Goal: Task Accomplishment & Management: Manage account settings

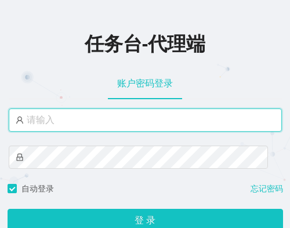
click at [114, 125] on input "text" at bounding box center [145, 119] width 273 height 23
type input "[PERSON_NAME]"
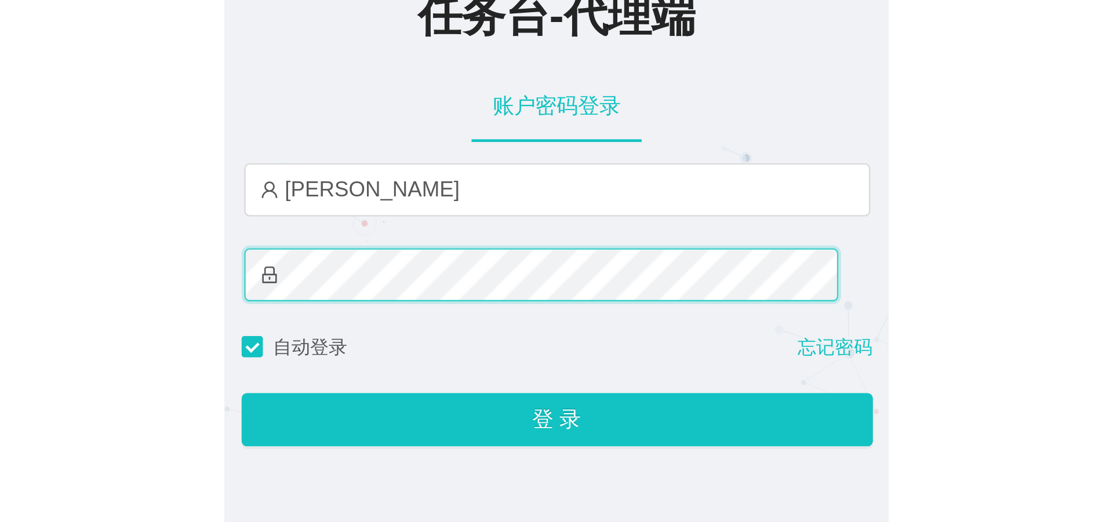
scroll to position [58, 0]
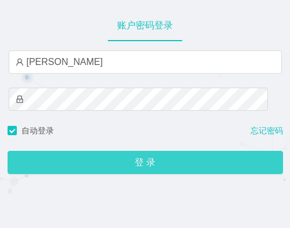
click at [147, 164] on button "登 录" at bounding box center [145, 162] width 275 height 23
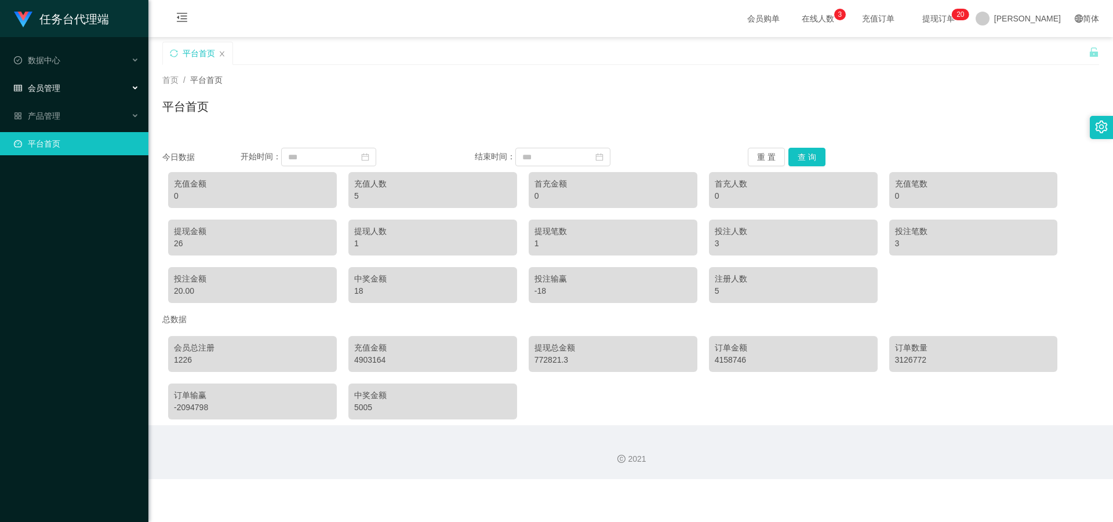
click at [59, 87] on span "会员管理" at bounding box center [37, 87] width 46 height 9
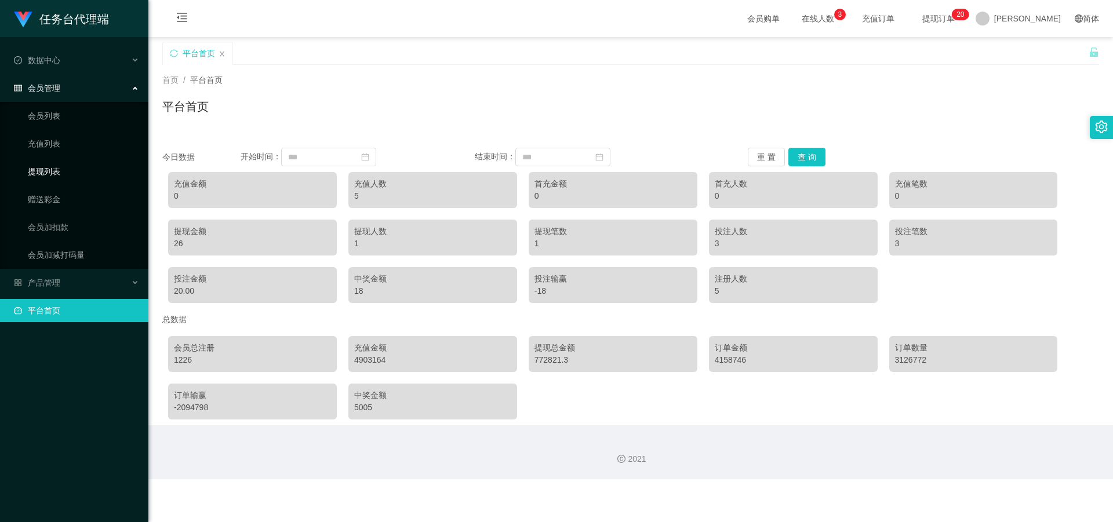
click at [56, 168] on link "提现列表" at bounding box center [83, 171] width 111 height 23
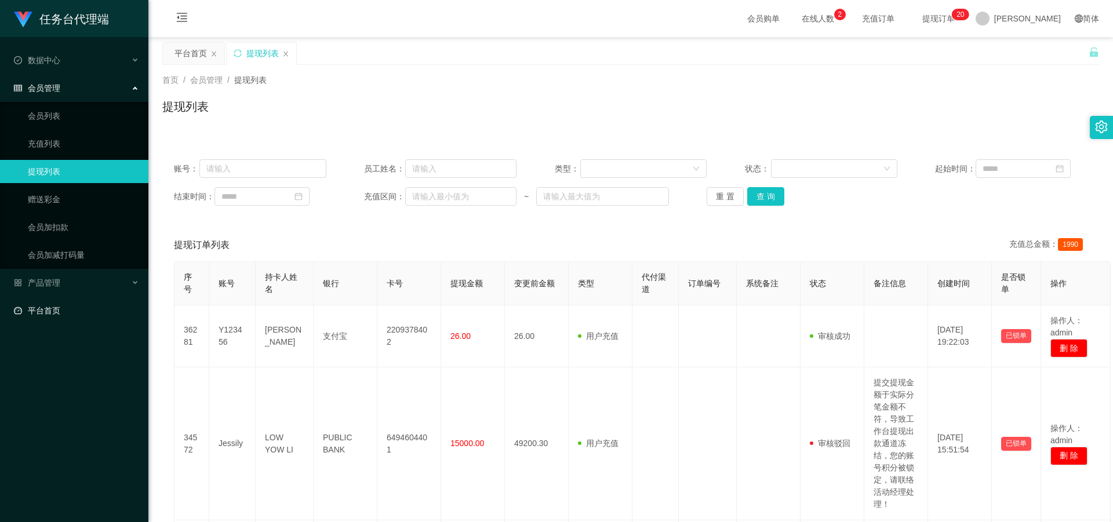
click at [66, 227] on link "平台首页" at bounding box center [76, 310] width 125 height 23
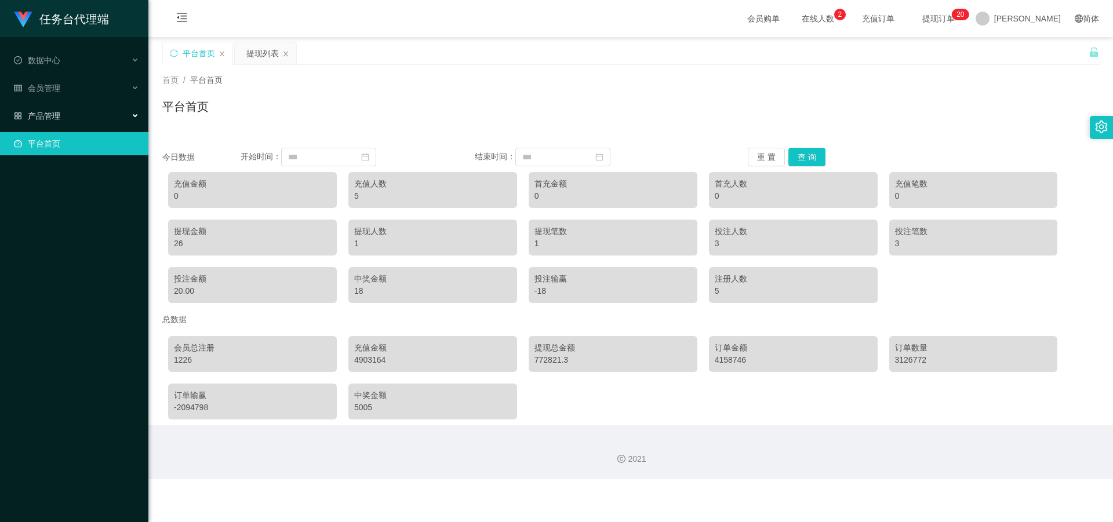
click at [64, 111] on div "产品管理" at bounding box center [74, 115] width 148 height 23
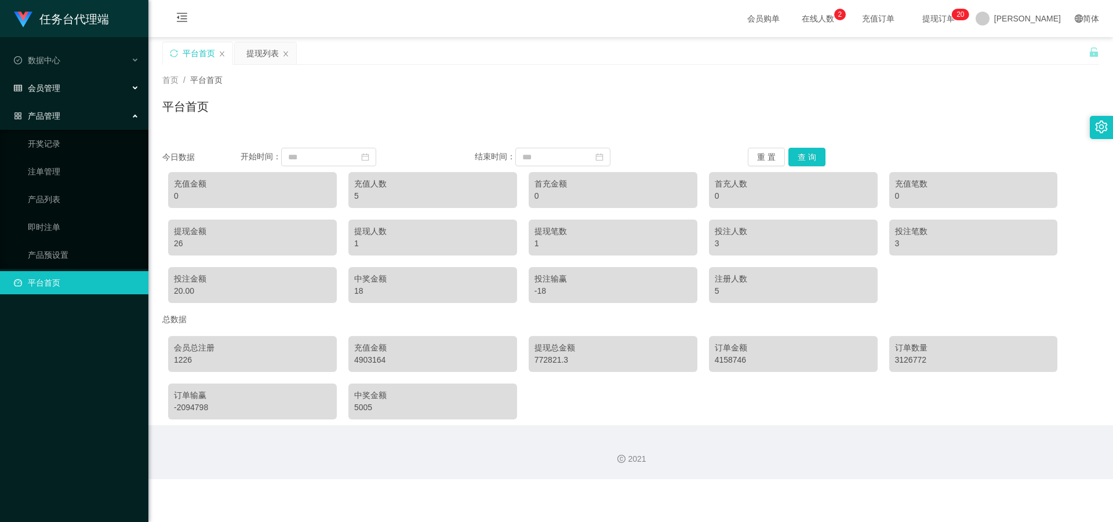
click at [59, 88] on span "会员管理" at bounding box center [37, 87] width 46 height 9
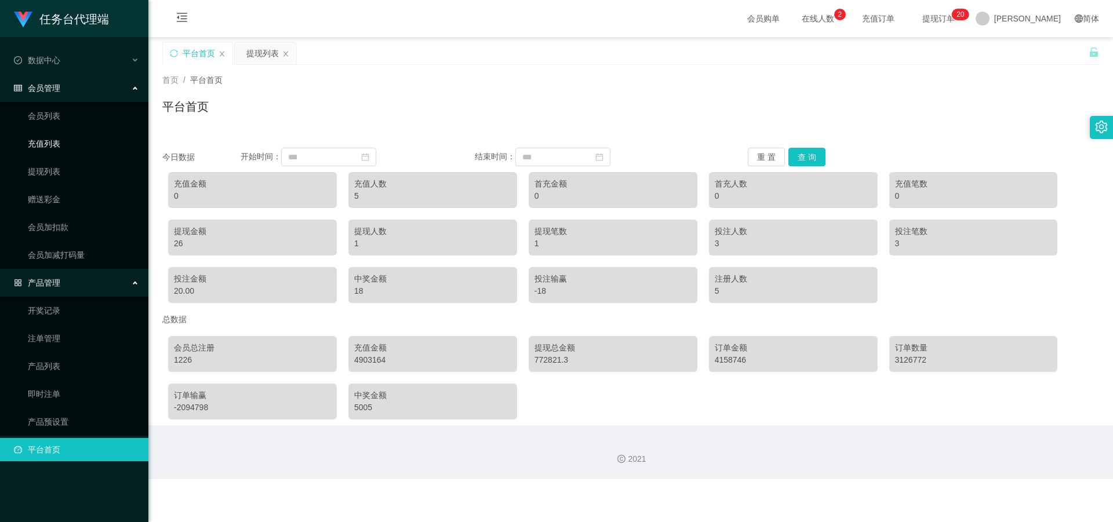
click at [47, 146] on link "充值列表" at bounding box center [83, 143] width 111 height 23
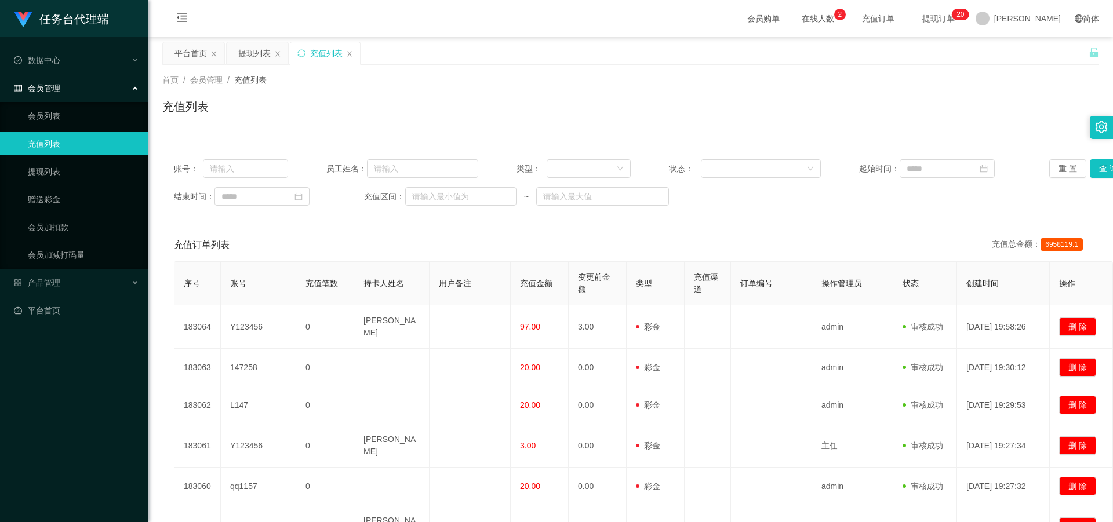
click at [289, 159] on div "账号： 员工姓名： 类型： 状态： 起始时间： 重 置 查 询 结束时间： 充值区间： ~" at bounding box center [630, 183] width 937 height 70
click at [289, 164] on div at bounding box center [585, 168] width 63 height 17
click at [289, 190] on li "后台充值" at bounding box center [585, 192] width 83 height 19
click at [289, 172] on button "查 询" at bounding box center [1108, 168] width 37 height 19
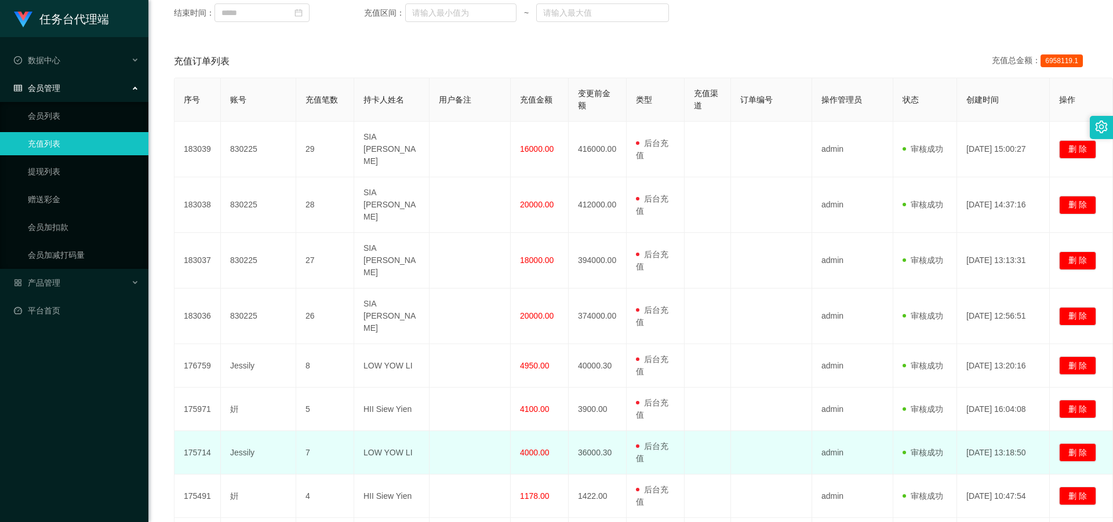
scroll to position [290, 0]
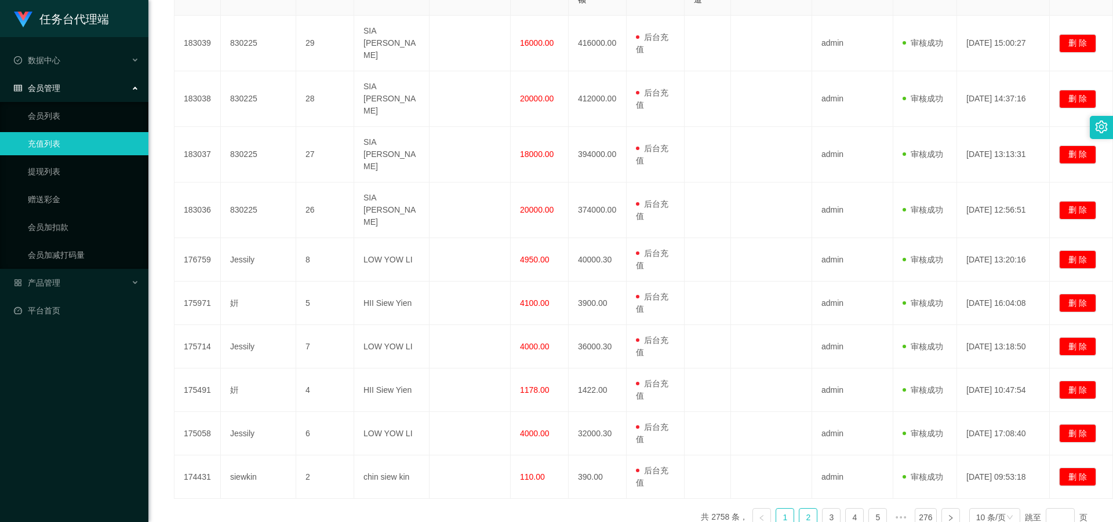
click at [289, 227] on link "2" at bounding box center [807, 517] width 17 height 17
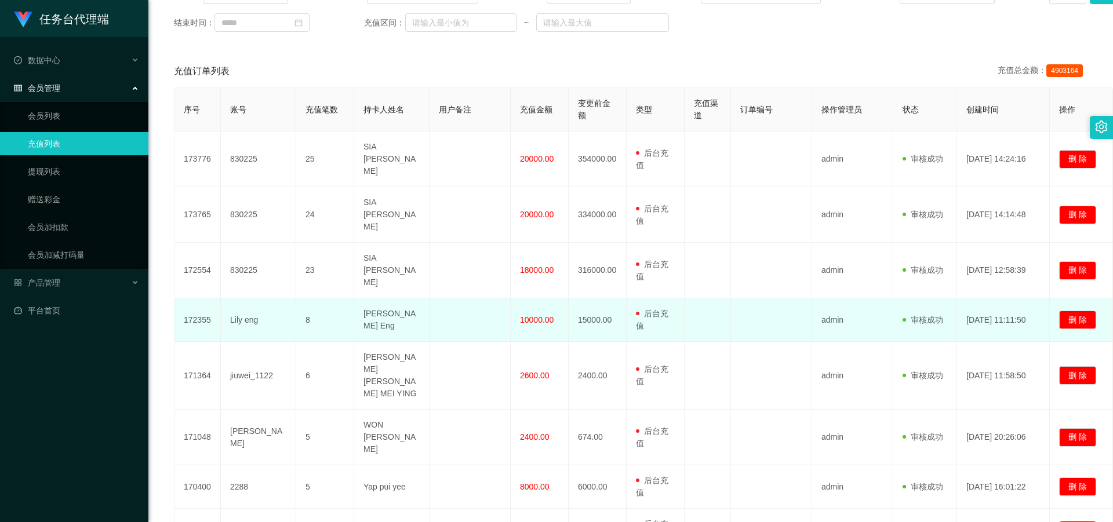
scroll to position [309, 0]
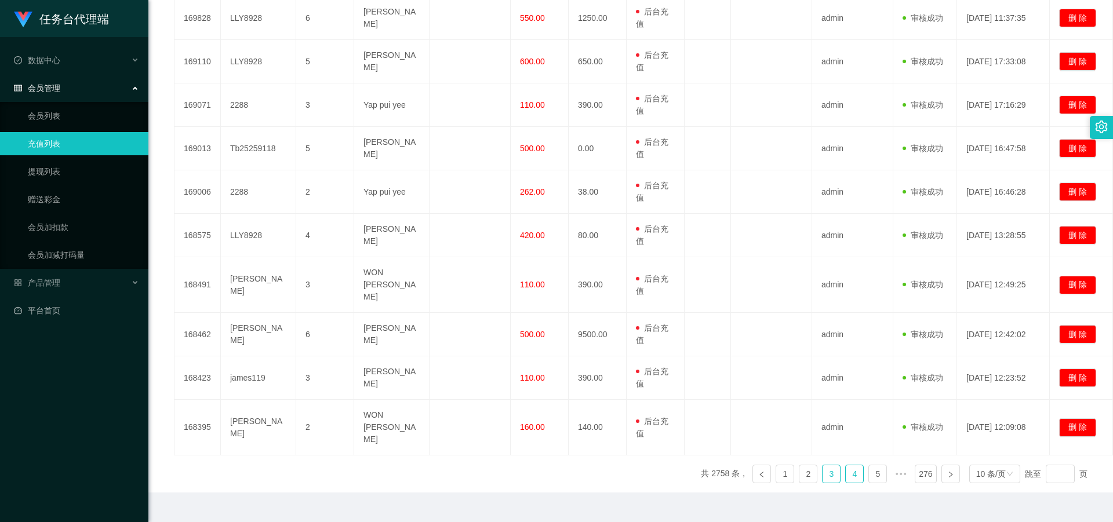
click at [289, 227] on link "4" at bounding box center [854, 473] width 17 height 17
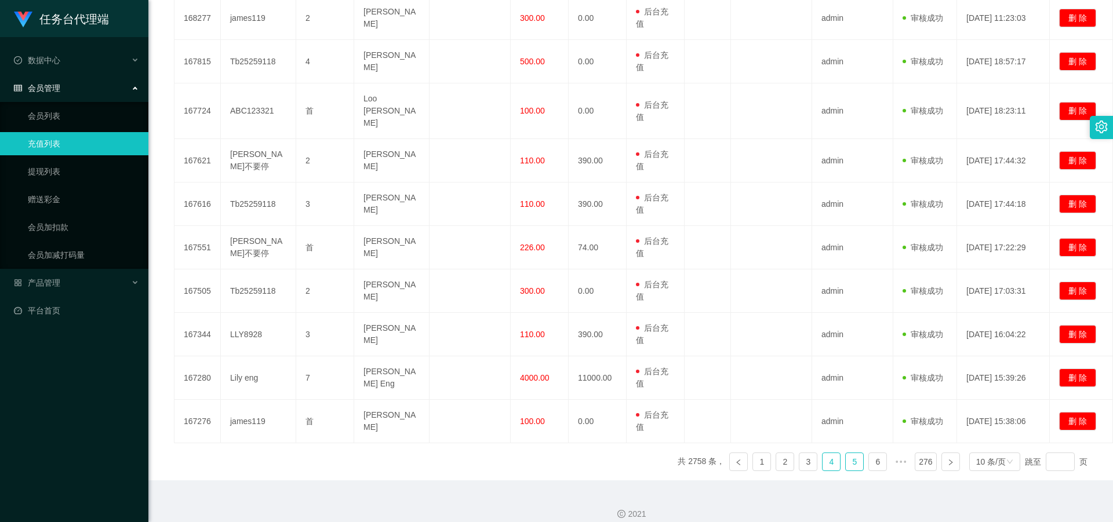
click at [289, 227] on link "5" at bounding box center [854, 461] width 17 height 17
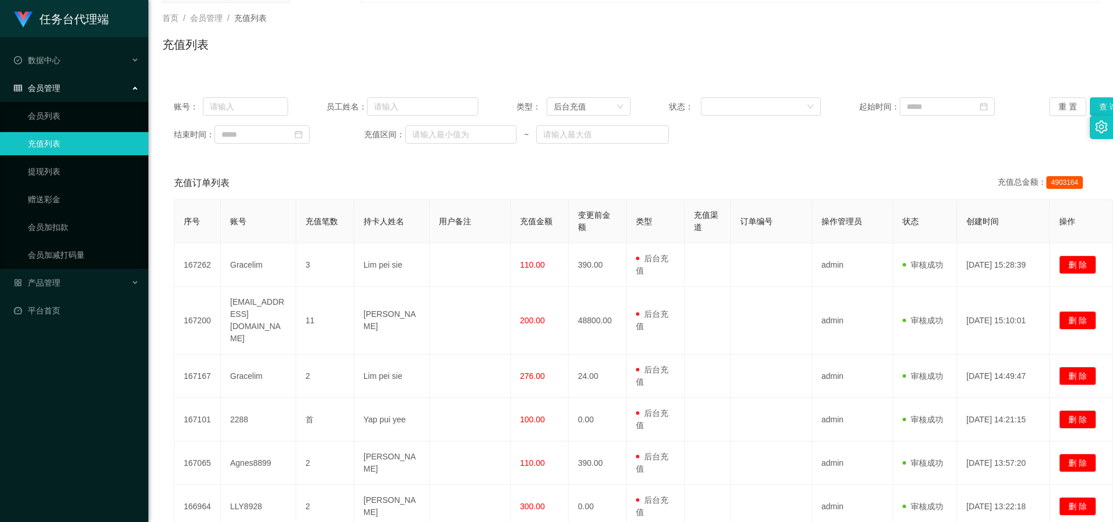
scroll to position [0, 0]
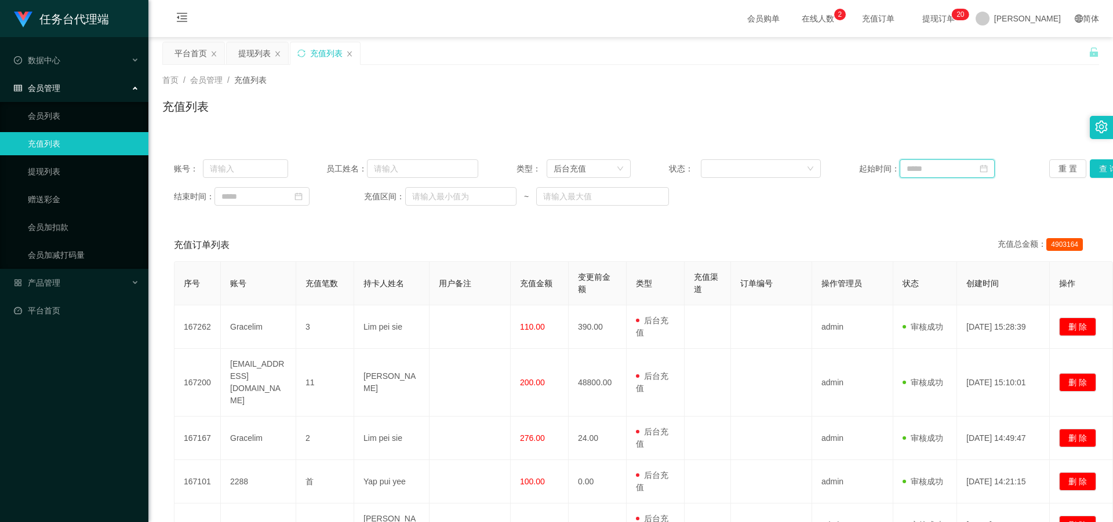
click at [289, 165] on input at bounding box center [947, 168] width 95 height 19
click at [289, 194] on link "9月" at bounding box center [990, 189] width 15 height 23
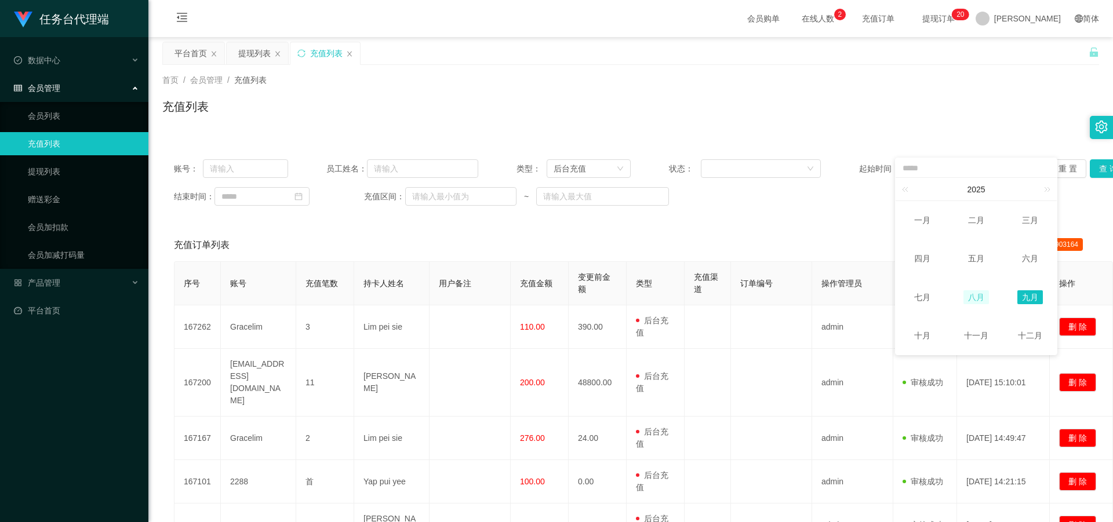
click at [289, 227] on link "八月" at bounding box center [976, 297] width 26 height 14
click at [289, 227] on div "1" at bounding box center [997, 232] width 14 height 14
type input "**********"
click at [262, 208] on div "**********" at bounding box center [630, 183] width 937 height 70
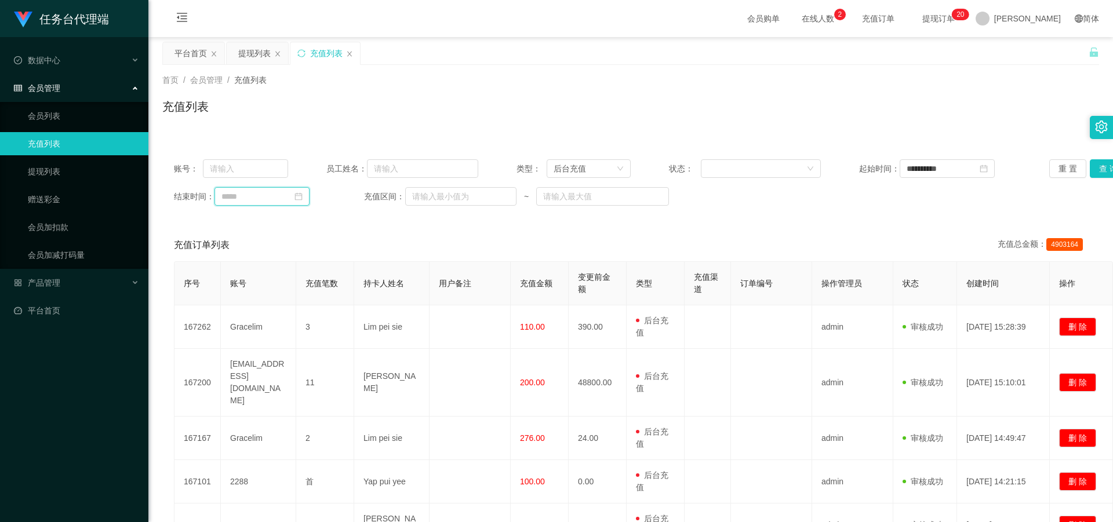
click at [263, 196] on input at bounding box center [261, 196] width 95 height 19
click at [289, 227] on link "今天" at bounding box center [296, 372] width 16 height 22
type input "**********"
click at [289, 170] on button "查 询" at bounding box center [1108, 168] width 37 height 19
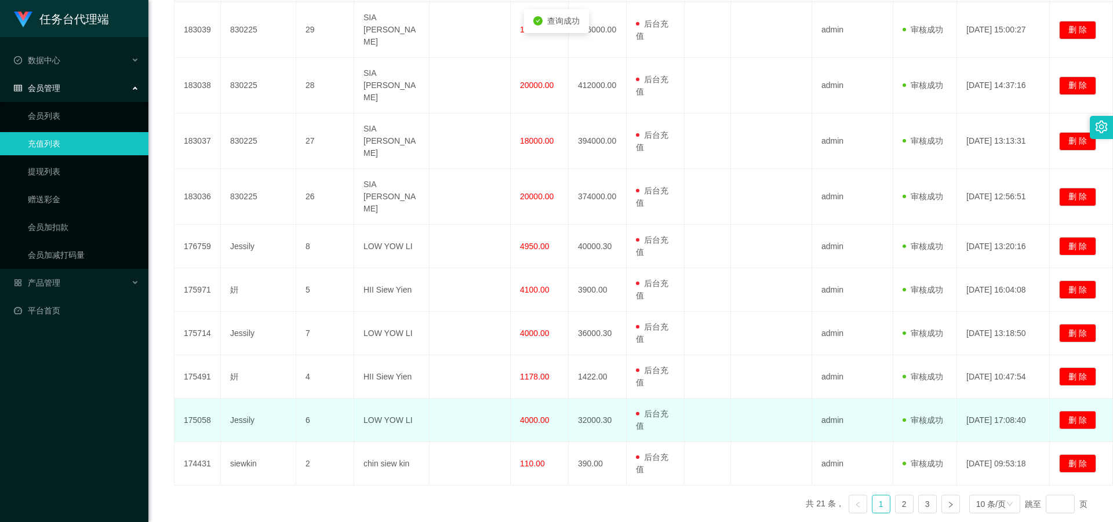
scroll to position [309, 0]
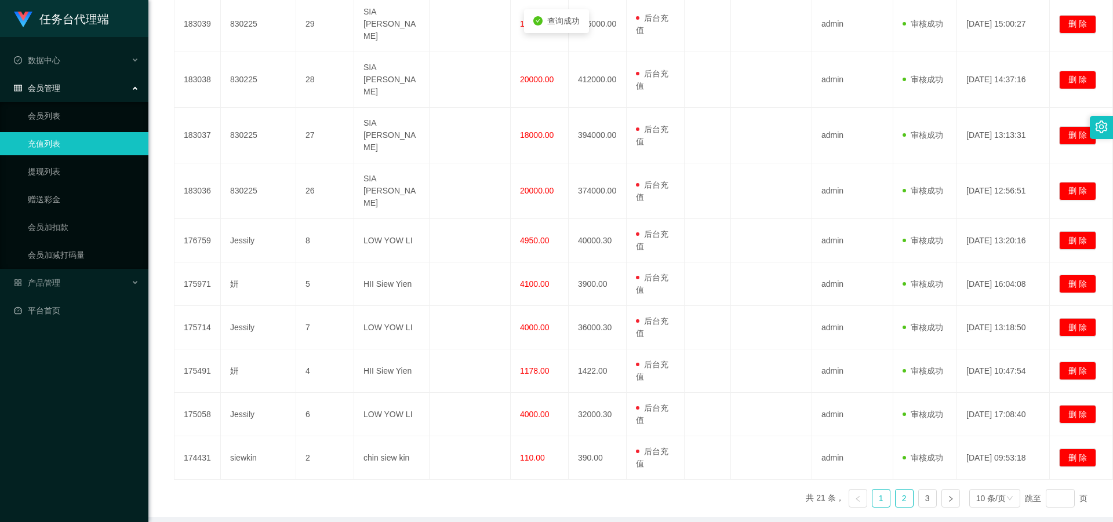
click at [289, 227] on link "2" at bounding box center [904, 498] width 17 height 17
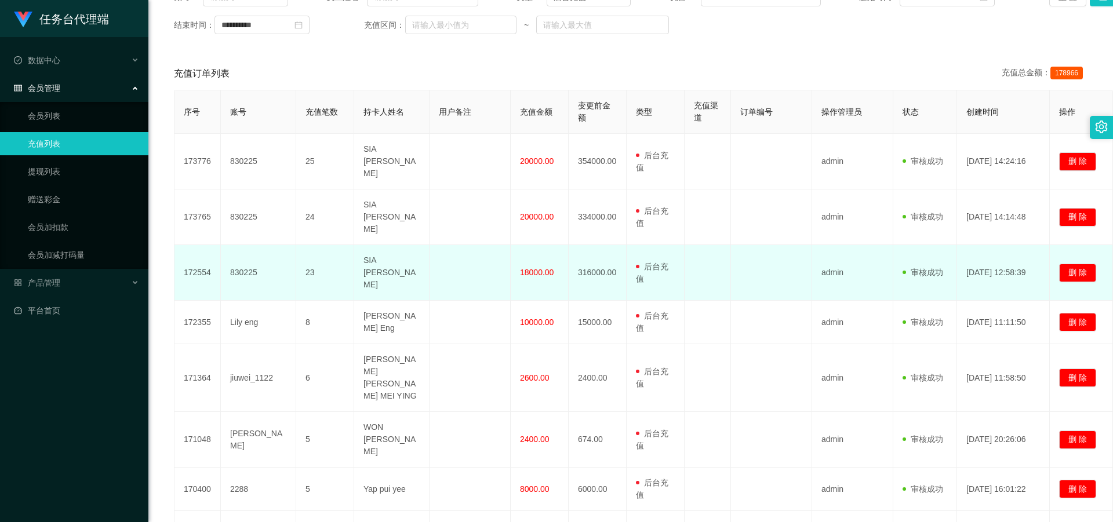
scroll to position [232, 0]
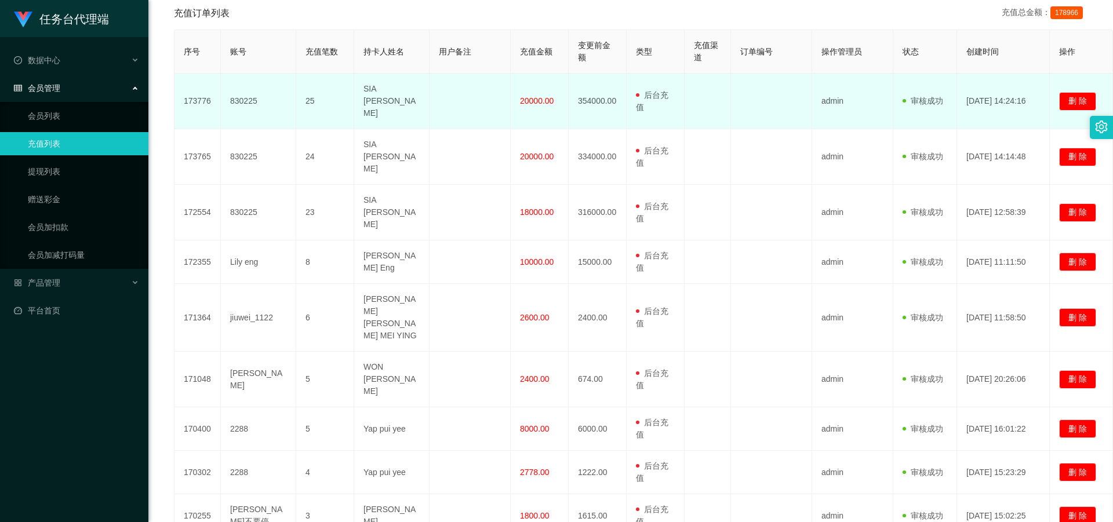
click at [234, 90] on td "830225" at bounding box center [258, 102] width 75 height 56
copy td "830225"
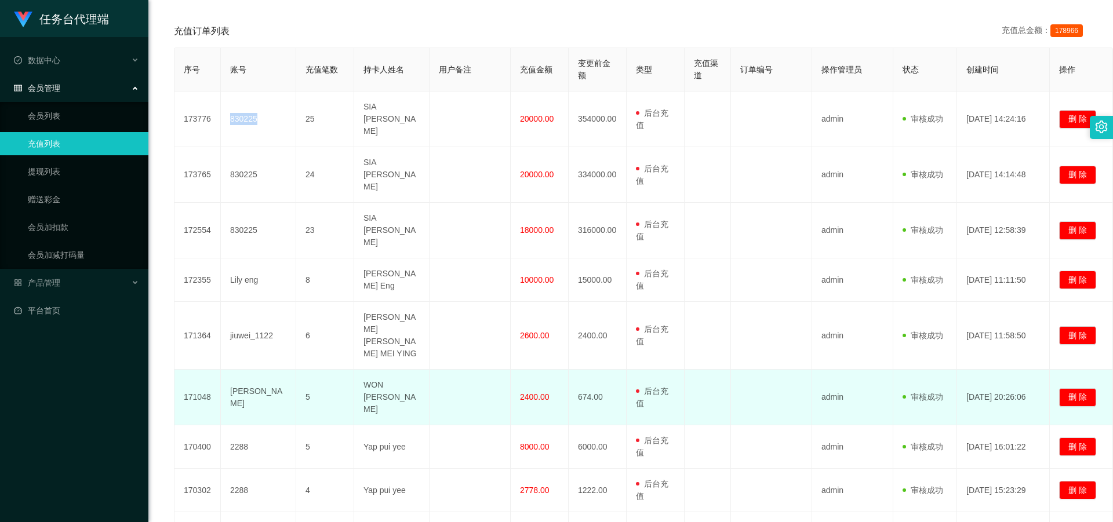
scroll to position [77, 0]
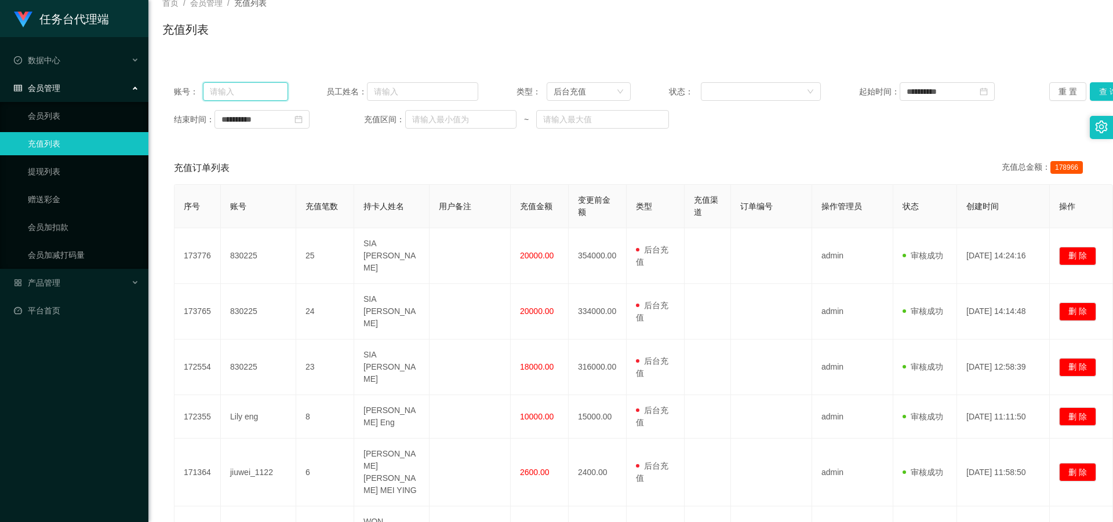
click at [256, 83] on input "text" at bounding box center [245, 91] width 85 height 19
paste input "830225"
type input "830225"
click at [289, 89] on button "查 询" at bounding box center [1108, 91] width 37 height 19
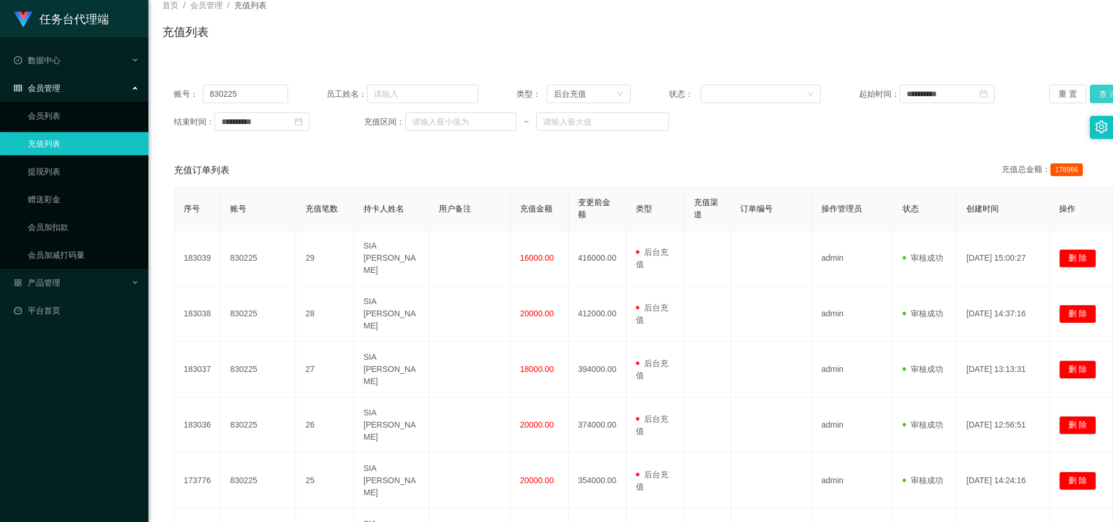
scroll to position [0, 0]
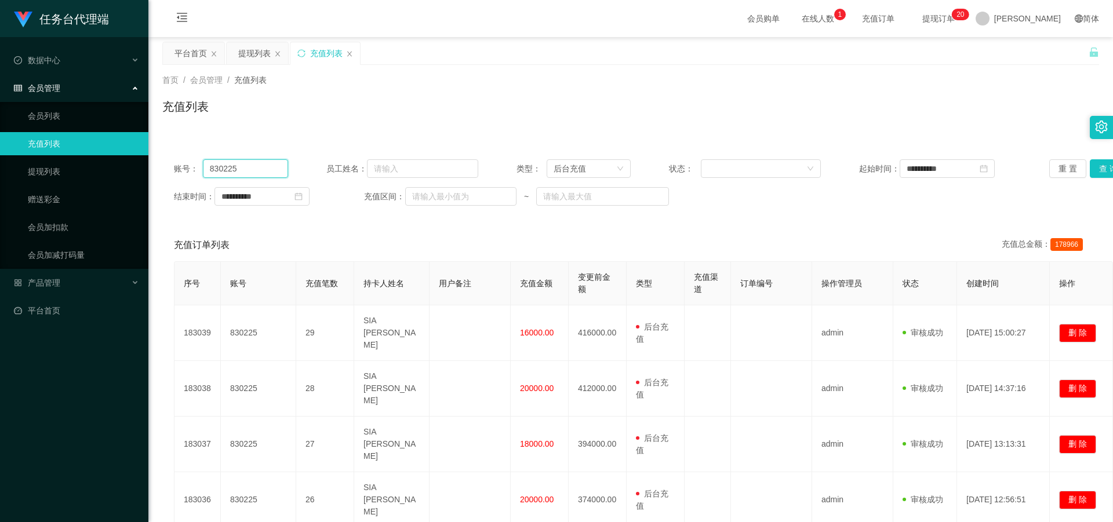
drag, startPoint x: 245, startPoint y: 168, endPoint x: 158, endPoint y: 170, distance: 87.0
click at [163, 170] on div "**********" at bounding box center [630, 183] width 937 height 70
click at [289, 165] on button "查 询" at bounding box center [1108, 168] width 37 height 19
click at [49, 193] on link "赠送彩金" at bounding box center [83, 199] width 111 height 23
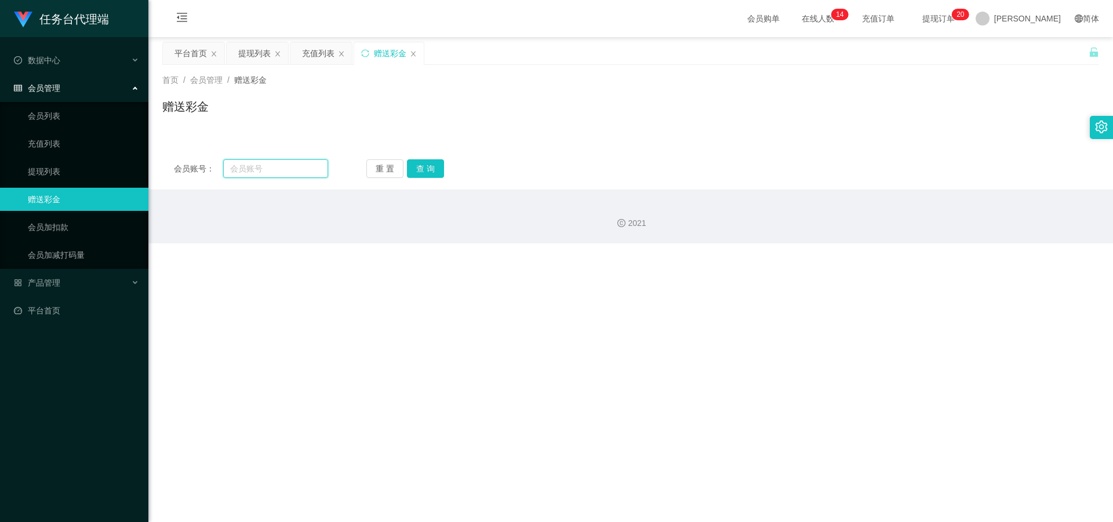
click at [259, 168] on input "text" at bounding box center [275, 168] width 105 height 19
paste input "L147"
type input "L147"
click at [289, 167] on button "查 询" at bounding box center [425, 168] width 37 height 19
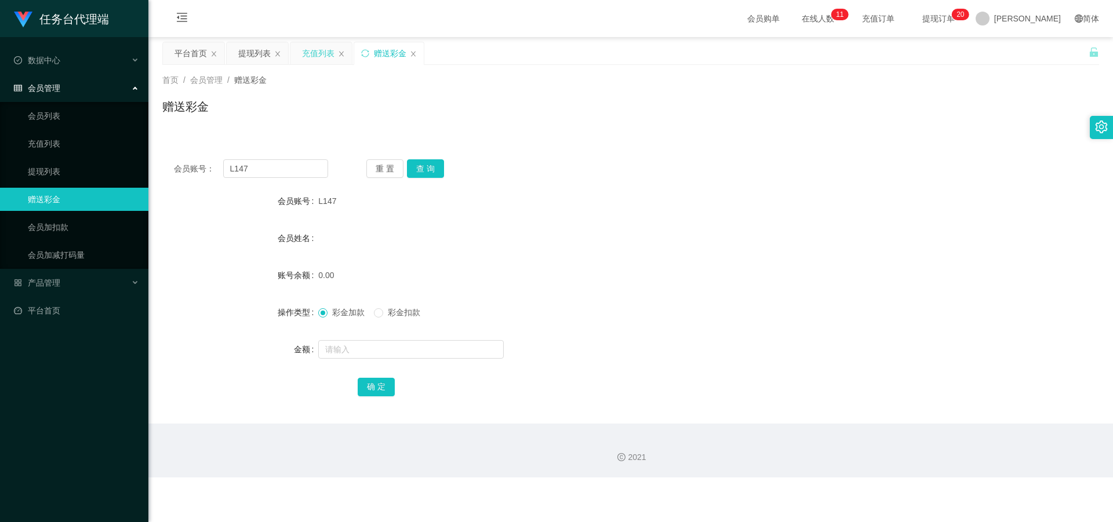
click at [289, 58] on div "充值列表" at bounding box center [318, 53] width 32 height 22
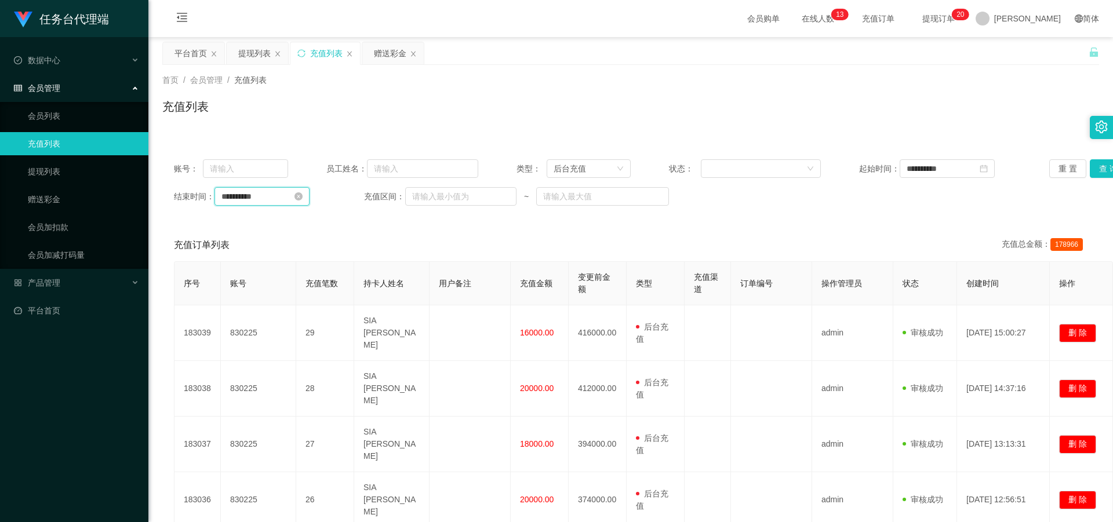
click at [261, 201] on input "**********" at bounding box center [261, 196] width 95 height 19
click at [289, 219] on link "9月" at bounding box center [310, 217] width 15 height 23
click at [289, 227] on link "八月" at bounding box center [296, 325] width 26 height 14
click at [289, 227] on div "31" at bounding box center [359, 329] width 14 height 14
type input "**********"
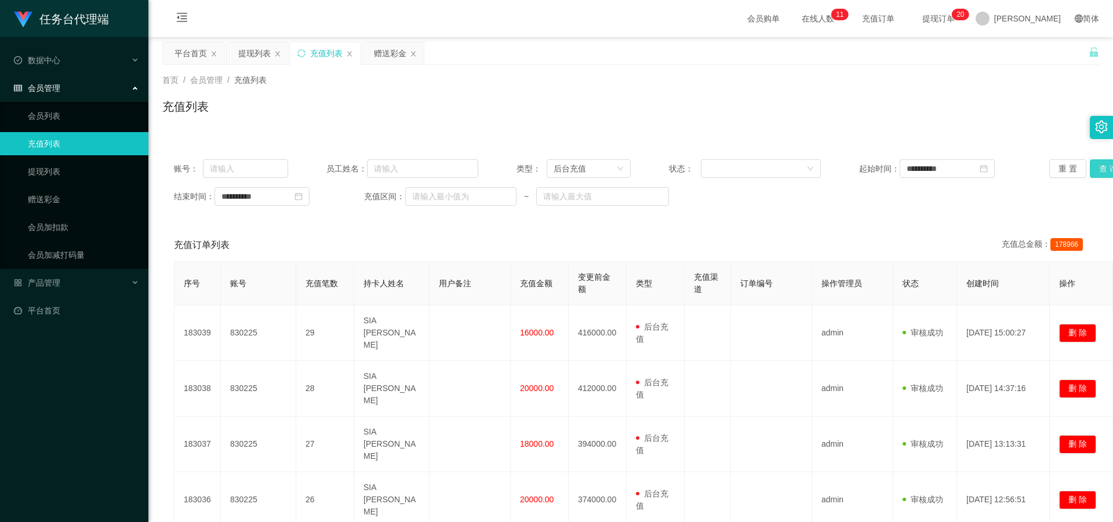
click at [289, 165] on button "查 询" at bounding box center [1108, 168] width 37 height 19
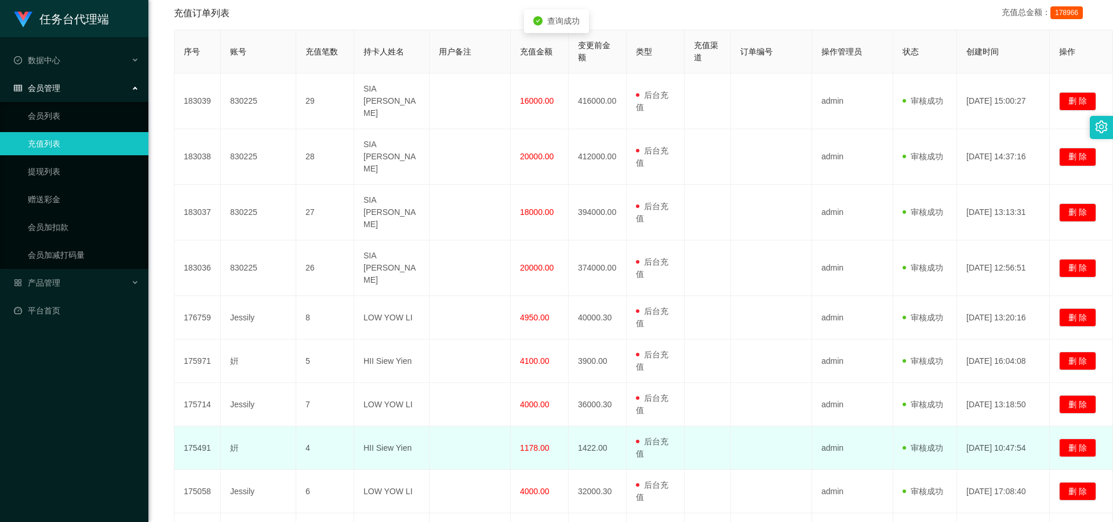
scroll to position [309, 0]
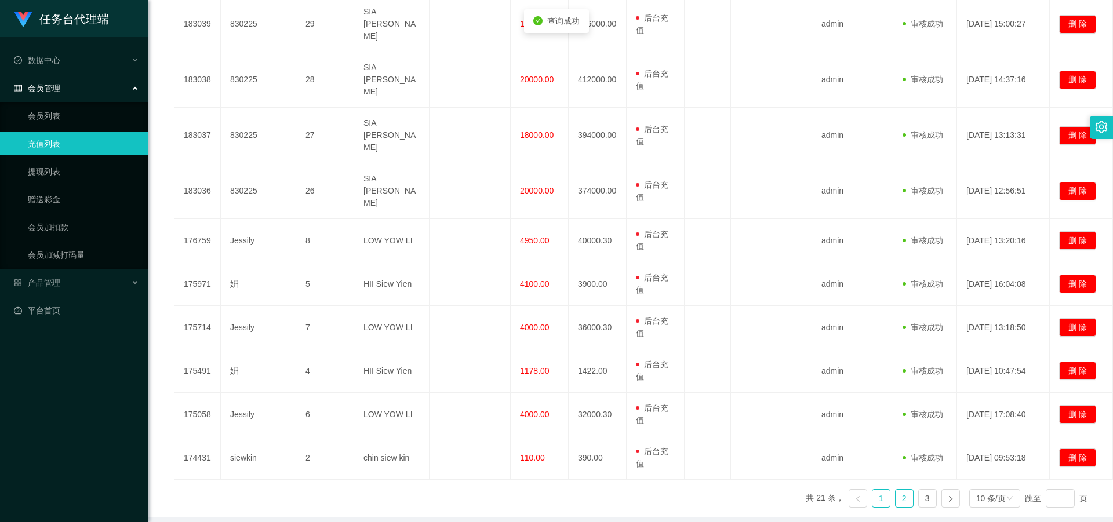
click at [289, 227] on link "2" at bounding box center [904, 498] width 17 height 17
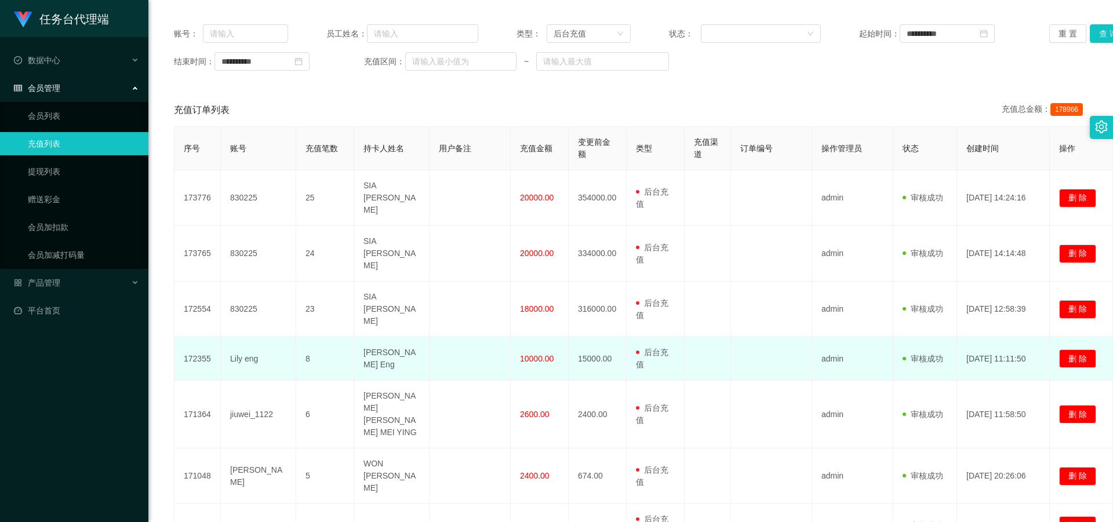
scroll to position [0, 0]
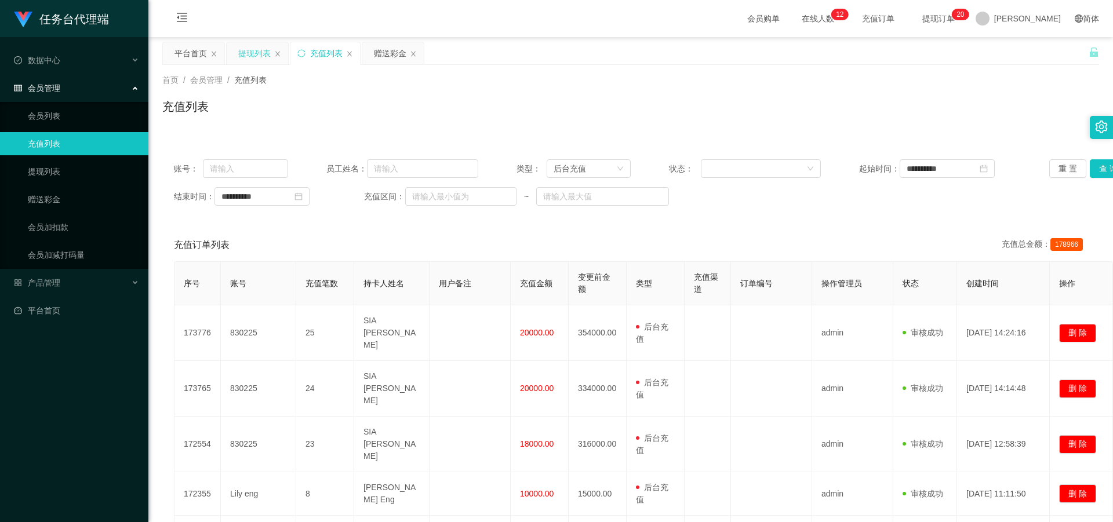
click at [270, 53] on div "提现列表" at bounding box center [254, 53] width 32 height 22
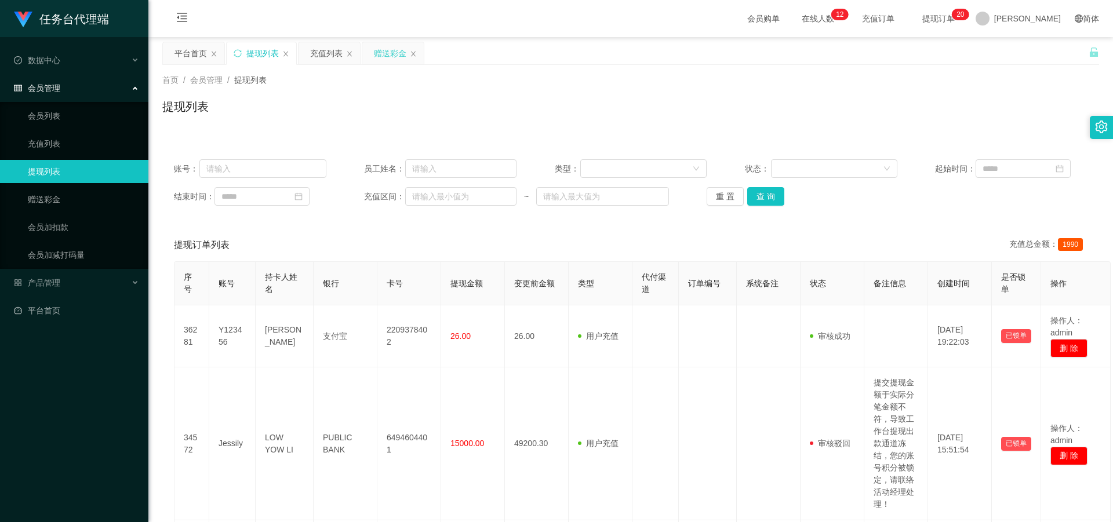
click at [289, 52] on div "赠送彩金" at bounding box center [392, 53] width 61 height 22
drag, startPoint x: 386, startPoint y: 54, endPoint x: 377, endPoint y: 71, distance: 19.7
click at [289, 54] on div "赠送彩金" at bounding box center [390, 53] width 32 height 22
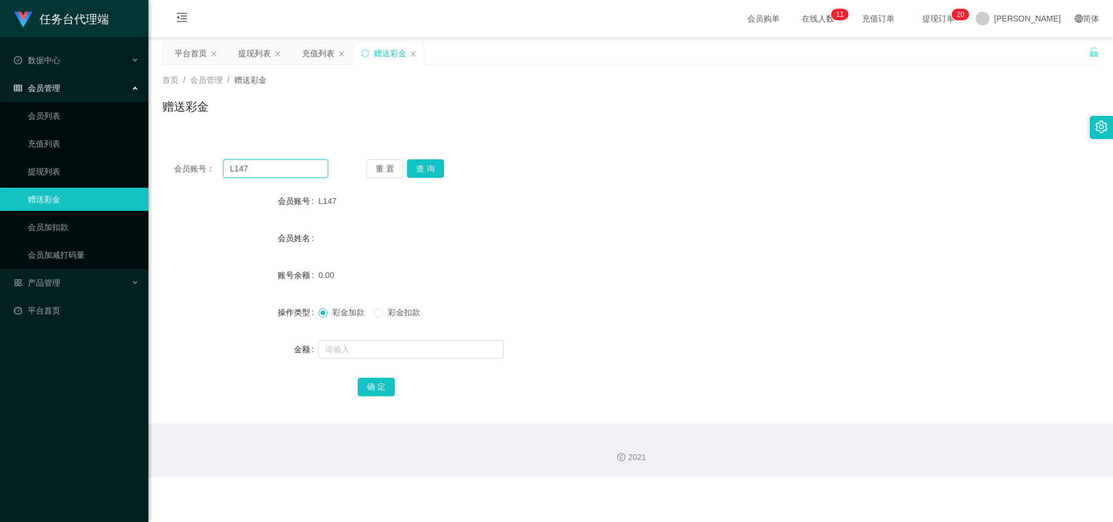
drag, startPoint x: 268, startPoint y: 168, endPoint x: 208, endPoint y: 165, distance: 60.3
click at [205, 168] on div "会员账号： L147" at bounding box center [251, 168] width 154 height 19
click at [289, 165] on button "查 询" at bounding box center [425, 168] width 37 height 19
click at [205, 163] on div "会员账号： L147" at bounding box center [251, 168] width 154 height 19
paste input "147258"
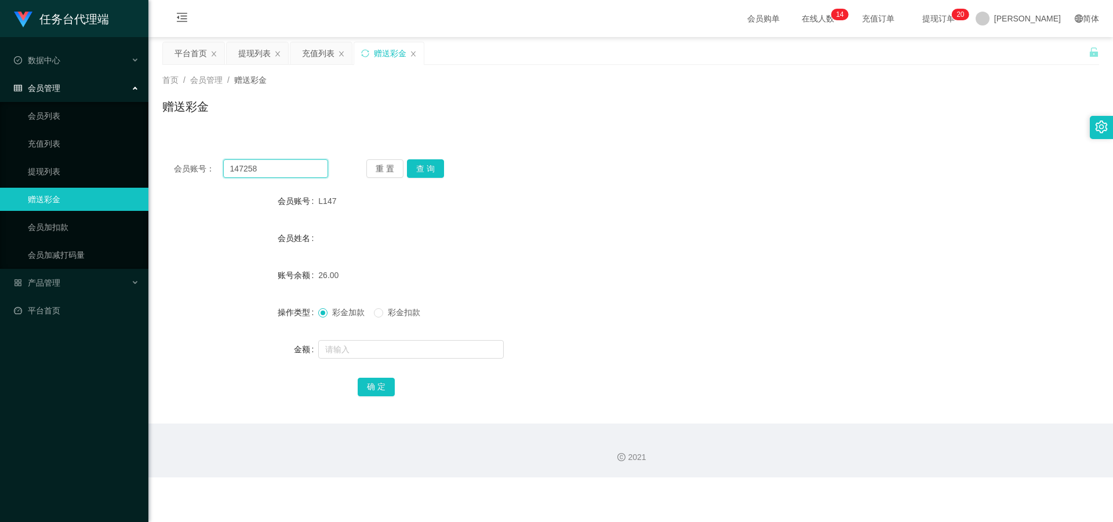
type input "147258"
click at [289, 166] on button "查 询" at bounding box center [425, 168] width 37 height 19
click at [63, 170] on link "提现列表" at bounding box center [83, 171] width 111 height 23
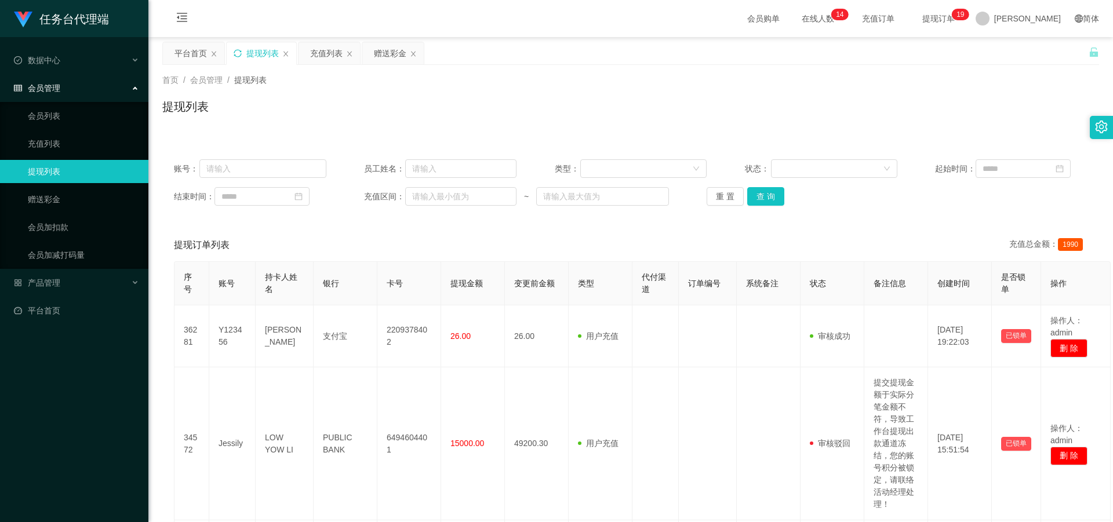
click at [234, 49] on icon "图标: sync" at bounding box center [238, 53] width 8 height 8
click at [237, 54] on icon "图标: sync" at bounding box center [238, 53] width 8 height 8
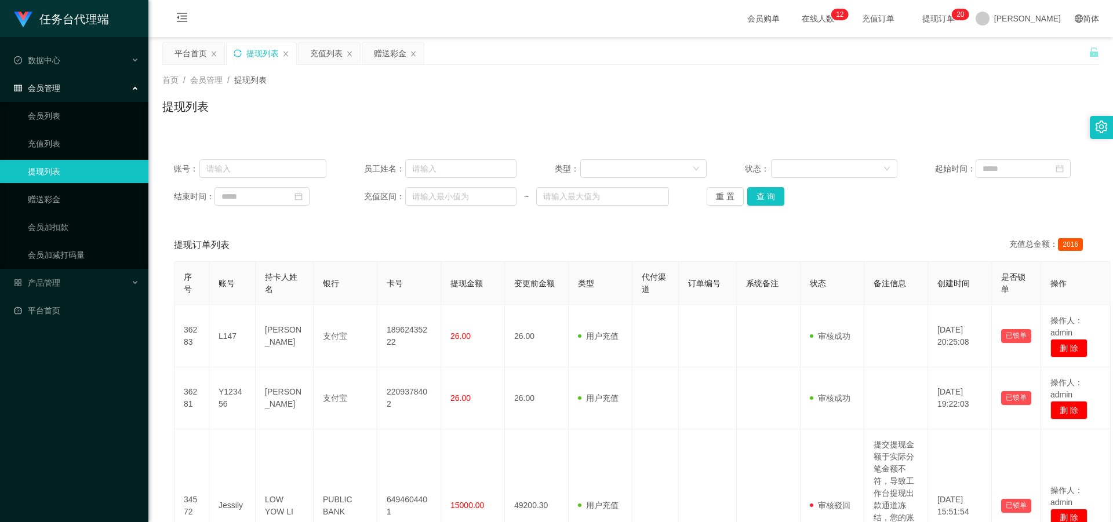
click at [247, 50] on div "提现列表" at bounding box center [262, 53] width 32 height 22
click at [238, 52] on icon "图标: sync" at bounding box center [238, 53] width 8 height 8
click at [243, 53] on div "提现列表" at bounding box center [262, 53] width 70 height 22
click at [242, 53] on div "提现列表" at bounding box center [262, 53] width 70 height 22
click at [239, 53] on icon "图标: sync" at bounding box center [238, 53] width 8 height 8
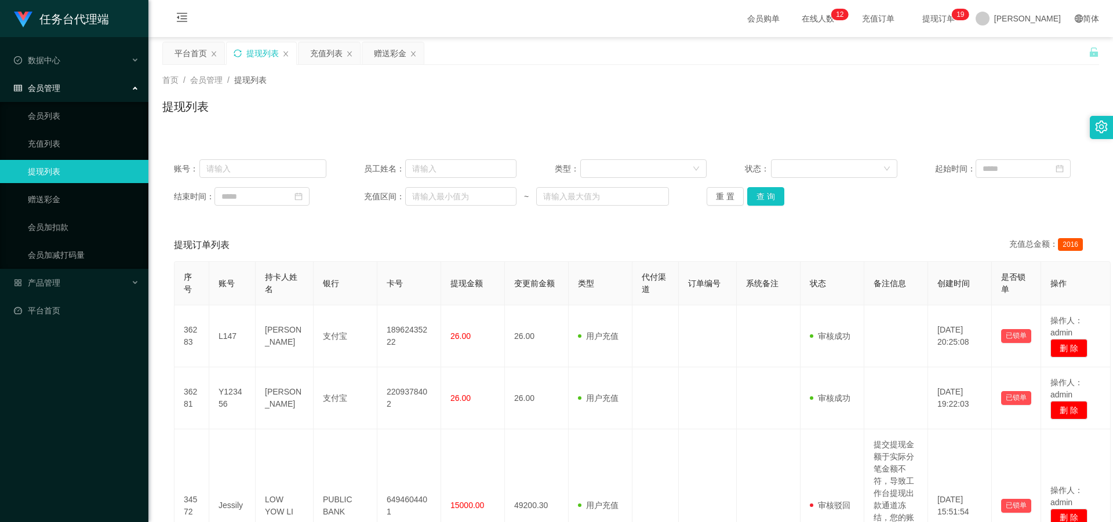
click at [236, 54] on icon "图标: sync" at bounding box center [238, 53] width 8 height 8
click at [289, 53] on div "赠送彩金" at bounding box center [390, 53] width 32 height 22
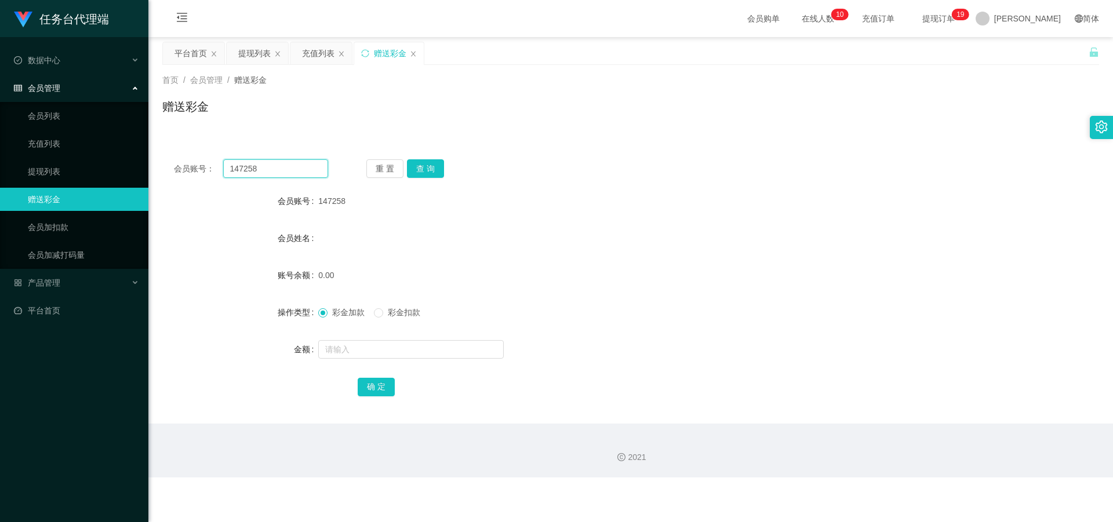
drag, startPoint x: 263, startPoint y: 169, endPoint x: 225, endPoint y: 174, distance: 38.0
click at [193, 170] on div "会员账号： 147258" at bounding box center [251, 168] width 154 height 19
paste input "zxc123"
type input "zxc123"
click at [289, 168] on button "查 询" at bounding box center [425, 168] width 37 height 19
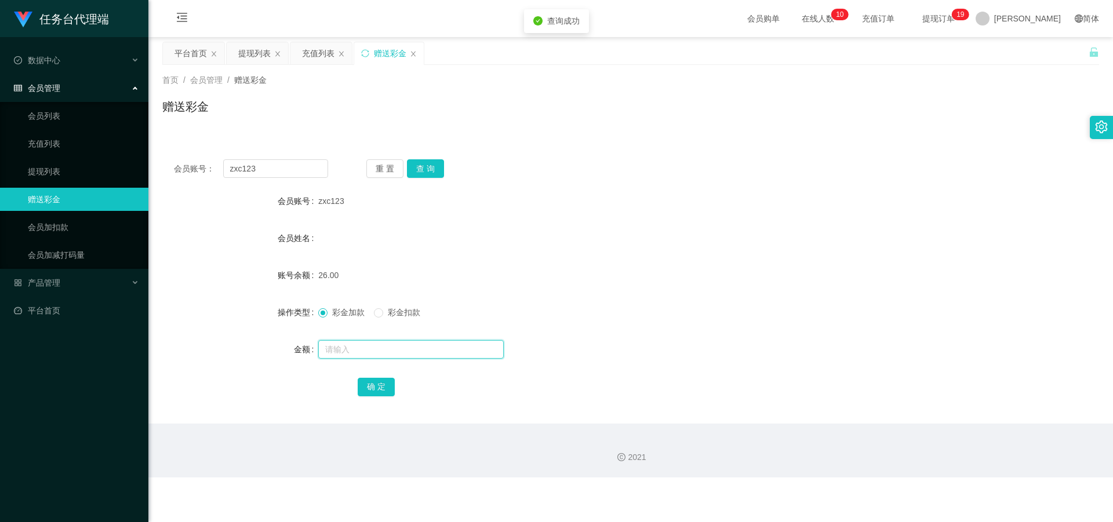
click at [289, 227] on input "text" at bounding box center [410, 349] width 185 height 19
click at [260, 48] on div "提现列表" at bounding box center [254, 53] width 32 height 22
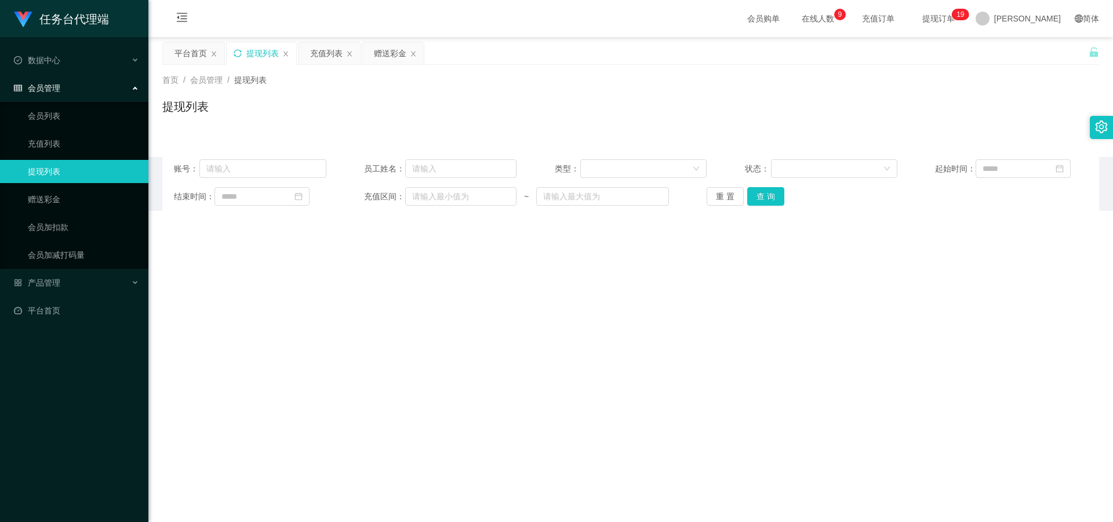
click at [236, 52] on icon "图标: sync" at bounding box center [238, 53] width 8 height 8
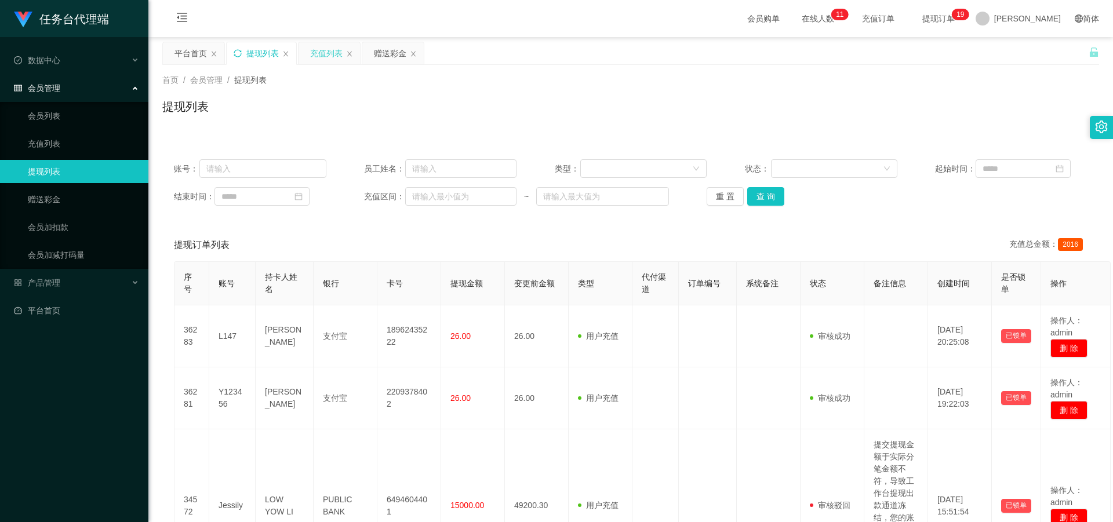
click at [289, 53] on div "充值列表" at bounding box center [326, 53] width 32 height 22
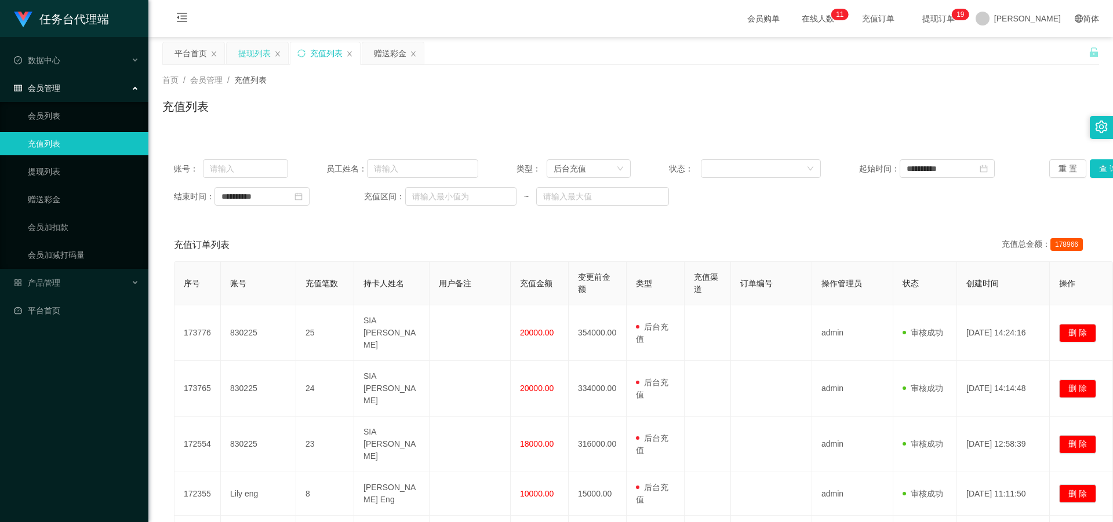
click at [255, 49] on div "提现列表" at bounding box center [254, 53] width 32 height 22
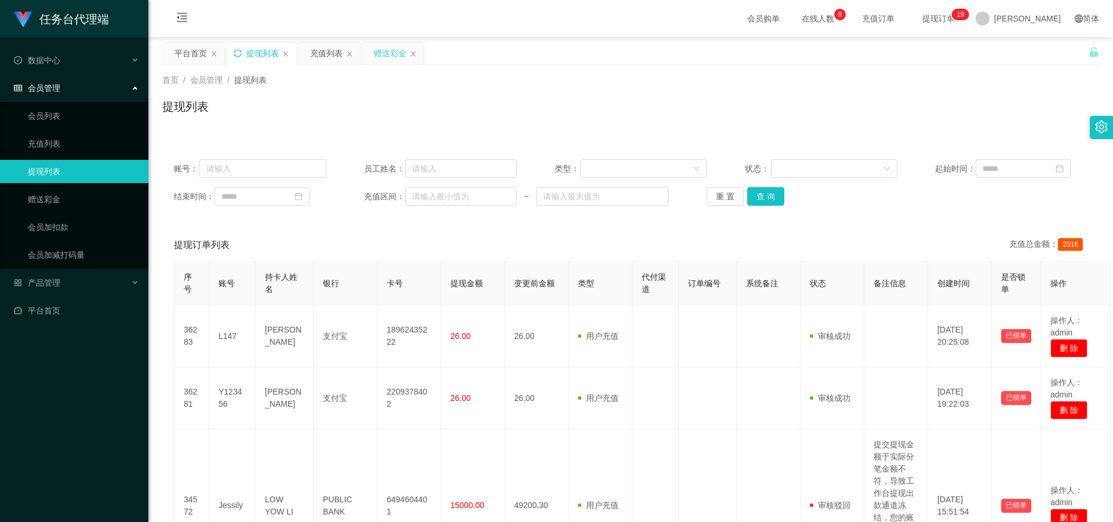
click at [289, 57] on div "赠送彩金" at bounding box center [390, 53] width 32 height 22
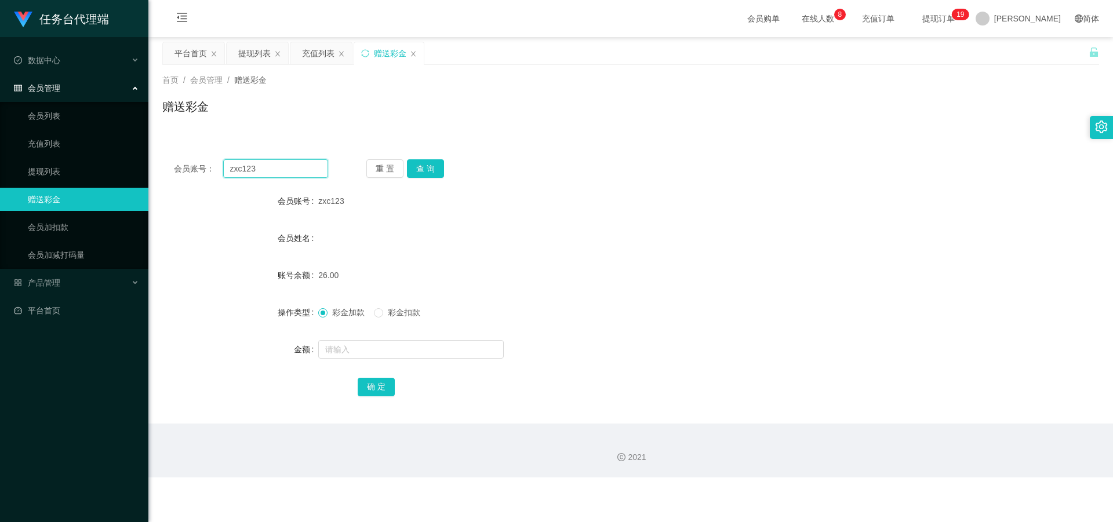
drag, startPoint x: 264, startPoint y: 170, endPoint x: 215, endPoint y: 170, distance: 48.7
click at [183, 170] on div "会员账号： zxc123" at bounding box center [251, 168] width 154 height 19
click at [289, 173] on button "查 询" at bounding box center [425, 168] width 37 height 19
click at [289, 227] on span "彩金扣款" at bounding box center [404, 312] width 42 height 9
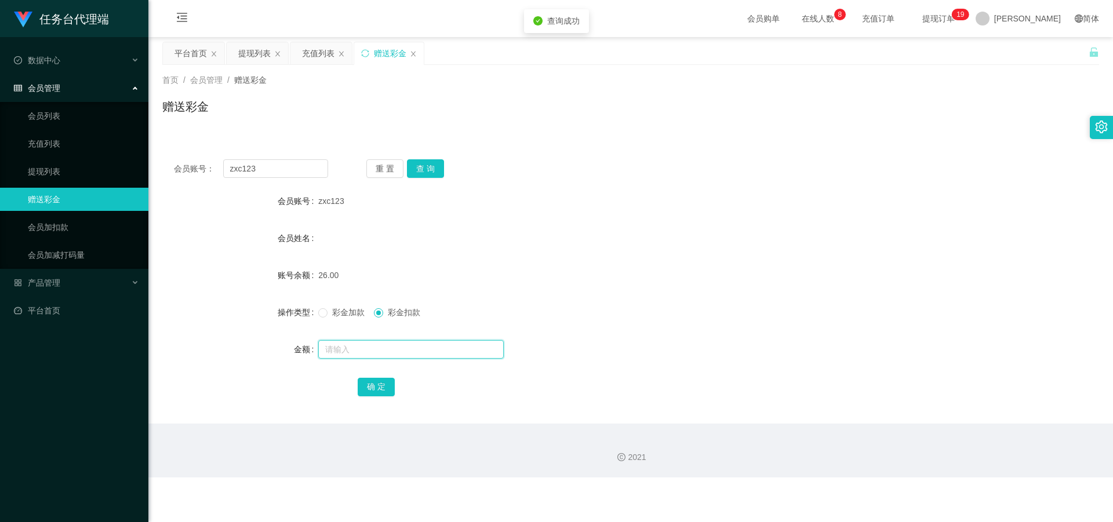
click at [289, 227] on input "text" at bounding box center [410, 349] width 185 height 19
type input "26"
click at [289, 227] on button "确 定" at bounding box center [376, 387] width 37 height 19
click at [289, 227] on input "text" at bounding box center [410, 349] width 185 height 19
click at [289, 227] on span "彩金加款" at bounding box center [349, 312] width 42 height 9
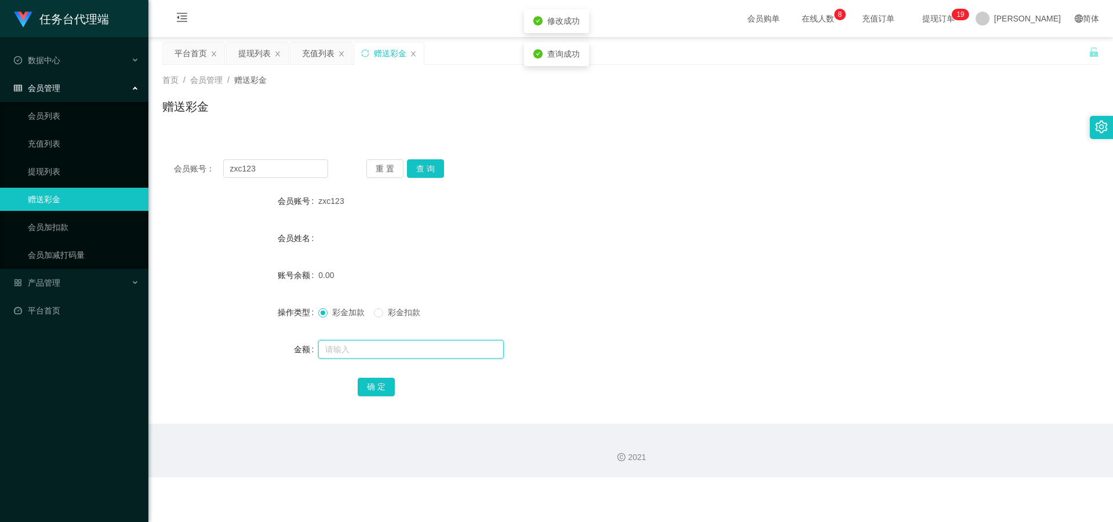
click at [289, 227] on input "text" at bounding box center [410, 349] width 185 height 19
type input "3"
click at [289, 227] on button "确 定" at bounding box center [376, 387] width 37 height 19
click at [254, 53] on div "提现列表" at bounding box center [254, 53] width 32 height 22
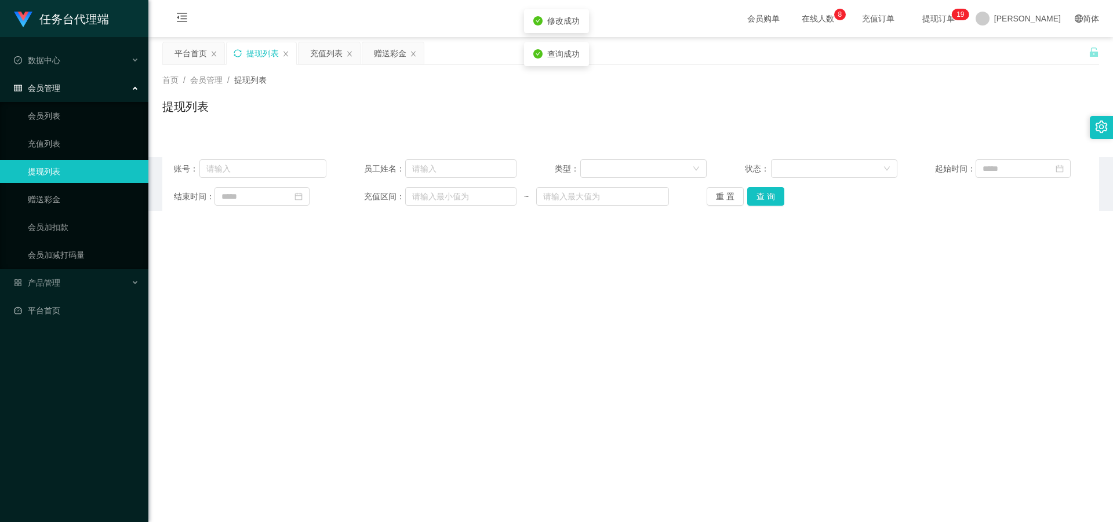
click at [236, 52] on icon "图标: sync" at bounding box center [238, 53] width 8 height 8
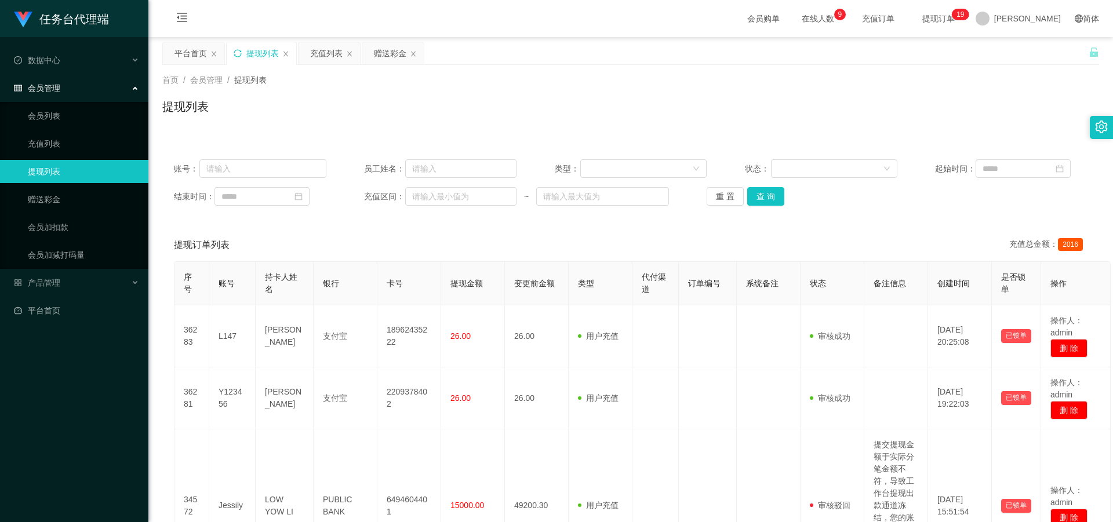
click at [245, 53] on div "提现列表" at bounding box center [262, 53] width 70 height 22
click at [241, 52] on icon "图标: sync" at bounding box center [238, 53] width 8 height 8
click at [230, 54] on div "提现列表" at bounding box center [262, 53] width 70 height 22
click at [238, 59] on div "提现列表" at bounding box center [262, 53] width 70 height 22
click at [239, 50] on icon "图标: sync" at bounding box center [238, 53] width 8 height 8
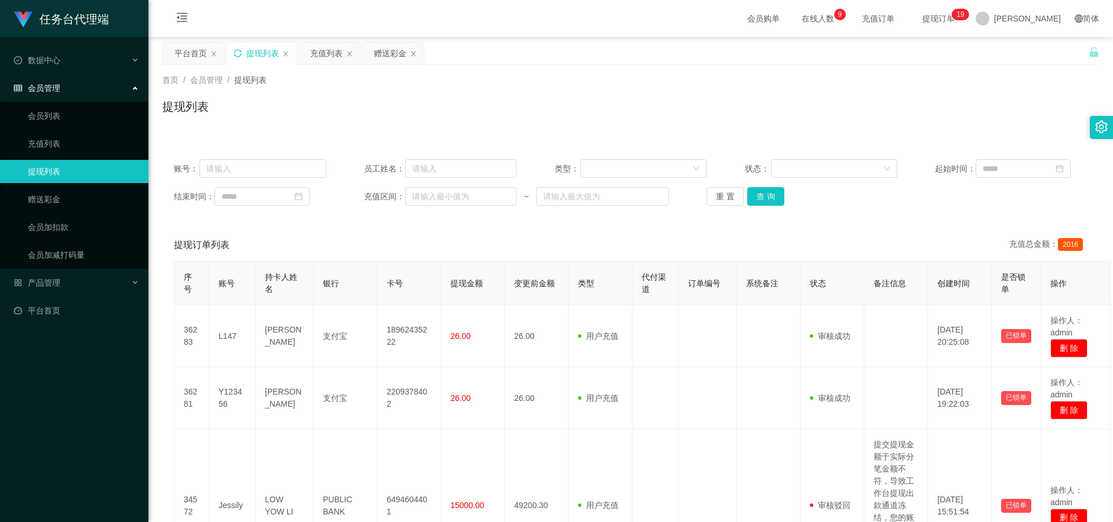
click at [238, 53] on icon "图标: sync" at bounding box center [238, 53] width 8 height 8
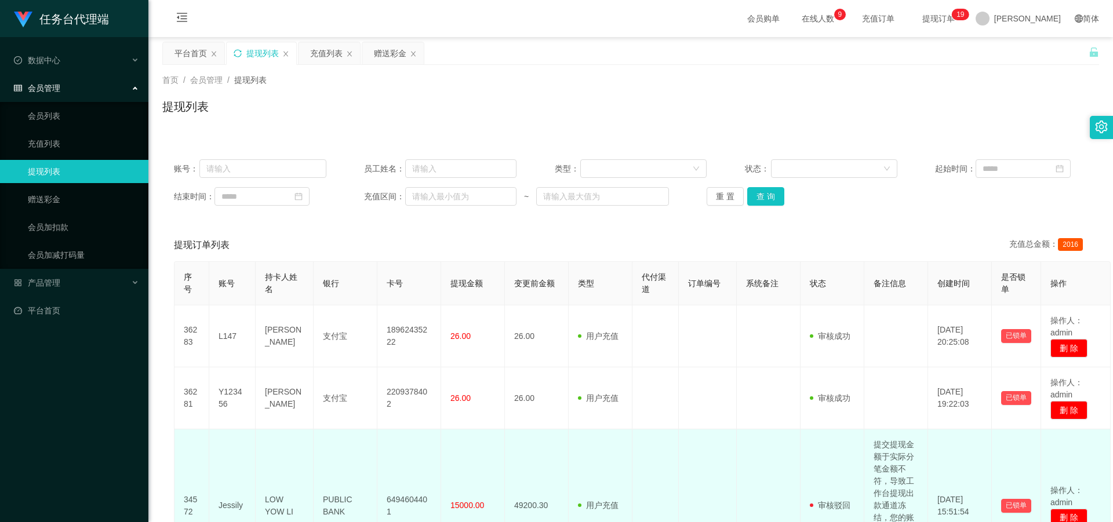
click at [289, 227] on td "LOW YOW LI" at bounding box center [285, 506] width 58 height 153
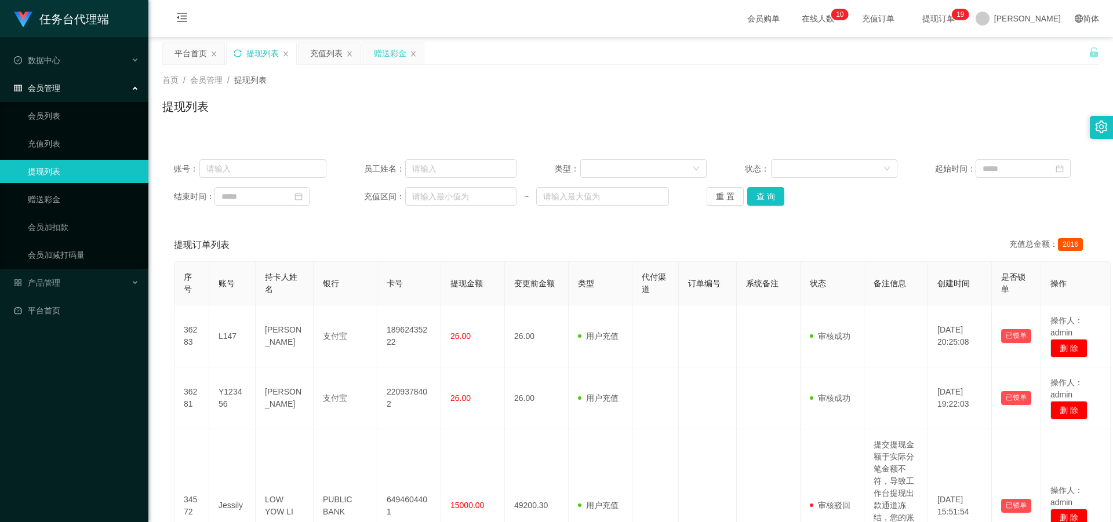
click at [289, 53] on div "赠送彩金" at bounding box center [390, 53] width 32 height 22
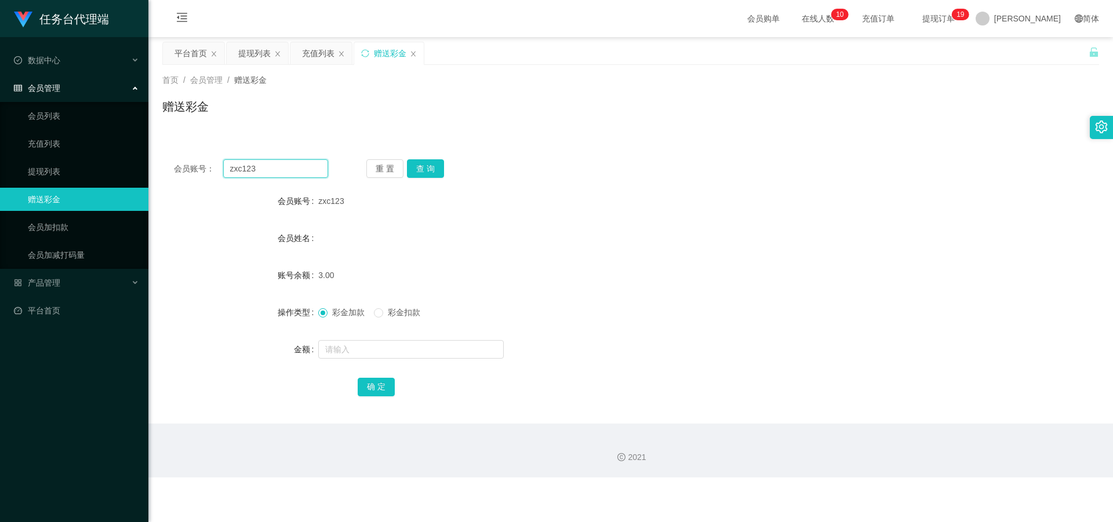
drag, startPoint x: 278, startPoint y: 176, endPoint x: 198, endPoint y: 167, distance: 80.5
click at [199, 167] on div "会员账号： zxc123" at bounding box center [251, 168] width 154 height 19
paste input "L147"
type input "L147"
click at [289, 172] on div "重 置 查 询" at bounding box center [443, 168] width 154 height 19
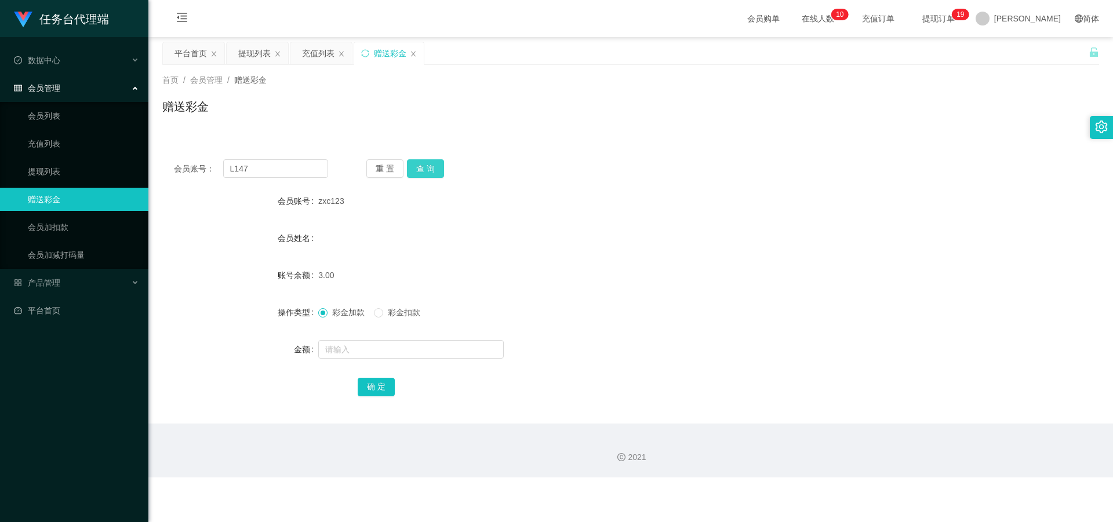
click at [289, 172] on button "查 询" at bounding box center [425, 168] width 37 height 19
click at [289, 227] on input "text" at bounding box center [410, 349] width 185 height 19
type input "3"
click at [289, 227] on button "确 定" at bounding box center [376, 387] width 37 height 19
click at [289, 56] on div "充值列表" at bounding box center [318, 53] width 32 height 22
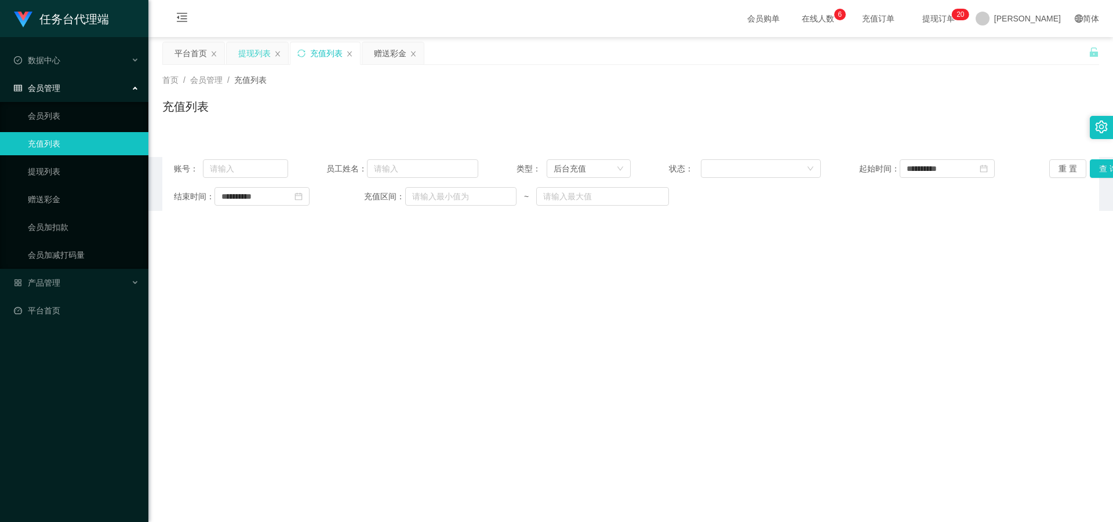
click at [248, 53] on div "提现列表" at bounding box center [254, 53] width 32 height 22
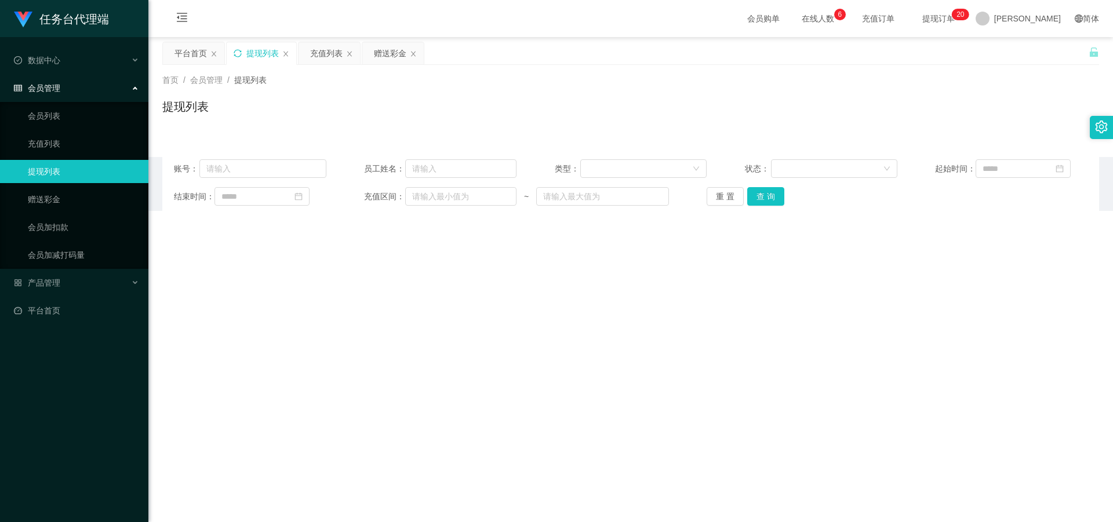
click at [236, 50] on icon "图标: sync" at bounding box center [238, 53] width 8 height 8
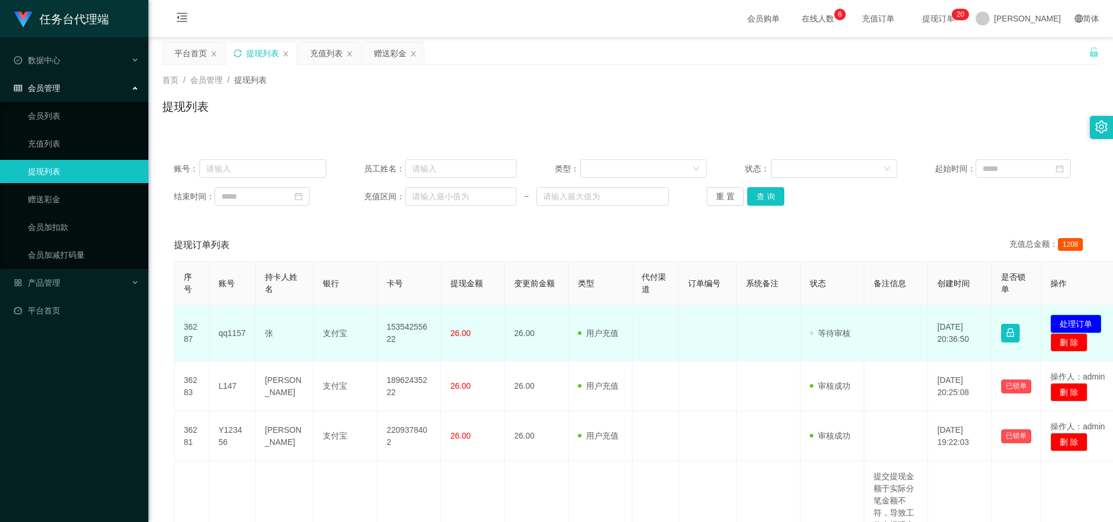
click at [289, 227] on button "处理订单" at bounding box center [1075, 324] width 51 height 19
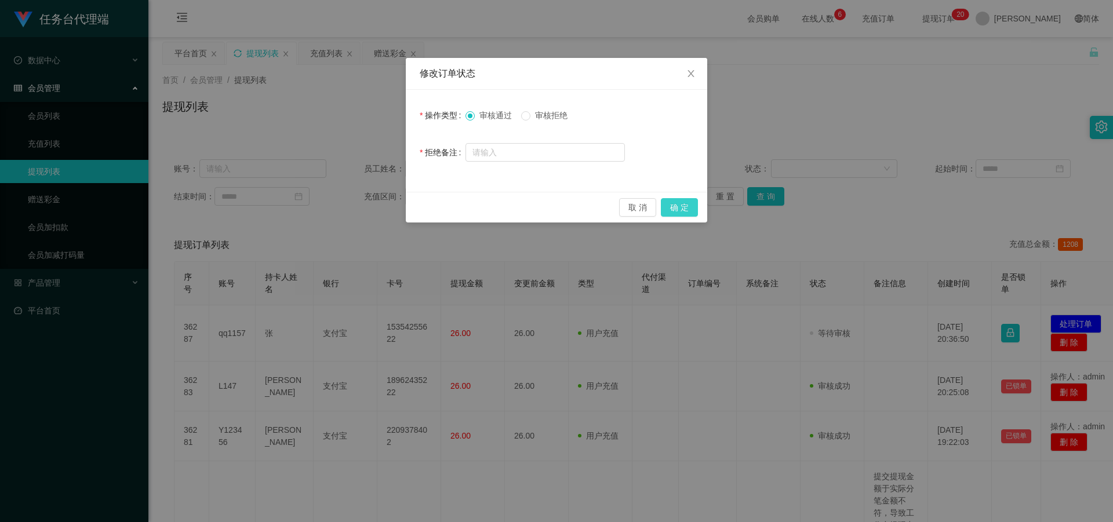
click at [289, 208] on button "确 定" at bounding box center [679, 207] width 37 height 19
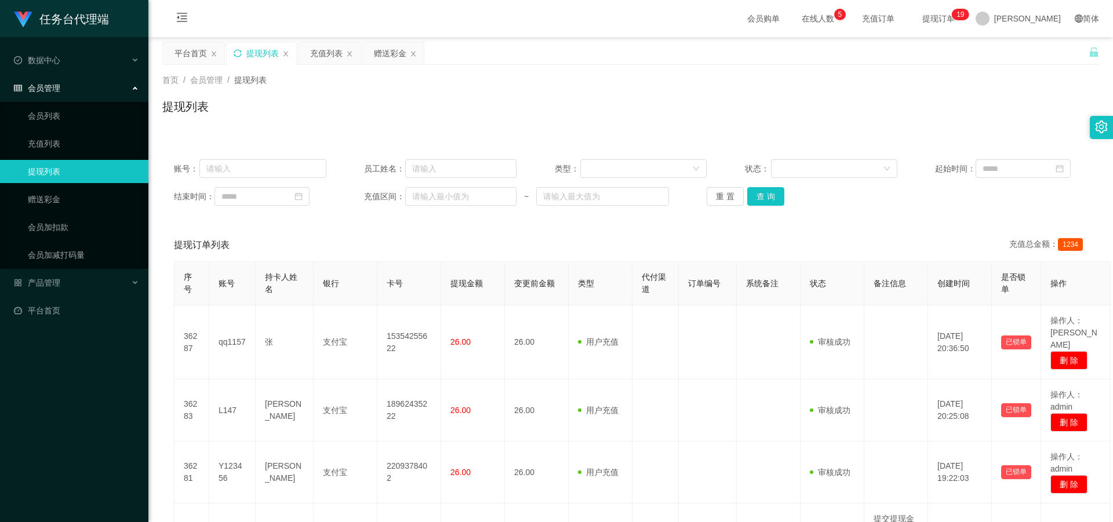
click at [238, 52] on icon "图标: sync" at bounding box center [238, 53] width 8 height 8
click at [289, 50] on div "赠送彩金" at bounding box center [390, 53] width 32 height 22
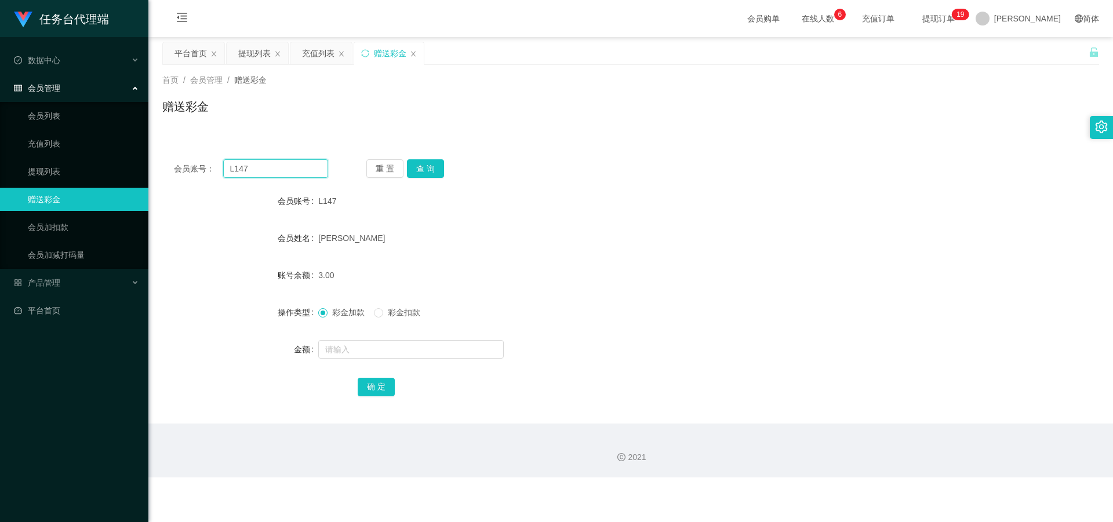
drag, startPoint x: 289, startPoint y: 174, endPoint x: 219, endPoint y: 172, distance: 70.2
click at [219, 172] on div "会员账号： L147" at bounding box center [251, 168] width 154 height 19
paste input "qq115"
type input "qq1157"
click at [289, 173] on button "查 询" at bounding box center [425, 168] width 37 height 19
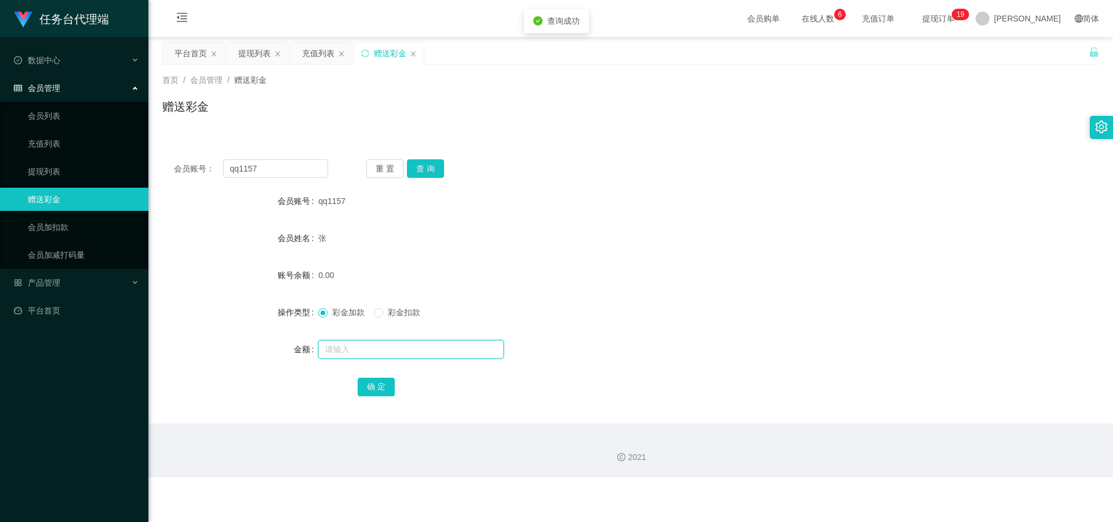
drag, startPoint x: 334, startPoint y: 343, endPoint x: 345, endPoint y: 345, distance: 11.3
click at [289, 227] on input "text" at bounding box center [410, 349] width 185 height 19
type input "3"
drag, startPoint x: 373, startPoint y: 380, endPoint x: 373, endPoint y: 388, distance: 7.5
click at [289, 227] on button "确 定" at bounding box center [376, 387] width 37 height 19
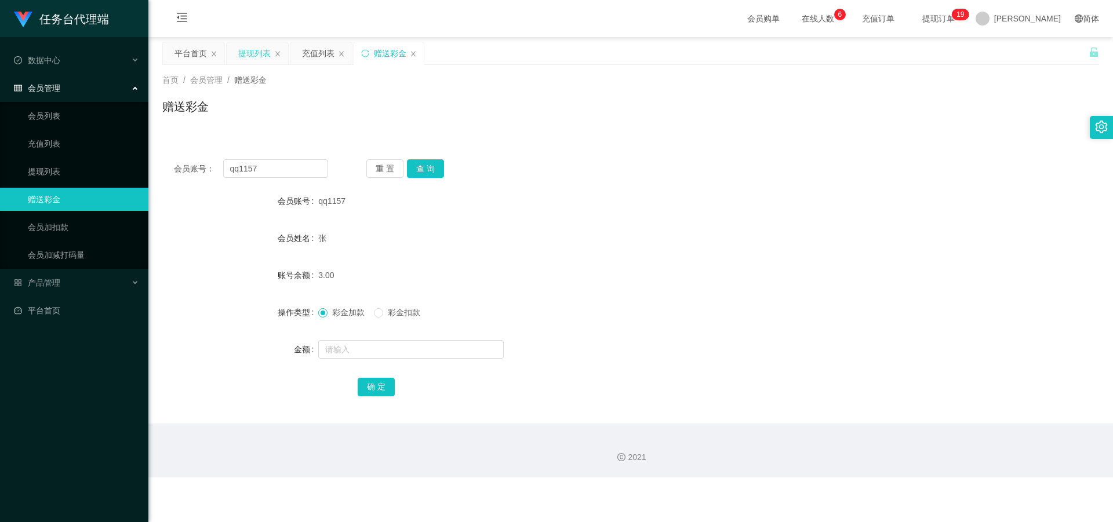
click at [247, 49] on div "提现列表" at bounding box center [254, 53] width 32 height 22
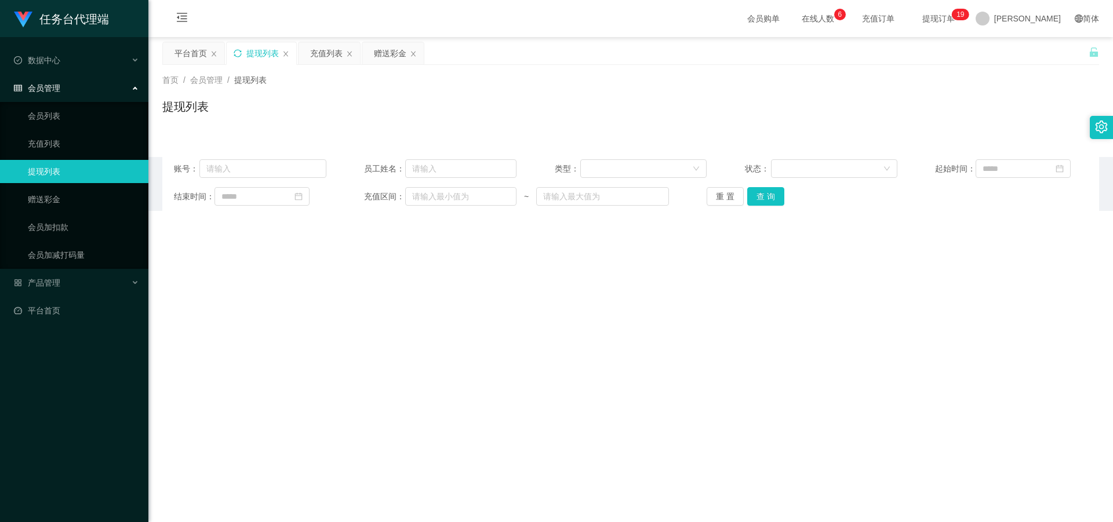
click at [238, 52] on icon "图标: sync" at bounding box center [238, 53] width 8 height 8
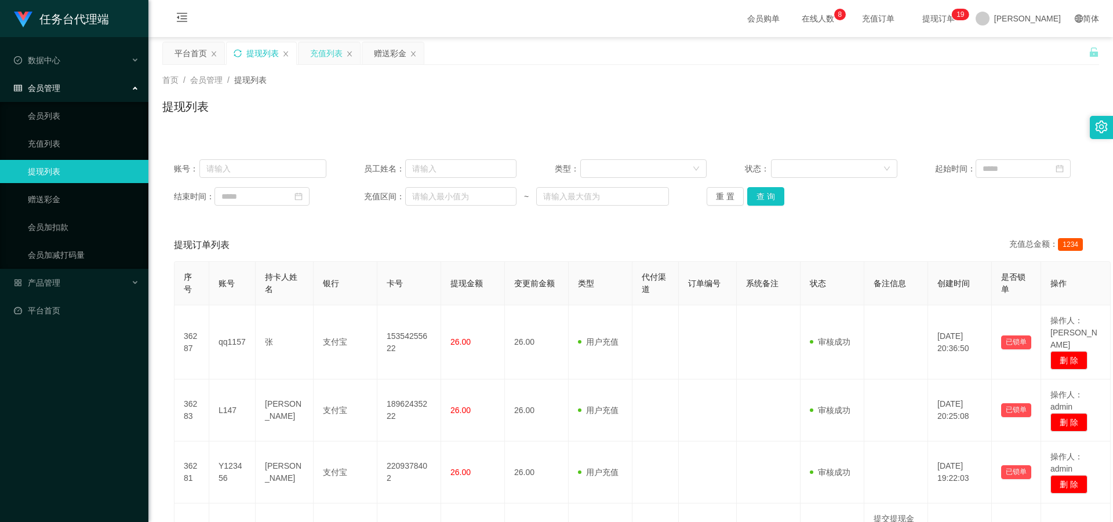
click at [289, 51] on div "充值列表" at bounding box center [326, 53] width 32 height 22
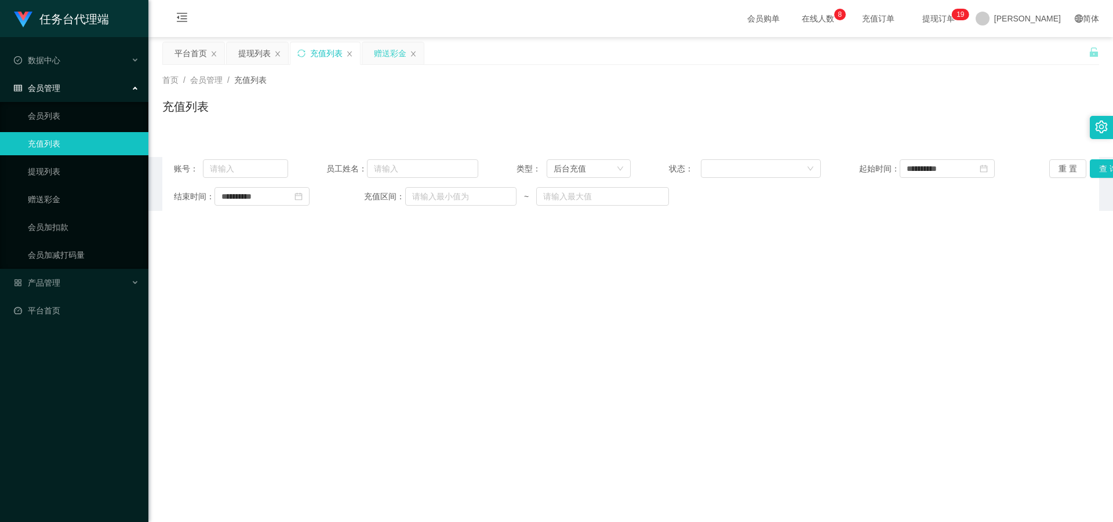
click at [289, 50] on div "赠送彩金" at bounding box center [390, 53] width 32 height 22
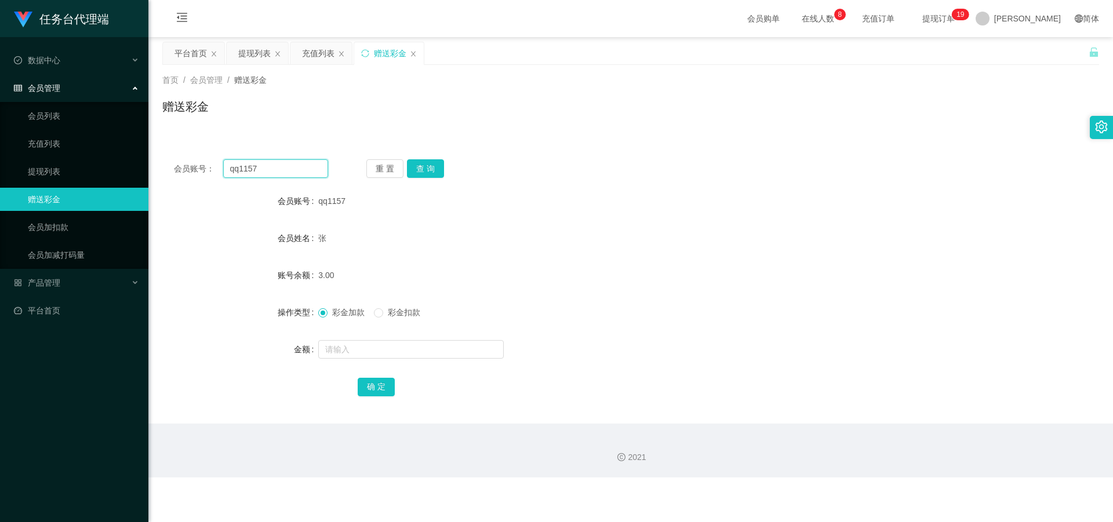
drag, startPoint x: 261, startPoint y: 165, endPoint x: 202, endPoint y: 166, distance: 58.6
click at [193, 166] on div "会员账号： qq1157" at bounding box center [251, 168] width 154 height 19
paste input "1234567899"
type input "1234567899"
click at [289, 166] on button "查 询" at bounding box center [425, 168] width 37 height 19
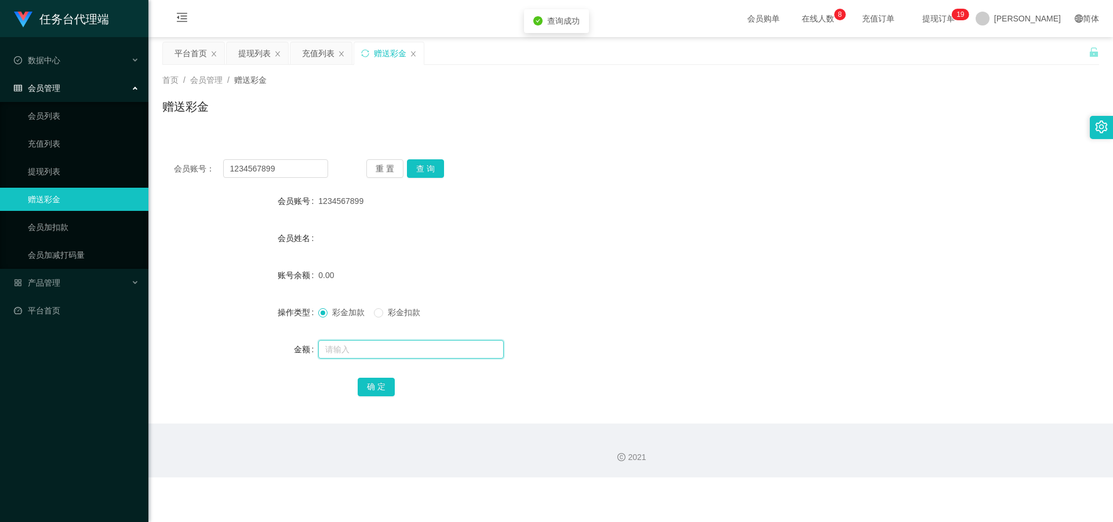
click at [289, 227] on input "text" at bounding box center [410, 349] width 185 height 19
type input "20"
click at [289, 227] on button "确 定" at bounding box center [376, 387] width 37 height 19
click at [249, 52] on div "提现列表" at bounding box center [254, 53] width 32 height 22
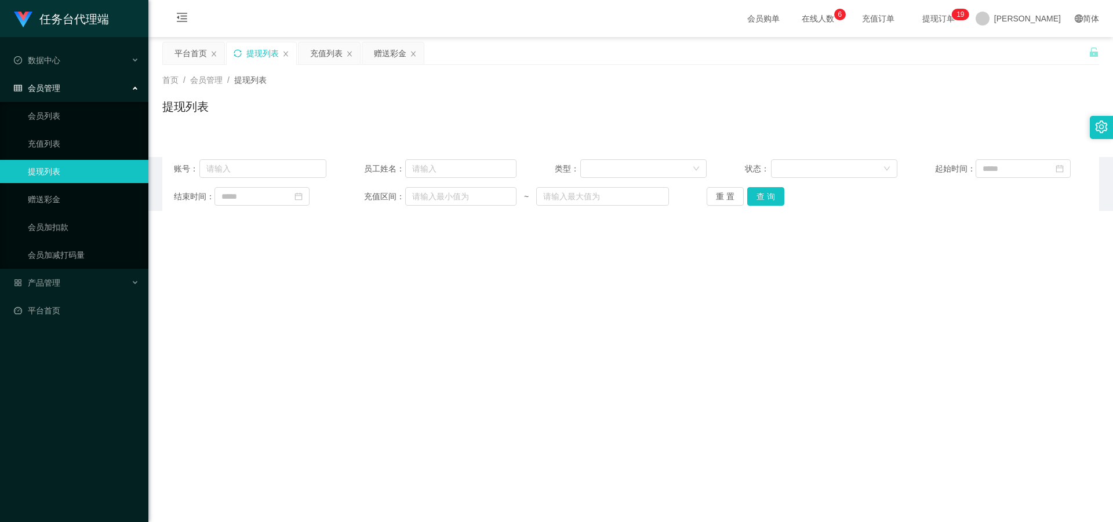
click at [238, 54] on icon "图标: sync" at bounding box center [238, 53] width 8 height 8
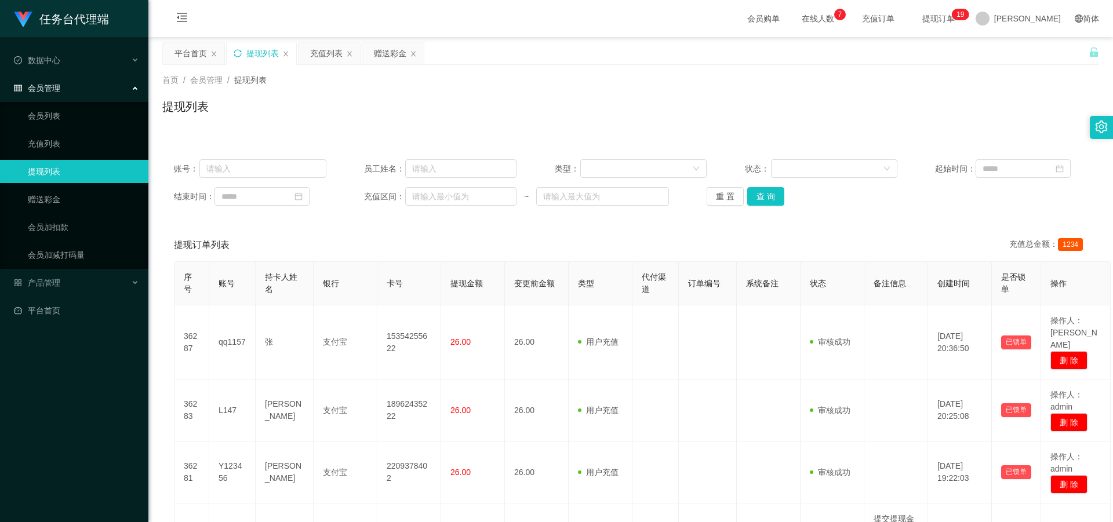
click at [259, 51] on div "提现列表" at bounding box center [262, 53] width 32 height 22
click at [235, 54] on icon "图标: sync" at bounding box center [238, 53] width 8 height 8
click at [238, 46] on div "提现列表" at bounding box center [262, 53] width 70 height 22
click at [237, 57] on icon "图标: sync" at bounding box center [238, 53] width 8 height 8
drag, startPoint x: 374, startPoint y: 54, endPoint x: 374, endPoint y: 78, distance: 23.8
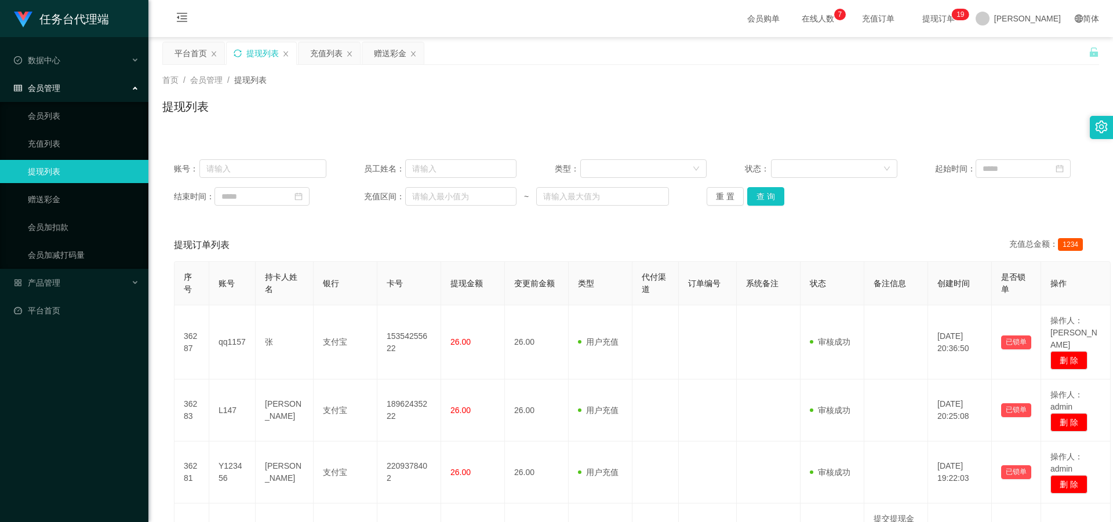
click at [289, 53] on div "赠送彩金" at bounding box center [390, 53] width 32 height 22
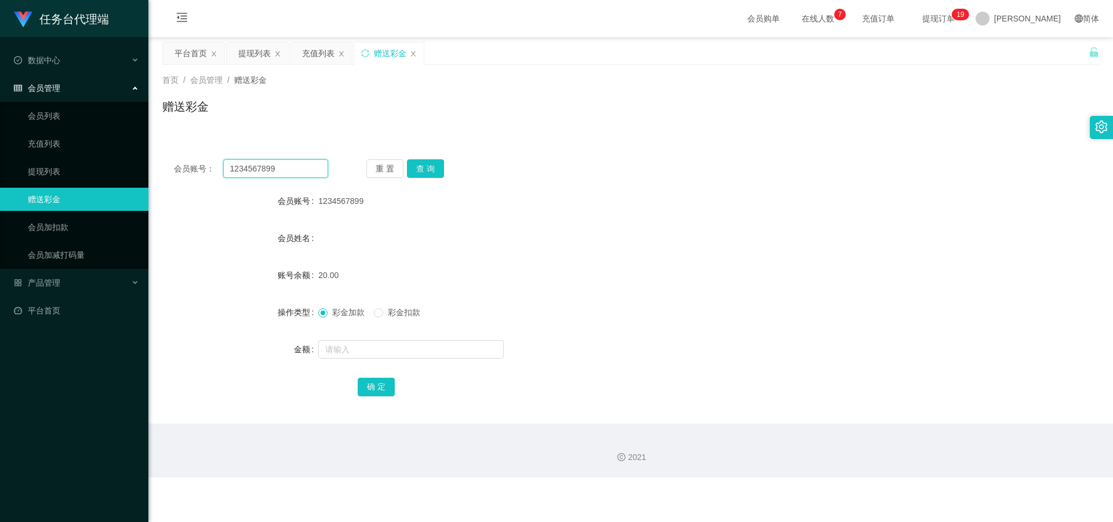
drag, startPoint x: 267, startPoint y: 166, endPoint x: 236, endPoint y: 169, distance: 30.8
click at [187, 164] on div "会员账号： 1234567899" at bounding box center [251, 168] width 154 height 19
paste input "qq1101"
type input "qq1101"
click at [289, 158] on div "会员账号： qq1101 重 置 查 询 会员账号 1234567899 会员姓名 账号余额 20.00 操作类型 彩金加款 彩金扣款 金额 确 定" at bounding box center [630, 286] width 937 height 276
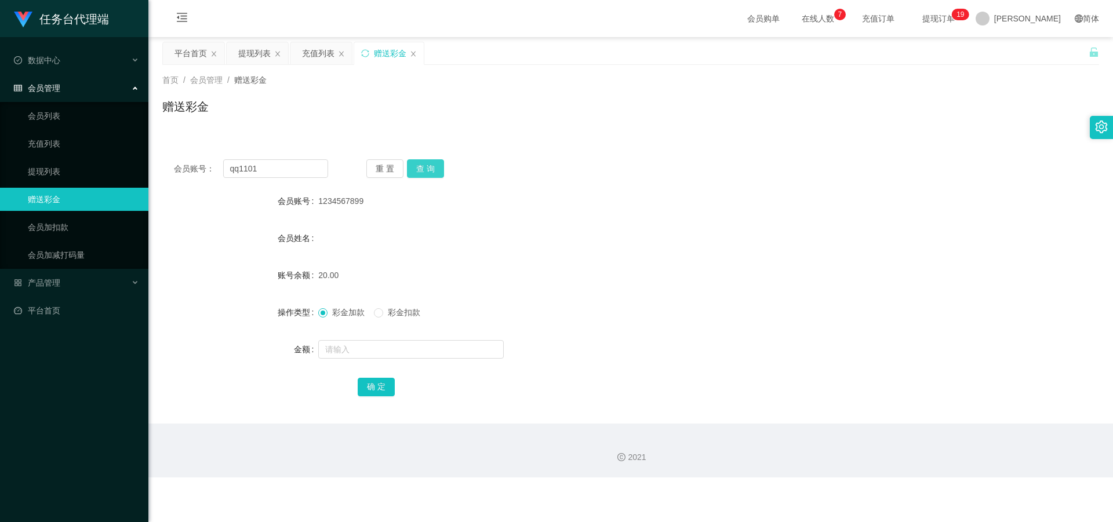
click at [289, 162] on button "查 询" at bounding box center [425, 168] width 37 height 19
drag, startPoint x: 281, startPoint y: 168, endPoint x: 194, endPoint y: 168, distance: 86.9
click at [194, 168] on div "会员账号： qq1101" at bounding box center [251, 168] width 154 height 19
click at [289, 162] on button "查 询" at bounding box center [425, 168] width 37 height 19
click at [289, 53] on div "充值列表" at bounding box center [318, 53] width 32 height 22
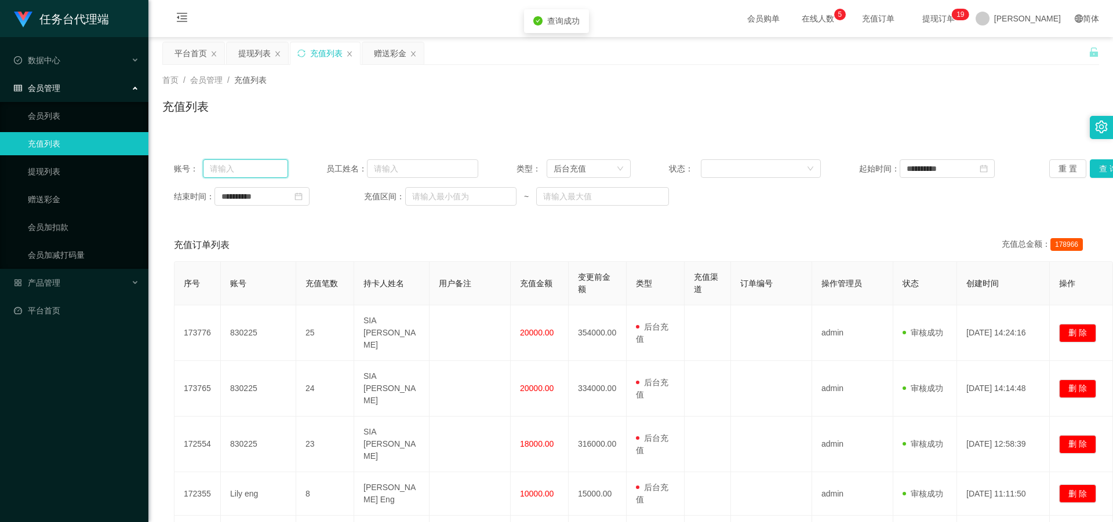
click at [264, 168] on input "text" at bounding box center [245, 168] width 85 height 19
paste input "qq1101"
type input "qq1101"
drag, startPoint x: 593, startPoint y: 163, endPoint x: 592, endPoint y: 170, distance: 6.4
click at [289, 163] on div "后台充值" at bounding box center [585, 168] width 63 height 17
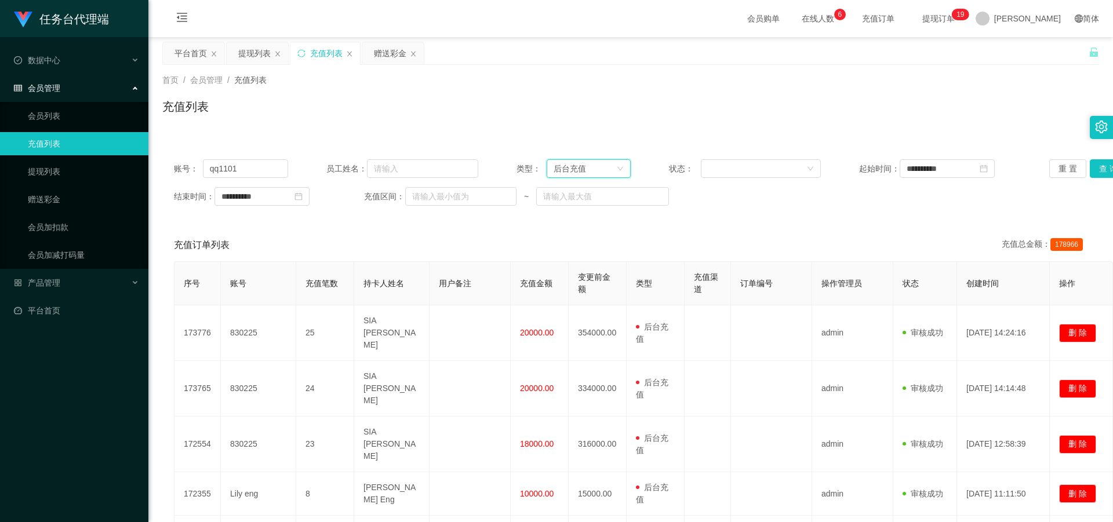
click at [289, 52] on div "充值列表" at bounding box center [325, 53] width 70 height 22
click at [289, 54] on icon "图标: sync" at bounding box center [301, 53] width 8 height 8
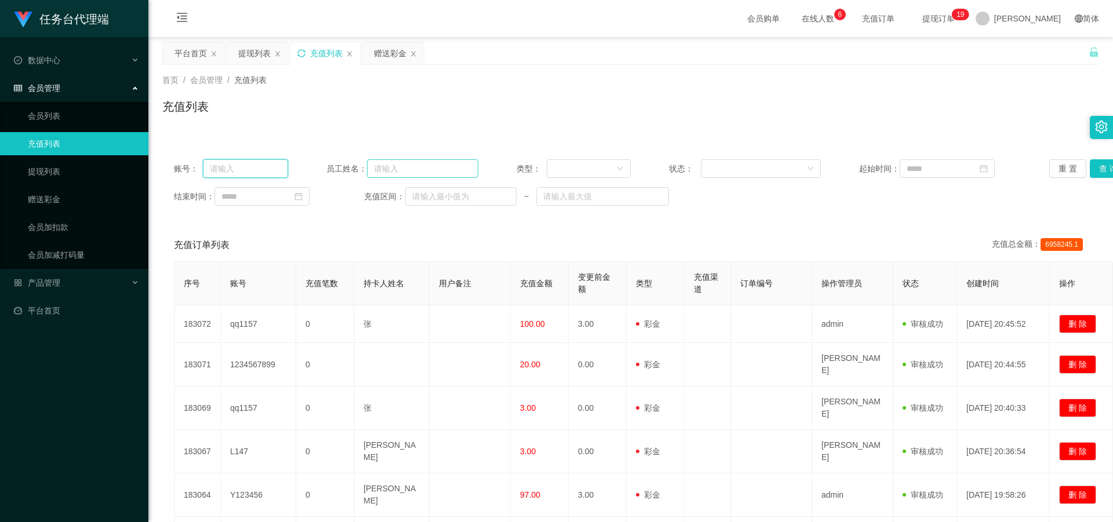
drag, startPoint x: 261, startPoint y: 174, endPoint x: 399, endPoint y: 159, distance: 138.7
click at [261, 174] on input "text" at bounding box center [245, 168] width 85 height 19
paste input "qq1101"
type input "qq1101"
click at [289, 166] on button "查 询" at bounding box center [1108, 168] width 37 height 19
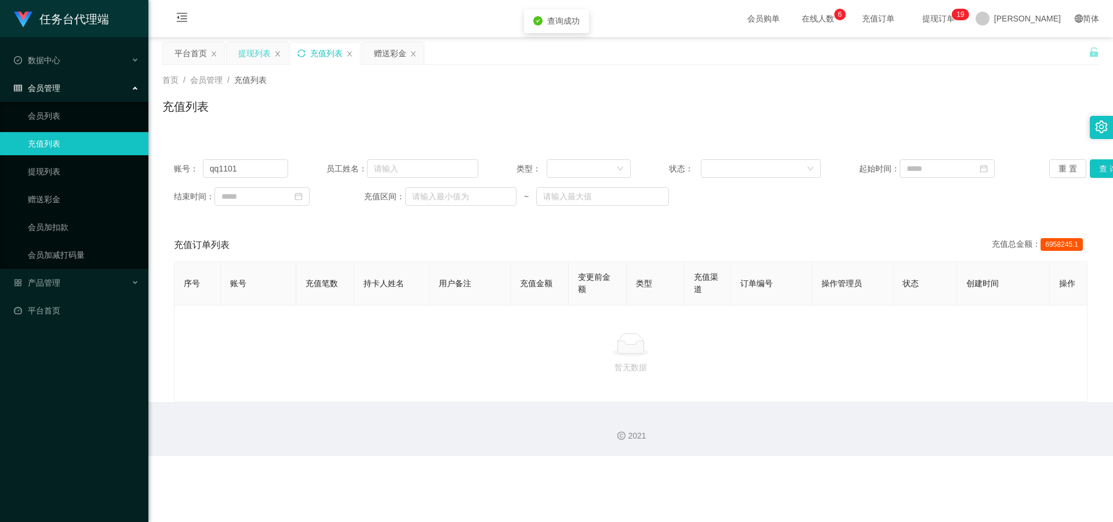
click at [264, 50] on div "提现列表" at bounding box center [254, 53] width 32 height 22
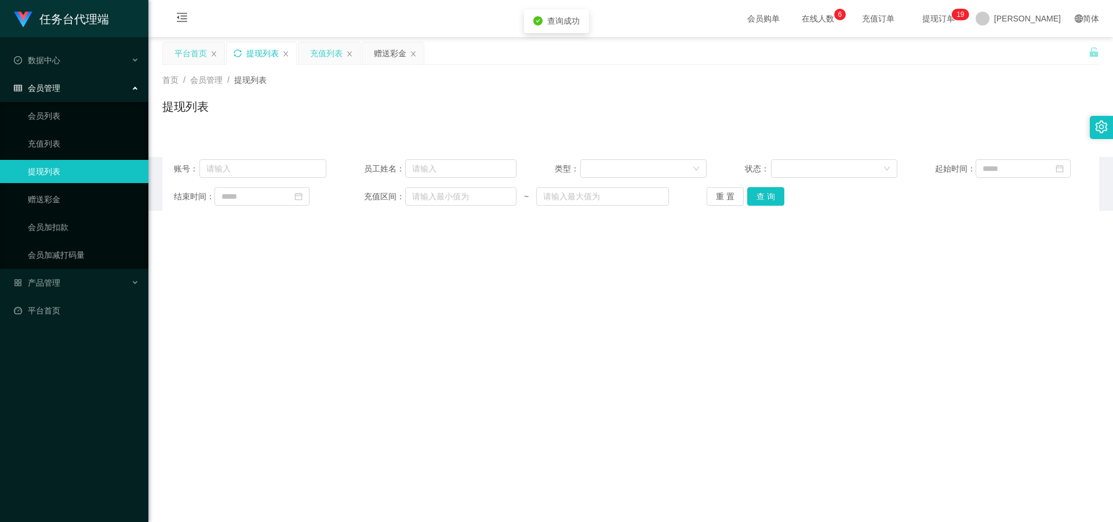
click at [195, 54] on div "平台首页" at bounding box center [190, 53] width 32 height 22
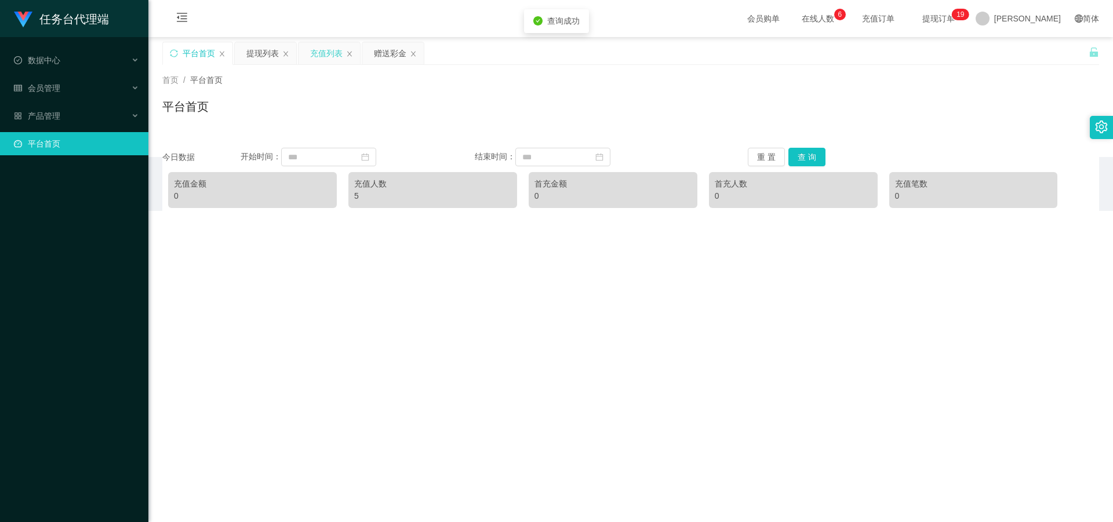
click at [289, 52] on div "充值列表" at bounding box center [329, 53] width 61 height 22
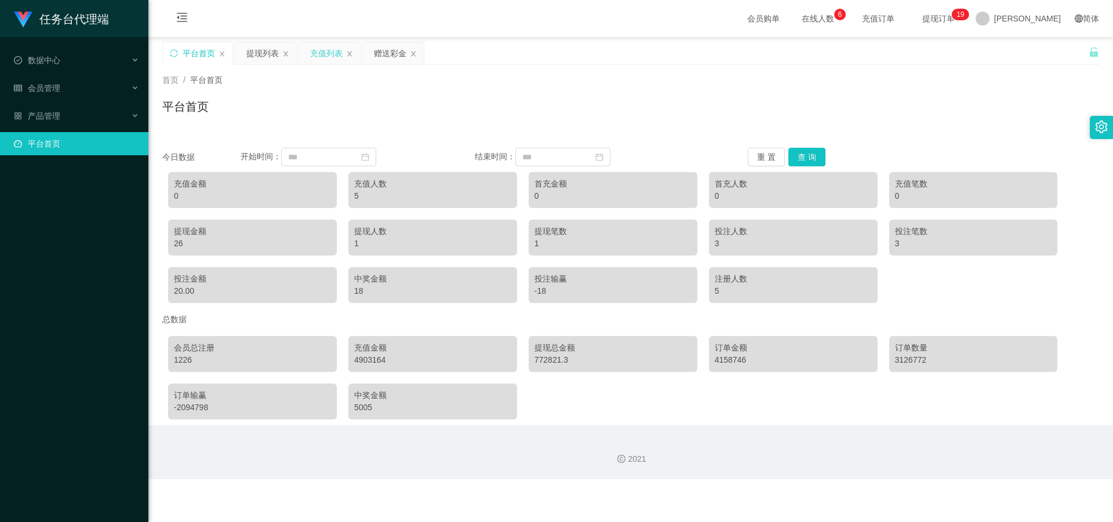
click at [289, 50] on div "充值列表" at bounding box center [326, 53] width 32 height 22
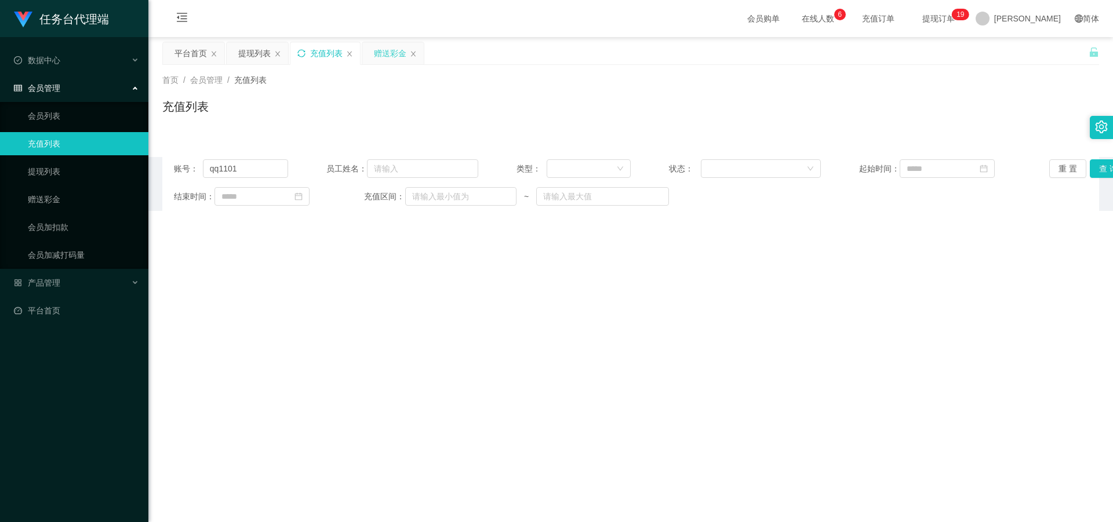
click at [289, 54] on div "赠送彩金" at bounding box center [392, 53] width 61 height 22
click at [289, 53] on div "赠送彩金" at bounding box center [392, 53] width 61 height 22
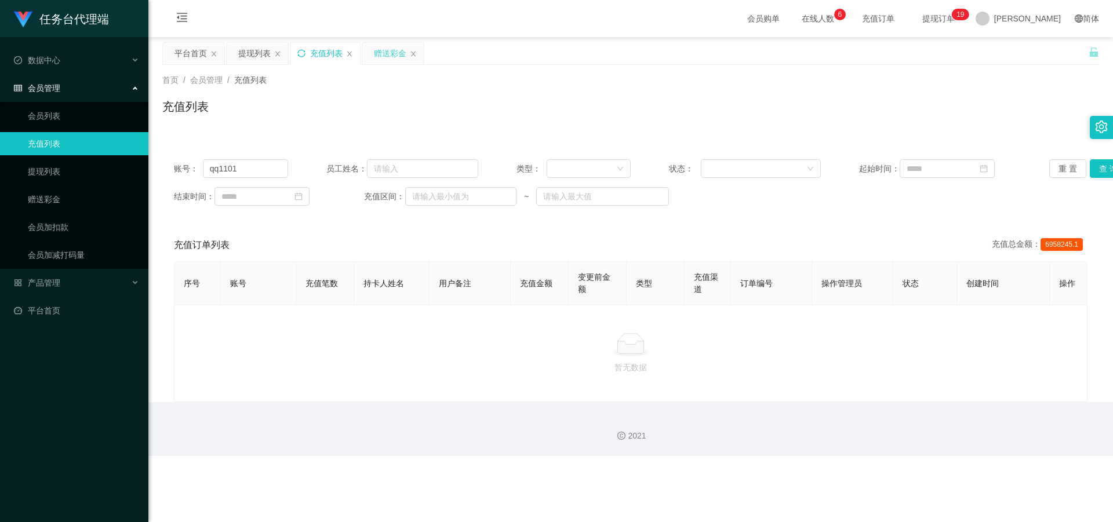
click at [289, 52] on div "赠送彩金" at bounding box center [390, 53] width 32 height 22
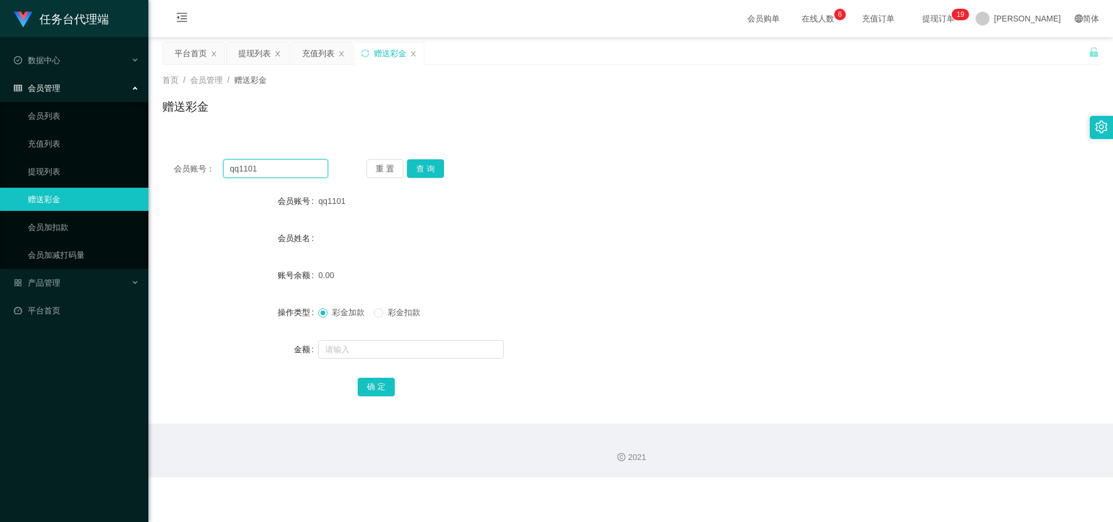
drag, startPoint x: 283, startPoint y: 172, endPoint x: 226, endPoint y: 174, distance: 57.4
click at [226, 174] on input "qq1101" at bounding box center [275, 168] width 105 height 19
drag, startPoint x: 286, startPoint y: 174, endPoint x: 267, endPoint y: 173, distance: 18.6
click at [194, 168] on div "会员账号： qq1101" at bounding box center [251, 168] width 154 height 19
click at [289, 159] on button "查 询" at bounding box center [425, 168] width 37 height 19
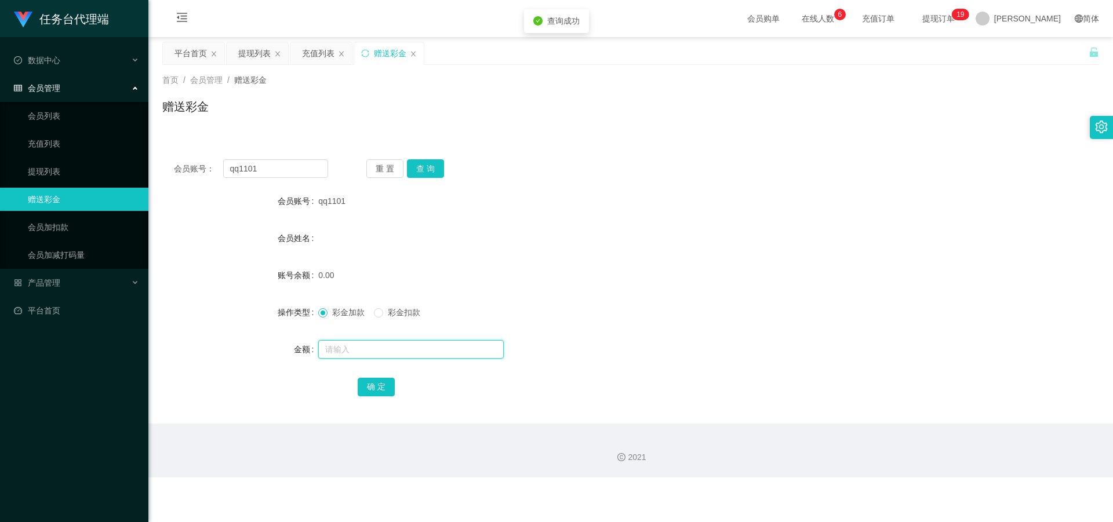
click at [289, 227] on input "text" at bounding box center [410, 349] width 185 height 19
type input "."
type input "30"
click at [289, 227] on button "确 定" at bounding box center [376, 387] width 37 height 19
click at [289, 227] on label "彩金扣款" at bounding box center [399, 313] width 51 height 12
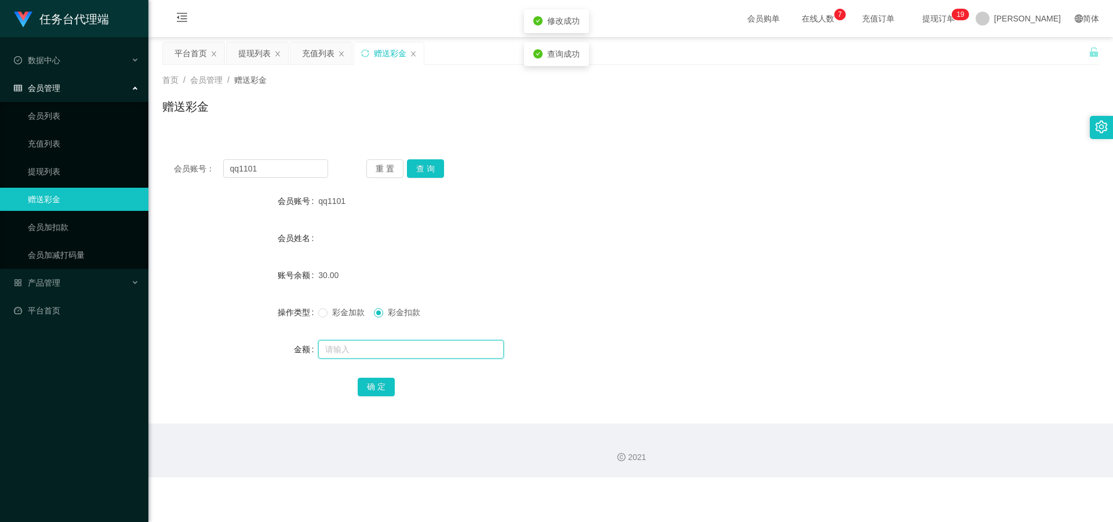
click at [289, 227] on input "text" at bounding box center [410, 349] width 185 height 19
type input "10"
click at [289, 227] on button "确 定" at bounding box center [376, 387] width 37 height 19
click at [289, 227] on div "彩金加款 彩金扣款" at bounding box center [591, 312] width 547 height 23
click at [289, 227] on span "彩金加款" at bounding box center [349, 312] width 42 height 9
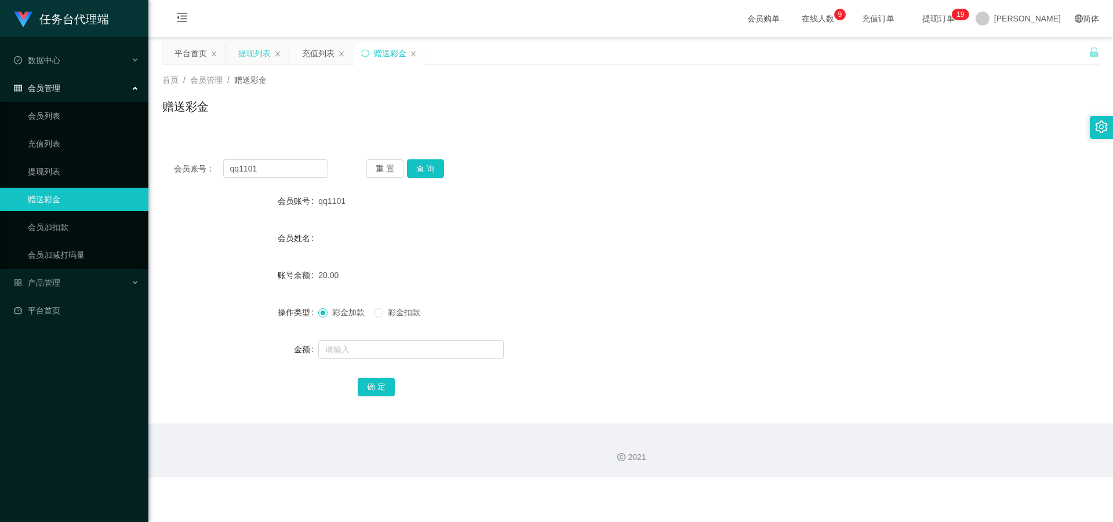
click at [245, 47] on div "提现列表" at bounding box center [254, 53] width 32 height 22
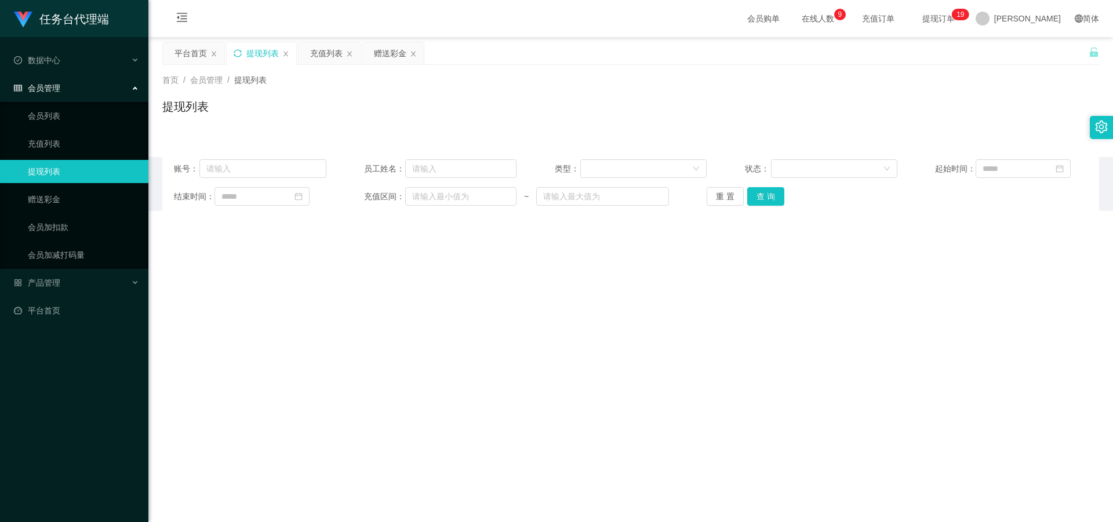
click at [238, 53] on icon "图标: sync" at bounding box center [238, 53] width 8 height 8
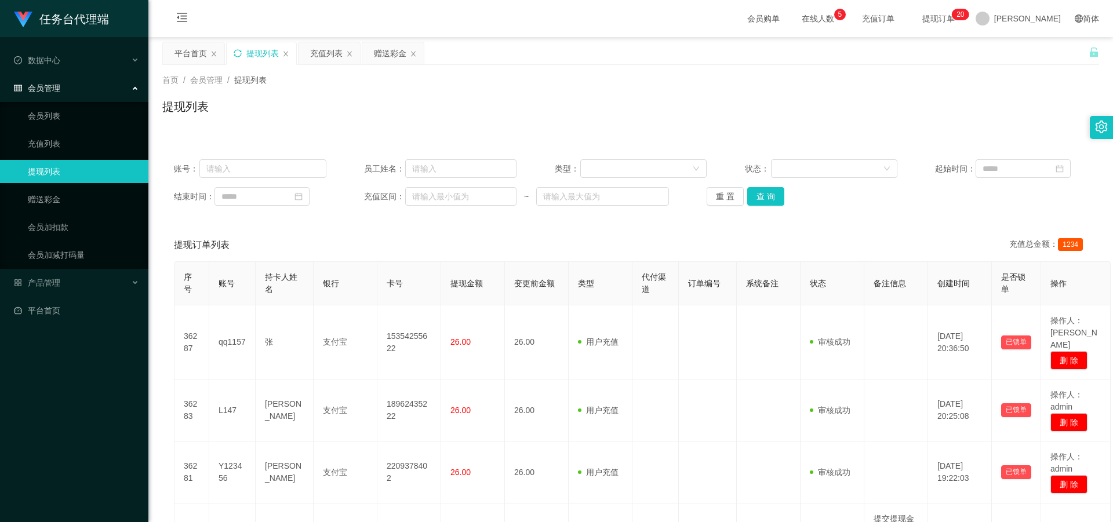
click at [240, 56] on icon "图标: sync" at bounding box center [238, 53] width 8 height 8
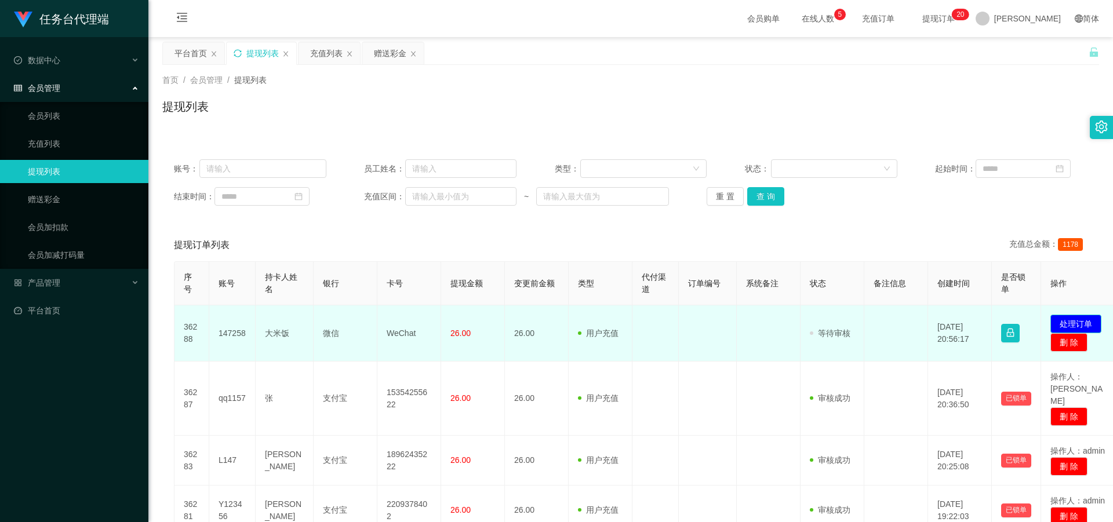
click at [289, 227] on button "处理订单" at bounding box center [1075, 324] width 51 height 19
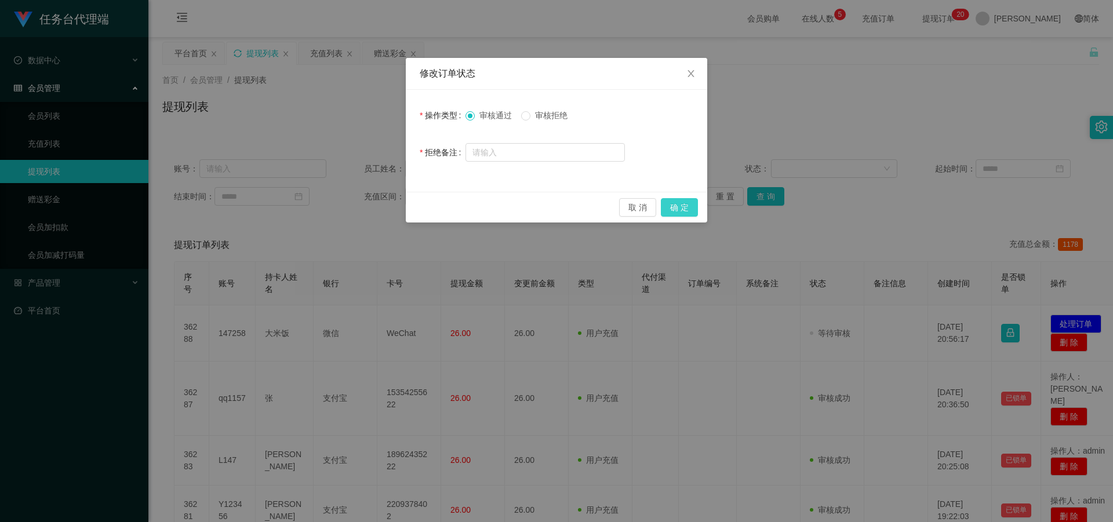
click at [289, 203] on button "确 定" at bounding box center [679, 207] width 37 height 19
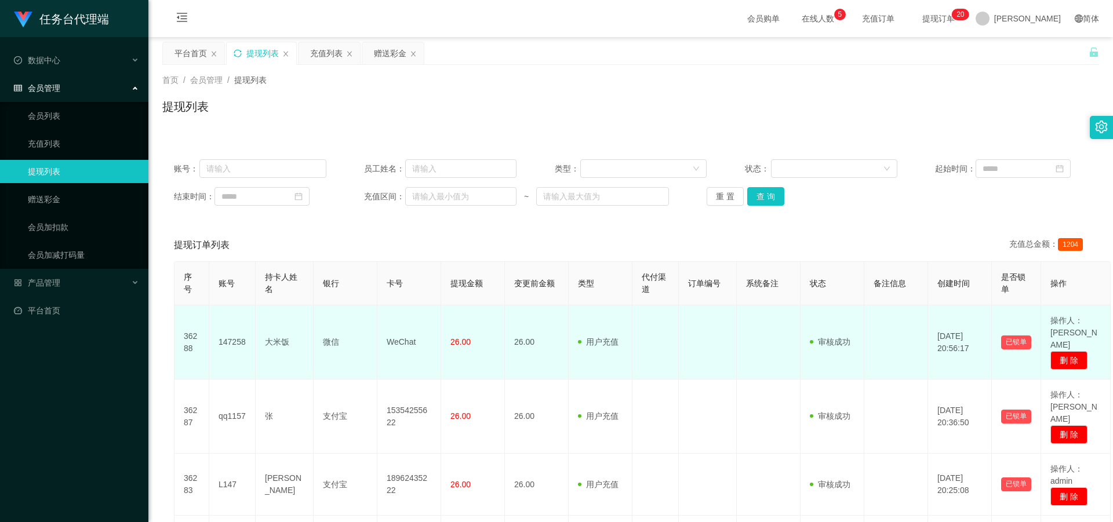
click at [289, 227] on td "WeChat" at bounding box center [409, 342] width 64 height 74
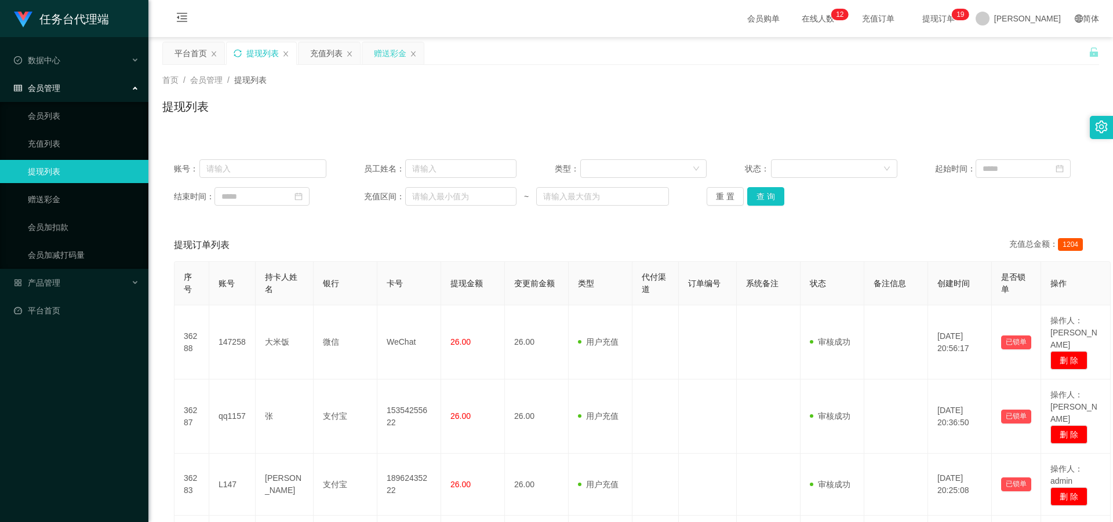
click at [289, 53] on div "赠送彩金" at bounding box center [390, 53] width 32 height 22
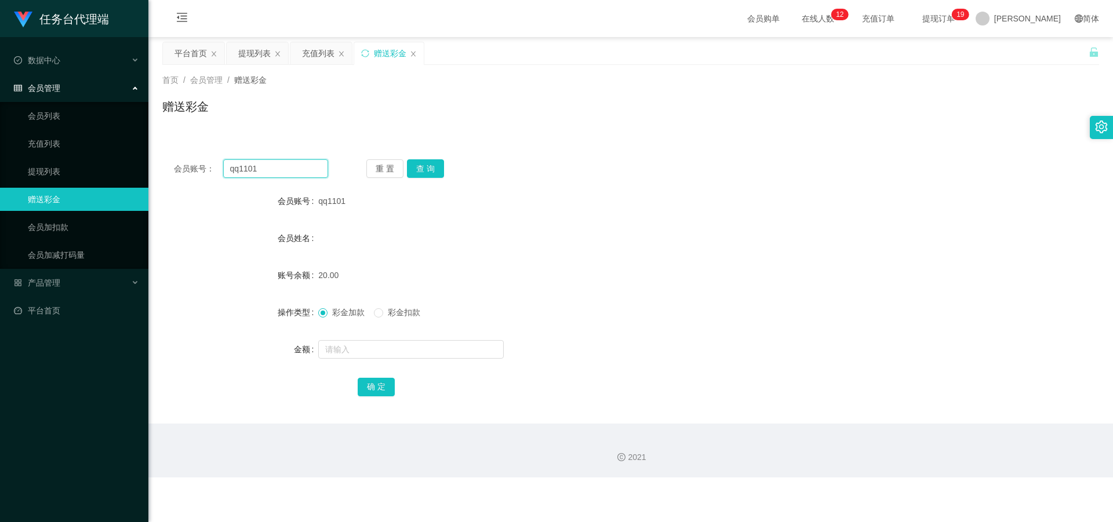
drag, startPoint x: 291, startPoint y: 172, endPoint x: 302, endPoint y: 174, distance: 11.3
click at [198, 168] on div "会员账号： qq1101" at bounding box center [251, 168] width 154 height 19
paste input "1234567899"
click at [289, 164] on button "查 询" at bounding box center [425, 168] width 37 height 19
click at [56, 227] on span "产品管理" at bounding box center [37, 282] width 46 height 9
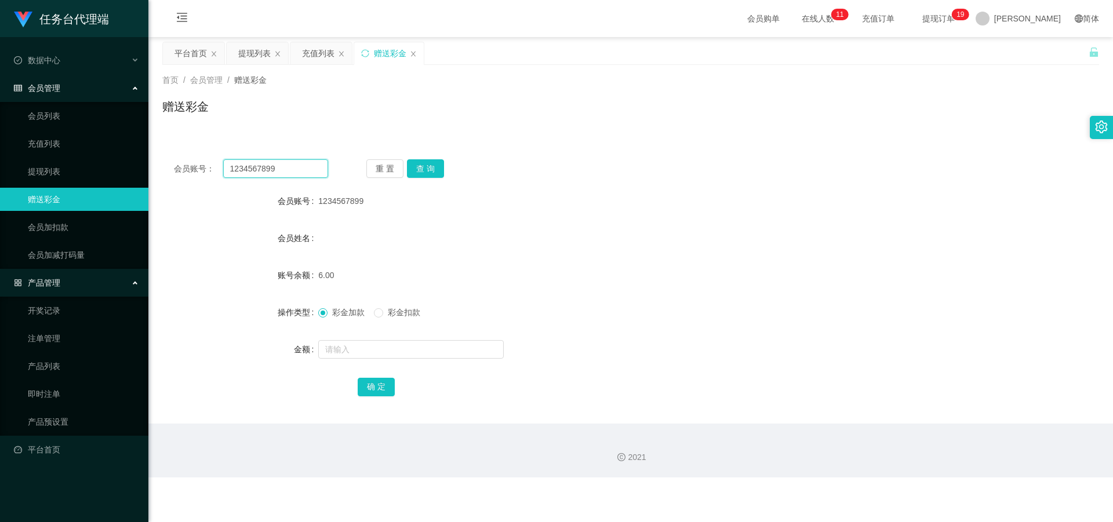
drag, startPoint x: 282, startPoint y: 168, endPoint x: 170, endPoint y: 164, distance: 111.3
click at [173, 164] on div "会员账号： 1234567899 重 置 查 询" at bounding box center [630, 168] width 937 height 19
paste input "xx7788"
type input "xx7788"
click at [289, 167] on button "查 询" at bounding box center [425, 168] width 37 height 19
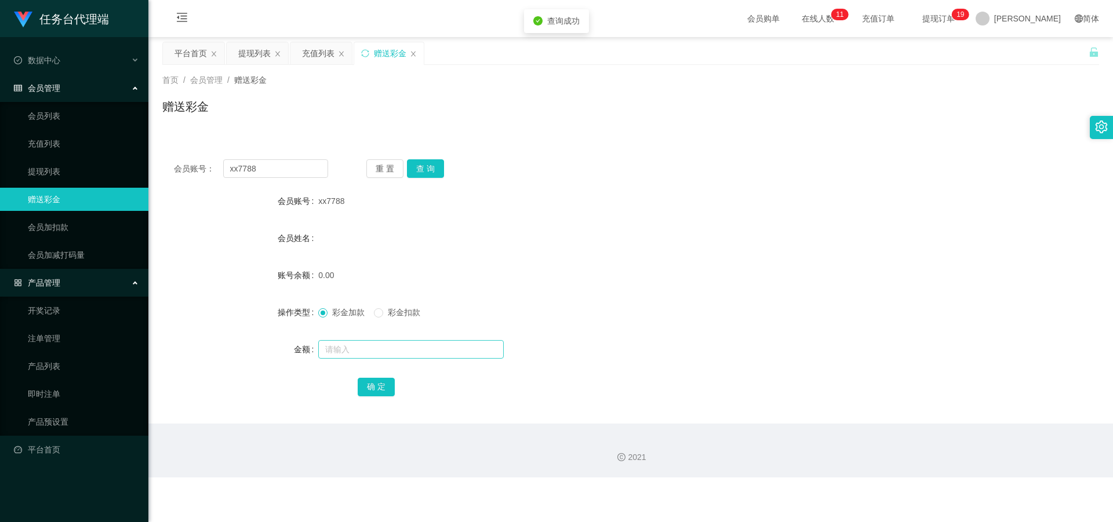
drag, startPoint x: 346, startPoint y: 332, endPoint x: 350, endPoint y: 345, distance: 13.8
click at [289, 227] on form "会员账号 xx7788 会员姓名 账号余额 0.00 操作类型 彩金加款 彩金扣款 金额 确 定" at bounding box center [630, 294] width 937 height 209
drag, startPoint x: 350, startPoint y: 345, endPoint x: 356, endPoint y: 371, distance: 26.4
click at [289, 227] on input "text" at bounding box center [410, 349] width 185 height 19
type input "20"
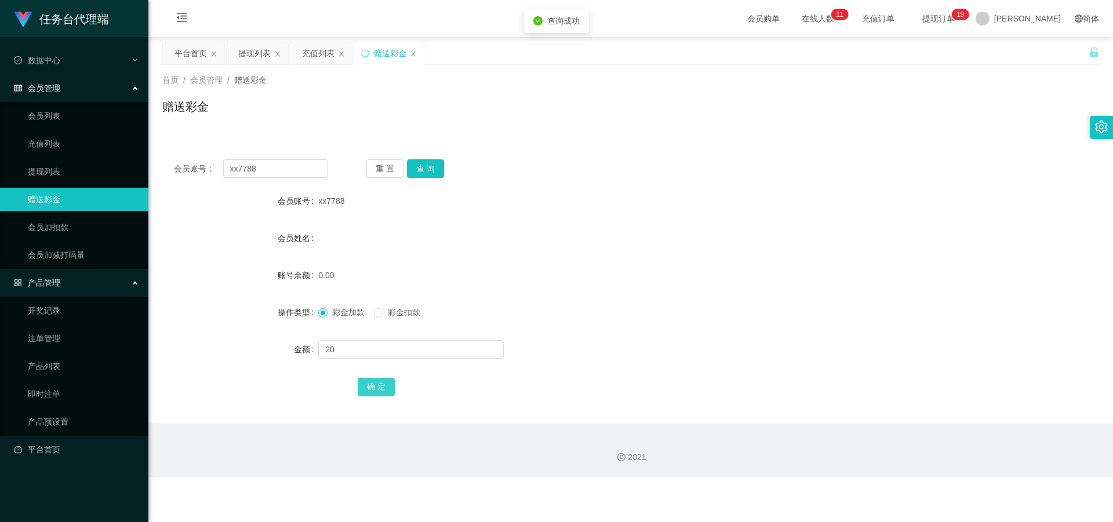
click at [289, 227] on button "确 定" at bounding box center [376, 387] width 37 height 19
drag, startPoint x: 270, startPoint y: 169, endPoint x: 191, endPoint y: 165, distance: 78.9
click at [179, 166] on div "会员账号： xx7788" at bounding box center [251, 168] width 154 height 19
paste input "qweqwe112233"
type input "qweqwe112233"
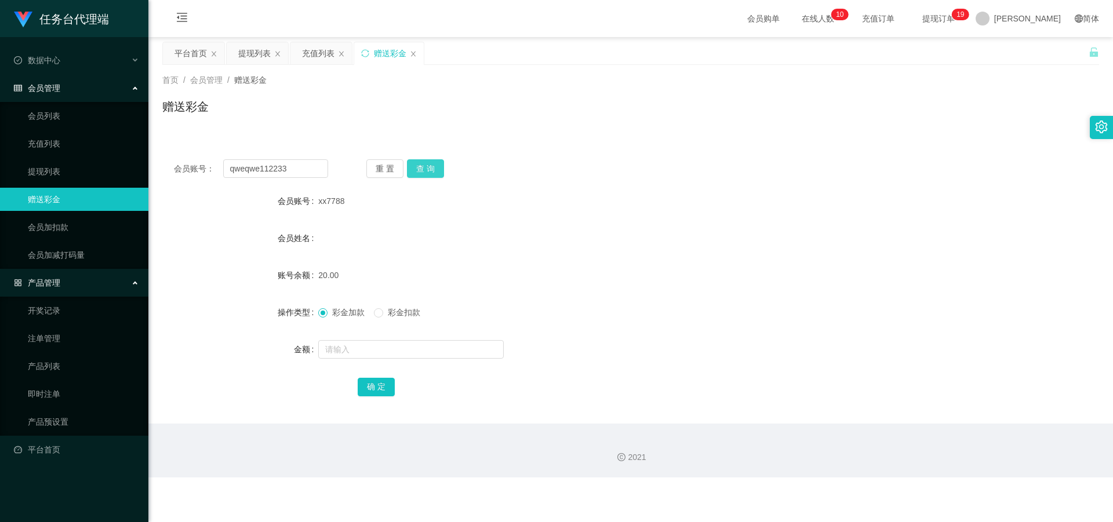
click at [289, 170] on button "查 询" at bounding box center [425, 168] width 37 height 19
drag, startPoint x: 365, startPoint y: 332, endPoint x: 369, endPoint y: 339, distance: 8.1
click at [289, 227] on form "会员账号 qweqwe112233 会员姓名 账号余额 0.00 操作类型 彩金加款 彩金扣款 金额 确 定" at bounding box center [630, 294] width 937 height 209
click at [289, 227] on input "text" at bounding box center [410, 349] width 185 height 19
type input "20"
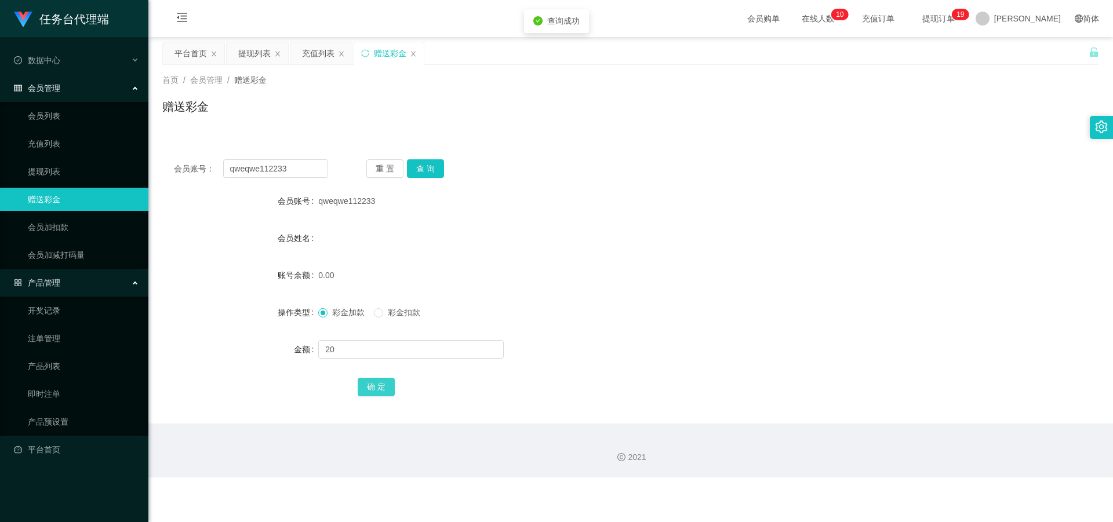
drag, startPoint x: 365, startPoint y: 391, endPoint x: 373, endPoint y: 415, distance: 25.7
click at [289, 227] on button "确 定" at bounding box center [376, 387] width 37 height 19
drag, startPoint x: 276, startPoint y: 176, endPoint x: 210, endPoint y: 180, distance: 66.2
click at [187, 180] on div "会员账号： qweqwe112233 重 置 查 询 会员账号 qweqwe112233 会员姓名 账号余额 20.00 操作类型 彩金加款 彩金扣款 金额 …" at bounding box center [630, 286] width 937 height 276
paste input "q1149"
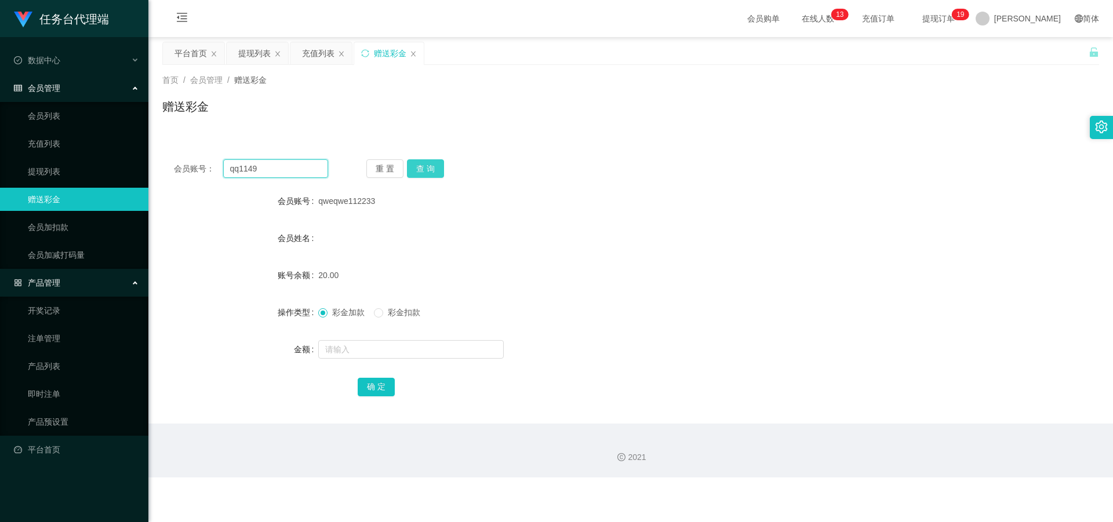
type input "qq1149"
drag, startPoint x: 434, startPoint y: 172, endPoint x: 417, endPoint y: 225, distance: 55.2
click at [289, 172] on button "查 询" at bounding box center [425, 168] width 37 height 19
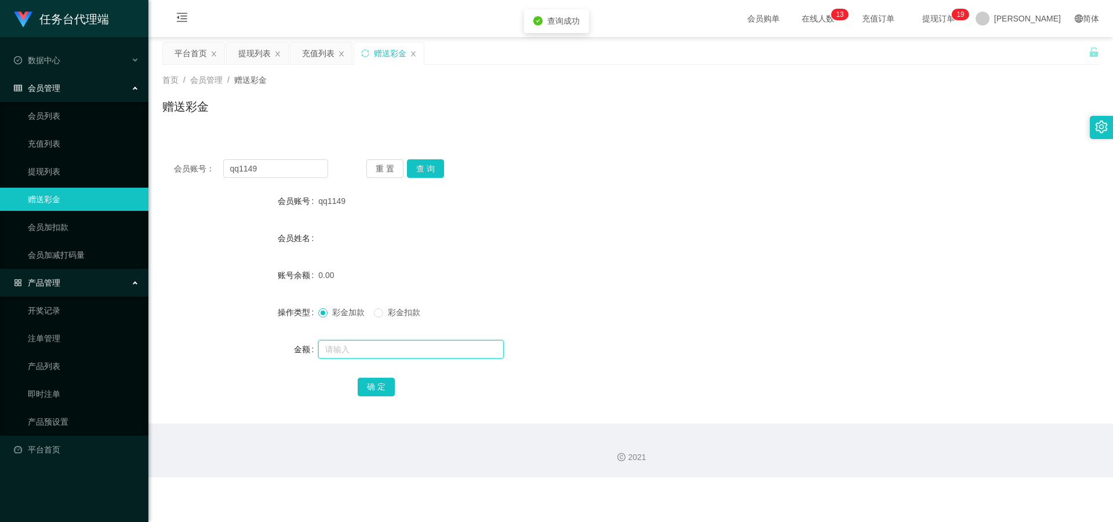
click at [289, 227] on input "text" at bounding box center [410, 349] width 185 height 19
type input "20"
click at [289, 227] on button "确 定" at bounding box center [376, 387] width 37 height 19
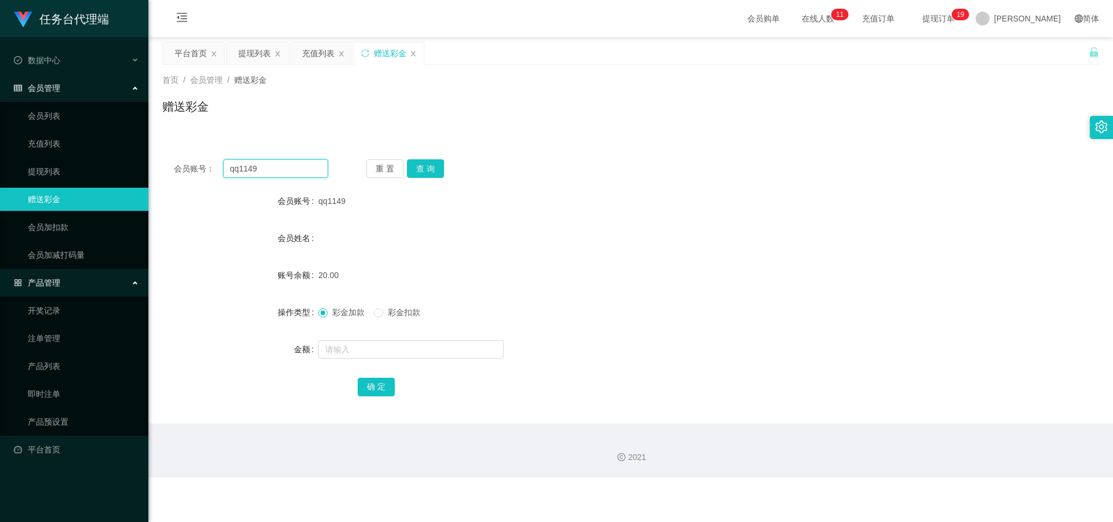
drag, startPoint x: 275, startPoint y: 169, endPoint x: 162, endPoint y: 166, distance: 113.1
click at [162, 166] on div "会员账号： qq1149 重 置 查 询" at bounding box center [630, 168] width 937 height 19
paste input "123456789"
type input "1234567899"
drag, startPoint x: 427, startPoint y: 168, endPoint x: 424, endPoint y: 176, distance: 9.2
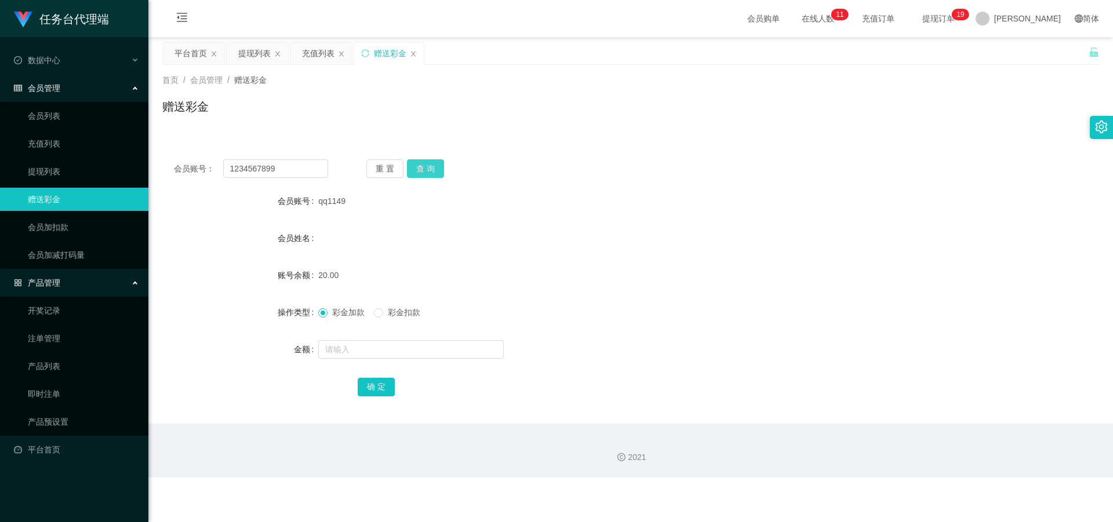
click at [289, 168] on button "查 询" at bounding box center [425, 168] width 37 height 19
click at [289, 227] on span "彩金扣款" at bounding box center [404, 312] width 42 height 9
click at [289, 227] on input "text" at bounding box center [410, 349] width 185 height 19
type input "6"
click at [289, 227] on button "确 定" at bounding box center [376, 387] width 37 height 19
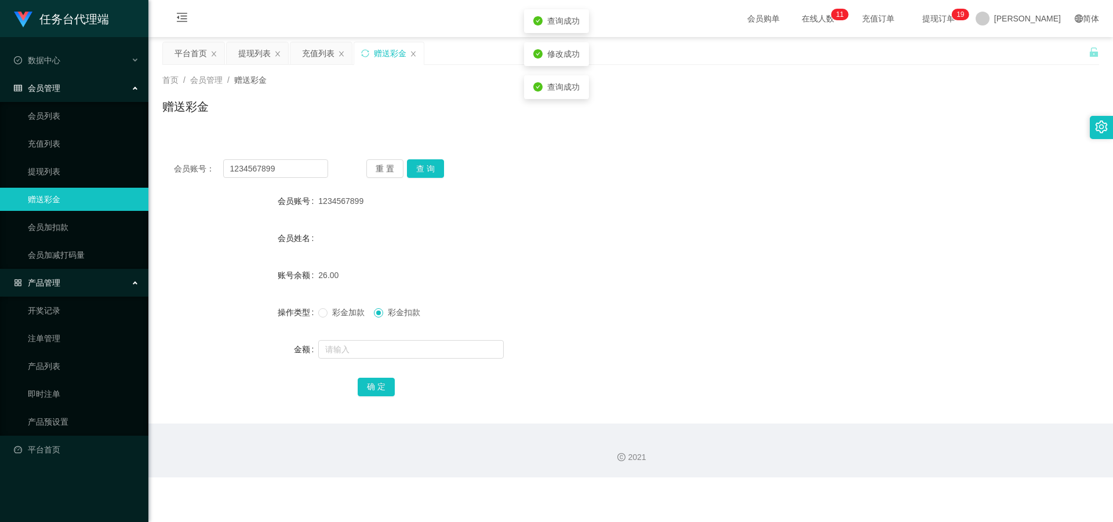
click at [289, 227] on span "彩金加款" at bounding box center [349, 312] width 42 height 9
drag, startPoint x: 249, startPoint y: 169, endPoint x: 177, endPoint y: 168, distance: 71.9
click at [177, 168] on div "会员账号： 1234567899" at bounding box center [251, 168] width 154 height 19
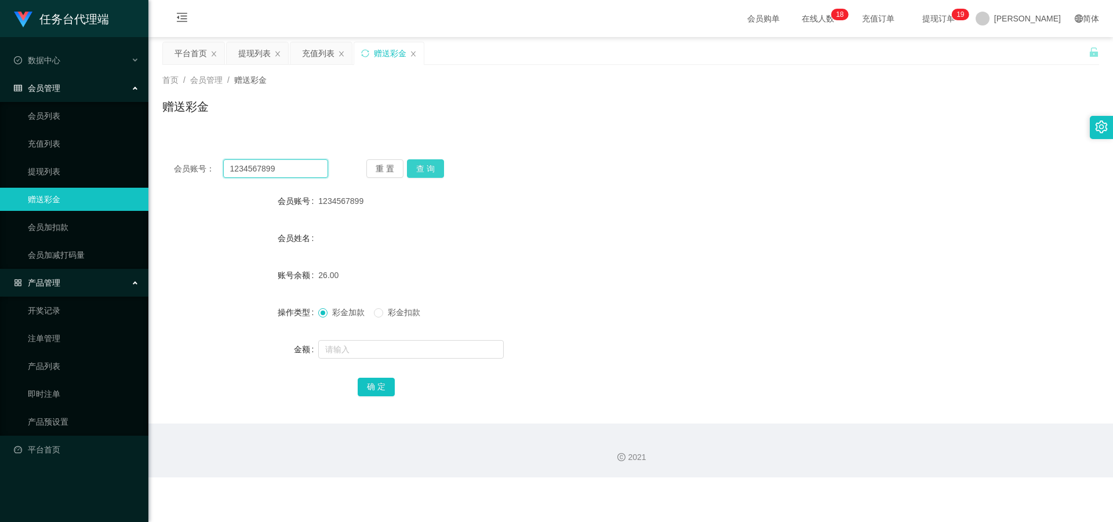
paste input "xx7788"
click at [289, 158] on div "会员账号： xx7788 重 置 查 询 会员账号 1234567899 会员姓名 账号余额 26.00 操作类型 彩金加款 彩金扣款 金额 确 定" at bounding box center [630, 286] width 937 height 276
click at [289, 171] on button "查 询" at bounding box center [425, 168] width 37 height 19
drag, startPoint x: 262, startPoint y: 171, endPoint x: 168, endPoint y: 170, distance: 93.9
click at [168, 170] on div "会员账号： xx7788 重 置 查 询" at bounding box center [630, 168] width 937 height 19
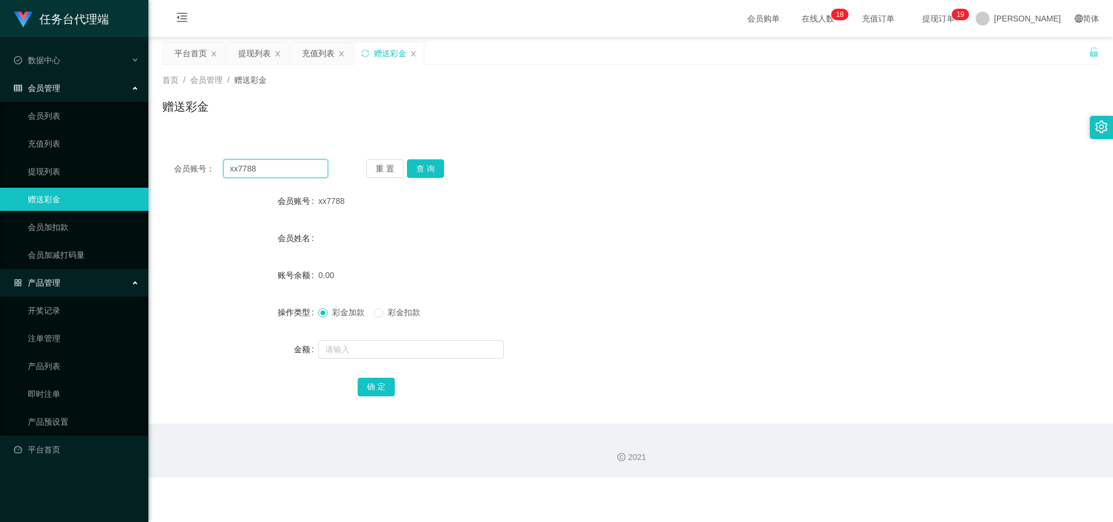
paste input "huahua"
type input "huahua"
drag, startPoint x: 432, startPoint y: 165, endPoint x: 425, endPoint y: 221, distance: 56.7
click at [289, 165] on button "查 询" at bounding box center [425, 168] width 37 height 19
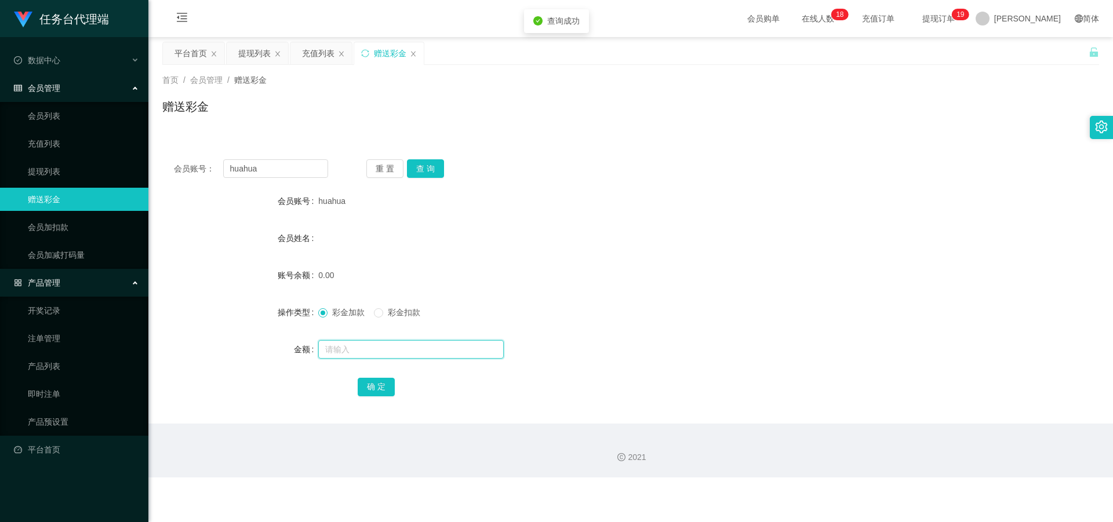
click at [289, 227] on input "text" at bounding box center [410, 349] width 185 height 19
type input "20"
click at [289, 227] on button "确 定" at bounding box center [376, 387] width 37 height 19
click at [248, 47] on div "提现列表" at bounding box center [254, 53] width 32 height 22
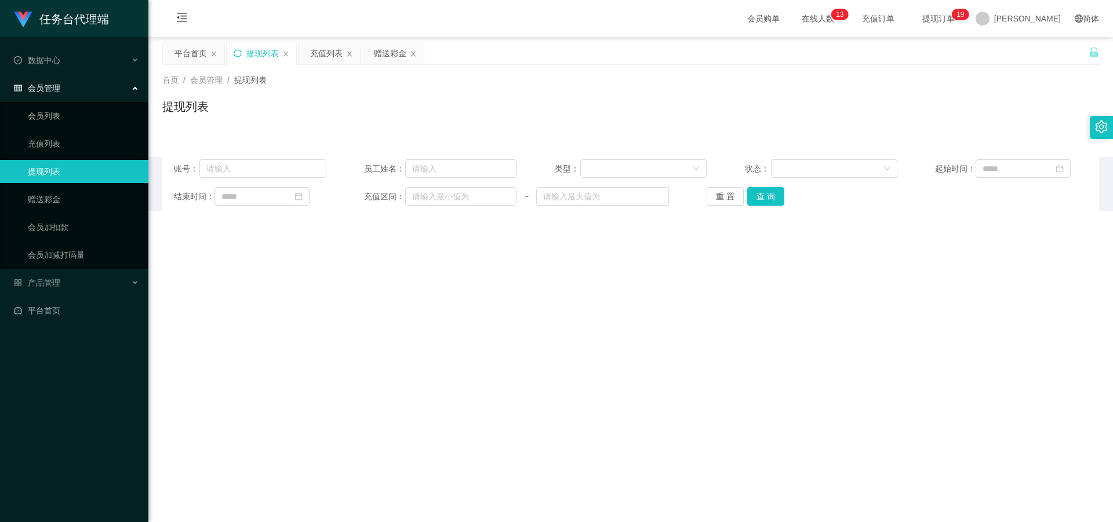
click at [234, 51] on icon "图标: sync" at bounding box center [238, 53] width 8 height 8
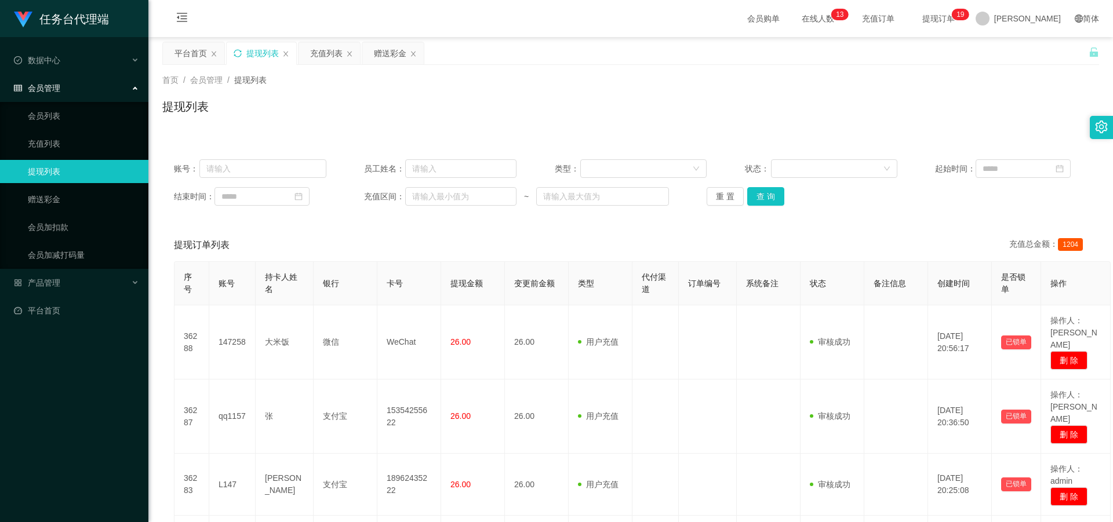
click at [235, 51] on icon "图标: sync" at bounding box center [238, 53] width 8 height 8
click at [239, 54] on icon "图标: sync" at bounding box center [238, 53] width 8 height 8
click at [289, 51] on div "充值列表" at bounding box center [326, 53] width 32 height 22
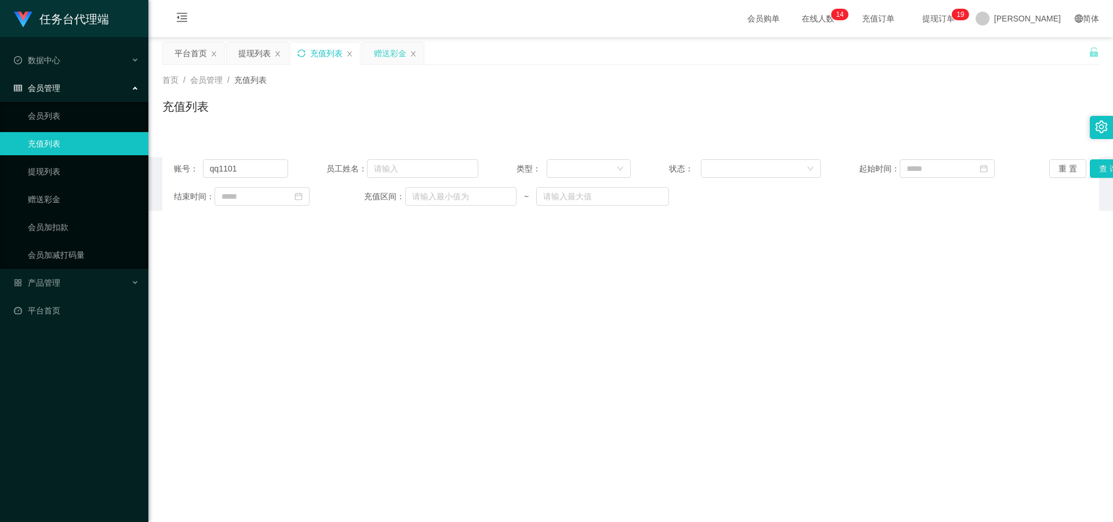
click at [289, 53] on div "赠送彩金" at bounding box center [390, 53] width 32 height 22
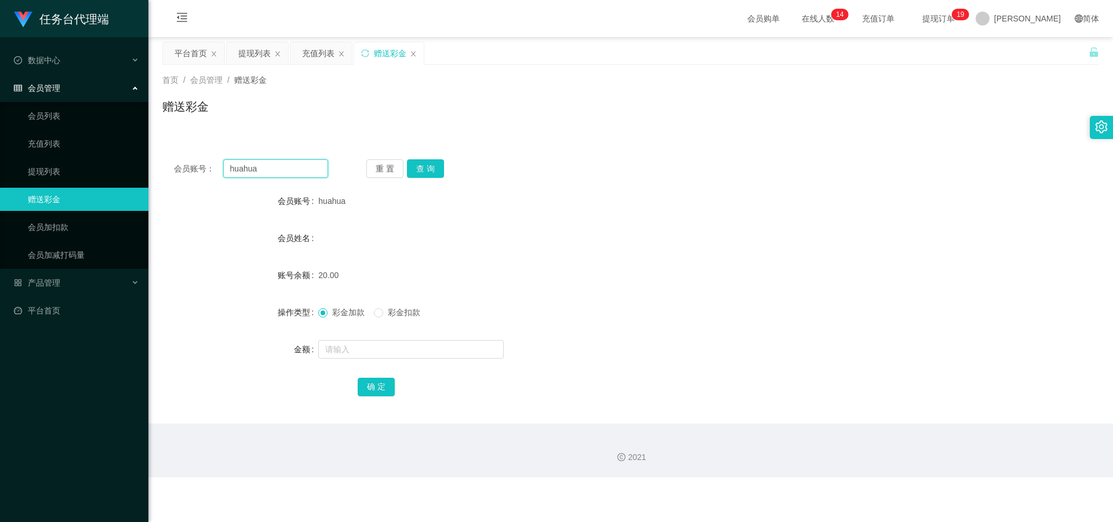
drag, startPoint x: 268, startPoint y: 172, endPoint x: 198, endPoint y: 163, distance: 70.0
click at [192, 164] on div "会员账号： huahua" at bounding box center [251, 168] width 154 height 19
paste input "qq1149"
type input "qq1149"
click at [289, 170] on button "查 询" at bounding box center [425, 168] width 37 height 19
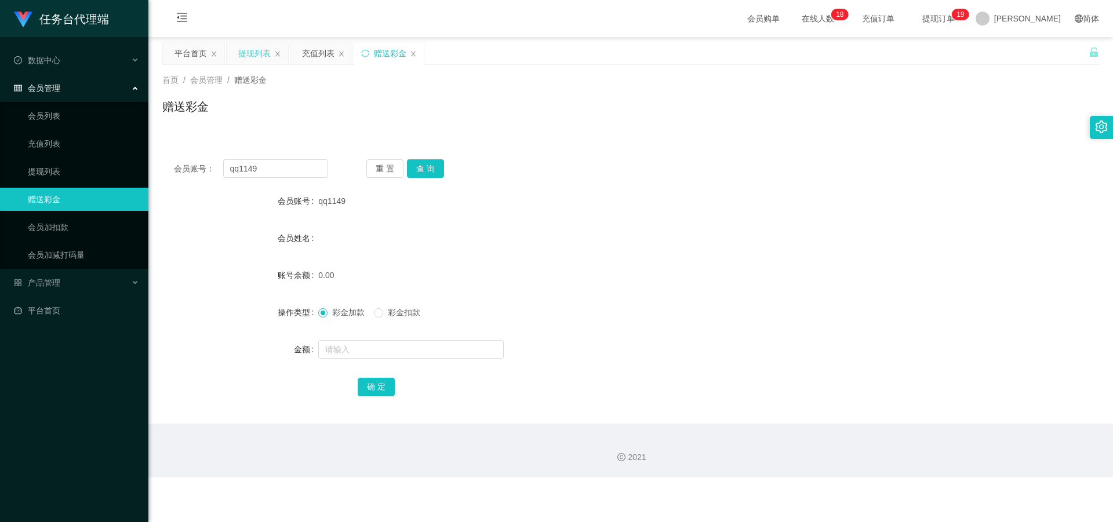
click at [252, 50] on div "提现列表" at bounding box center [254, 53] width 32 height 22
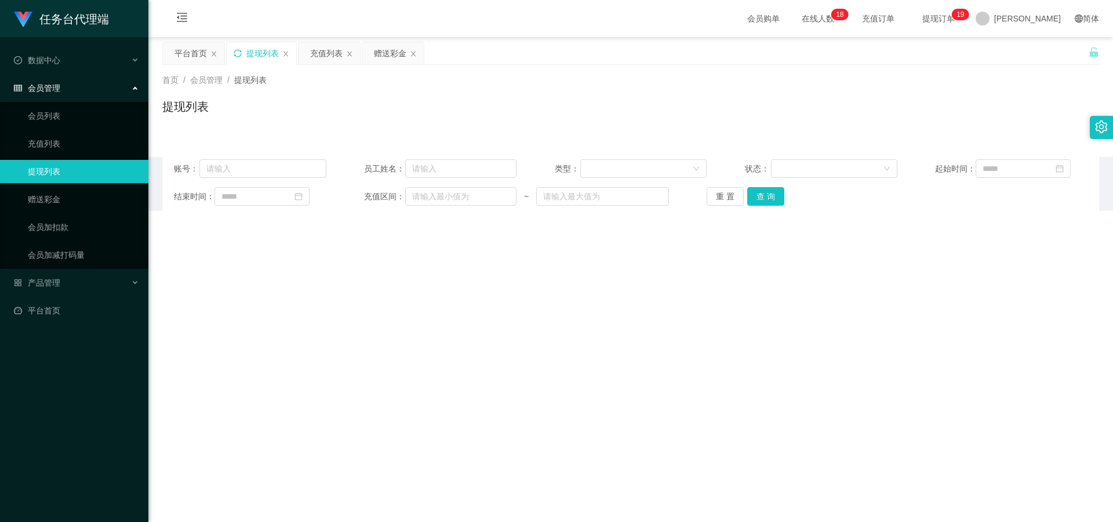
click at [239, 53] on icon "图标: sync" at bounding box center [238, 53] width 8 height 8
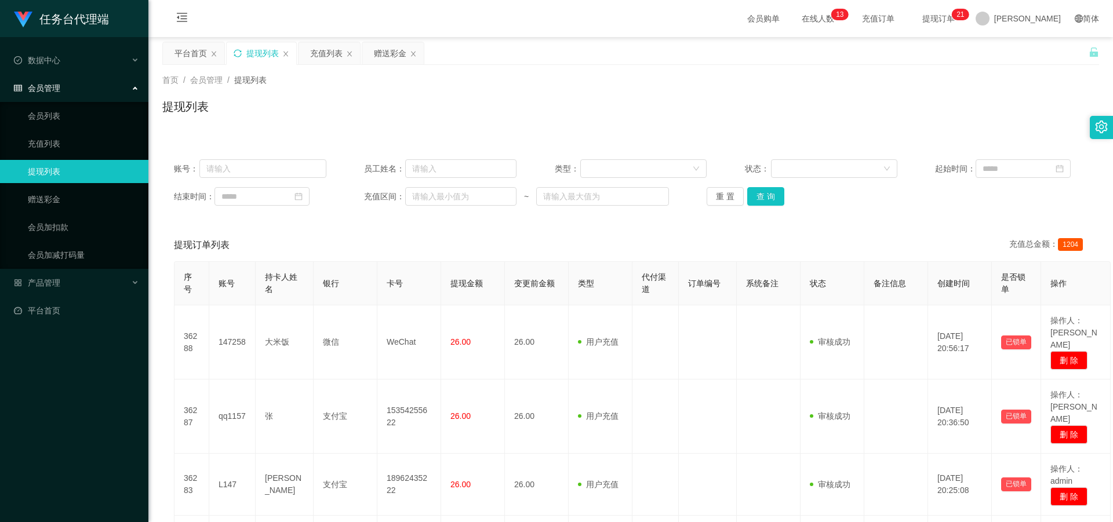
click at [264, 55] on div "提现列表" at bounding box center [262, 53] width 32 height 22
click at [239, 54] on icon "图标: sync" at bounding box center [238, 53] width 8 height 8
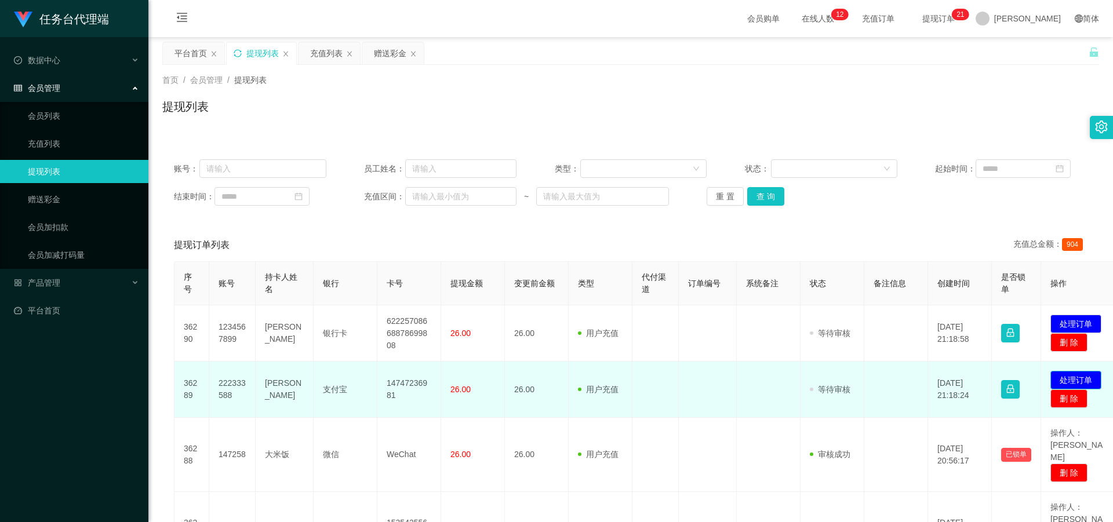
click at [289, 227] on button "处理订单" at bounding box center [1075, 380] width 51 height 19
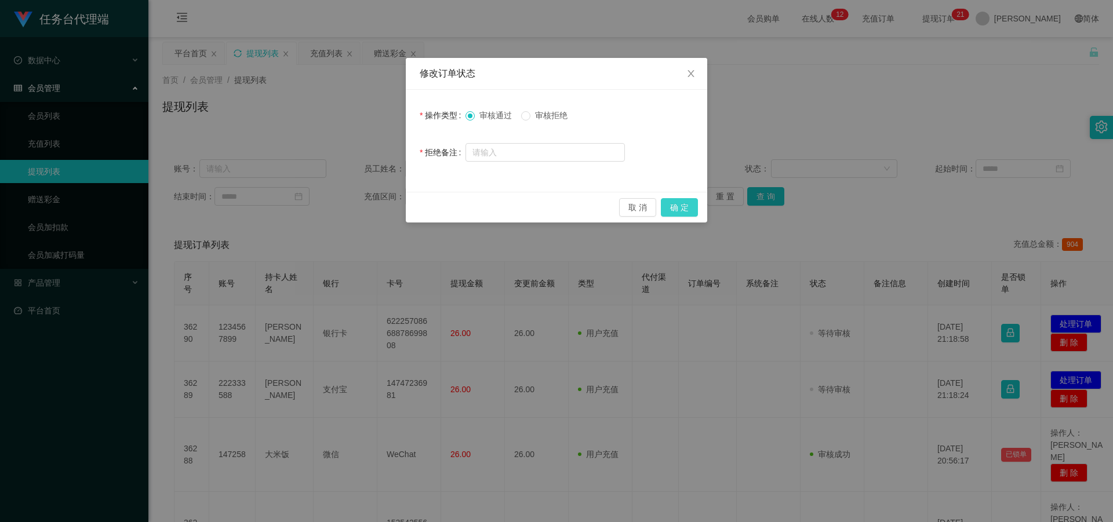
click at [289, 207] on button "确 定" at bounding box center [679, 207] width 37 height 19
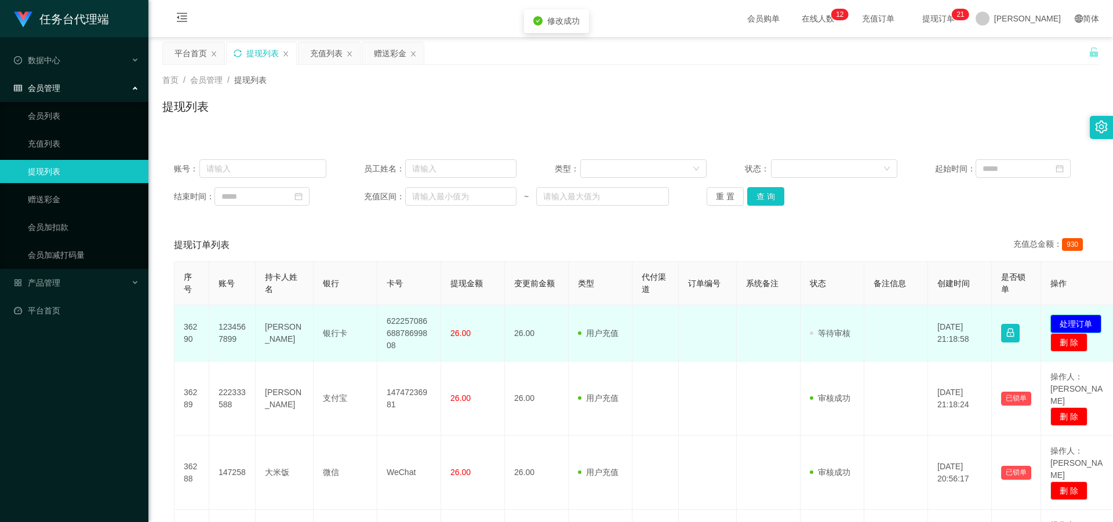
click at [289, 227] on button "处理订单" at bounding box center [1075, 324] width 51 height 19
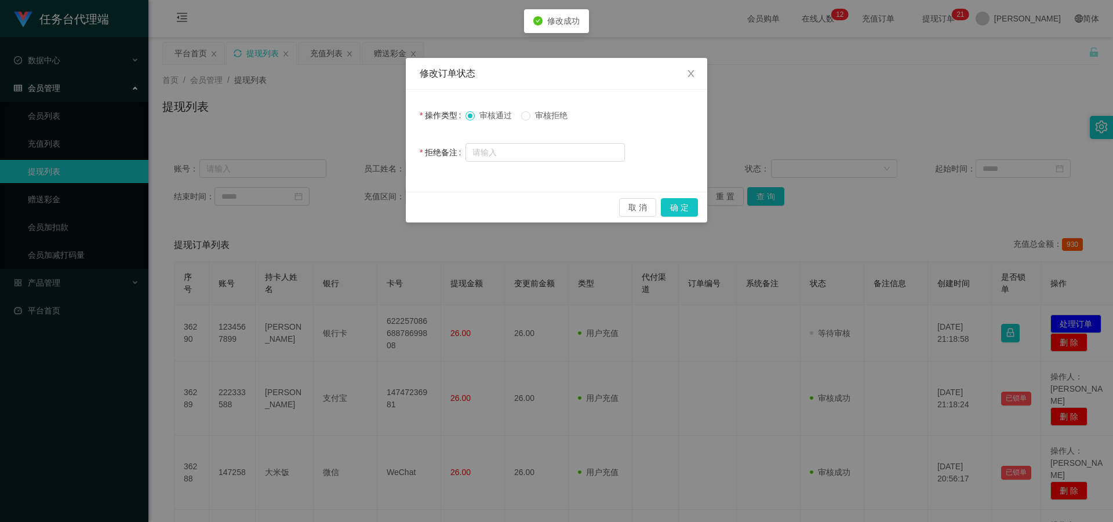
click at [289, 197] on div "取 消 确 定" at bounding box center [556, 207] width 301 height 31
click at [289, 209] on button "确 定" at bounding box center [679, 207] width 37 height 19
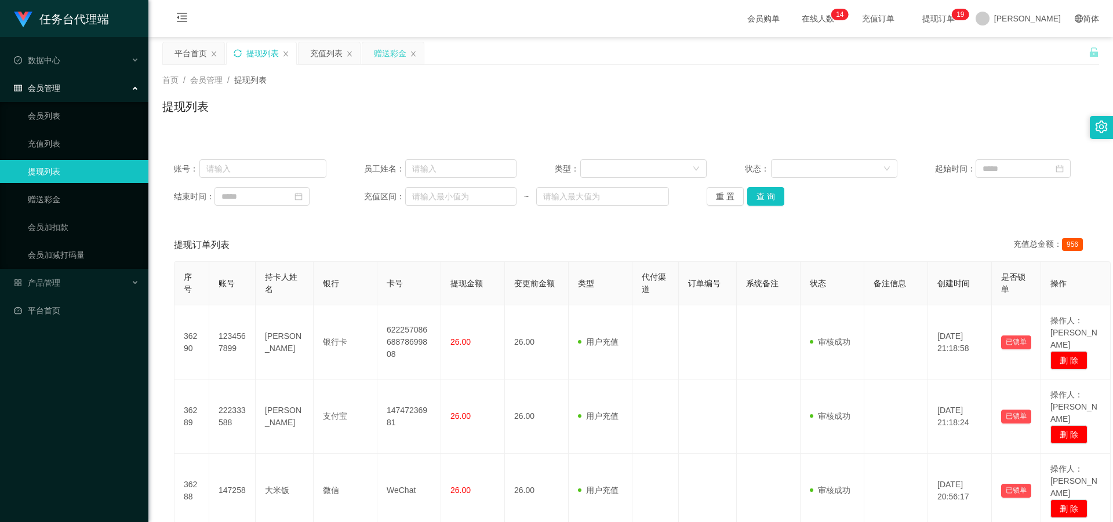
click at [289, 49] on div "赠送彩金" at bounding box center [390, 53] width 32 height 22
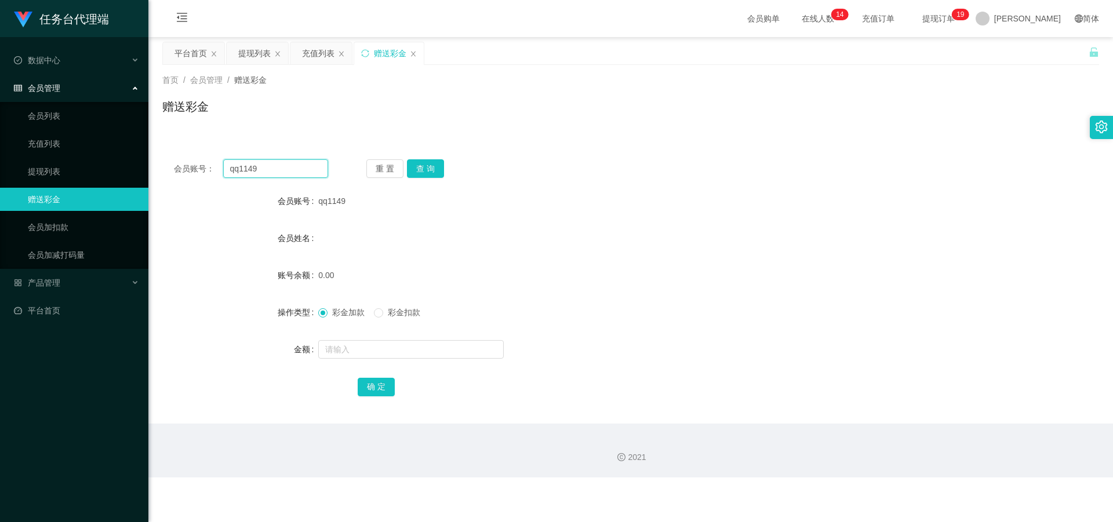
drag, startPoint x: 209, startPoint y: 168, endPoint x: 239, endPoint y: 175, distance: 30.9
click at [200, 168] on div "会员账号： qq1149" at bounding box center [251, 168] width 154 height 19
paste input "j1112"
type input "j1112"
click at [289, 171] on button "查 询" at bounding box center [425, 168] width 37 height 19
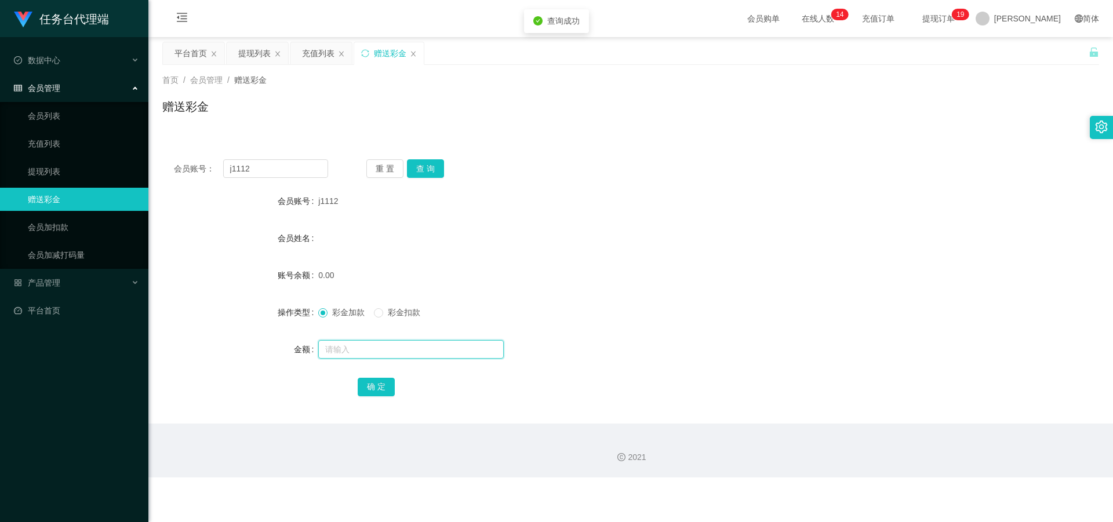
drag, startPoint x: 347, startPoint y: 340, endPoint x: 369, endPoint y: 368, distance: 35.9
click at [289, 227] on input "text" at bounding box center [410, 349] width 185 height 19
type input "20"
click at [289, 227] on button "确 定" at bounding box center [376, 387] width 37 height 19
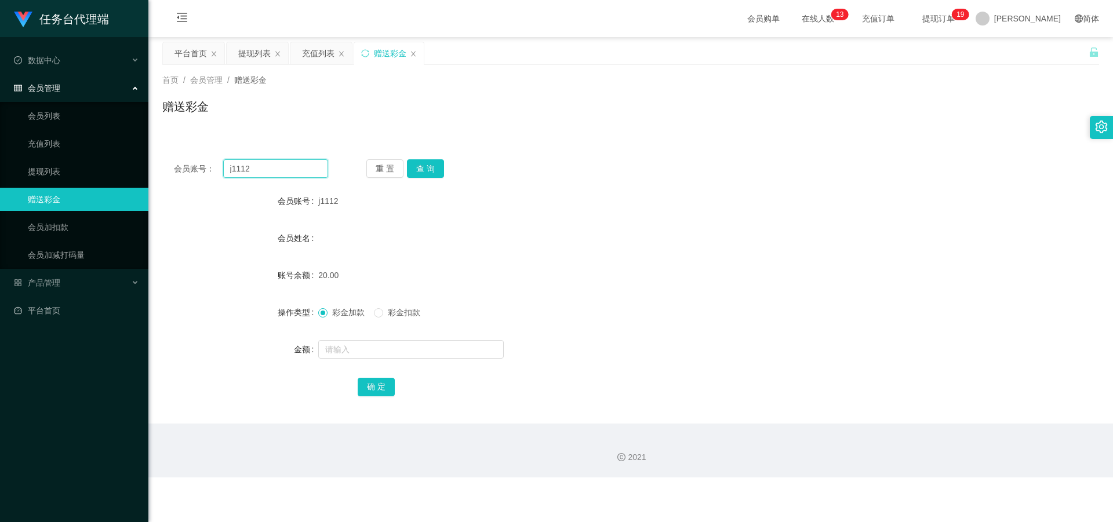
drag, startPoint x: 257, startPoint y: 166, endPoint x: 232, endPoint y: 169, distance: 25.2
click at [220, 169] on div "会员账号： j1112" at bounding box center [251, 168] width 154 height 19
paste input "q1151"
type input "q1151"
click at [289, 166] on button "查 询" at bounding box center [425, 168] width 37 height 19
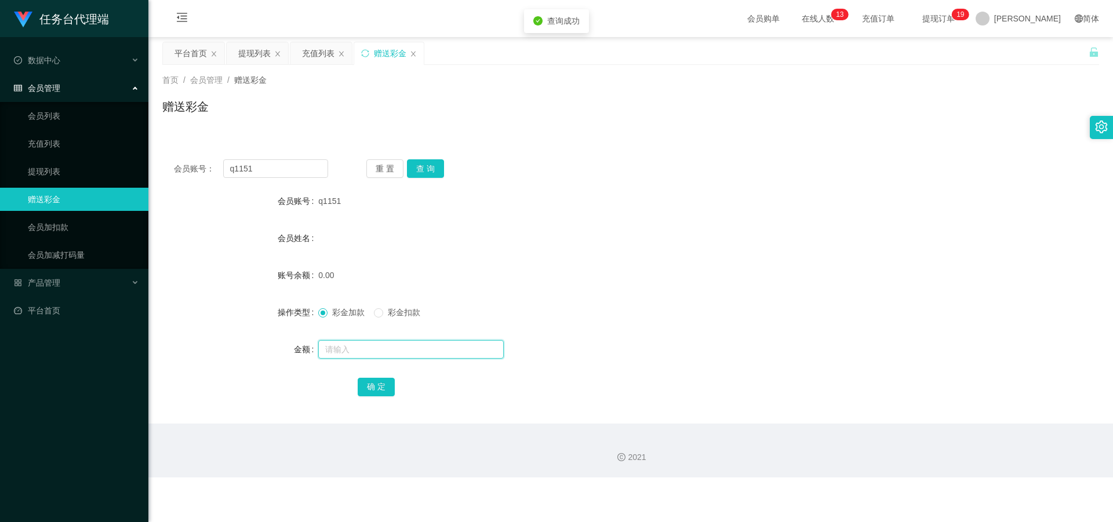
drag, startPoint x: 369, startPoint y: 350, endPoint x: 373, endPoint y: 366, distance: 16.0
click at [289, 227] on input "text" at bounding box center [410, 349] width 185 height 19
type input "20"
click at [289, 227] on button "确 定" at bounding box center [376, 387] width 37 height 19
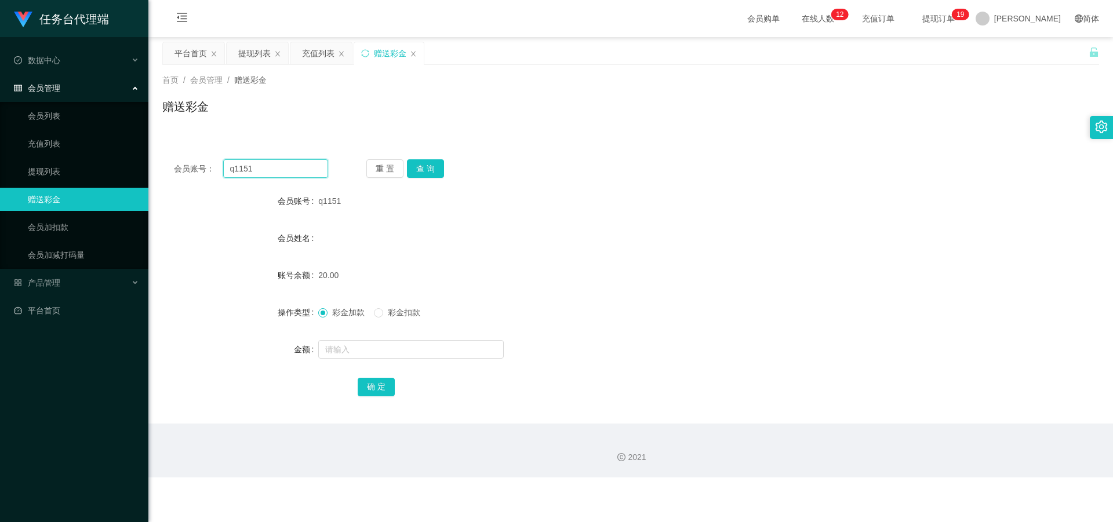
click at [181, 161] on div "会员账号： q1151" at bounding box center [251, 168] width 154 height 19
paste input "zz1105"
type input "zz1105"
click at [289, 163] on button "查 询" at bounding box center [425, 168] width 37 height 19
click at [248, 52] on div "提现列表" at bounding box center [254, 53] width 32 height 22
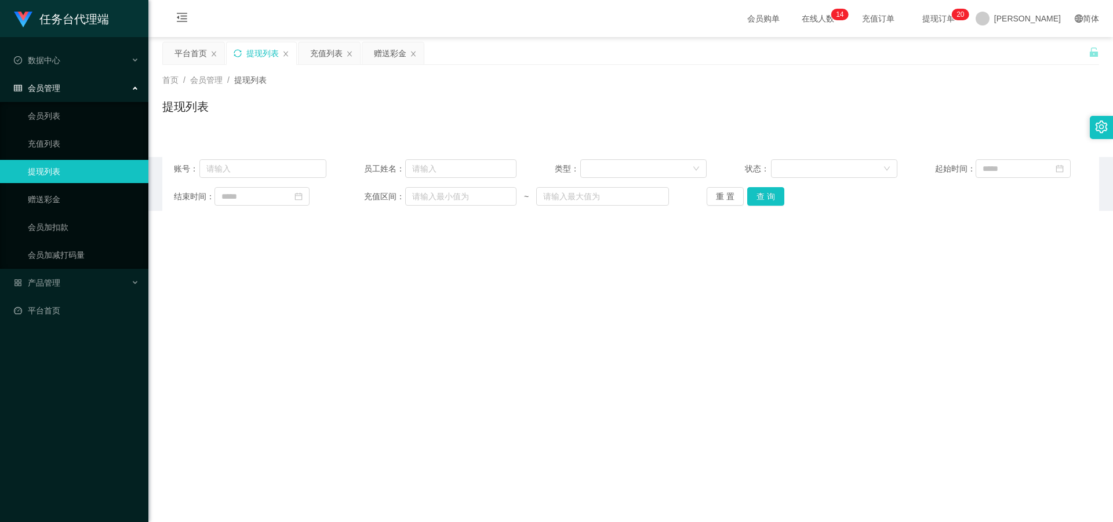
click at [233, 52] on div "提现列表" at bounding box center [262, 53] width 70 height 22
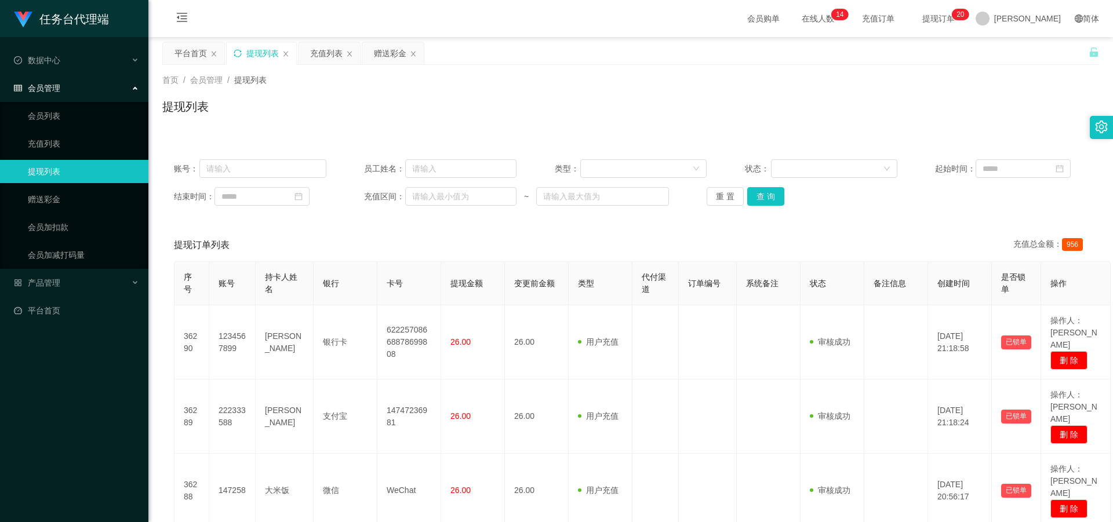
click at [233, 52] on div "提现列表" at bounding box center [262, 53] width 70 height 22
click at [235, 52] on icon "图标: sync" at bounding box center [238, 53] width 8 height 8
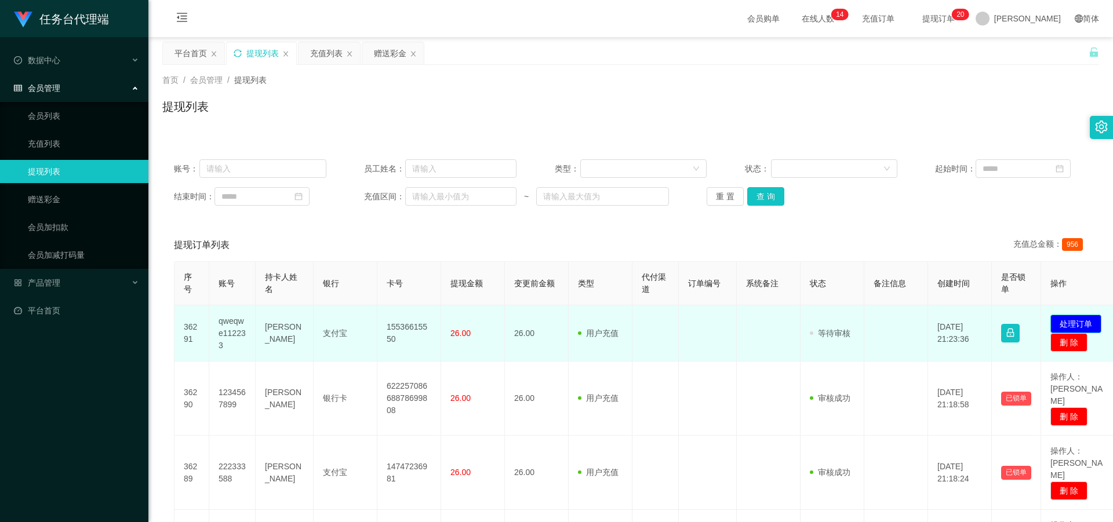
click at [289, 227] on button "处理订单" at bounding box center [1075, 324] width 51 height 19
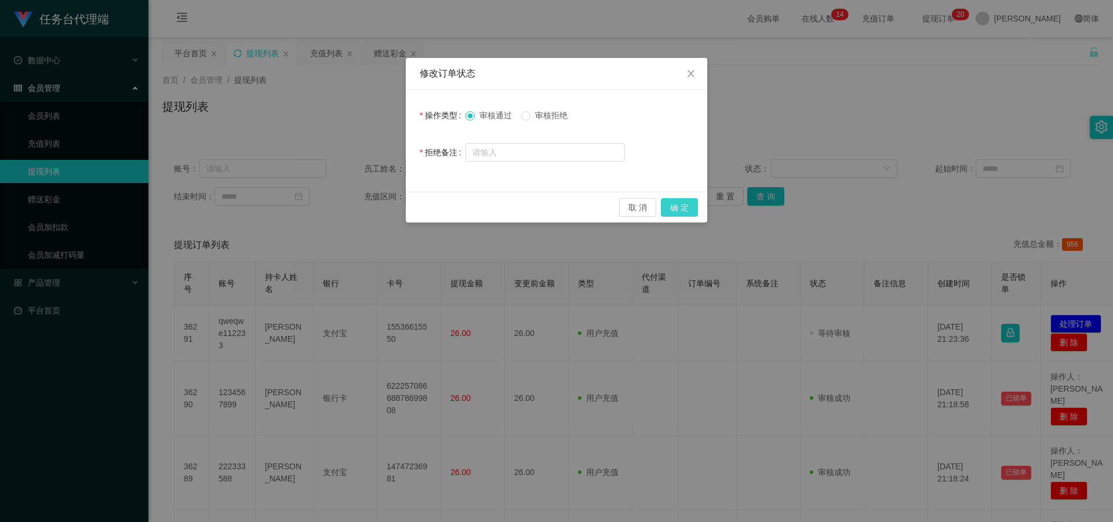
click at [289, 204] on button "确 定" at bounding box center [679, 207] width 37 height 19
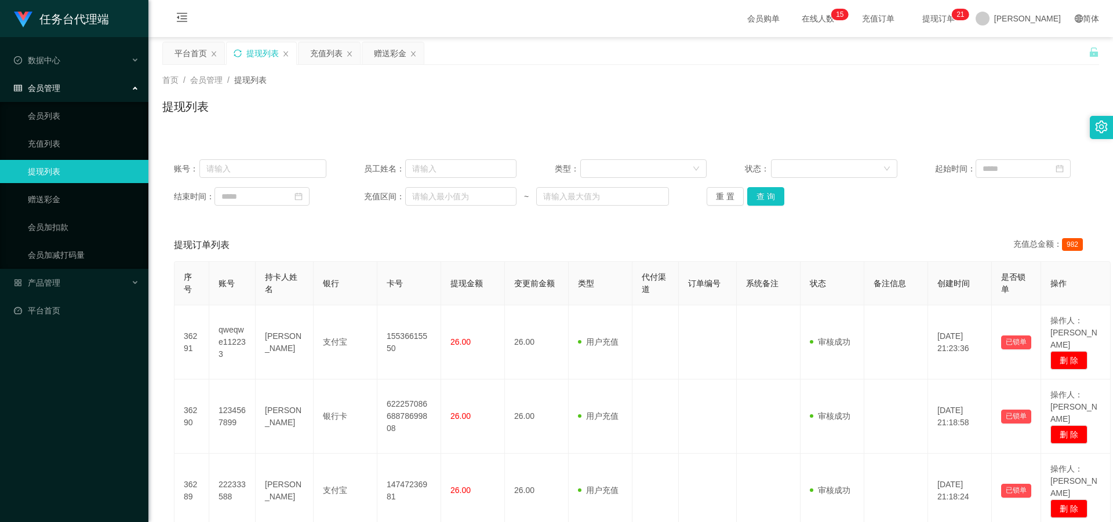
click at [239, 53] on icon "图标: sync" at bounding box center [238, 53] width 8 height 8
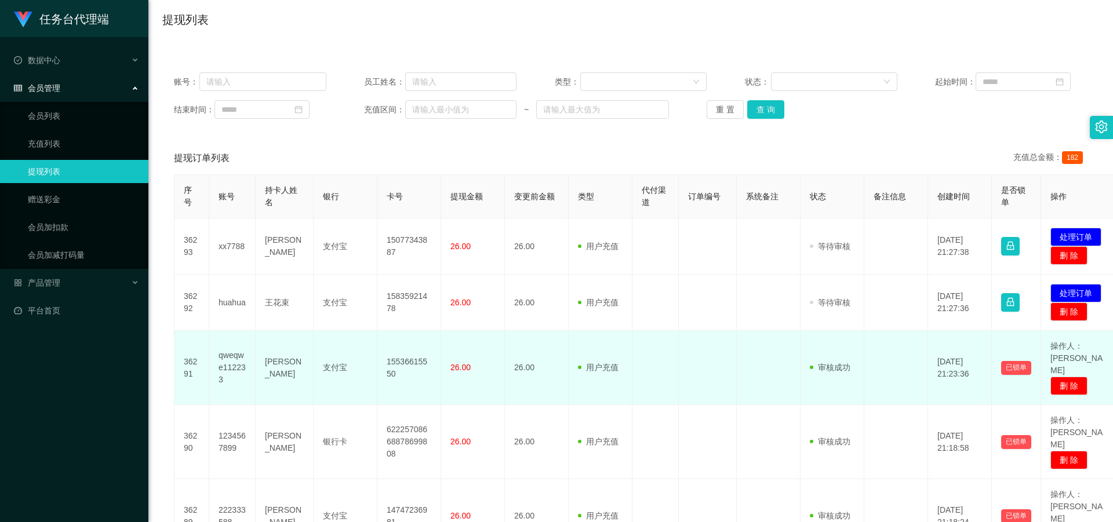
scroll to position [232, 0]
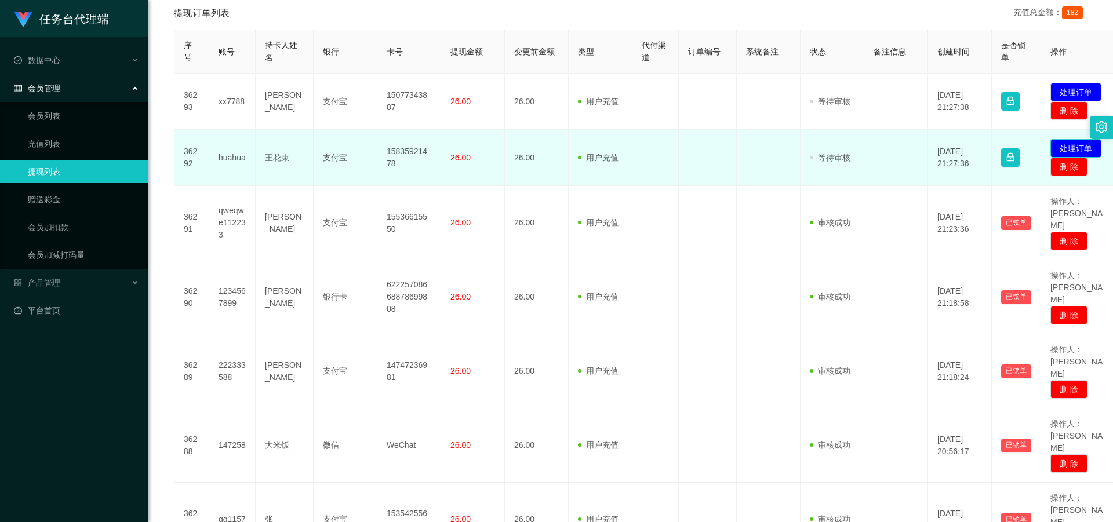
click at [289, 150] on button "处理订单" at bounding box center [1075, 148] width 51 height 19
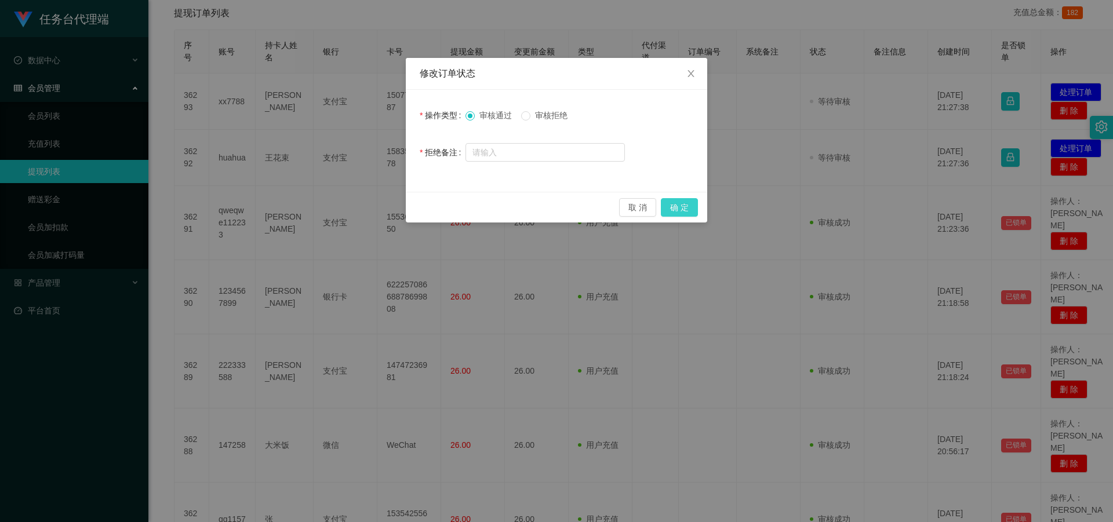
click at [289, 200] on button "确 定" at bounding box center [679, 207] width 37 height 19
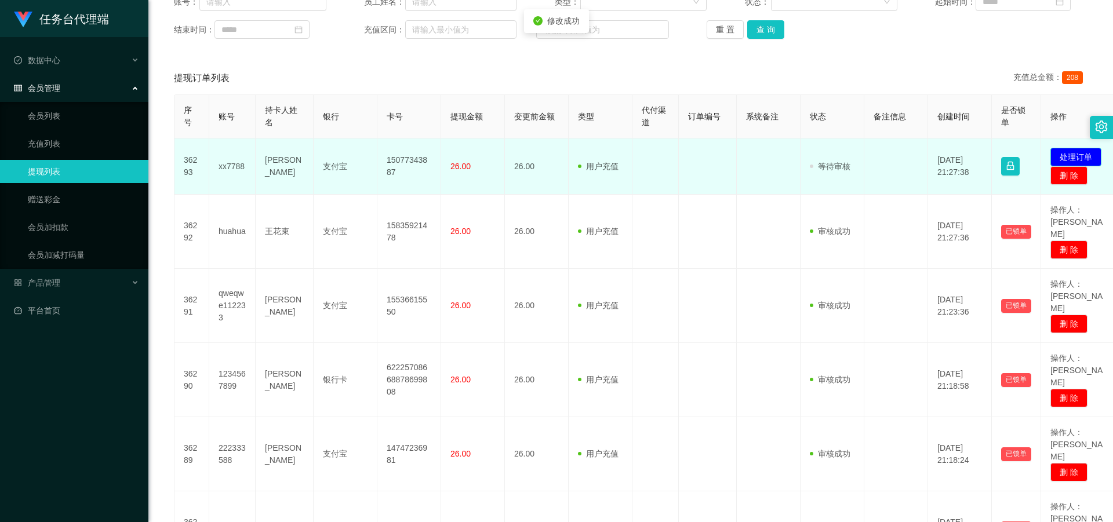
scroll to position [116, 0]
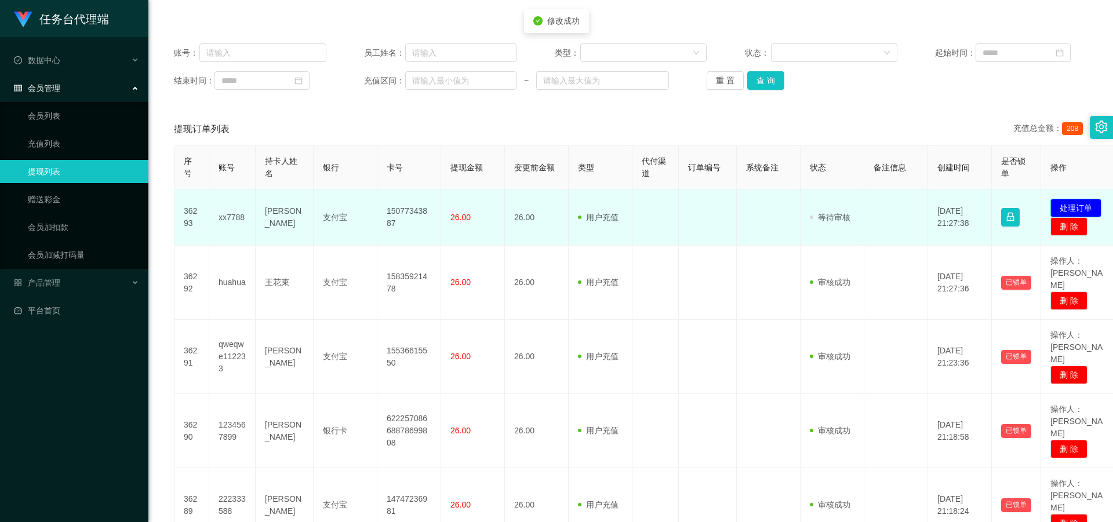
click at [289, 206] on button "处理订单" at bounding box center [1075, 208] width 51 height 19
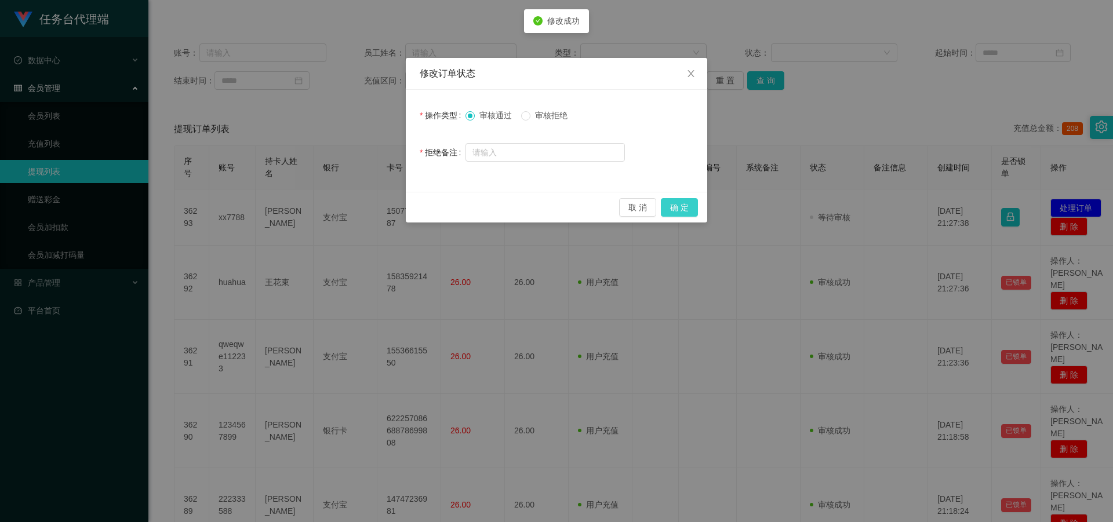
click at [289, 204] on button "确 定" at bounding box center [679, 207] width 37 height 19
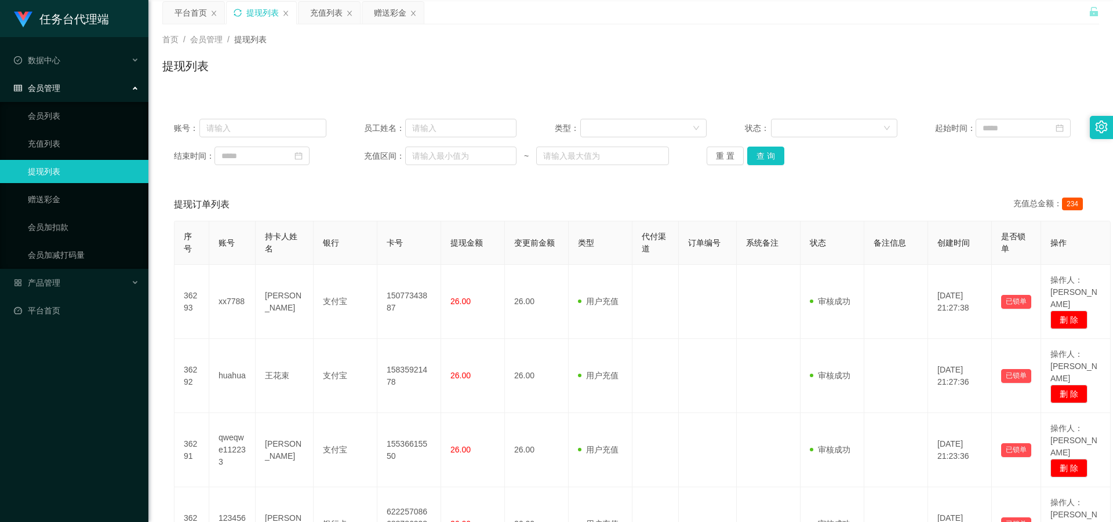
scroll to position [0, 0]
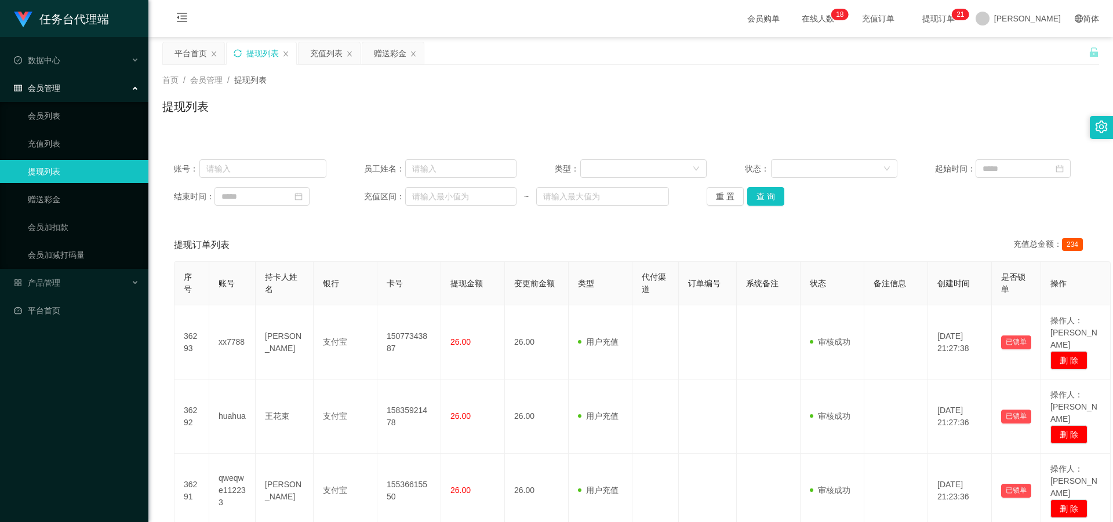
click at [243, 50] on div "提现列表" at bounding box center [262, 53] width 70 height 22
click at [238, 53] on icon "图标: sync" at bounding box center [238, 53] width 8 height 8
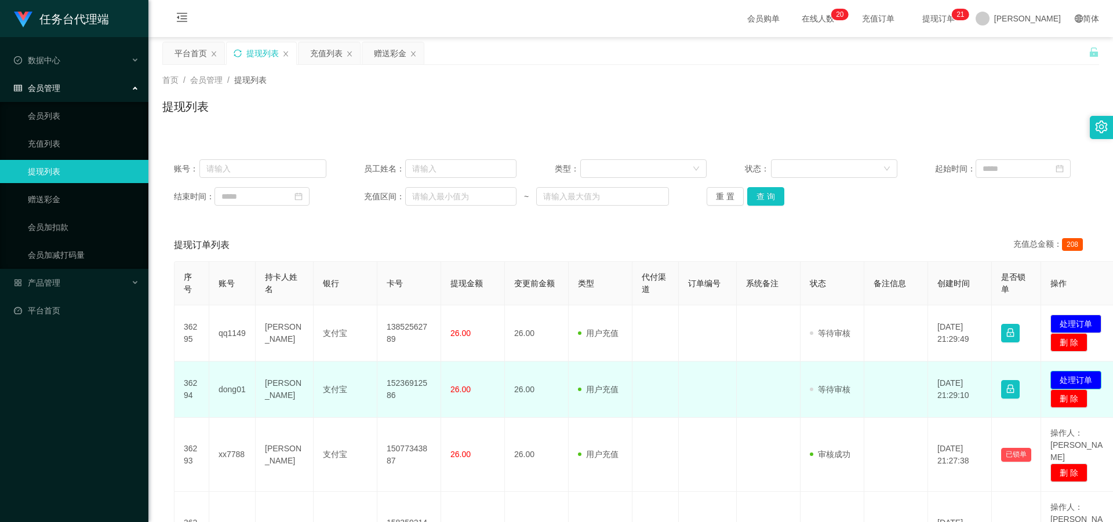
click at [289, 227] on button "处理订单" at bounding box center [1075, 380] width 51 height 19
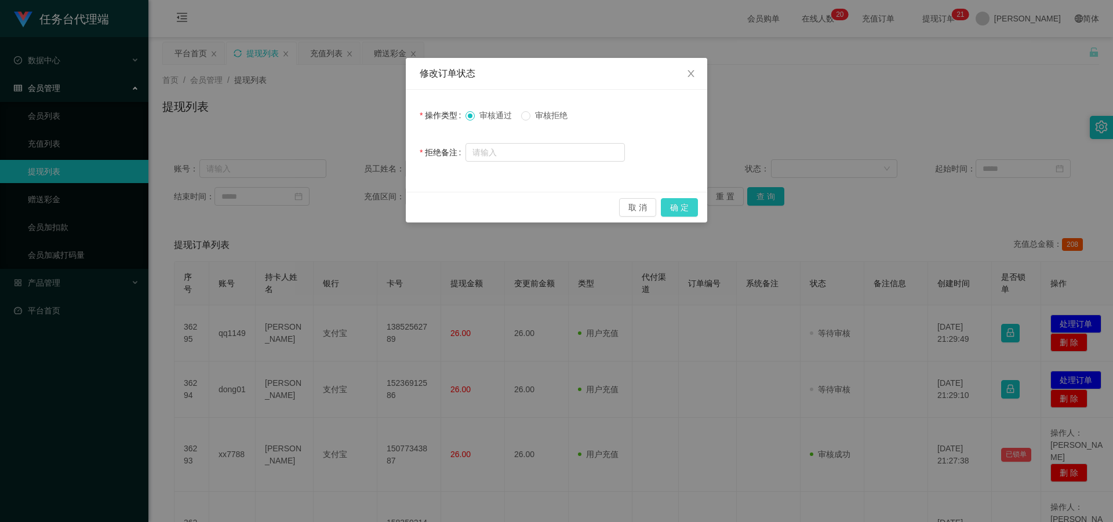
click at [289, 198] on div "取 消 确 定" at bounding box center [556, 207] width 301 height 31
click at [289, 203] on button "确 定" at bounding box center [679, 207] width 37 height 19
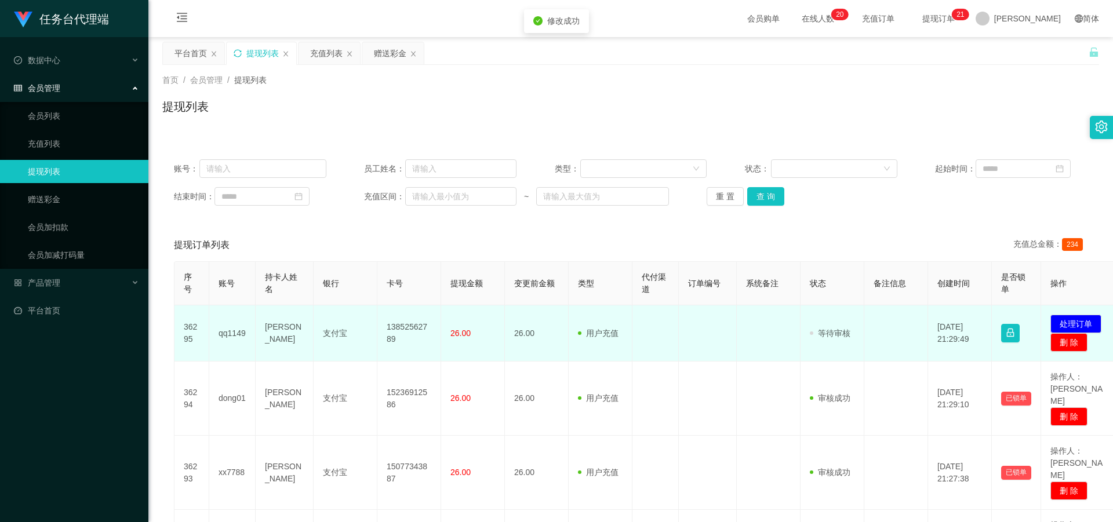
click at [289, 227] on td "发起代付 处理订单 删 除" at bounding box center [1079, 333] width 77 height 56
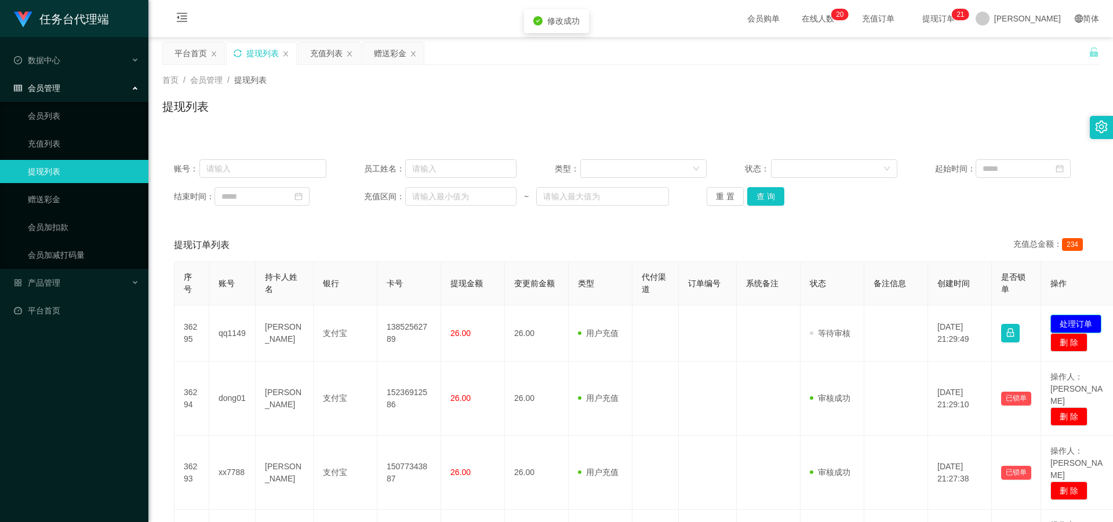
drag, startPoint x: 1076, startPoint y: 320, endPoint x: 1069, endPoint y: 320, distance: 7.5
click at [289, 227] on button "处理订单" at bounding box center [1075, 324] width 51 height 19
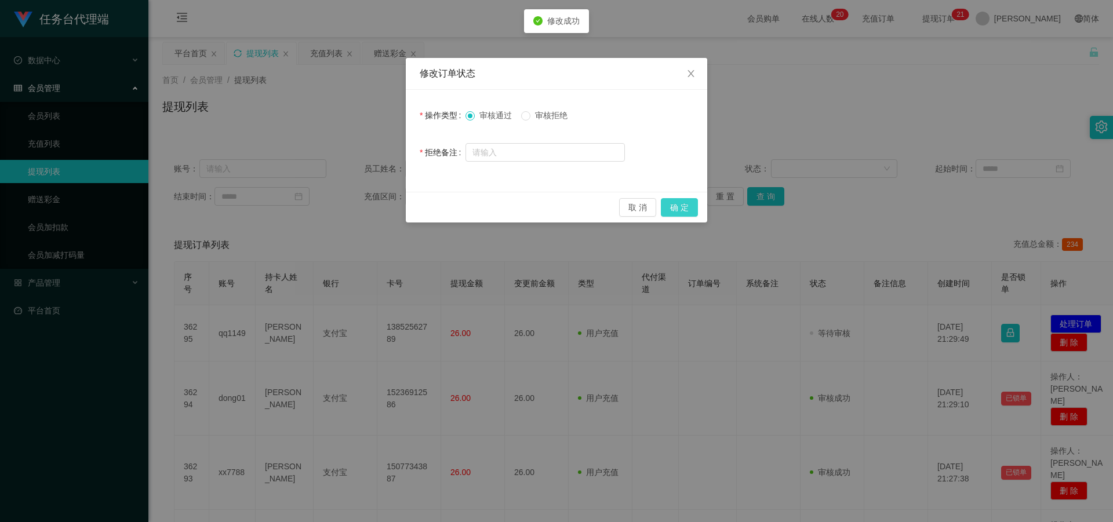
click at [289, 203] on div "取 消 确 定" at bounding box center [556, 207] width 301 height 31
click at [289, 207] on button "确 定" at bounding box center [679, 207] width 37 height 19
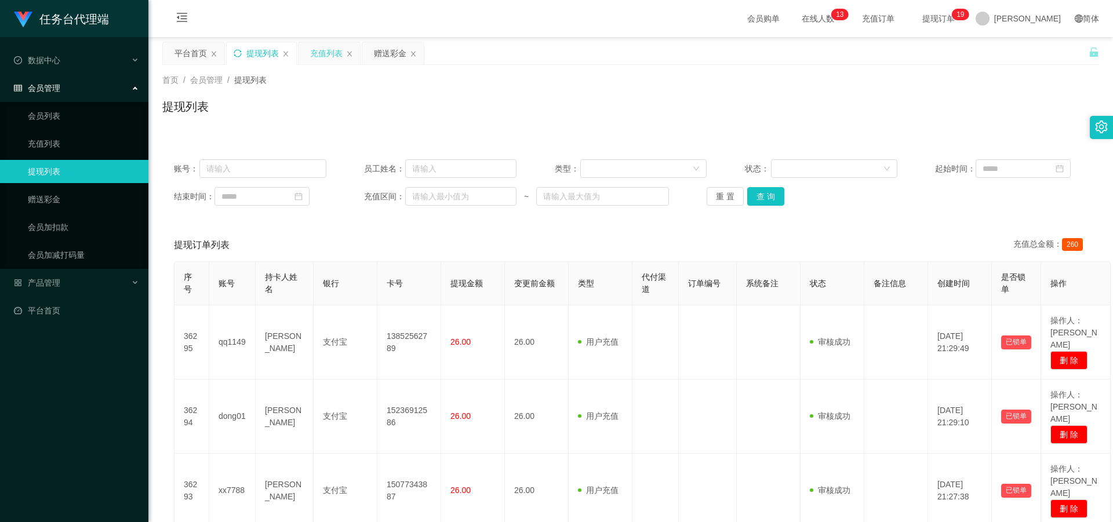
click at [289, 50] on div "充值列表" at bounding box center [326, 53] width 32 height 22
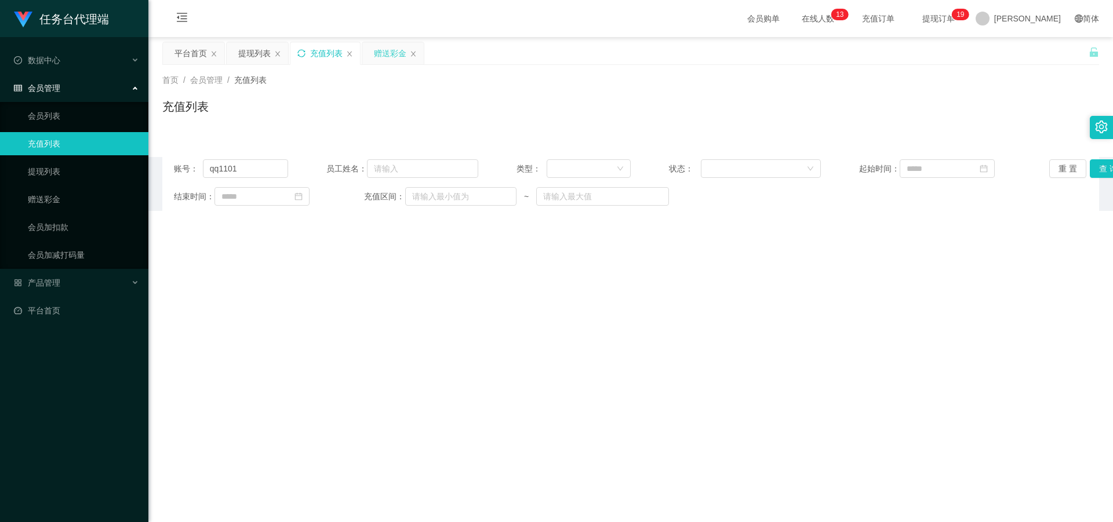
drag, startPoint x: 369, startPoint y: 50, endPoint x: 380, endPoint y: 50, distance: 10.4
click at [289, 50] on div "赠送彩金" at bounding box center [392, 53] width 61 height 22
click at [289, 50] on div "赠送彩金" at bounding box center [390, 53] width 32 height 22
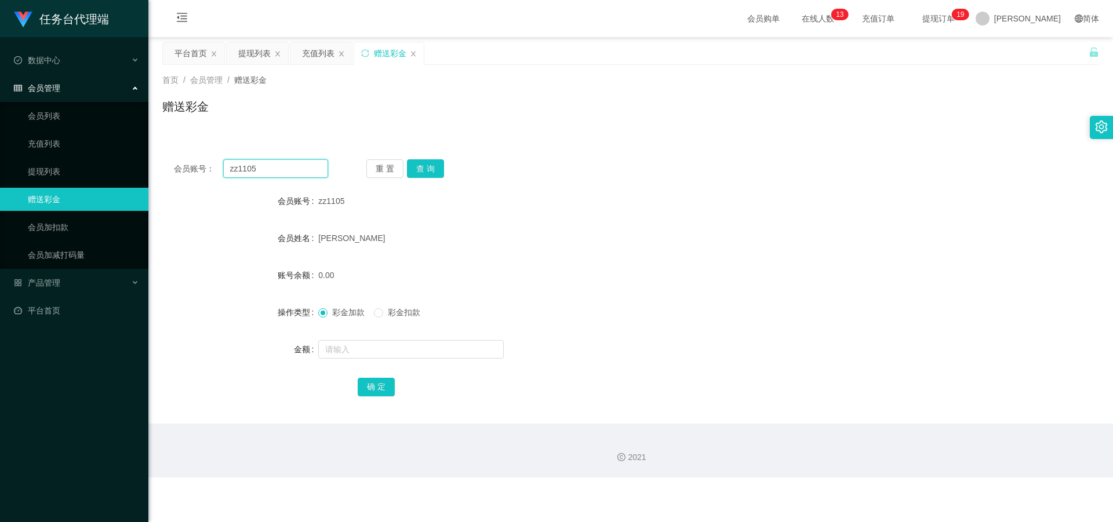
drag, startPoint x: 273, startPoint y: 168, endPoint x: 188, endPoint y: 166, distance: 85.2
click at [190, 166] on div "会员账号： zz1105" at bounding box center [251, 168] width 154 height 19
paste input "qwe1314"
type input "qwe1314"
click at [289, 169] on button "查 询" at bounding box center [425, 168] width 37 height 19
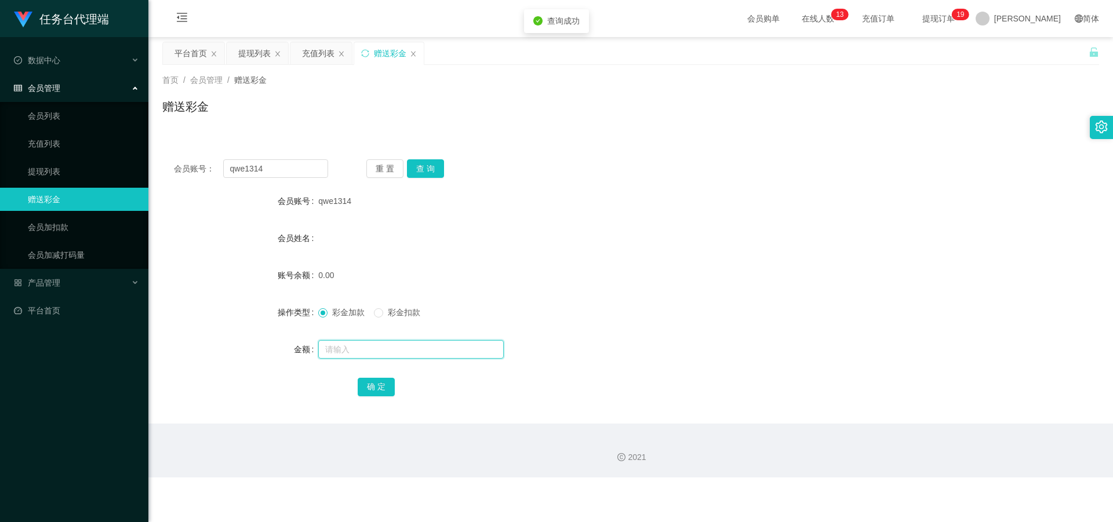
click at [289, 227] on input "text" at bounding box center [410, 349] width 185 height 19
type input "20"
click at [289, 227] on button "确 定" at bounding box center [376, 387] width 37 height 19
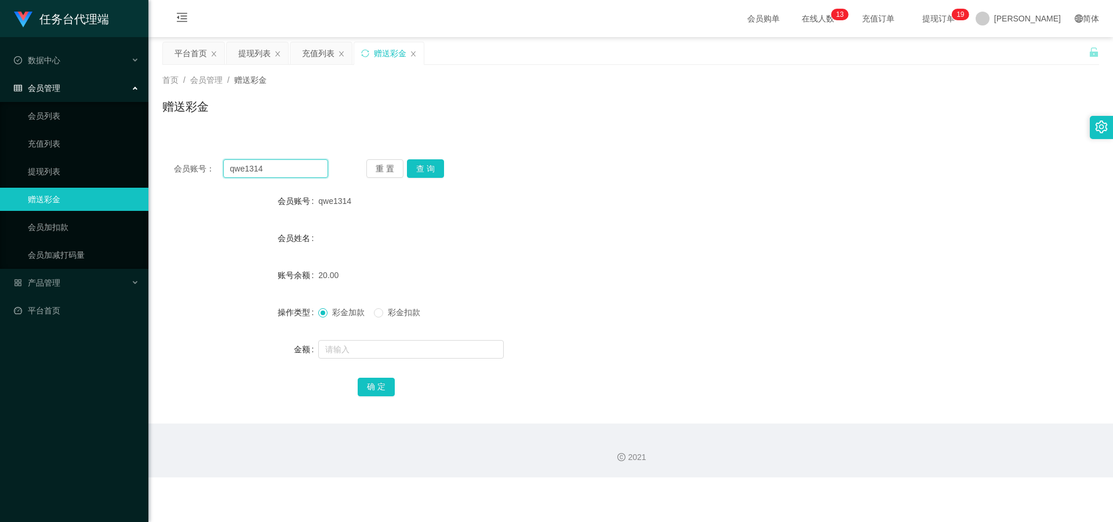
drag, startPoint x: 269, startPoint y: 170, endPoint x: 169, endPoint y: 172, distance: 99.7
click at [170, 171] on div "会员账号： qwe1314 重 置 查 询" at bounding box center [630, 168] width 937 height 19
paste input "ggg111"
type input "ggg111"
click at [289, 164] on button "查 询" at bounding box center [425, 168] width 37 height 19
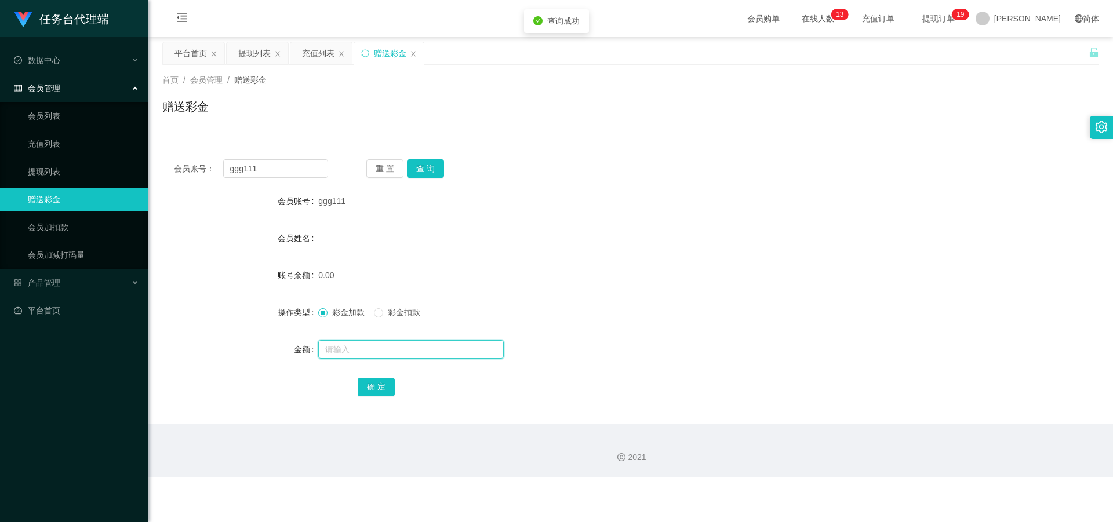
drag, startPoint x: 384, startPoint y: 345, endPoint x: 386, endPoint y: 362, distance: 16.9
click at [289, 227] on input "text" at bounding box center [410, 349] width 185 height 19
type input "20"
click at [289, 227] on button "确 定" at bounding box center [376, 387] width 37 height 19
click at [252, 56] on div "提现列表" at bounding box center [254, 53] width 32 height 22
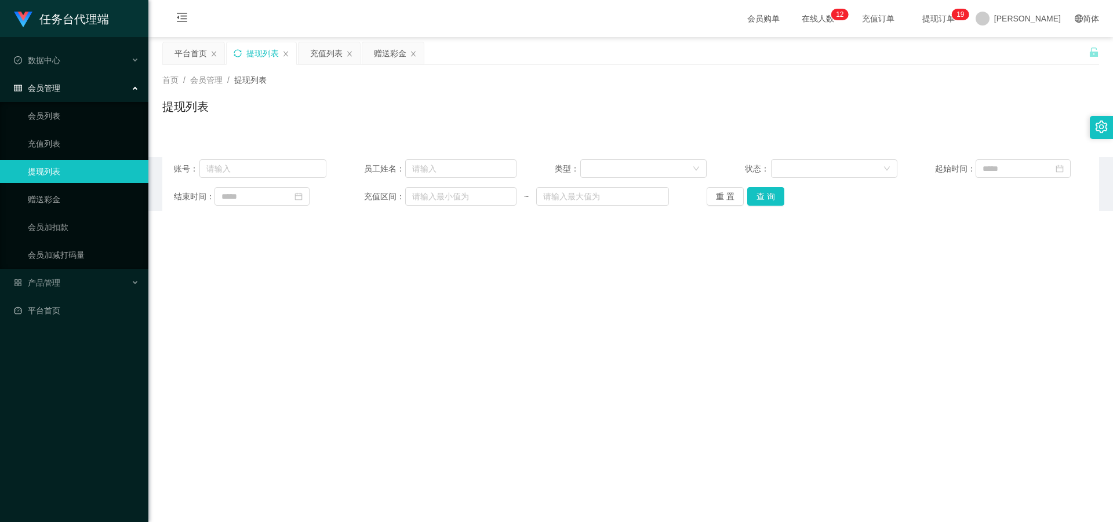
click at [235, 53] on icon "图标: sync" at bounding box center [238, 53] width 8 height 8
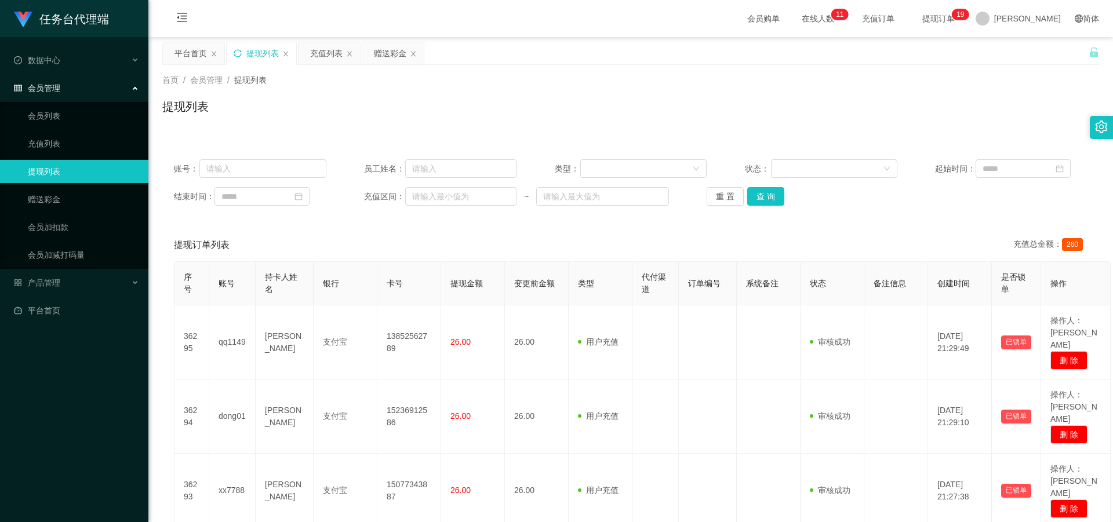
click at [228, 50] on div "提现列表" at bounding box center [262, 53] width 70 height 22
click at [234, 53] on div "提现列表" at bounding box center [262, 53] width 70 height 22
click at [237, 53] on icon "图标: sync" at bounding box center [238, 53] width 8 height 8
click at [244, 54] on div "提现列表" at bounding box center [262, 53] width 70 height 22
click at [239, 54] on icon "图标: sync" at bounding box center [238, 53] width 8 height 8
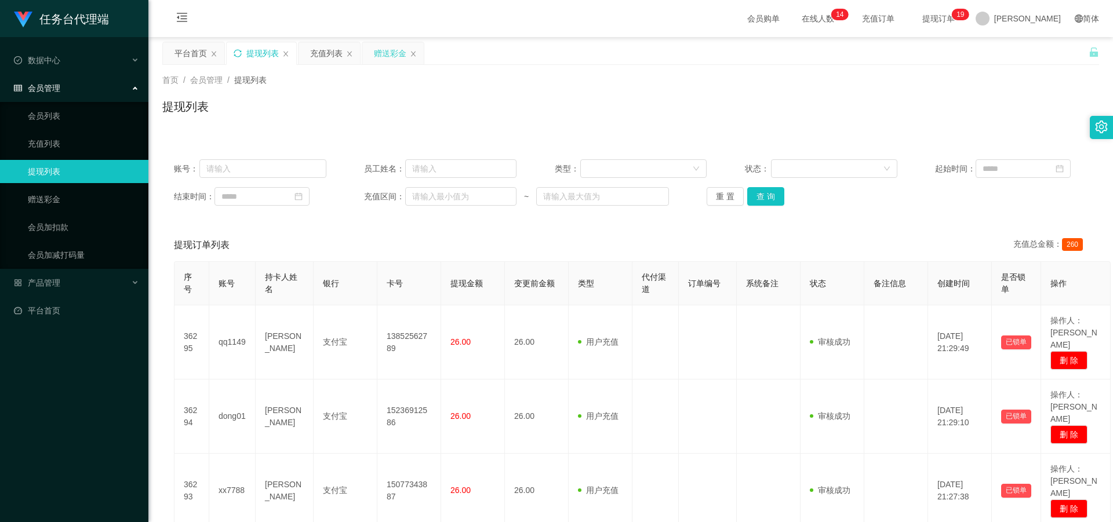
click at [289, 50] on div "赠送彩金" at bounding box center [390, 53] width 32 height 22
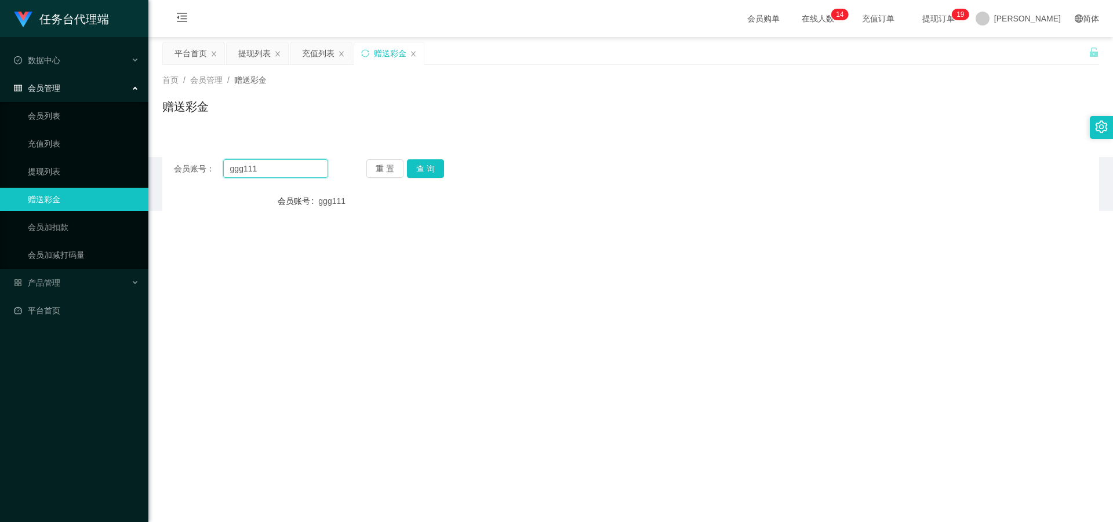
click at [217, 166] on div "会员账号： ggg111" at bounding box center [251, 168] width 154 height 19
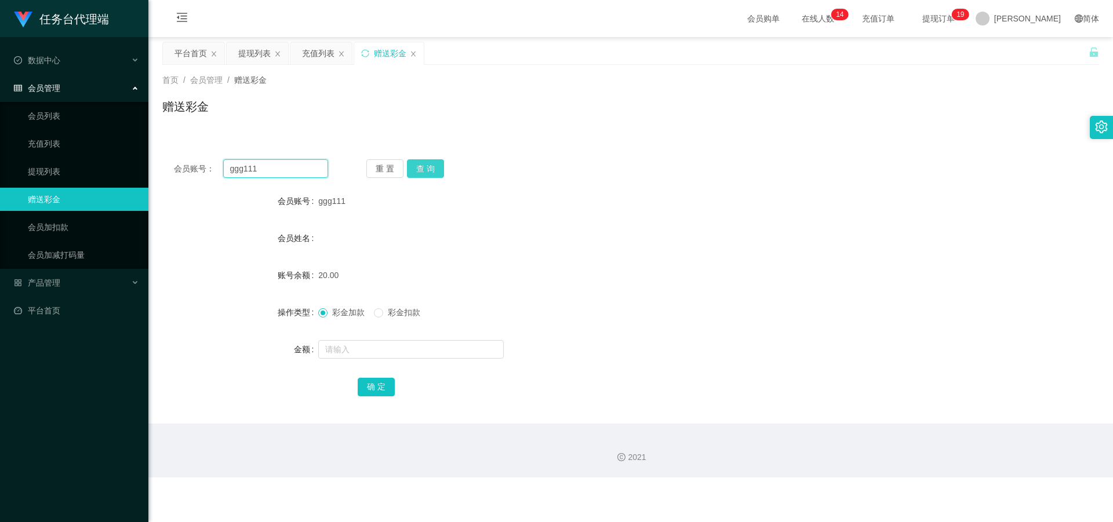
paste input "222"
type input "ggg222"
drag, startPoint x: 447, startPoint y: 169, endPoint x: 431, endPoint y: 166, distance: 16.6
click at [289, 169] on div "重 置 查 询" at bounding box center [443, 168] width 154 height 19
click at [289, 160] on button "查 询" at bounding box center [425, 168] width 37 height 19
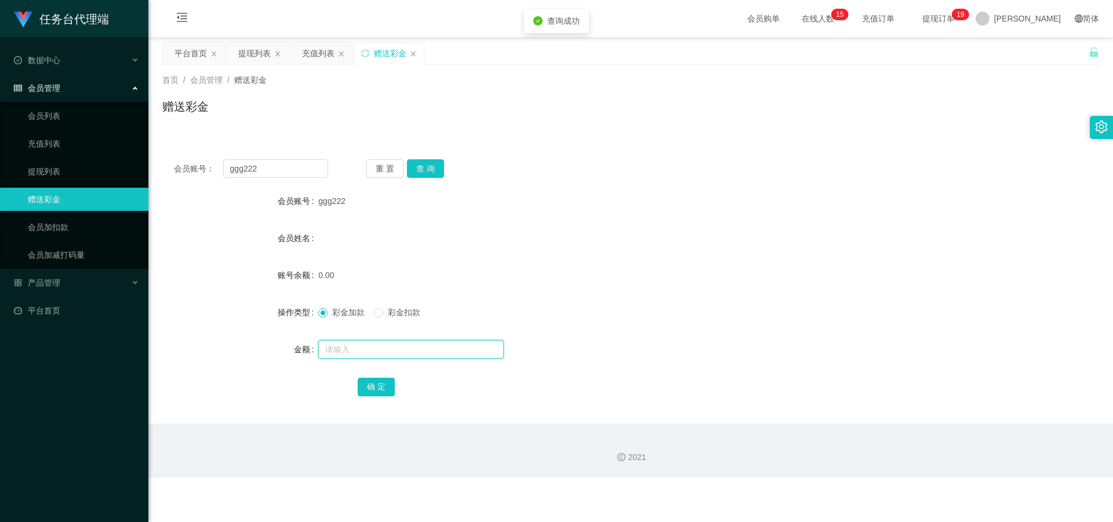
drag, startPoint x: 366, startPoint y: 348, endPoint x: 366, endPoint y: 366, distance: 18.0
click at [289, 227] on input "text" at bounding box center [410, 349] width 185 height 19
type input "20"
click at [289, 227] on button "确 定" at bounding box center [376, 387] width 37 height 19
click at [239, 50] on div "提现列表" at bounding box center [254, 53] width 32 height 22
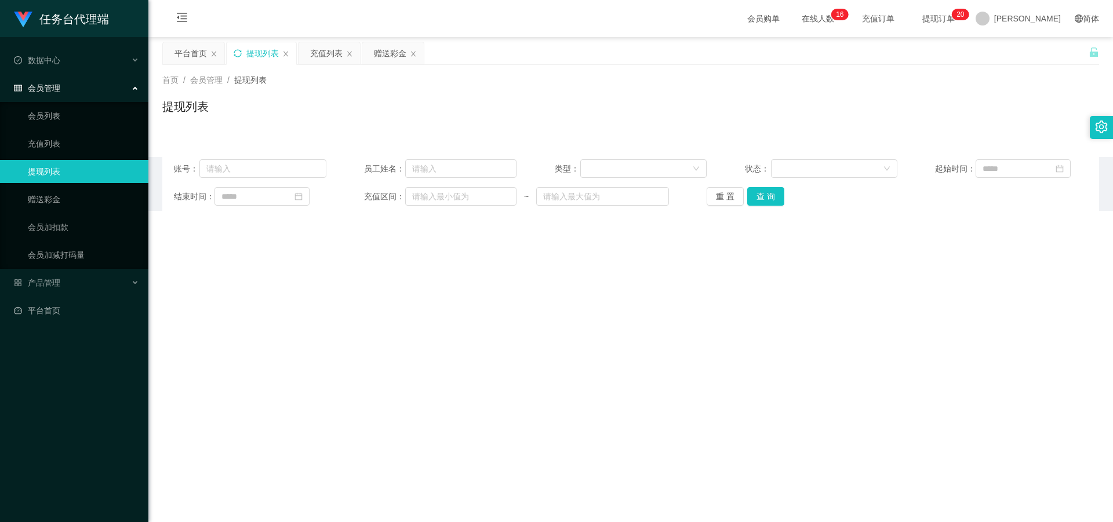
click at [237, 52] on icon "图标: sync" at bounding box center [238, 53] width 8 height 8
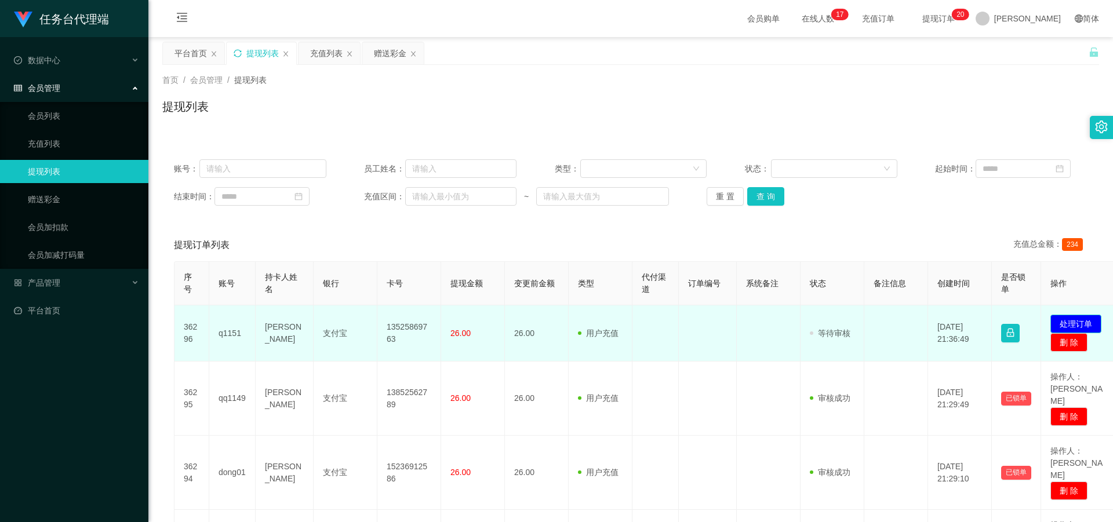
click at [289, 227] on button "处理订单" at bounding box center [1075, 324] width 51 height 19
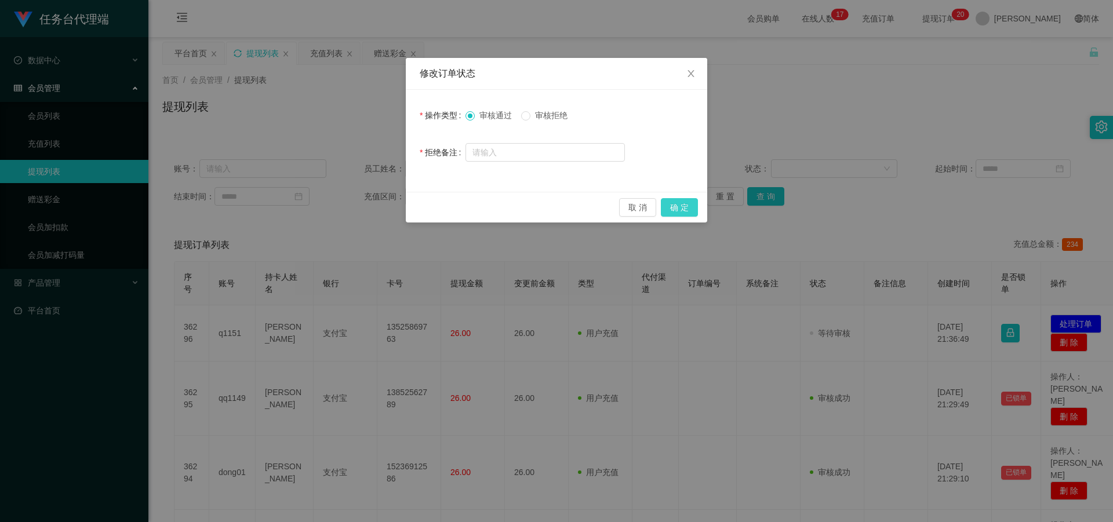
click at [289, 203] on button "确 定" at bounding box center [679, 207] width 37 height 19
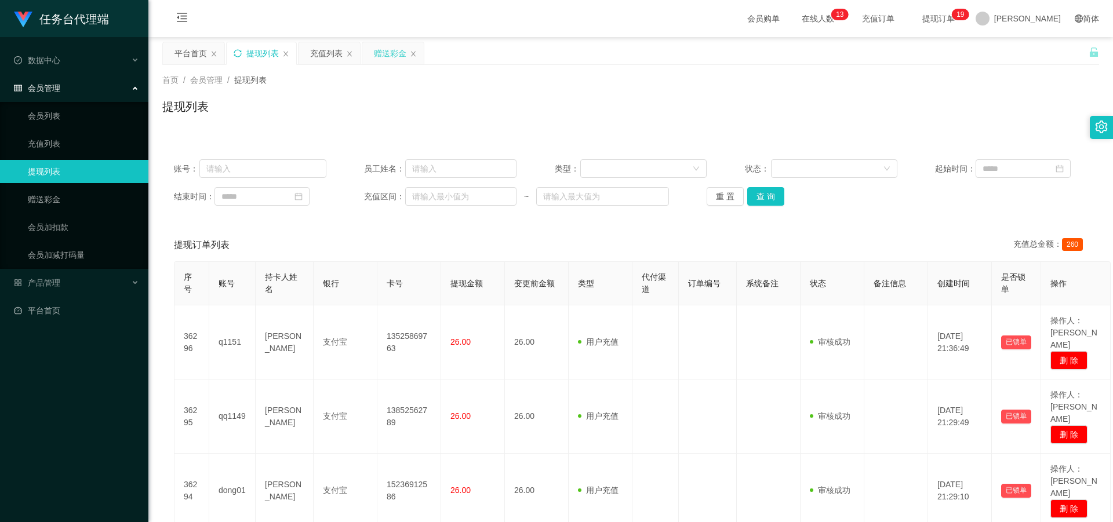
click at [289, 55] on div "赠送彩金" at bounding box center [390, 53] width 32 height 22
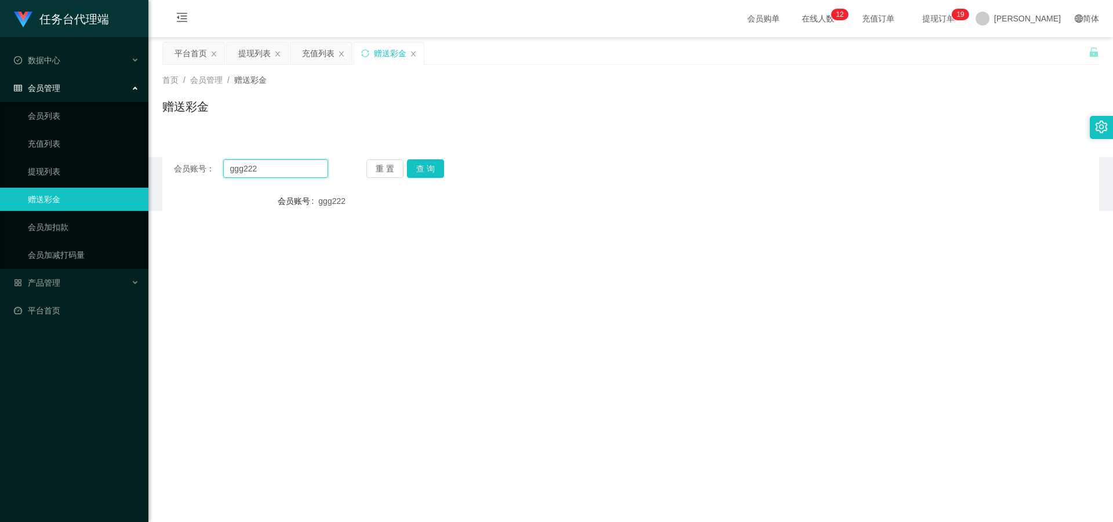
drag, startPoint x: 259, startPoint y: 169, endPoint x: 246, endPoint y: 173, distance: 13.4
click at [182, 163] on div "会员账号： ggg222" at bounding box center [251, 168] width 154 height 19
paste input "xx7788"
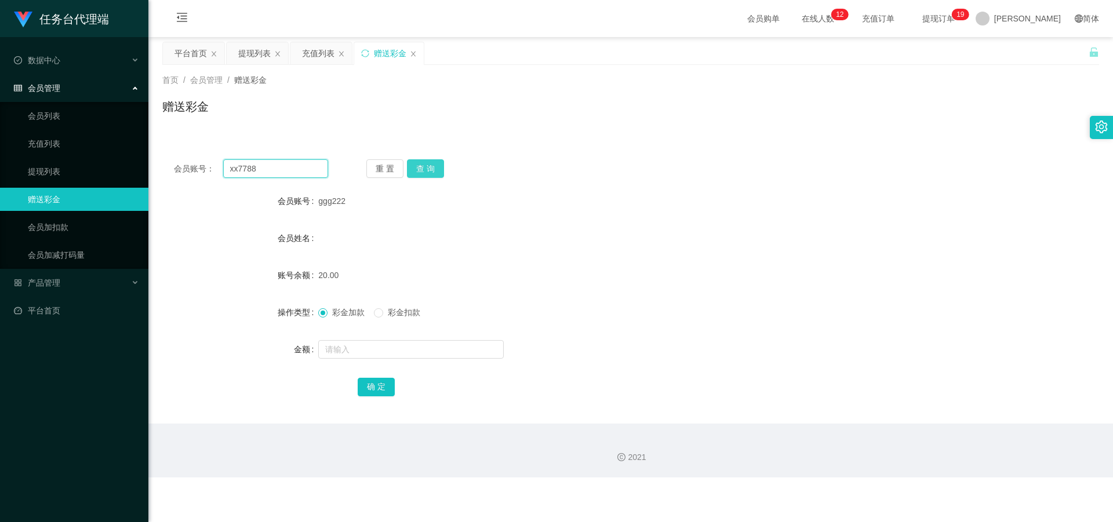
type input "xx7788"
click at [289, 169] on button "查 询" at bounding box center [425, 168] width 37 height 19
drag, startPoint x: 355, startPoint y: 338, endPoint x: 382, endPoint y: 379, distance: 48.9
click at [289, 227] on div at bounding box center [591, 349] width 547 height 23
click at [289, 227] on div "会员账号： xx7788 重 置 查 询 会员账号 xx7788 会员姓名 [PERSON_NAME]余额 0.00 操作类型 彩金加款 彩金扣款 金额 确 定" at bounding box center [630, 286] width 937 height 276
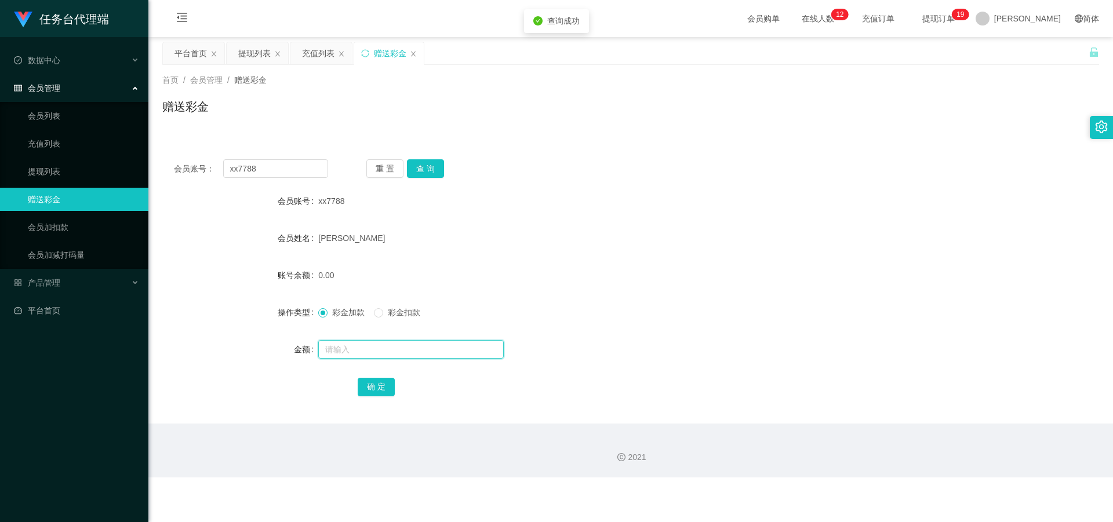
click at [289, 227] on input "text" at bounding box center [410, 349] width 185 height 19
type input "3"
drag, startPoint x: 375, startPoint y: 384, endPoint x: 370, endPoint y: 397, distance: 14.3
click at [289, 227] on button "确 定" at bounding box center [376, 387] width 37 height 19
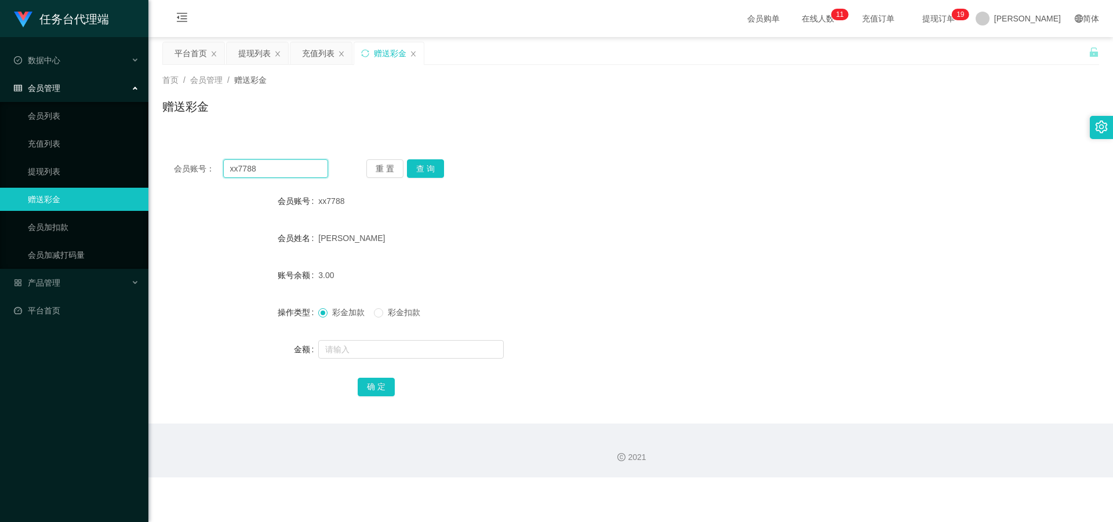
drag, startPoint x: 278, startPoint y: 170, endPoint x: 172, endPoint y: 164, distance: 106.2
click at [165, 162] on div "会员账号： xx7788 重 置 查 询" at bounding box center [630, 168] width 937 height 19
paste input "54321789"
type input "54321789"
click at [289, 168] on button "查 询" at bounding box center [425, 168] width 37 height 19
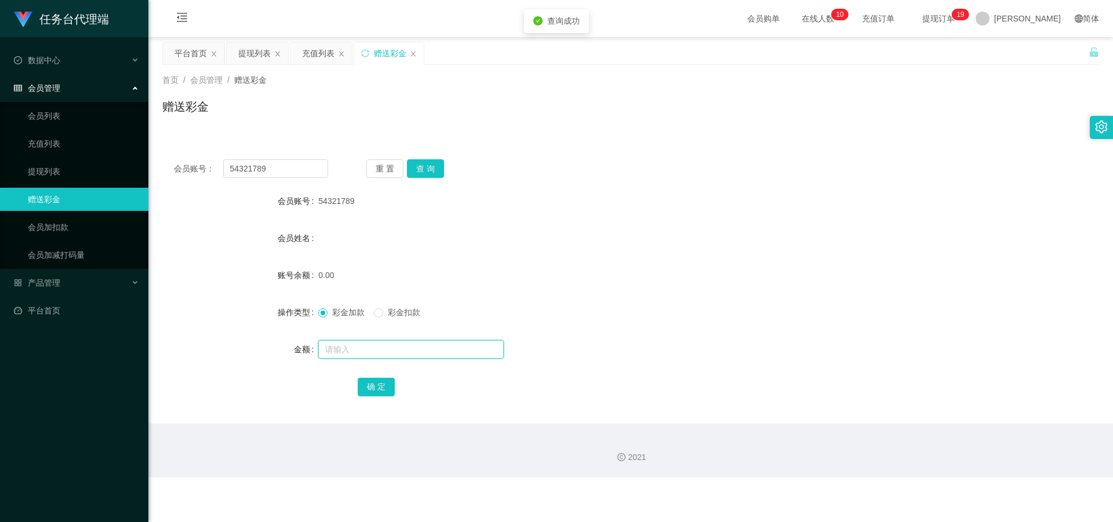
drag, startPoint x: 368, startPoint y: 345, endPoint x: 376, endPoint y: 370, distance: 25.7
click at [289, 227] on input "text" at bounding box center [410, 349] width 185 height 19
type input "20"
click at [289, 227] on button "确 定" at bounding box center [376, 387] width 37 height 19
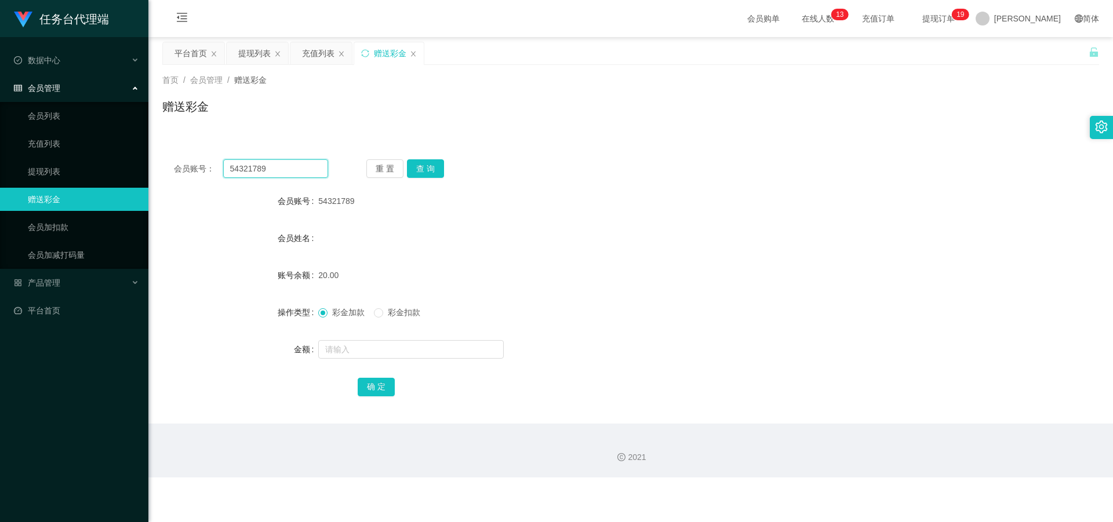
click at [187, 163] on div "会员账号： 54321789" at bounding box center [251, 168] width 154 height 19
paste input "qq114"
type input "qq1149"
click at [289, 174] on button "查 询" at bounding box center [425, 168] width 37 height 19
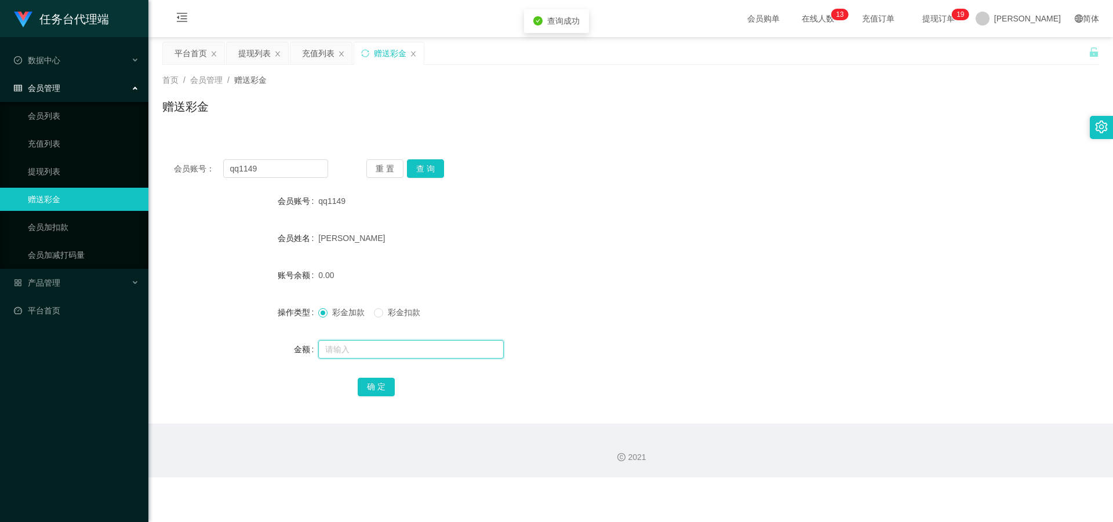
click at [289, 227] on input "text" at bounding box center [410, 349] width 185 height 19
type input "3"
click at [289, 227] on button "确 定" at bounding box center [376, 387] width 37 height 19
click at [253, 52] on div "提现列表" at bounding box center [254, 53] width 32 height 22
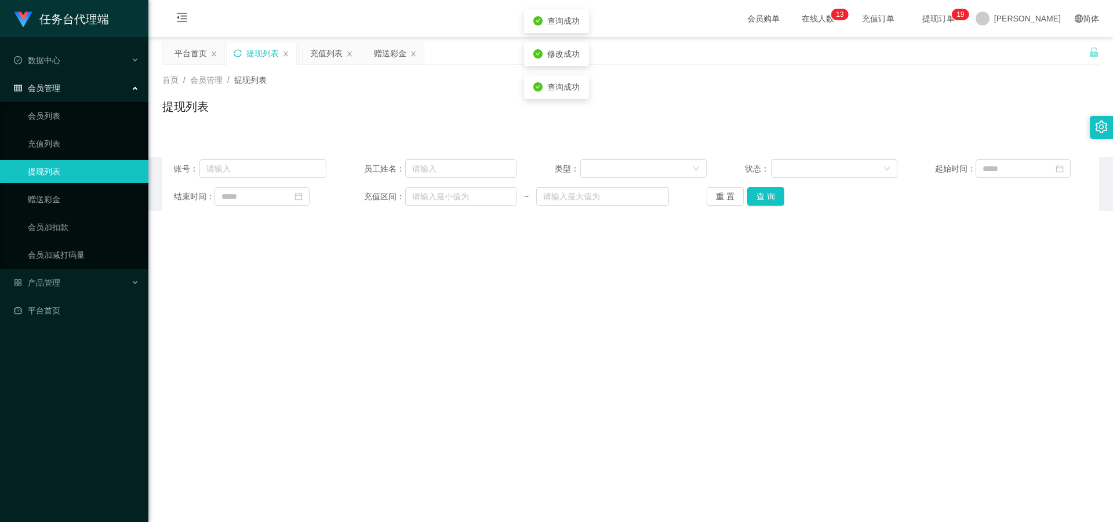
click at [235, 52] on icon "图标: sync" at bounding box center [238, 53] width 8 height 8
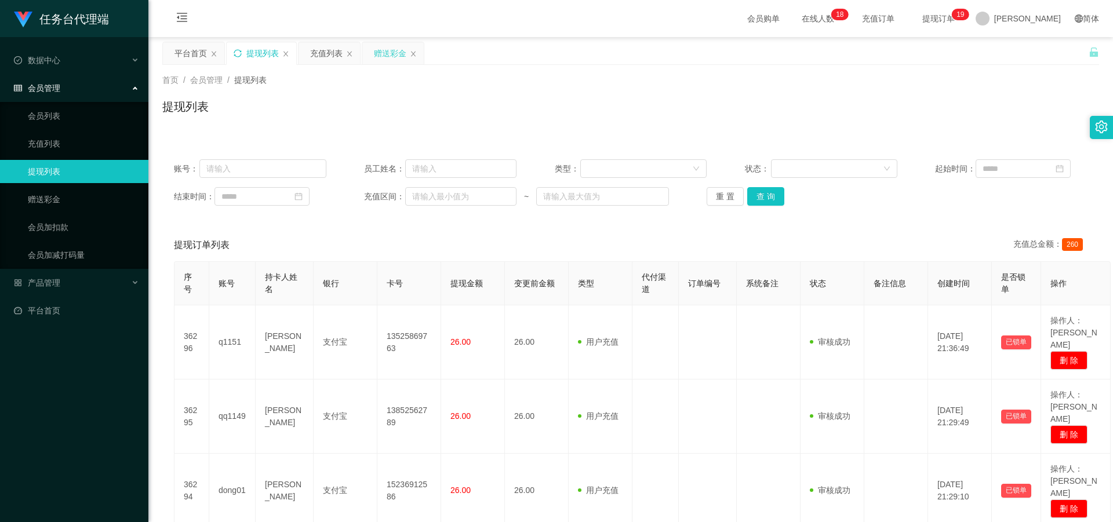
click at [289, 52] on div "赠送彩金" at bounding box center [390, 53] width 32 height 22
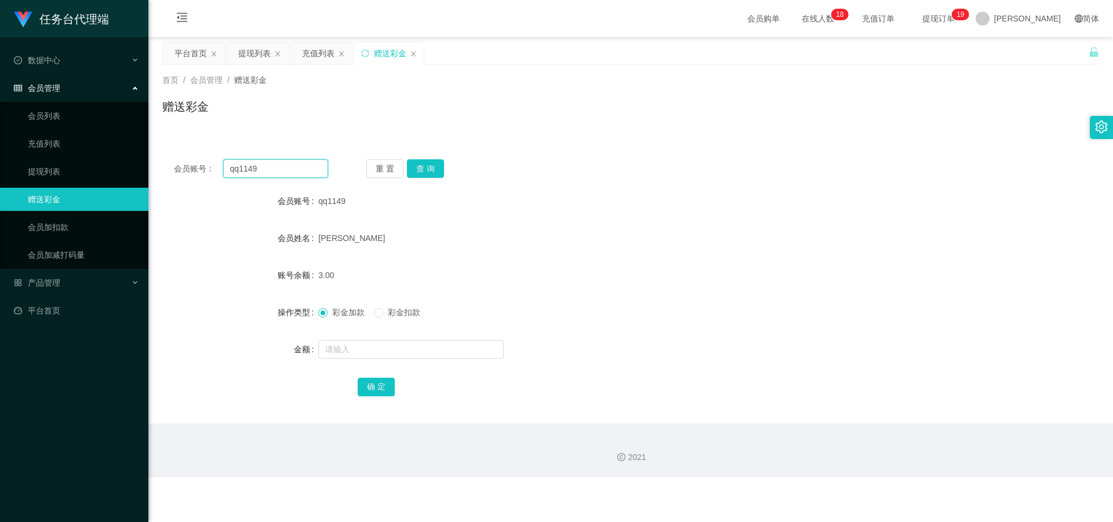
drag, startPoint x: 287, startPoint y: 162, endPoint x: 223, endPoint y: 169, distance: 64.2
click at [223, 169] on input "qq1149" at bounding box center [275, 168] width 105 height 19
paste input "13586921335"
type input "13586921335"
click at [289, 167] on button "查 询" at bounding box center [425, 168] width 37 height 19
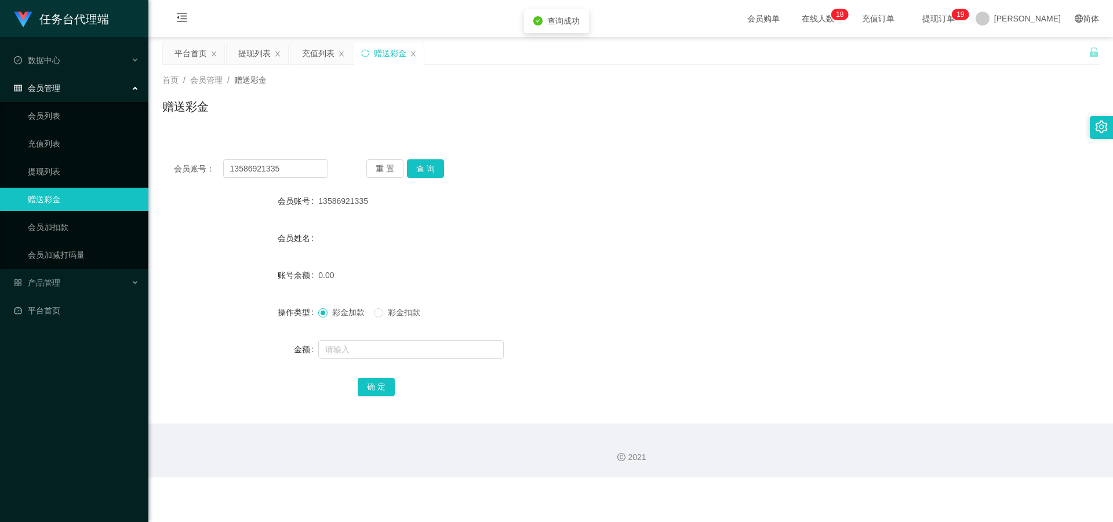
click at [289, 227] on form "会员账号 13586921335 会员姓名 账号余额 0.00 操作类型 彩金加款 彩金扣款 金额 确 定" at bounding box center [630, 294] width 937 height 209
drag, startPoint x: 362, startPoint y: 347, endPoint x: 363, endPoint y: 374, distance: 27.3
click at [289, 227] on input "2" at bounding box center [410, 349] width 185 height 19
type input "20"
click at [289, 227] on button "确 定" at bounding box center [376, 387] width 37 height 19
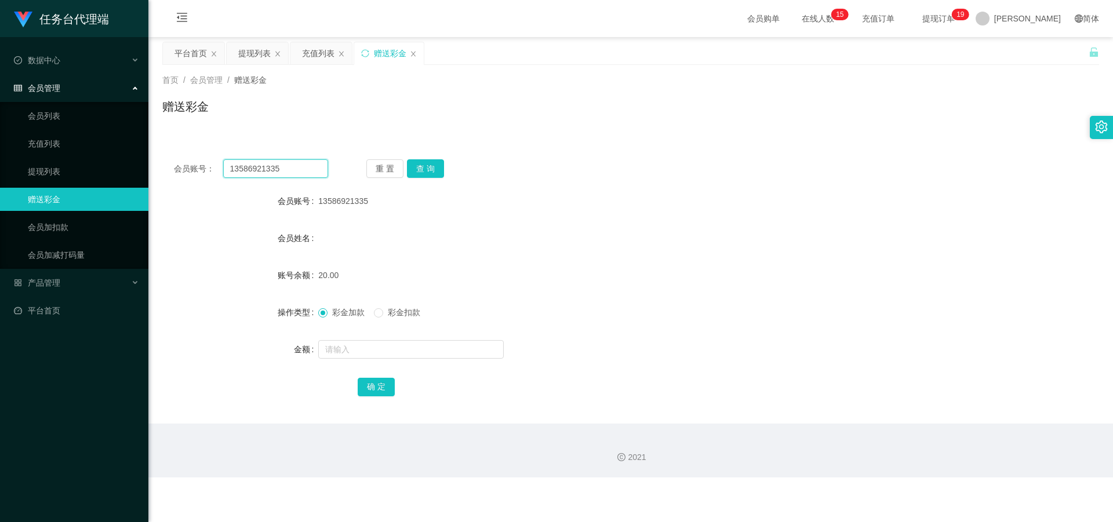
drag, startPoint x: 289, startPoint y: 169, endPoint x: 195, endPoint y: 163, distance: 94.1
click at [195, 163] on div "会员账号： 13586921335" at bounding box center [251, 168] width 154 height 19
paste input "j1112"
type input "j1112"
click at [289, 178] on div "会员账号： j1112 重 置 查 询 会员账号 13586921335 会员姓名 账号余额 20.00 操作类型 彩金加款 彩金扣款 金额 确 定" at bounding box center [630, 286] width 937 height 276
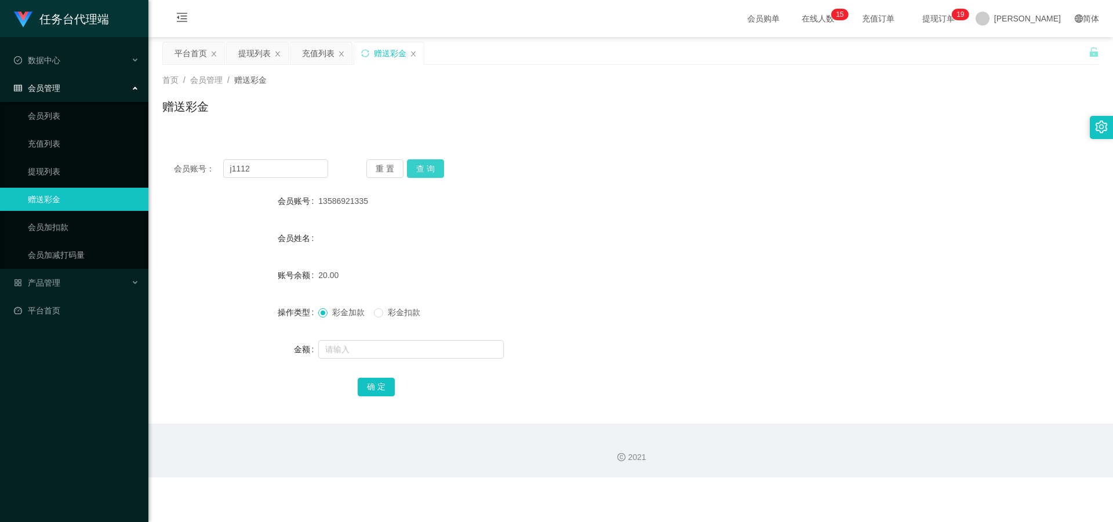
click at [289, 167] on button "查 询" at bounding box center [425, 168] width 37 height 19
click at [289, 227] on input "text" at bounding box center [410, 349] width 185 height 19
drag, startPoint x: 402, startPoint y: 311, endPoint x: 401, endPoint y: 337, distance: 26.1
click at [289, 227] on span "彩金扣款" at bounding box center [404, 312] width 42 height 9
click at [289, 227] on div at bounding box center [591, 349] width 547 height 23
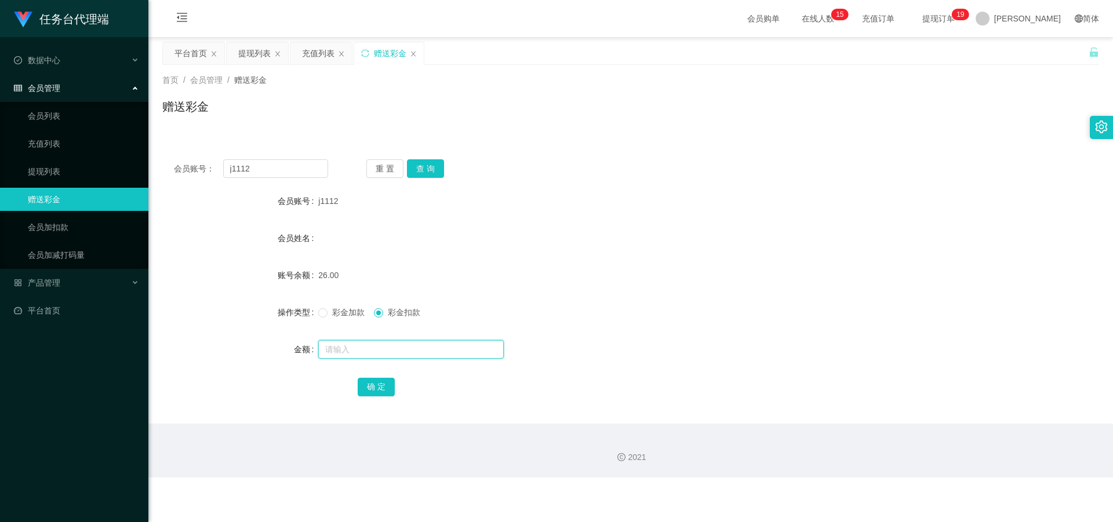
click at [289, 227] on input "text" at bounding box center [410, 349] width 185 height 19
type input "26"
click at [289, 227] on button "确 定" at bounding box center [376, 387] width 37 height 19
click at [289, 227] on input "text" at bounding box center [410, 349] width 185 height 19
type input "3"
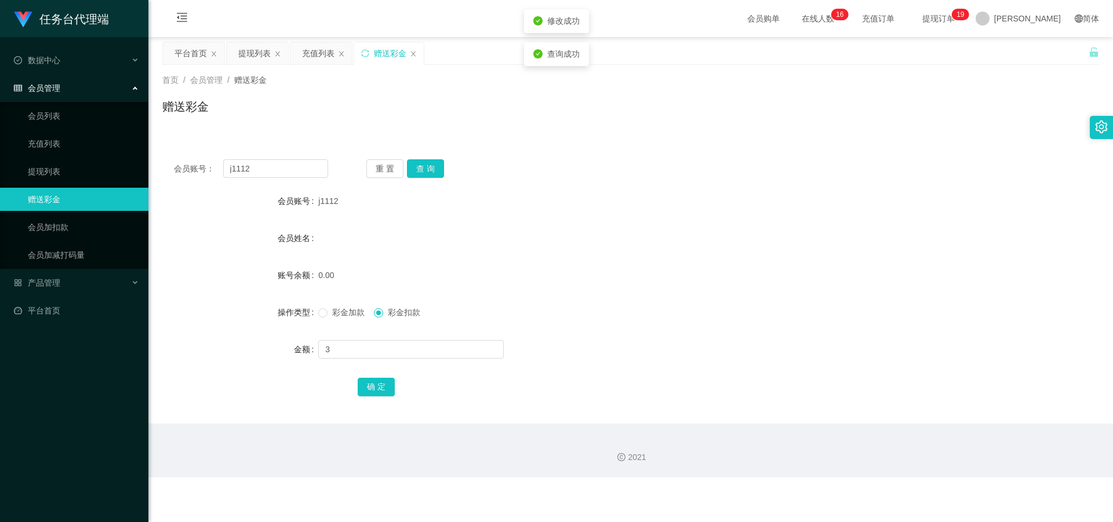
click at [289, 227] on span "彩金加款" at bounding box center [349, 312] width 42 height 9
click at [289, 227] on button "确 定" at bounding box center [376, 387] width 37 height 19
drag, startPoint x: 260, startPoint y: 159, endPoint x: 190, endPoint y: 168, distance: 70.6
click at [180, 168] on div "会员账号： j1112" at bounding box center [251, 168] width 154 height 19
paste input "q1151"
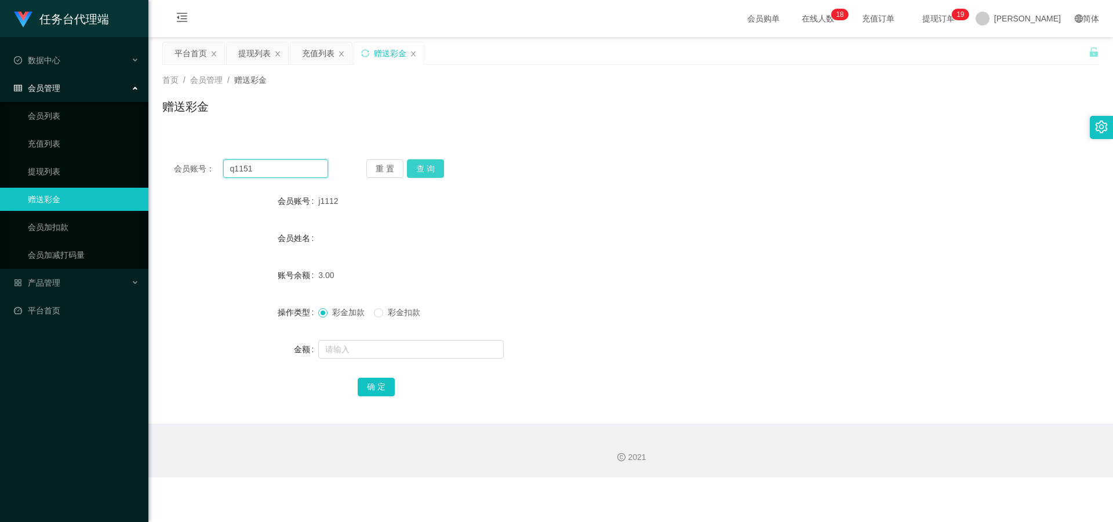
type input "q1151"
click at [289, 168] on button "查 询" at bounding box center [425, 168] width 37 height 19
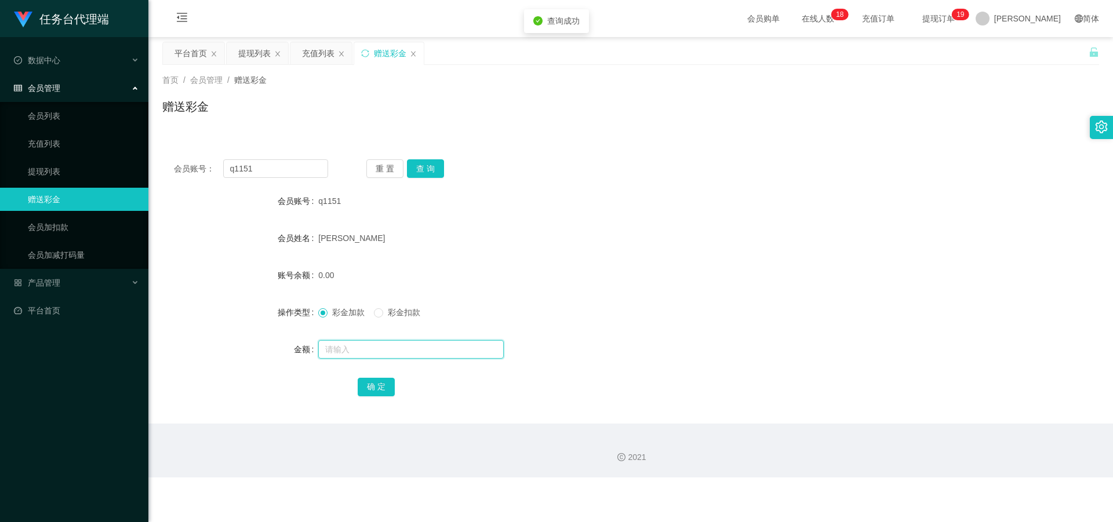
click at [289, 227] on input "text" at bounding box center [410, 349] width 185 height 19
type input "3"
click at [289, 227] on button "确 定" at bounding box center [376, 387] width 37 height 19
drag, startPoint x: 246, startPoint y: 53, endPoint x: 241, endPoint y: 49, distance: 6.2
click at [246, 53] on div "提现列表" at bounding box center [254, 53] width 32 height 22
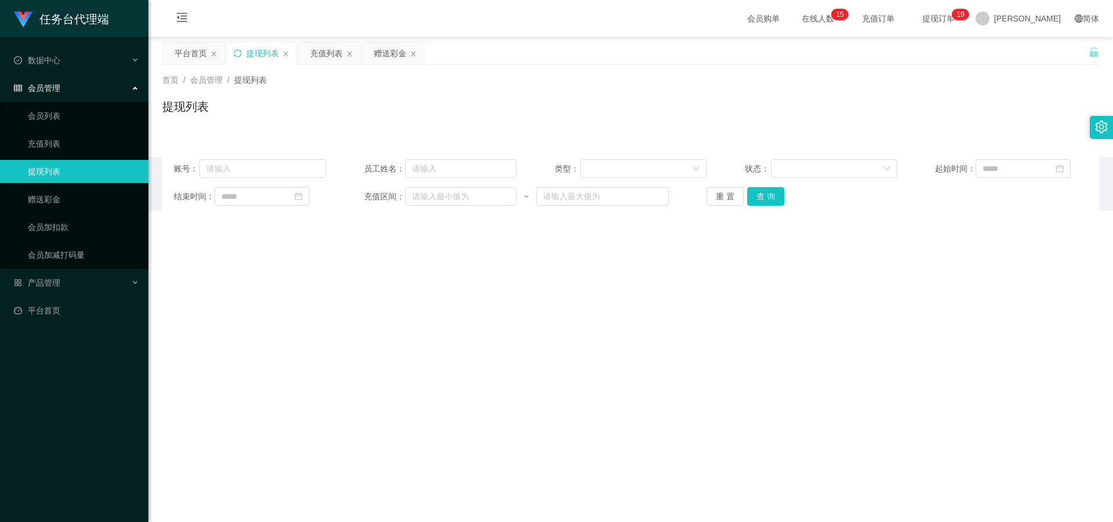
click at [236, 50] on icon "图标: sync" at bounding box center [238, 53] width 8 height 8
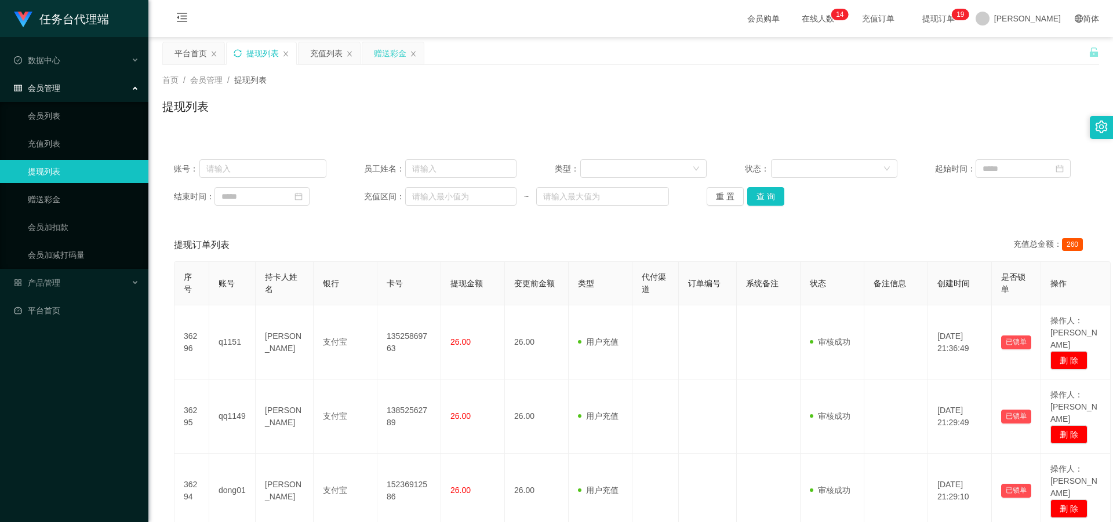
click at [289, 52] on div "赠送彩金" at bounding box center [390, 53] width 32 height 22
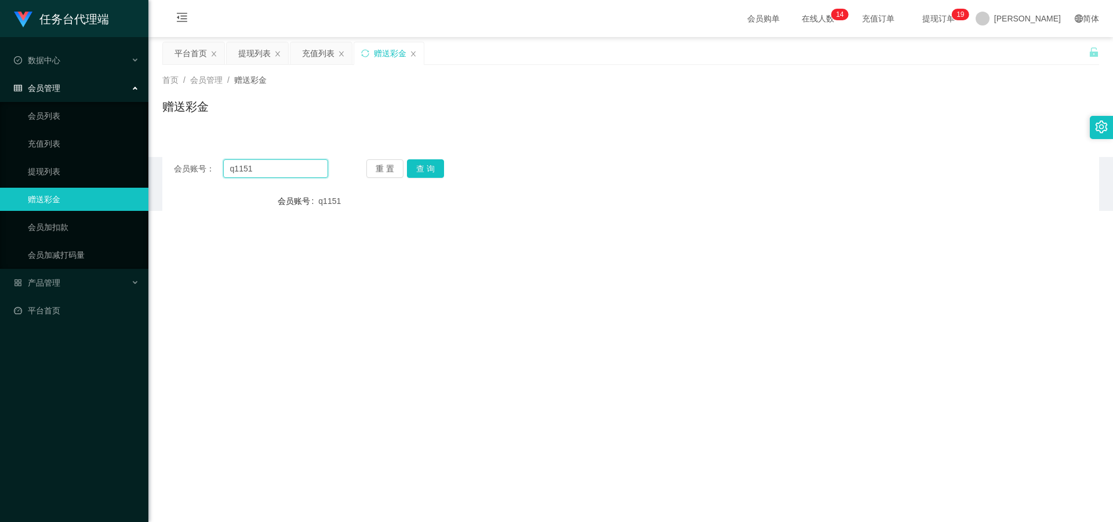
click at [210, 164] on div "会员账号： q1151" at bounding box center [251, 168] width 154 height 19
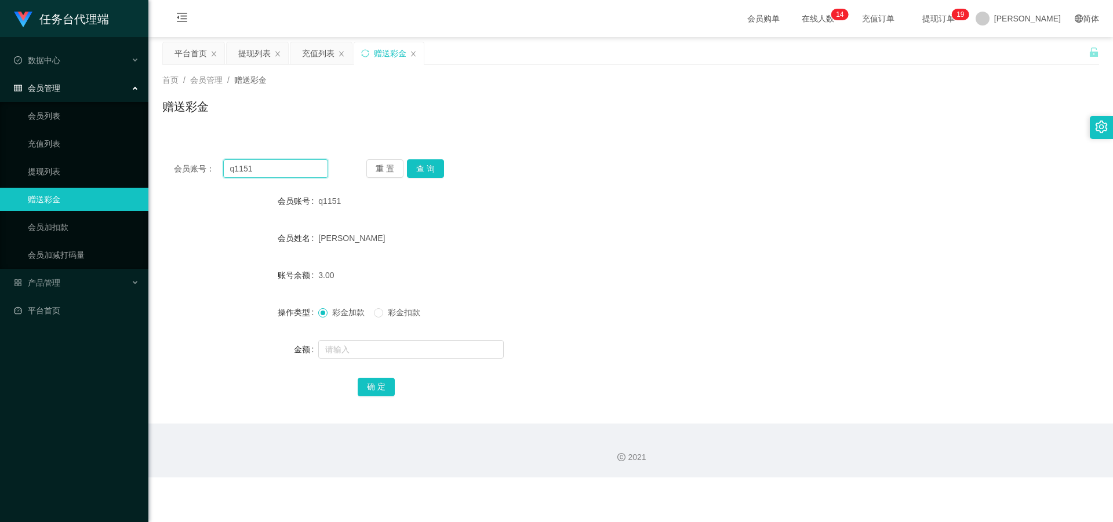
paste input "aaa666"
click at [289, 166] on button "查 询" at bounding box center [425, 168] width 37 height 19
drag, startPoint x: 260, startPoint y: 170, endPoint x: 242, endPoint y: 170, distance: 18.0
click at [256, 172] on input "aaa666" at bounding box center [275, 168] width 105 height 19
drag, startPoint x: 242, startPoint y: 170, endPoint x: 247, endPoint y: 181, distance: 12.5
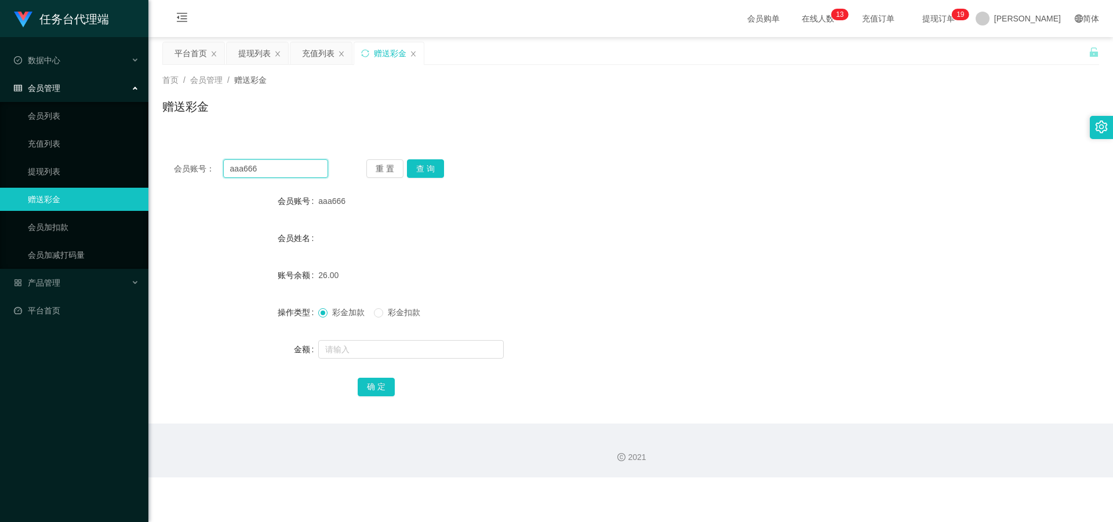
click at [207, 169] on div "会员账号： aaa666" at bounding box center [251, 168] width 154 height 19
paste input "U12345"
drag, startPoint x: 279, startPoint y: 171, endPoint x: 199, endPoint y: 169, distance: 80.6
click at [197, 168] on div "会员账号： U1234566" at bounding box center [251, 168] width 154 height 19
paste input "text"
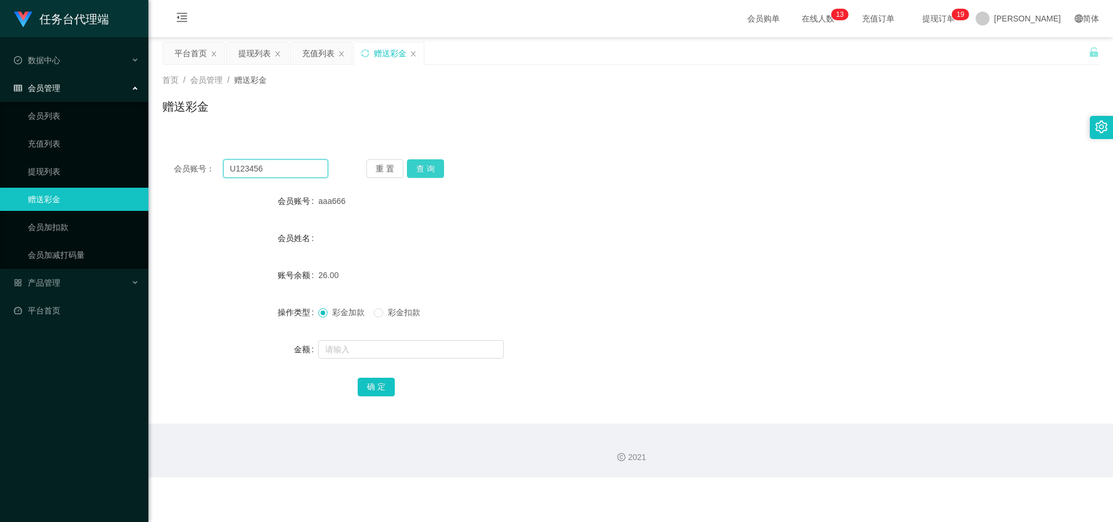
type input "U123456"
click at [289, 169] on button "查 询" at bounding box center [425, 168] width 37 height 19
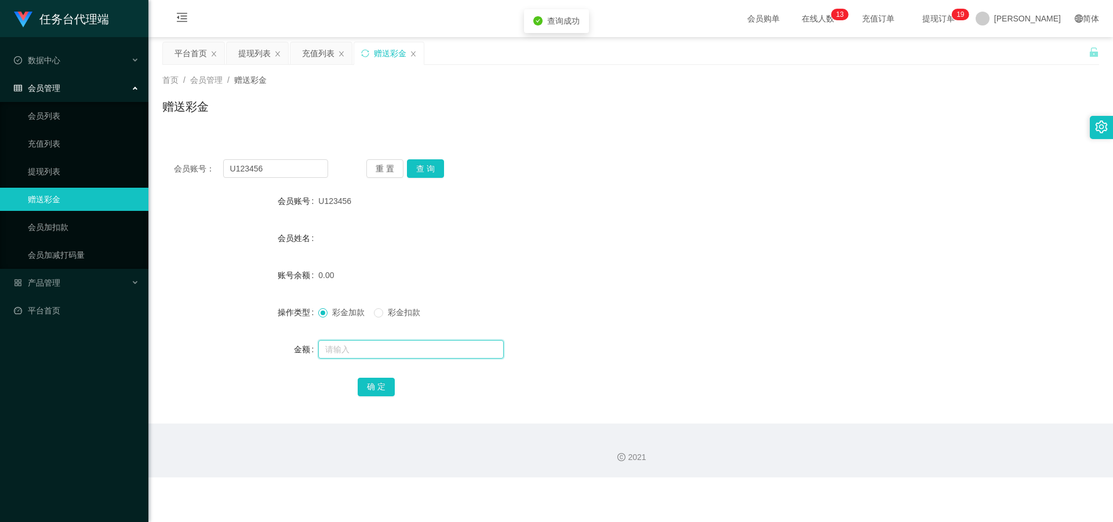
click at [289, 227] on input "text" at bounding box center [410, 349] width 185 height 19
type input "20"
click at [289, 227] on button "确 定" at bounding box center [376, 387] width 37 height 19
click at [249, 50] on div "提现列表" at bounding box center [254, 53] width 32 height 22
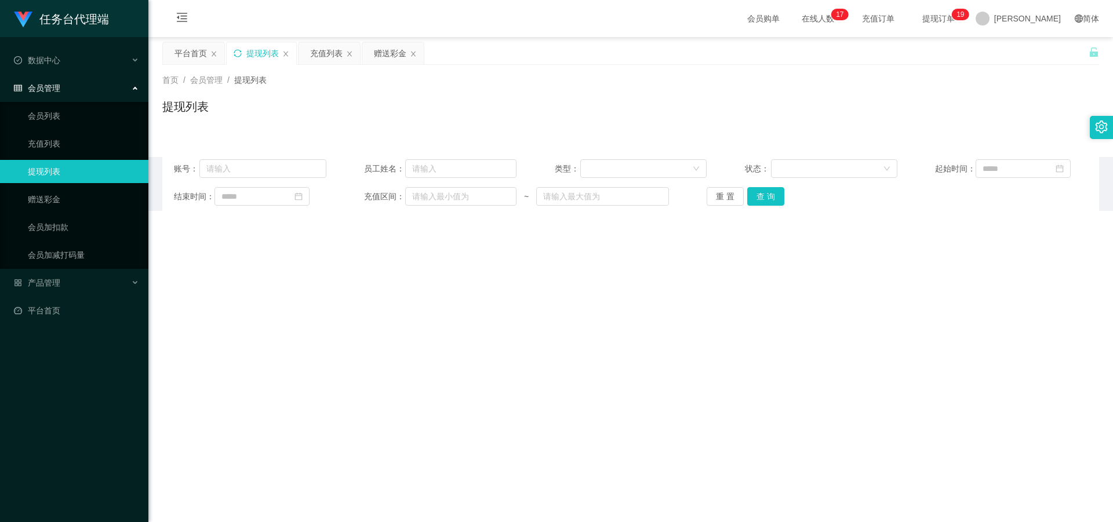
click at [241, 52] on icon "图标: sync" at bounding box center [238, 53] width 8 height 8
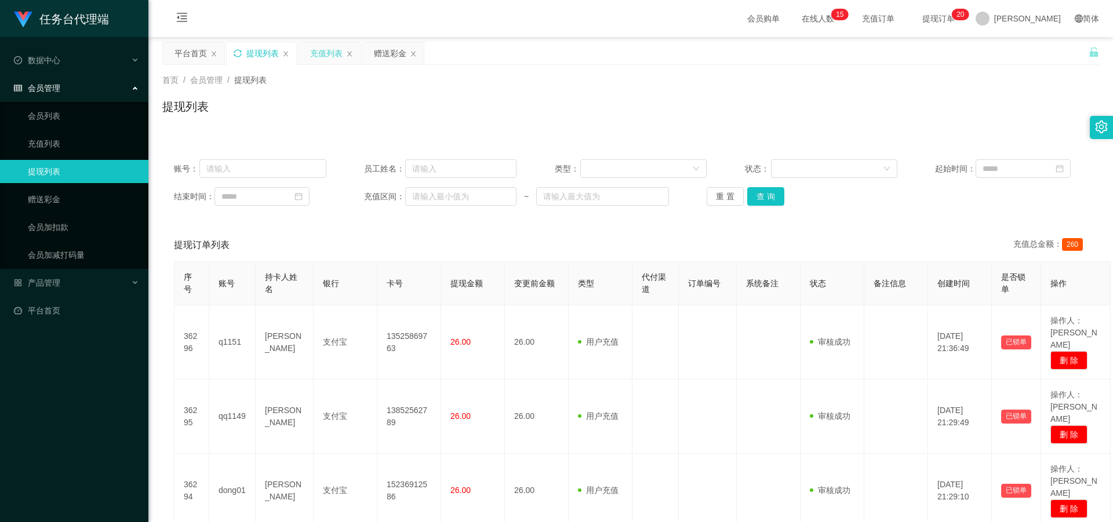
click at [289, 52] on div "充值列表" at bounding box center [326, 53] width 32 height 22
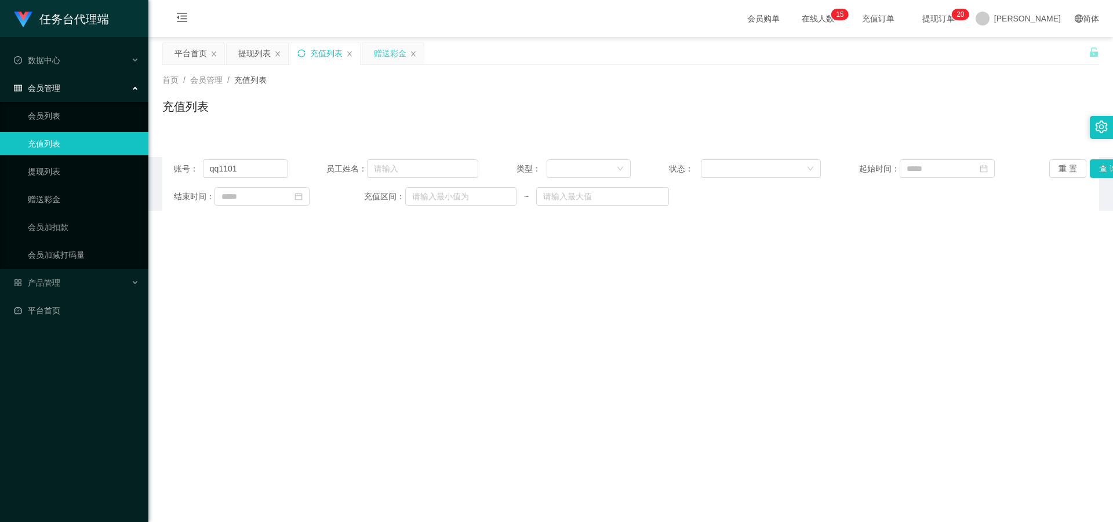
click at [289, 53] on div "赠送彩金" at bounding box center [390, 53] width 32 height 22
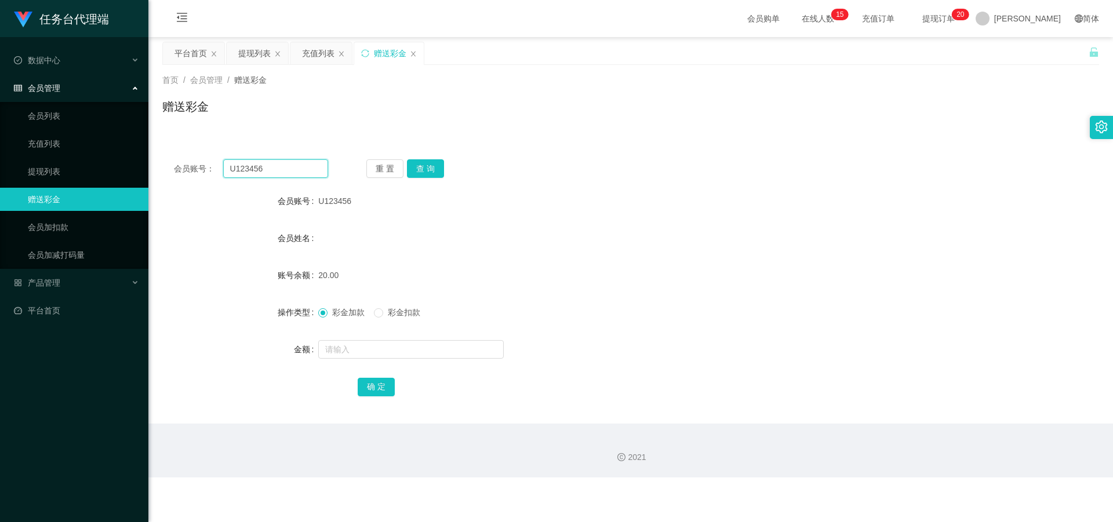
drag, startPoint x: 210, startPoint y: 165, endPoint x: 282, endPoint y: 177, distance: 73.5
click at [178, 162] on div "会员账号： U123456" at bounding box center [251, 168] width 154 height 19
paste input "zz1103"
type input "zz1103"
click at [289, 163] on button "查 询" at bounding box center [425, 168] width 37 height 19
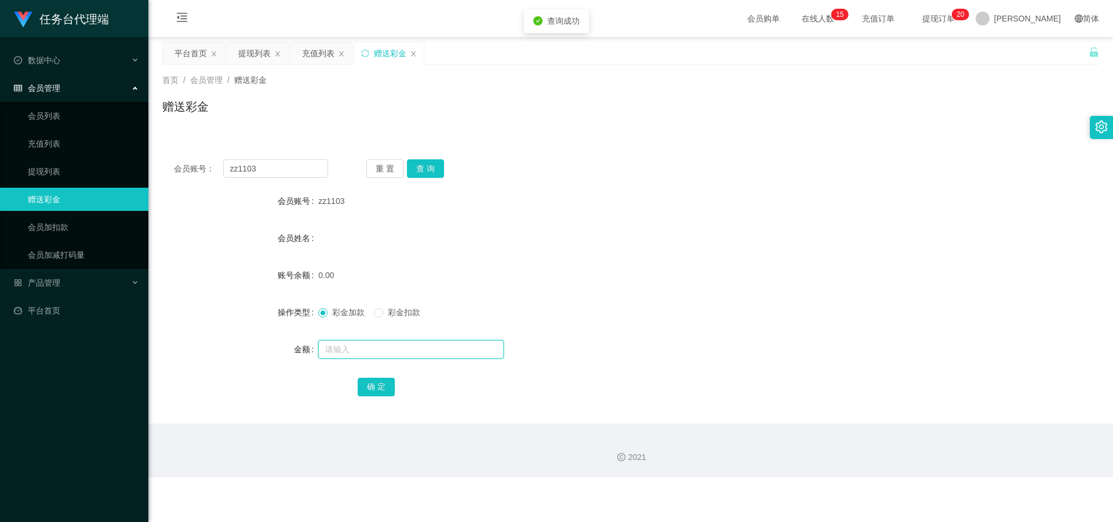
click at [289, 227] on input "text" at bounding box center [410, 349] width 185 height 19
type input "20"
click at [289, 227] on button "确 定" at bounding box center [376, 387] width 37 height 19
click at [242, 50] on div "提现列表" at bounding box center [254, 53] width 32 height 22
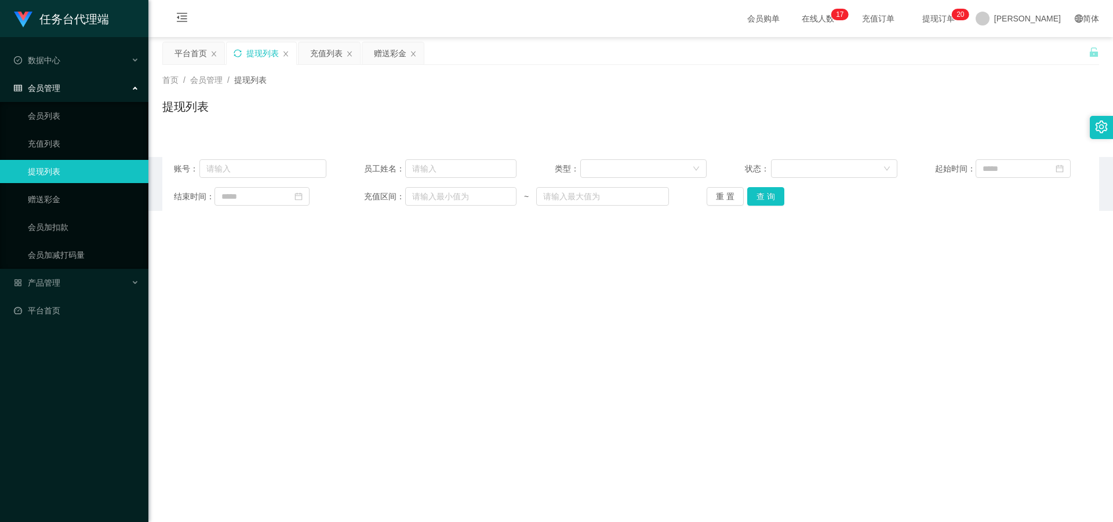
click at [234, 53] on icon "图标: sync" at bounding box center [238, 53] width 8 height 8
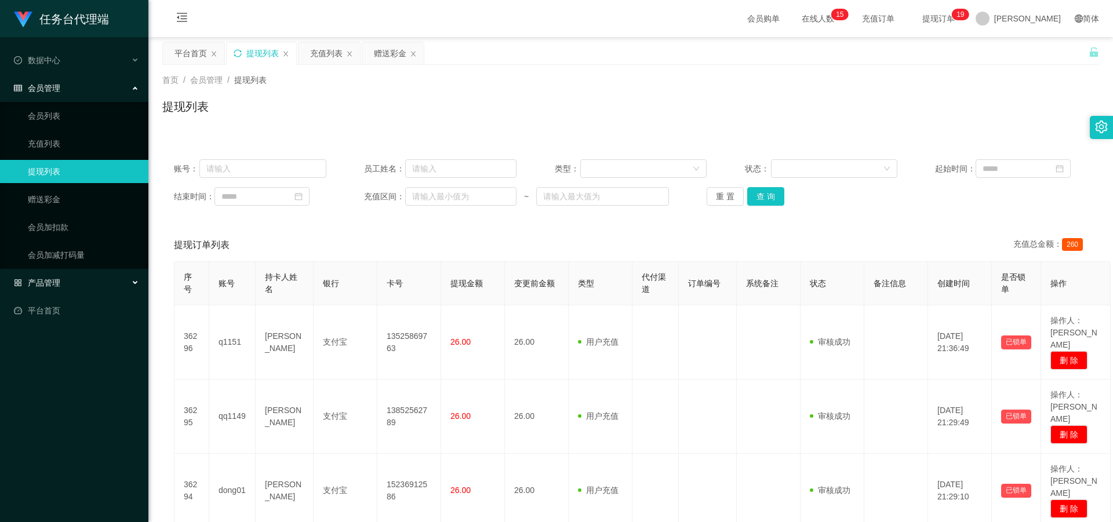
click at [63, 227] on div "产品管理" at bounding box center [74, 282] width 148 height 23
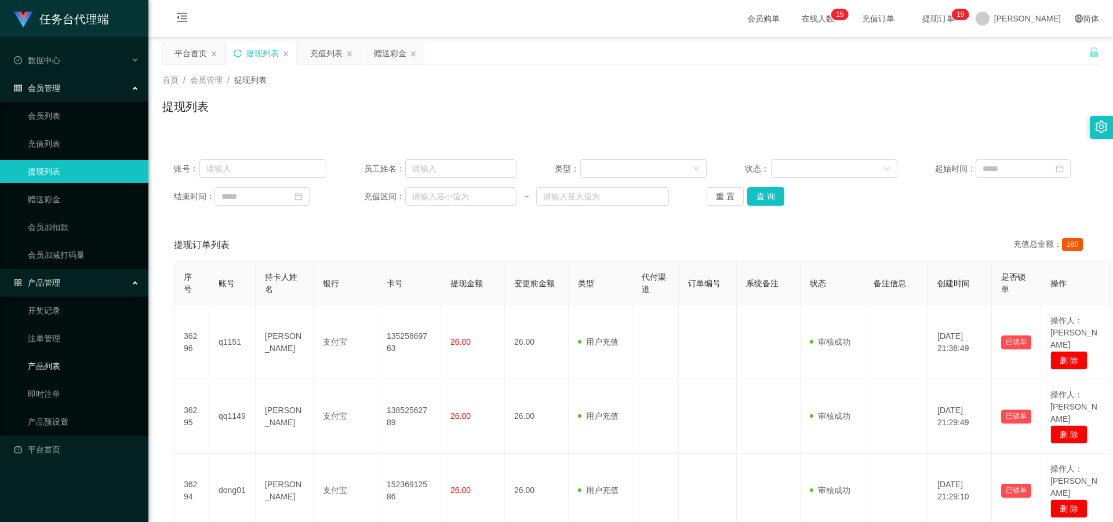
click at [59, 227] on link "产品列表" at bounding box center [83, 366] width 111 height 23
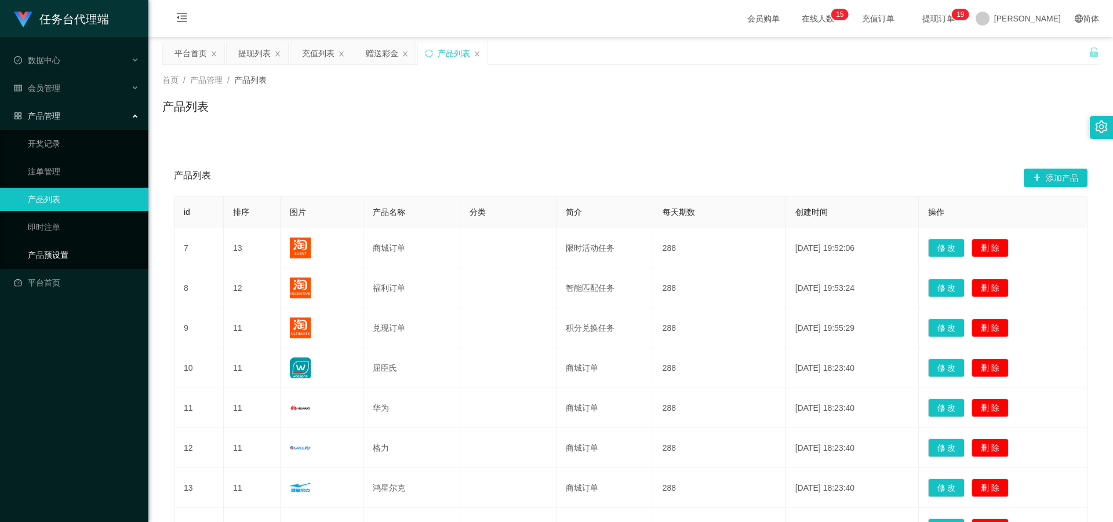
click at [66, 227] on link "产品预设置" at bounding box center [83, 254] width 111 height 23
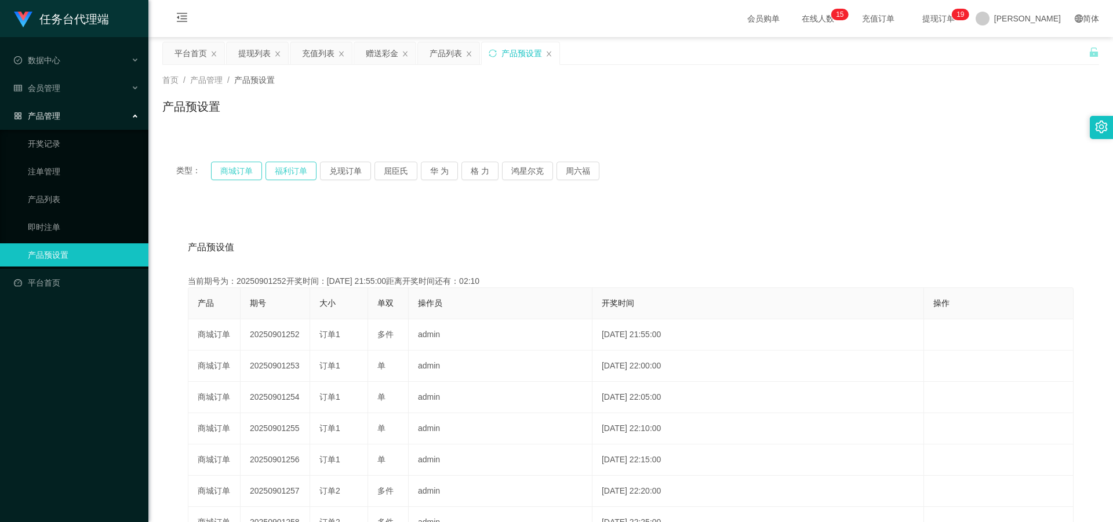
drag, startPoint x: 231, startPoint y: 174, endPoint x: 272, endPoint y: 180, distance: 41.5
click at [231, 174] on button "商城订单" at bounding box center [236, 171] width 51 height 19
click at [232, 168] on button "商城订单" at bounding box center [236, 171] width 51 height 19
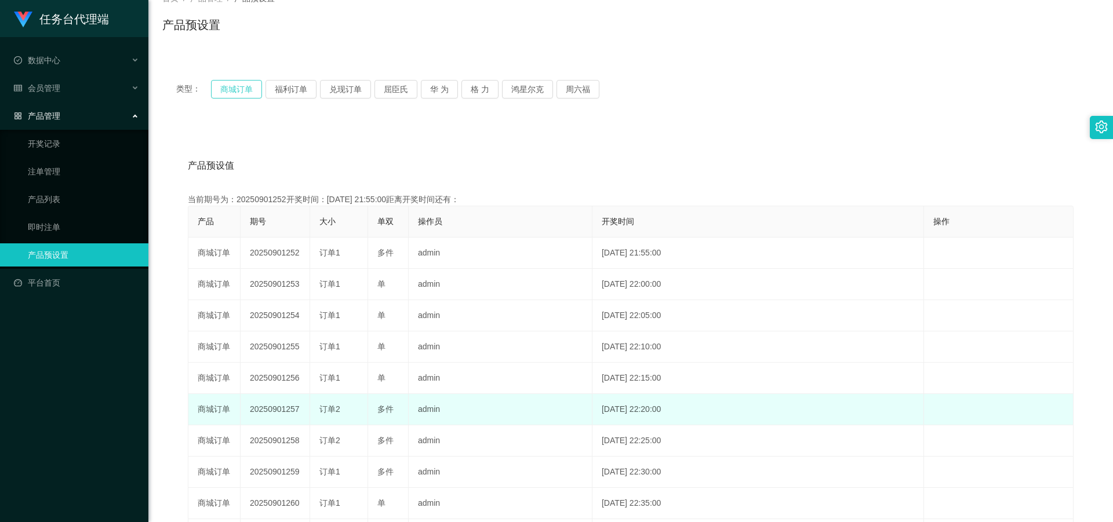
scroll to position [215, 0]
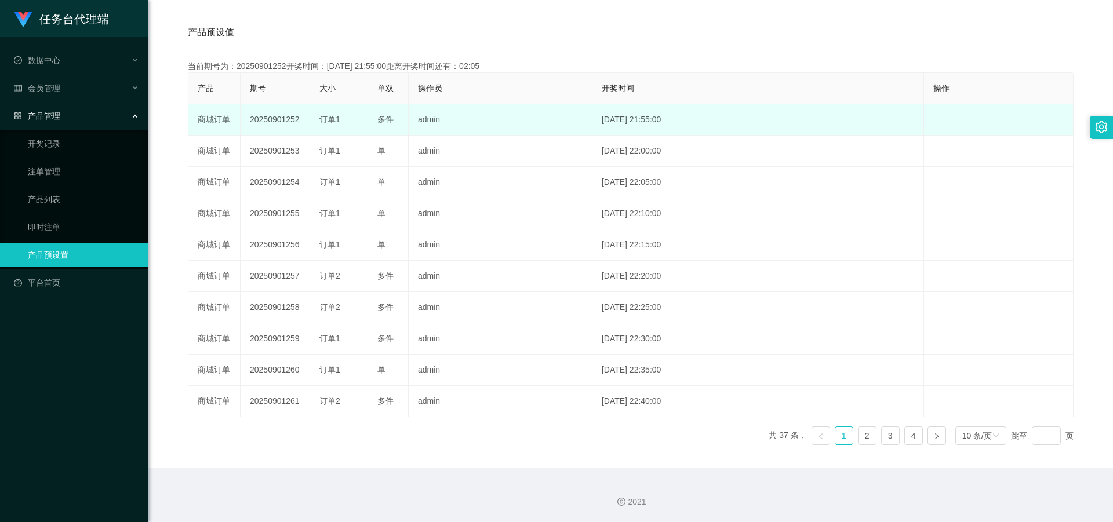
click at [289, 120] on span "订单1" at bounding box center [329, 119] width 21 height 9
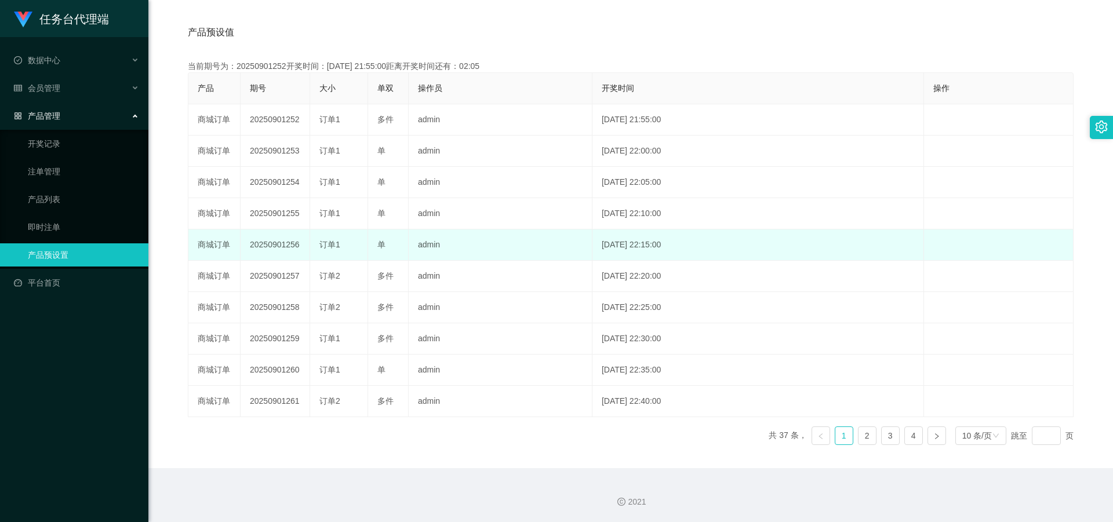
drag, startPoint x: 356, startPoint y: 215, endPoint x: 350, endPoint y: 249, distance: 34.7
click at [289, 216] on div "订单1" at bounding box center [338, 214] width 39 height 12
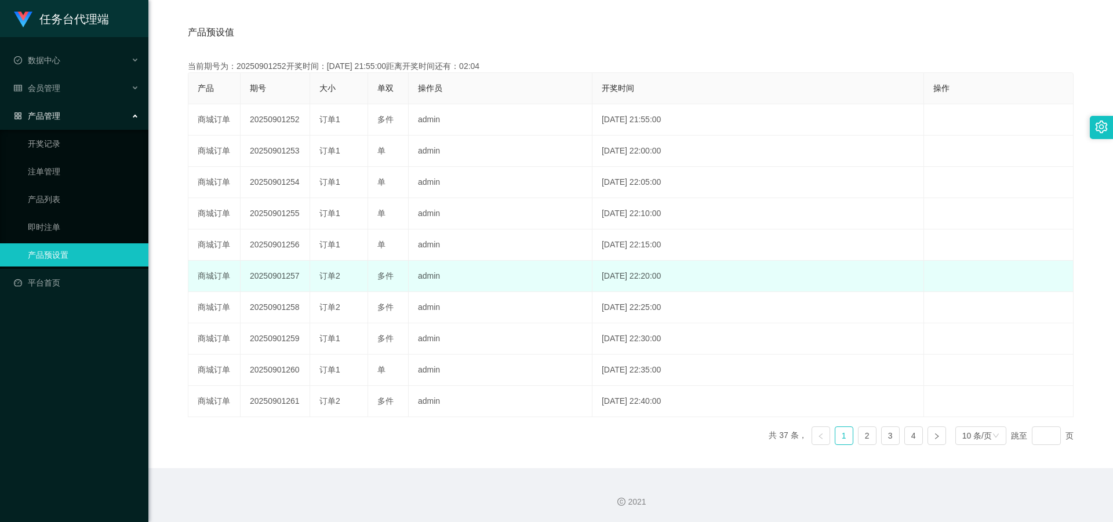
click at [289, 227] on div "订单2" at bounding box center [338, 276] width 39 height 12
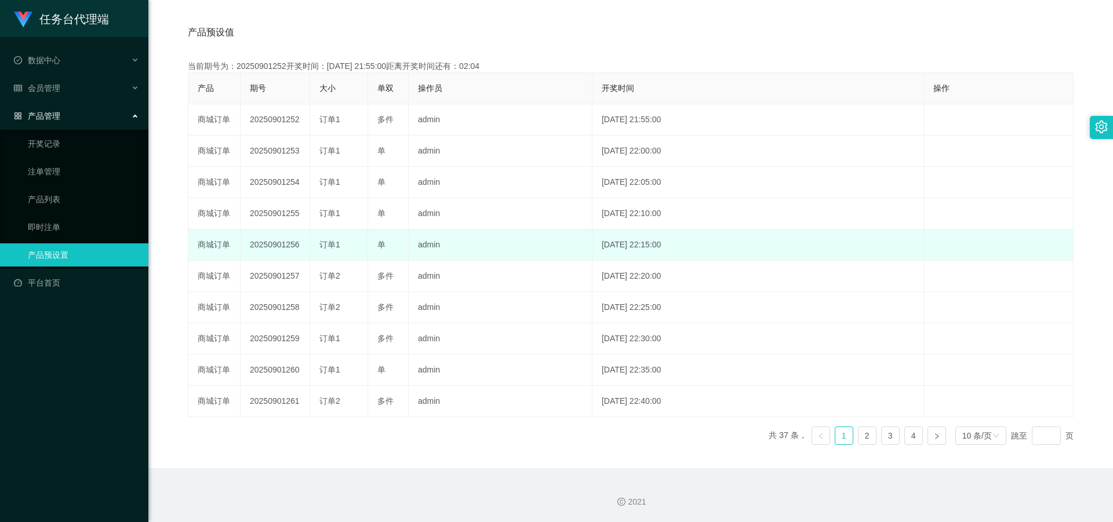
click at [289, 227] on td "[DATE] 22:15:00" at bounding box center [758, 245] width 332 height 31
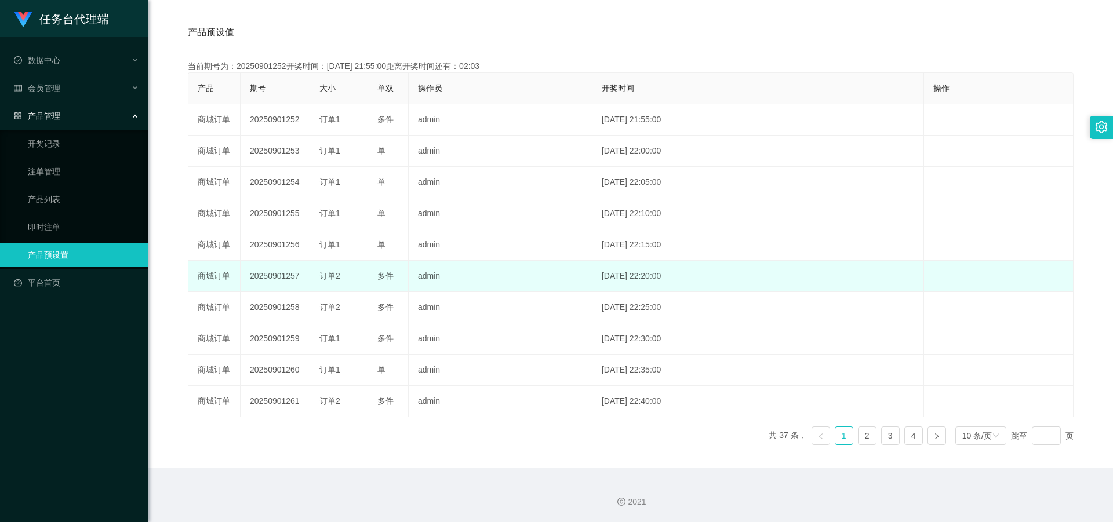
click at [289, 227] on td "[DATE] 22:20:00" at bounding box center [758, 276] width 332 height 31
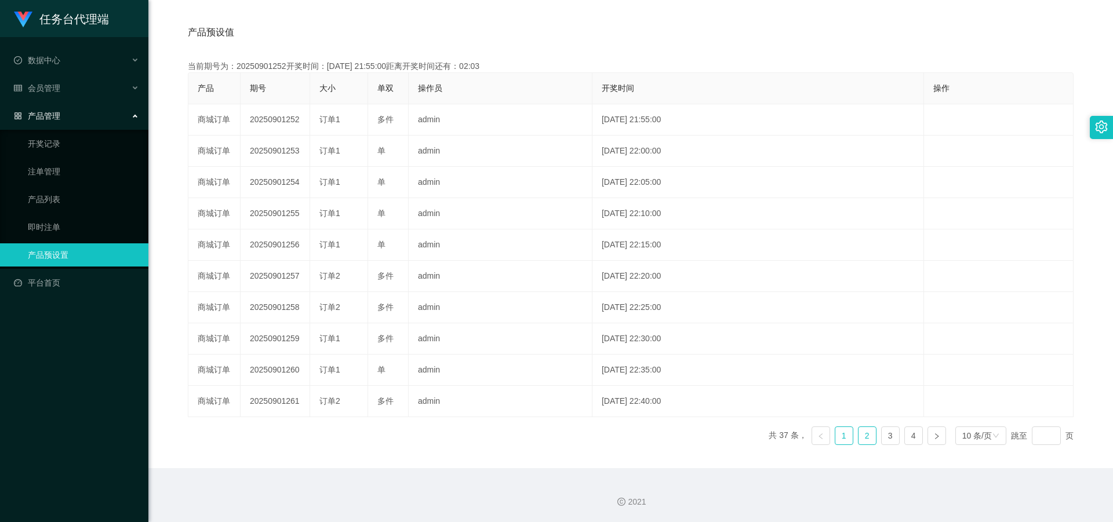
click at [289, 227] on link "2" at bounding box center [866, 435] width 17 height 17
click at [289, 227] on link "1" at bounding box center [843, 435] width 17 height 17
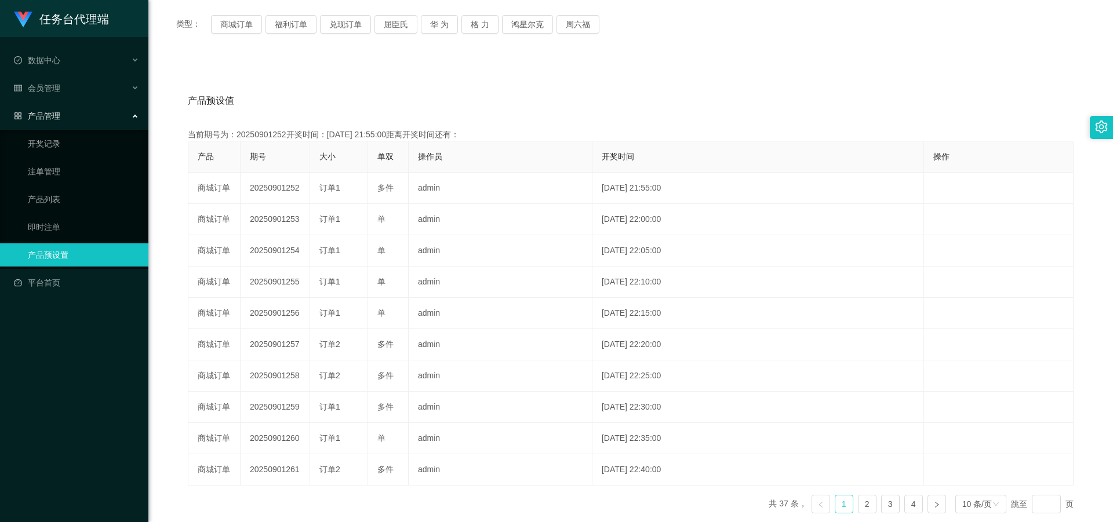
scroll to position [41, 0]
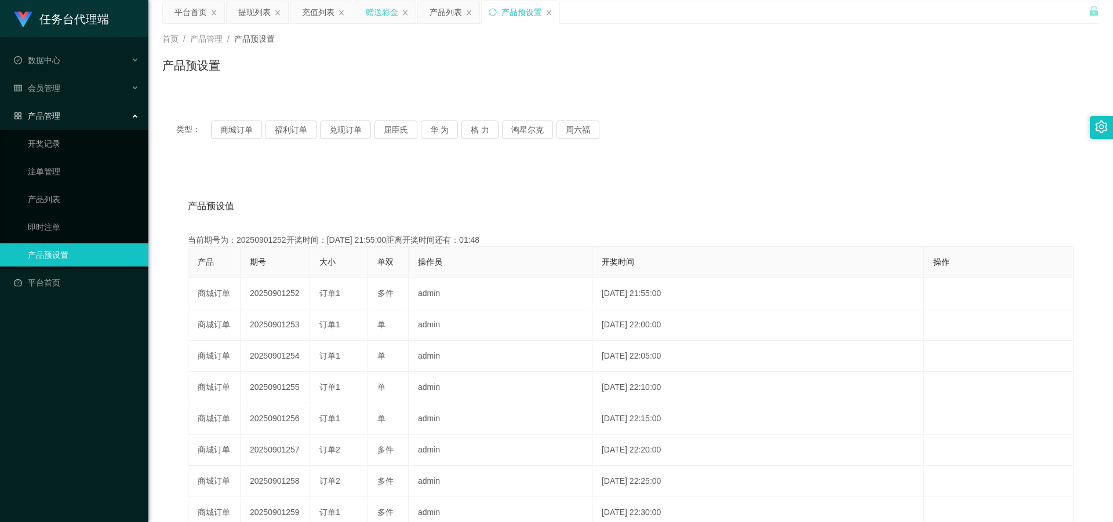
click at [289, 9] on div "赠送彩金" at bounding box center [382, 12] width 32 height 22
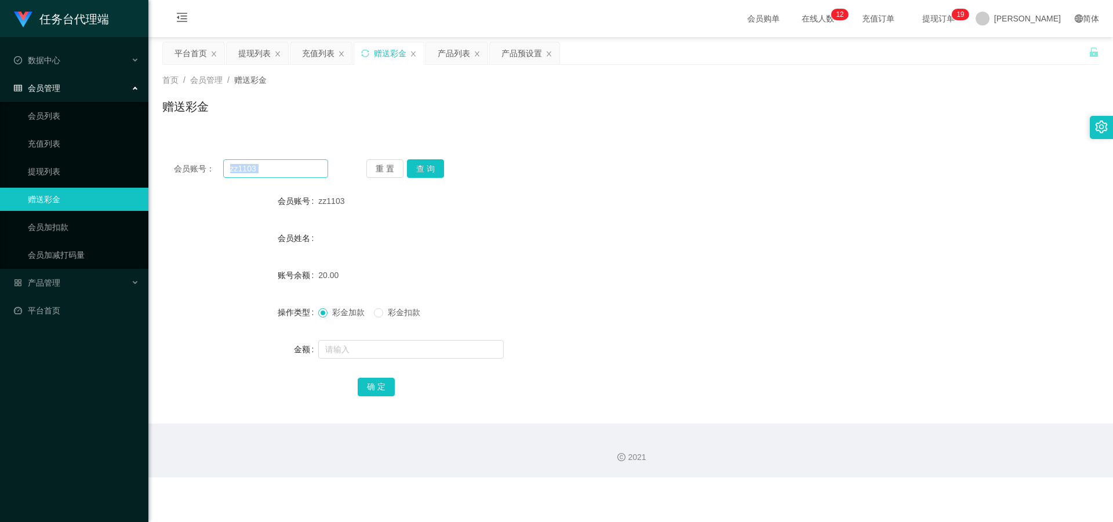
drag, startPoint x: 278, startPoint y: 180, endPoint x: 245, endPoint y: 173, distance: 33.3
click at [235, 176] on div "会员账号： zz1103 重 置 查 询 会员账号 zz1103 会员姓名 账号余额 20.00 操作类型 彩金加款 彩金扣款 金额 确 定" at bounding box center [630, 286] width 937 height 276
drag, startPoint x: 276, startPoint y: 166, endPoint x: 201, endPoint y: 167, distance: 74.8
click at [202, 167] on div "会员账号： zz1103" at bounding box center [251, 168] width 154 height 19
paste input "54321789"
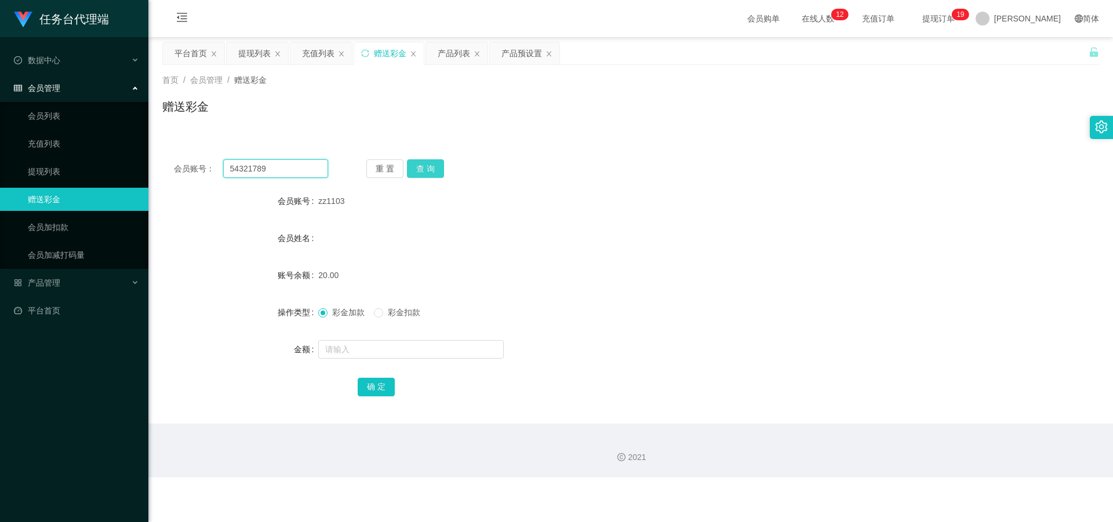
type input "54321789"
click at [289, 162] on button "查 询" at bounding box center [425, 168] width 37 height 19
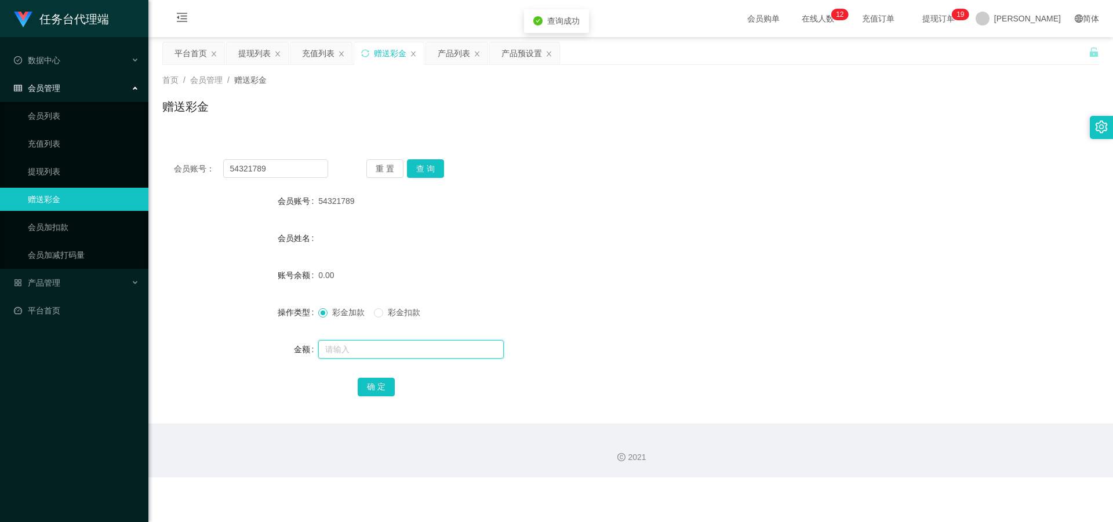
click at [289, 227] on input "text" at bounding box center [410, 349] width 185 height 19
type input "26"
click at [289, 227] on button "确 定" at bounding box center [376, 387] width 37 height 19
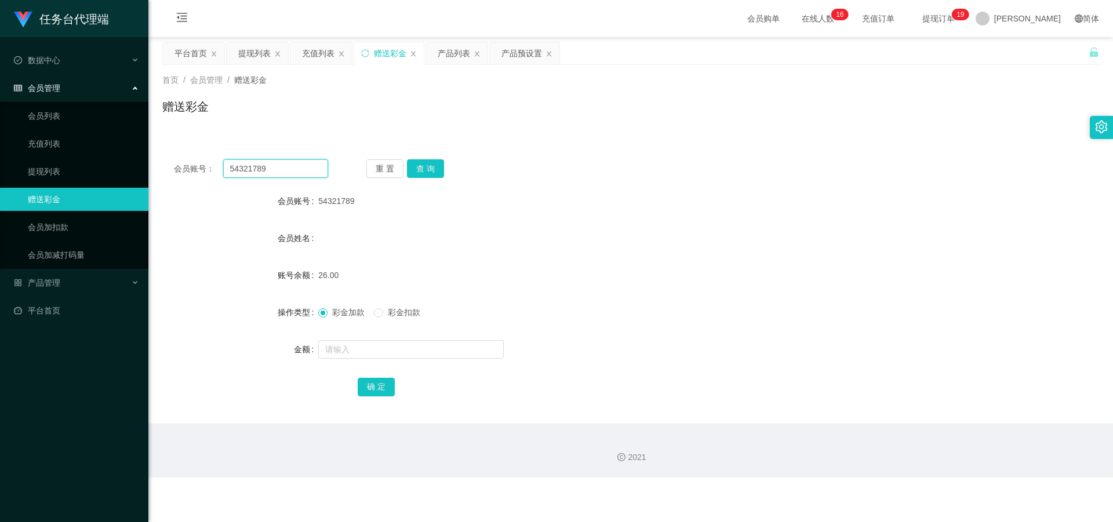
drag, startPoint x: 201, startPoint y: 162, endPoint x: 335, endPoint y: 182, distance: 135.3
click at [184, 161] on div "会员账号： 54321789" at bounding box center [251, 168] width 154 height 19
paste input "j1112"
type input "j1112"
click at [289, 166] on button "查 询" at bounding box center [425, 168] width 37 height 19
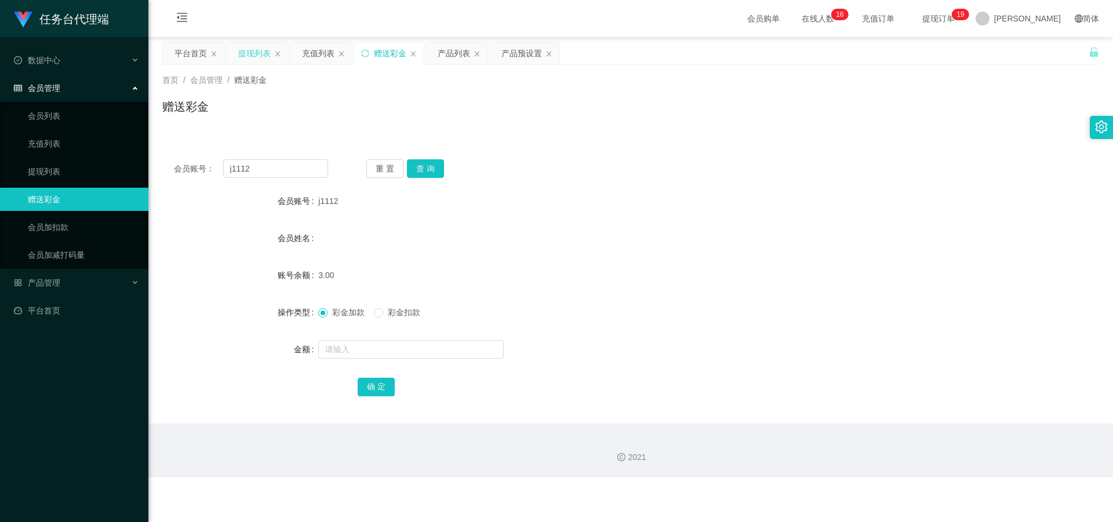
click at [259, 50] on div "提现列表" at bounding box center [254, 53] width 32 height 22
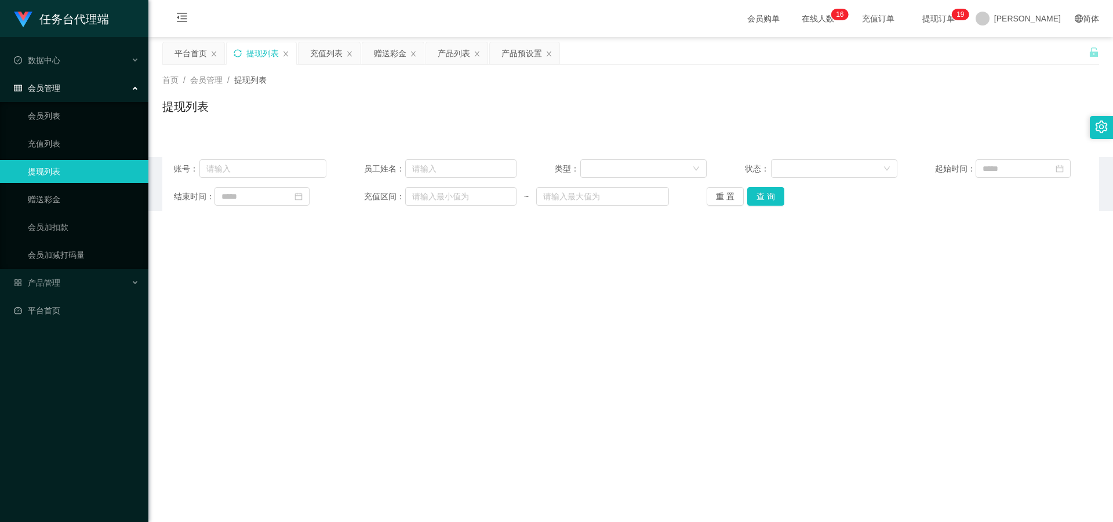
click at [238, 50] on icon "图标: sync" at bounding box center [238, 53] width 8 height 8
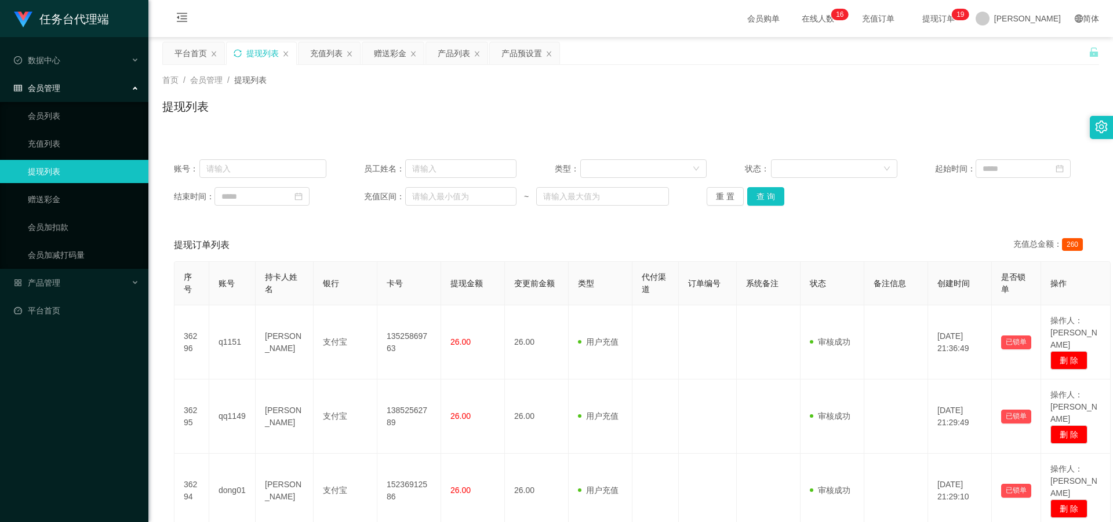
click at [239, 52] on div "提现列表" at bounding box center [262, 53] width 70 height 22
click at [239, 52] on icon "图标: sync" at bounding box center [238, 53] width 8 height 8
click at [289, 53] on div "赠送彩金" at bounding box center [390, 53] width 32 height 22
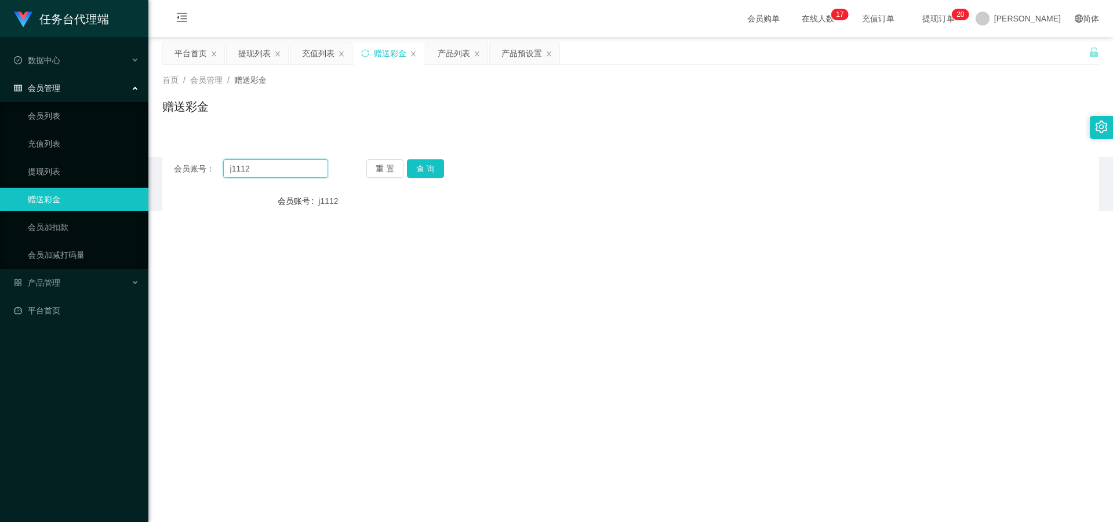
drag, startPoint x: 281, startPoint y: 169, endPoint x: 195, endPoint y: 169, distance: 85.8
click at [195, 169] on div "会员账号： j1112" at bounding box center [251, 168] width 154 height 19
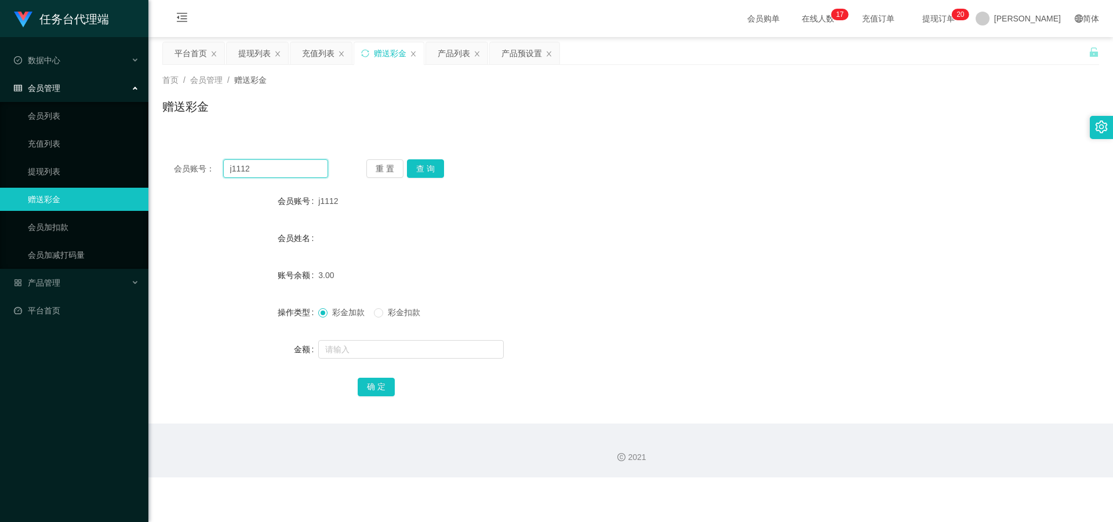
paste input "qwe1314"
type input "qwe1314"
click at [289, 167] on button "查 询" at bounding box center [425, 168] width 37 height 19
click at [61, 227] on div "产品管理" at bounding box center [74, 282] width 148 height 23
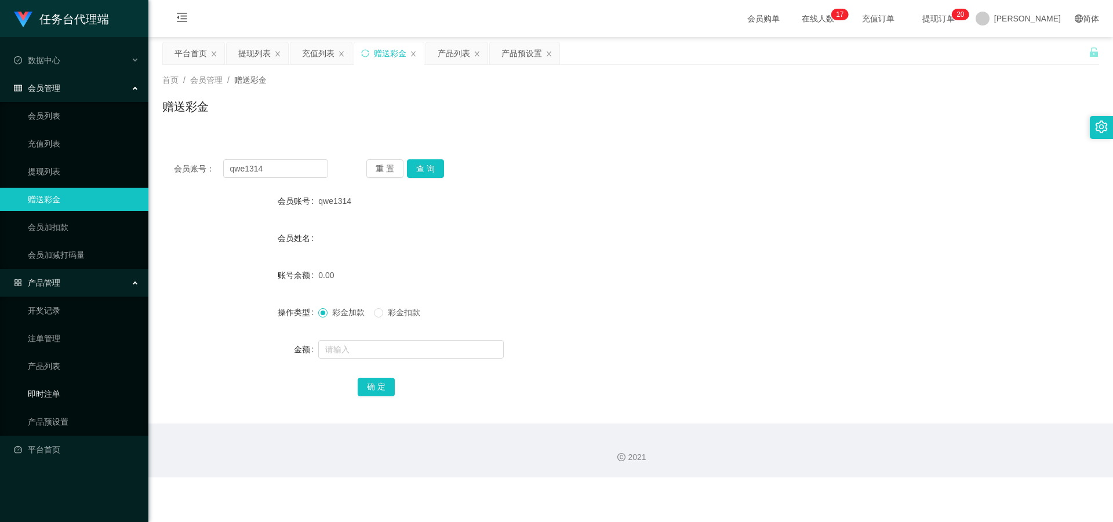
drag, startPoint x: 59, startPoint y: 390, endPoint x: 68, endPoint y: 385, distance: 10.1
click at [58, 227] on link "即时注单" at bounding box center [83, 394] width 111 height 23
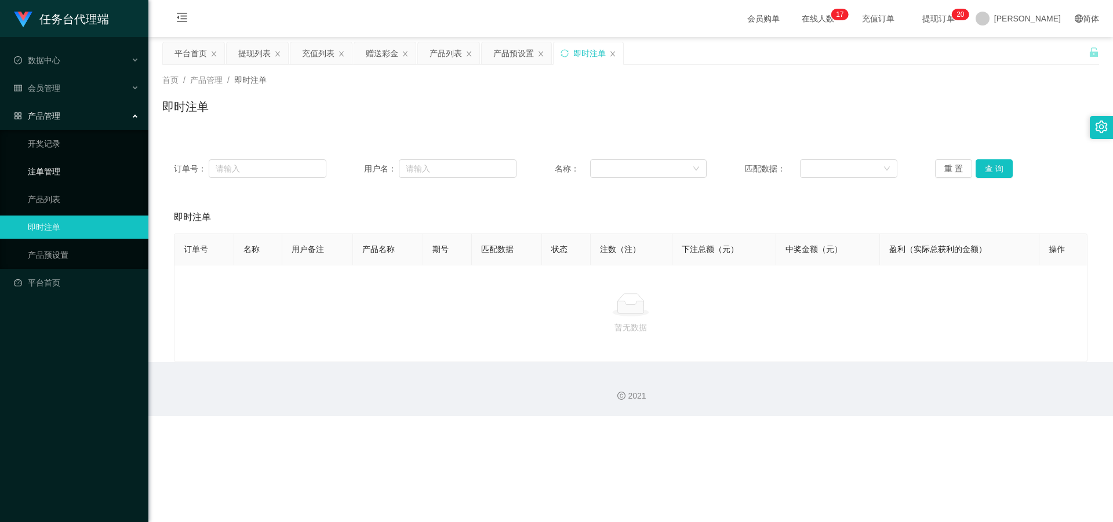
click at [63, 169] on link "注单管理" at bounding box center [83, 171] width 111 height 23
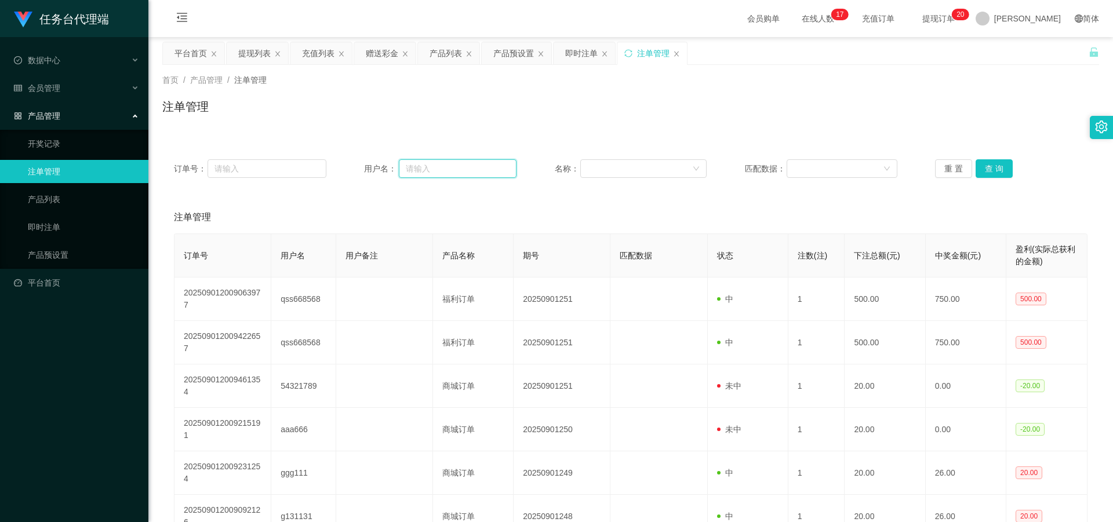
drag, startPoint x: 443, startPoint y: 166, endPoint x: 499, endPoint y: 169, distance: 55.8
click at [289, 166] on input "text" at bounding box center [458, 168] width 118 height 19
paste input "qwe1314"
type input "qwe1314"
click at [289, 159] on div "订单号： 用户名： qwe1314 名称： 匹配数据： 重 置 查 询" at bounding box center [630, 169] width 937 height 42
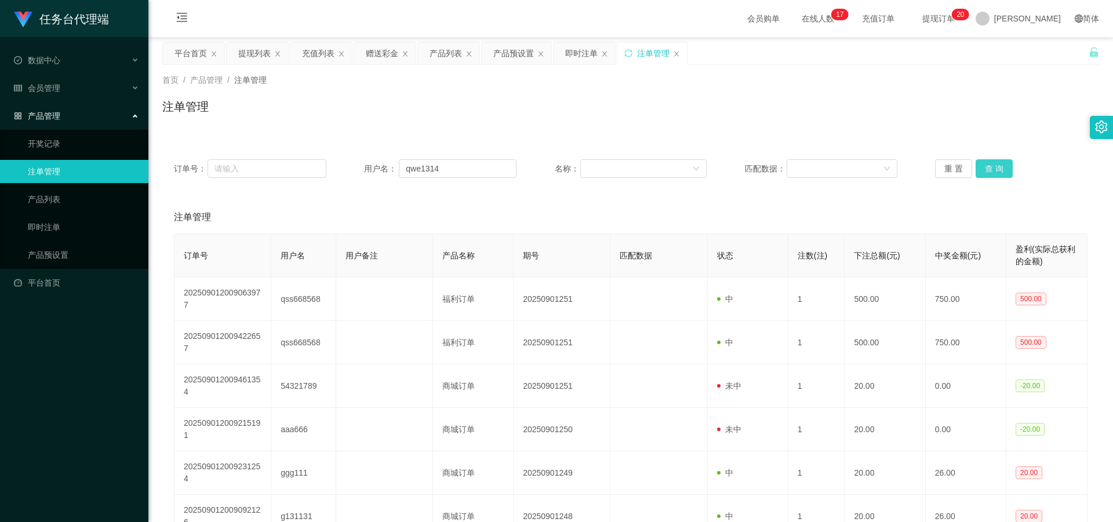
click at [289, 165] on button "查 询" at bounding box center [994, 168] width 37 height 19
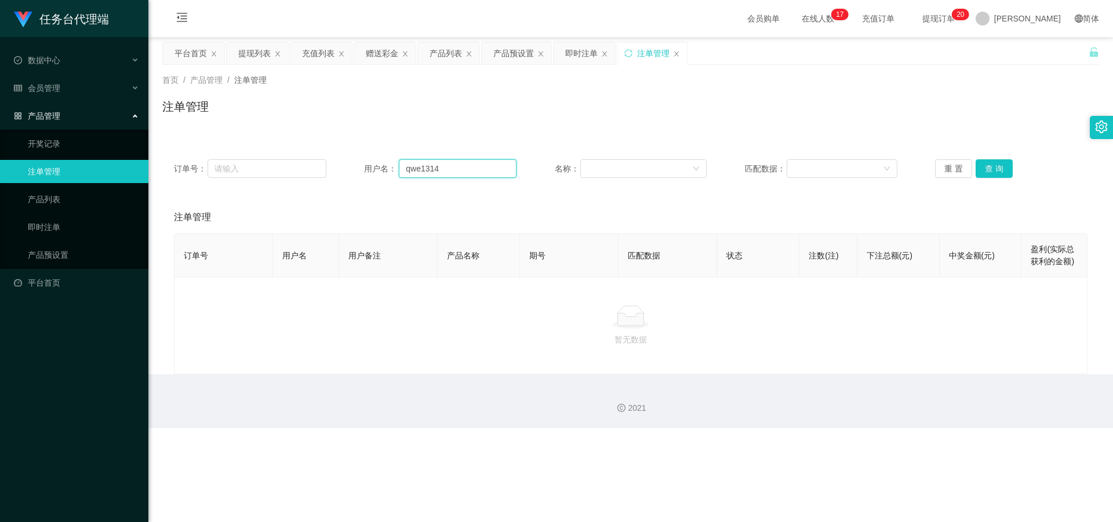
drag, startPoint x: 447, startPoint y: 170, endPoint x: 366, endPoint y: 159, distance: 82.4
click at [289, 159] on div "用户名： qwe1314" at bounding box center [440, 168] width 152 height 19
click at [289, 56] on div "赠送彩金" at bounding box center [382, 53] width 32 height 22
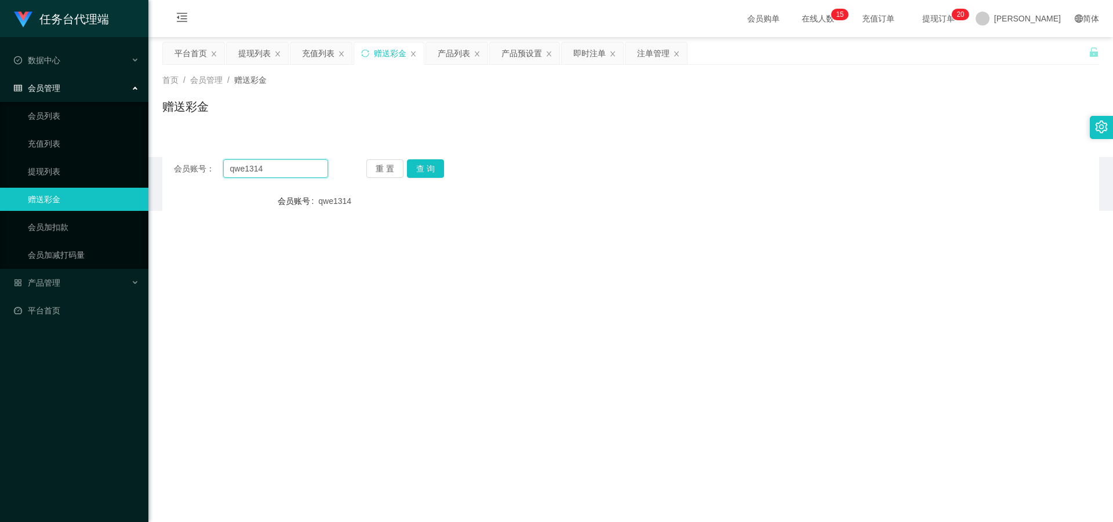
drag, startPoint x: 246, startPoint y: 165, endPoint x: 195, endPoint y: 163, distance: 51.0
click at [195, 163] on div "会员账号： qwe1314" at bounding box center [251, 168] width 154 height 19
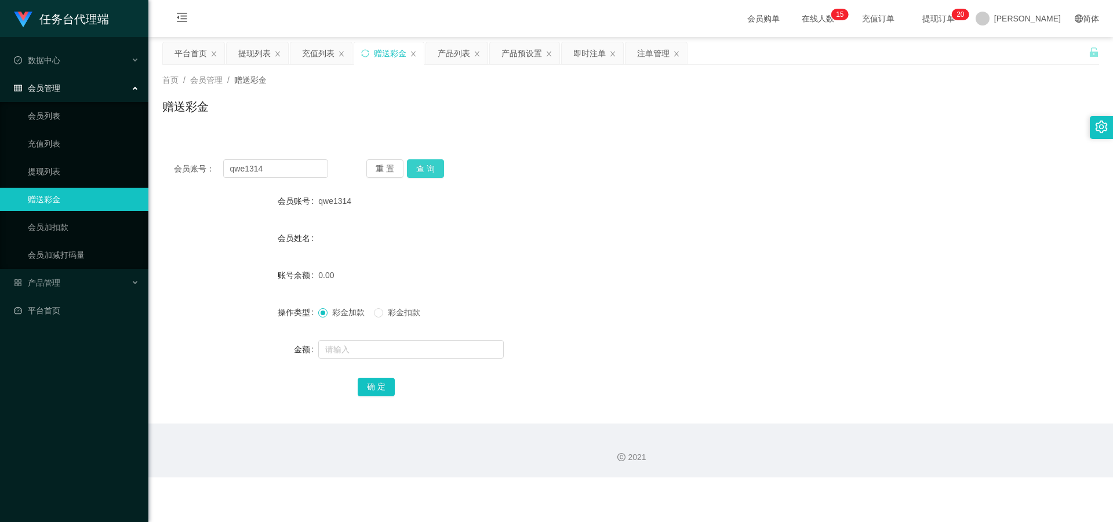
click at [289, 168] on button "查 询" at bounding box center [425, 168] width 37 height 19
click at [289, 54] on div "充值列表" at bounding box center [318, 53] width 32 height 22
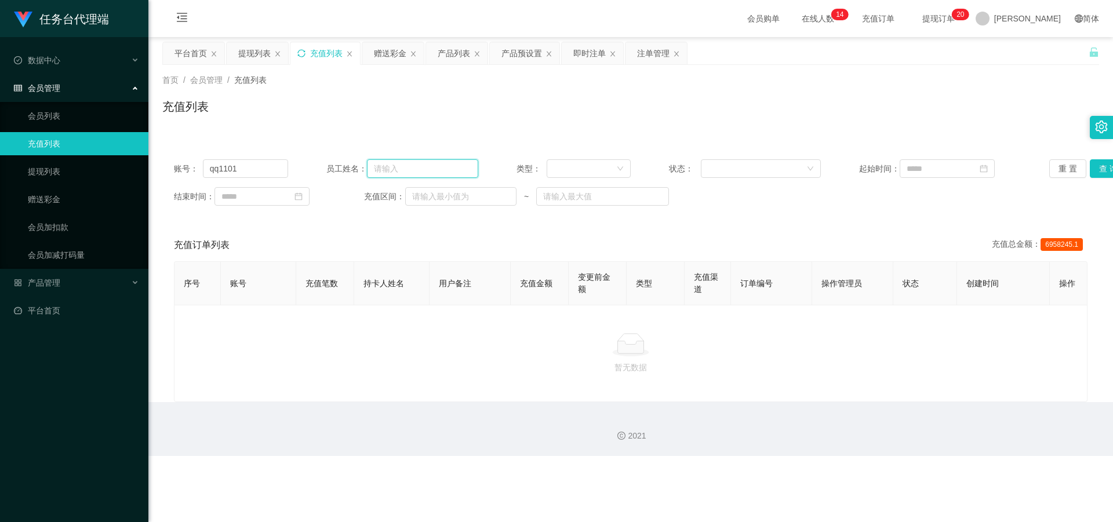
click at [289, 167] on input "text" at bounding box center [422, 168] width 111 height 19
paste input "qwe1314"
type input "qwe1314"
click at [289, 165] on button "查 询" at bounding box center [1108, 168] width 37 height 19
click at [289, 53] on div "赠送彩金" at bounding box center [390, 53] width 32 height 22
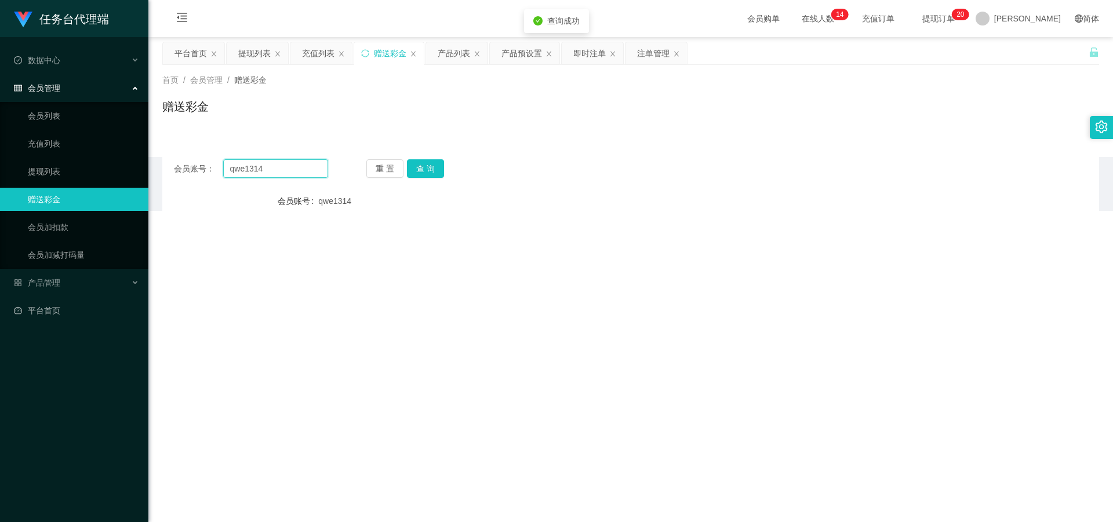
click at [201, 165] on div "会员账号： qwe1314" at bounding box center [251, 168] width 154 height 19
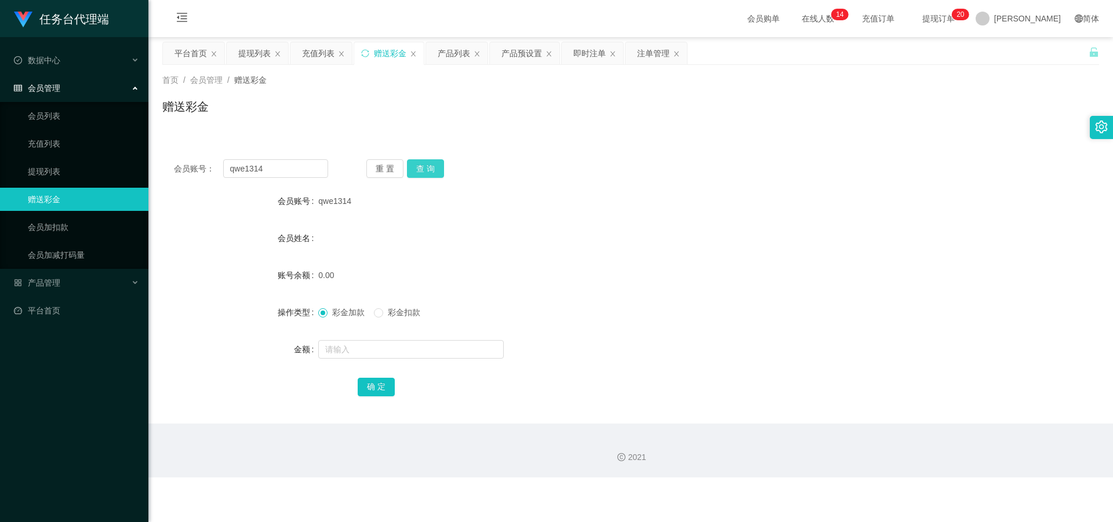
click at [289, 169] on button "查 询" at bounding box center [425, 168] width 37 height 19
click at [289, 227] on input "text" at bounding box center [410, 349] width 185 height 19
type input "20"
click at [289, 227] on button "确 定" at bounding box center [376, 387] width 37 height 19
click at [289, 54] on div "充值列表" at bounding box center [318, 53] width 32 height 22
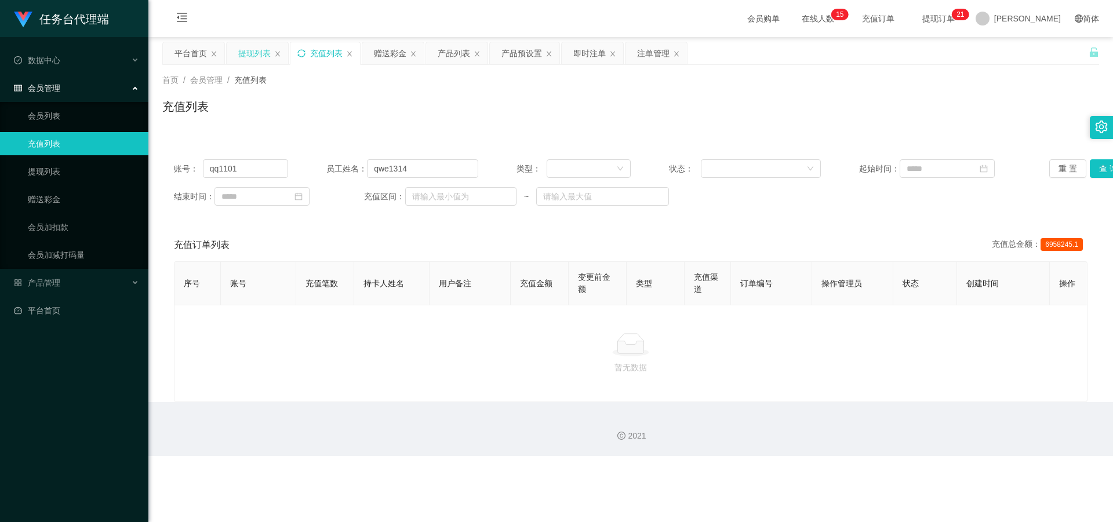
click at [256, 49] on div "提现列表" at bounding box center [254, 53] width 32 height 22
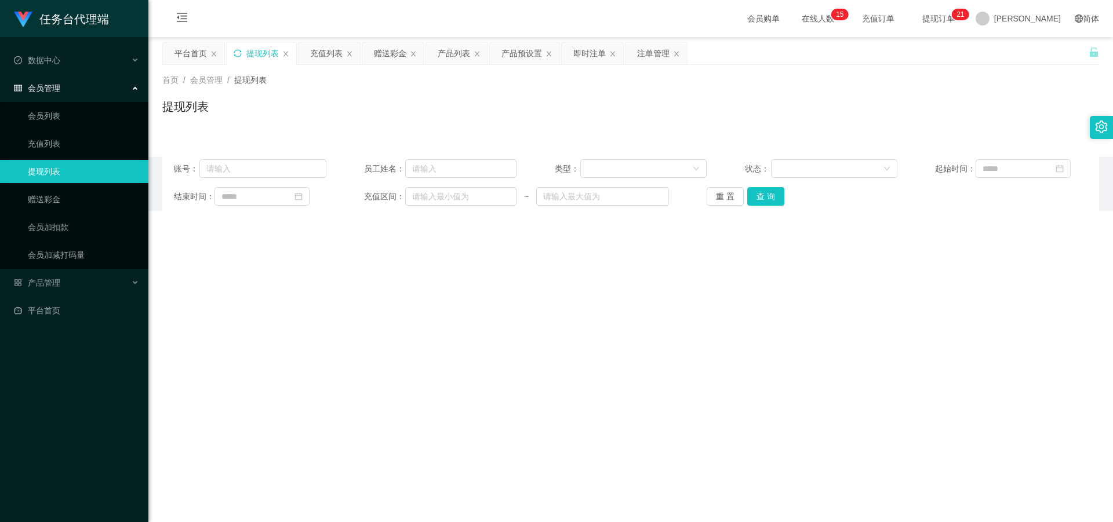
click at [237, 49] on icon "图标: sync" at bounding box center [238, 53] width 8 height 8
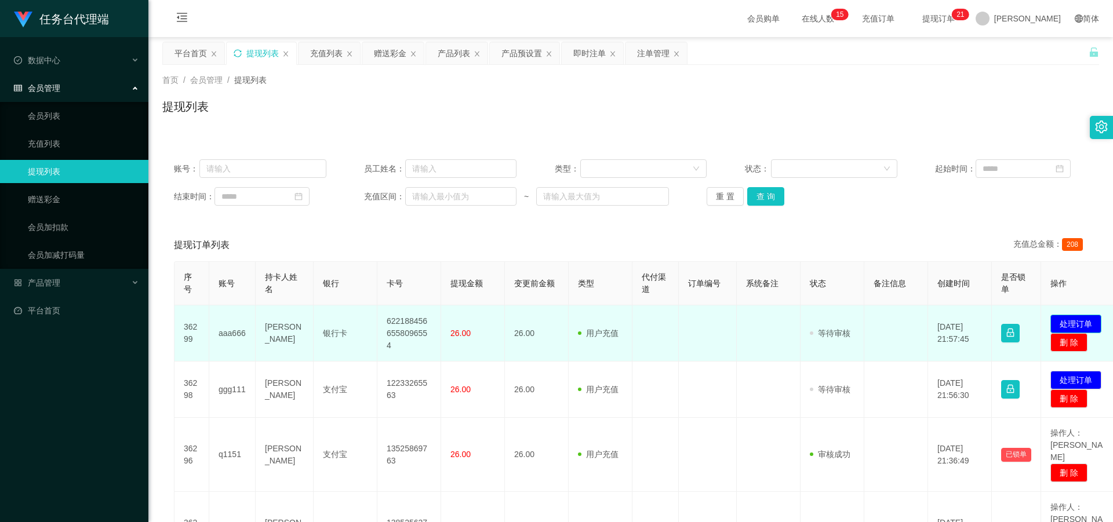
click at [289, 227] on button "处理订单" at bounding box center [1075, 324] width 51 height 19
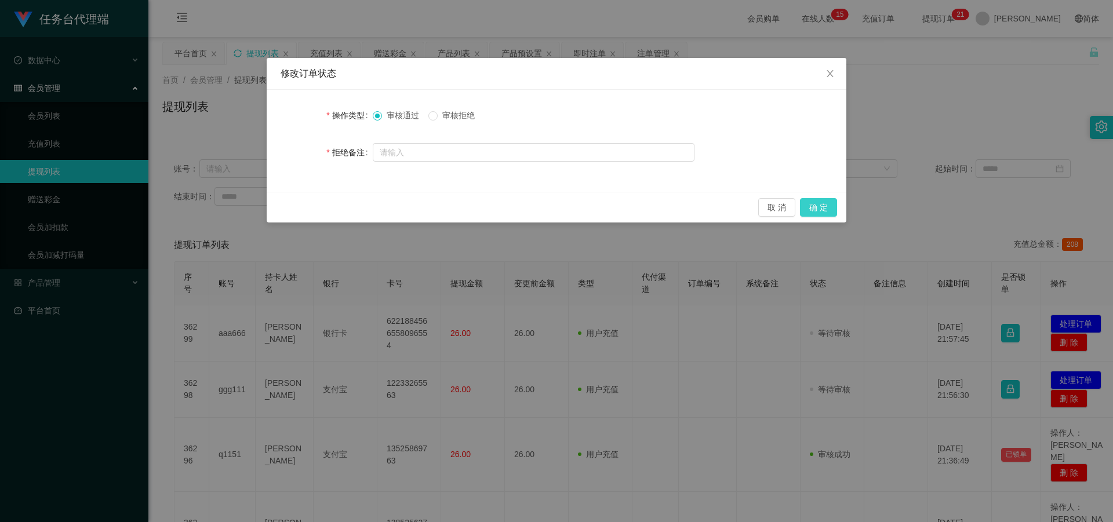
drag, startPoint x: 805, startPoint y: 206, endPoint x: 852, endPoint y: 237, distance: 56.1
click at [289, 206] on button "确 定" at bounding box center [818, 207] width 37 height 19
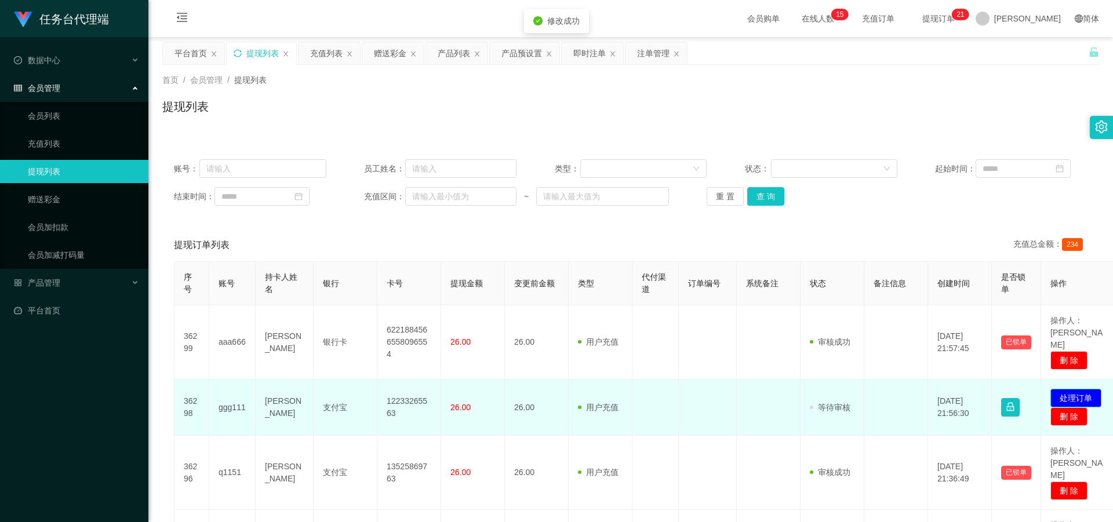
click at [289, 227] on button "处理订单" at bounding box center [1075, 398] width 51 height 19
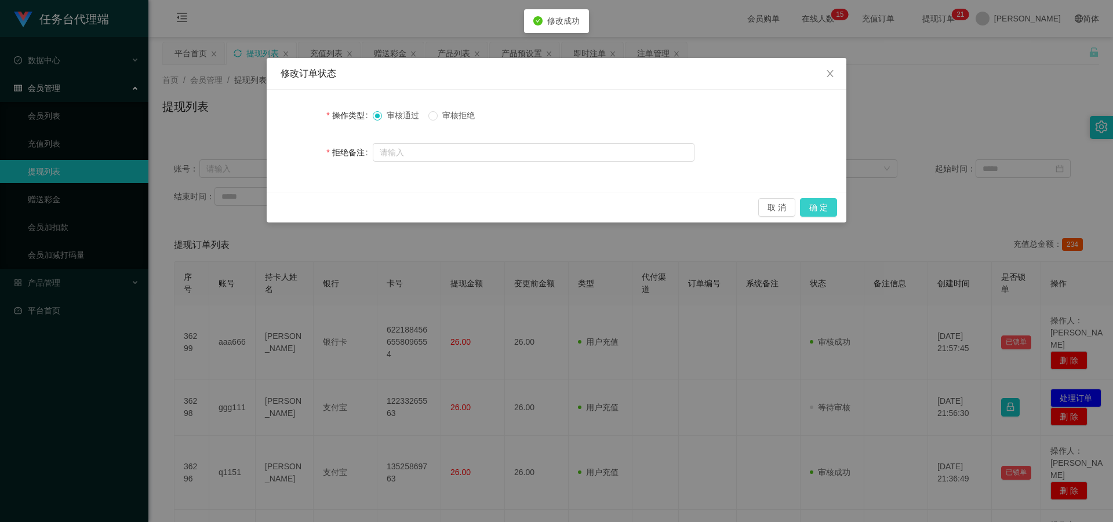
click at [289, 206] on button "确 定" at bounding box center [818, 207] width 37 height 19
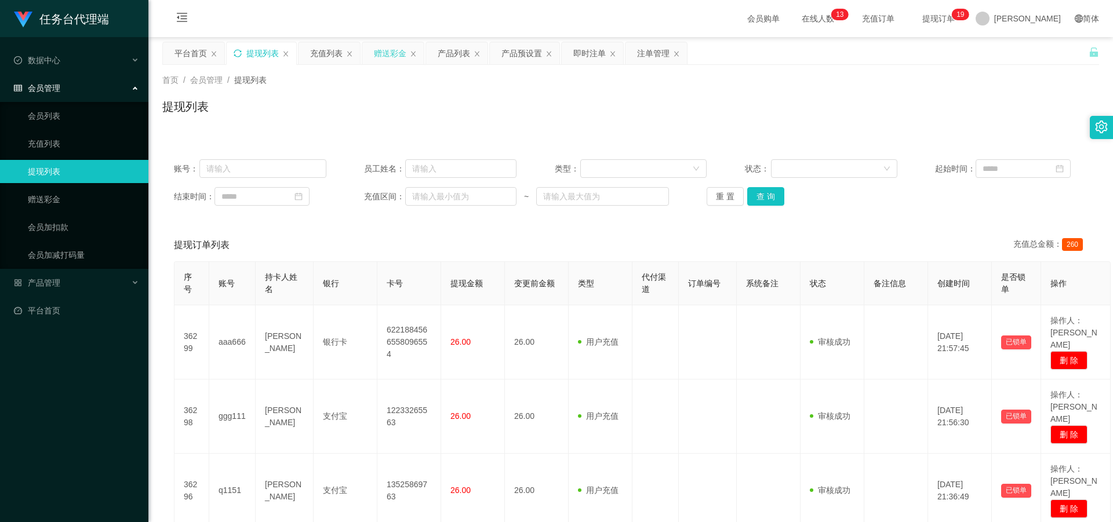
click at [289, 51] on div "赠送彩金" at bounding box center [390, 53] width 32 height 22
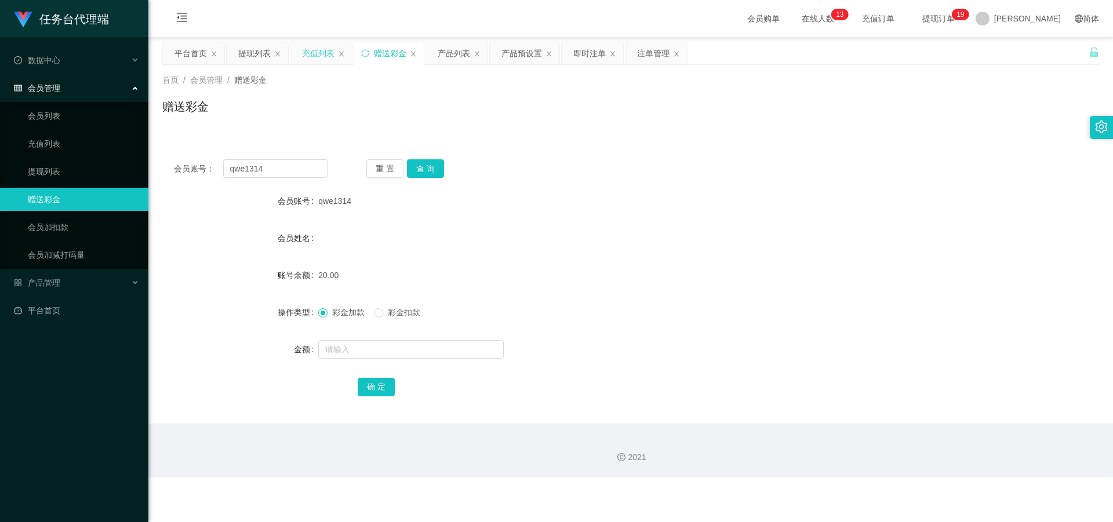
click at [289, 53] on div "充值列表" at bounding box center [318, 53] width 32 height 22
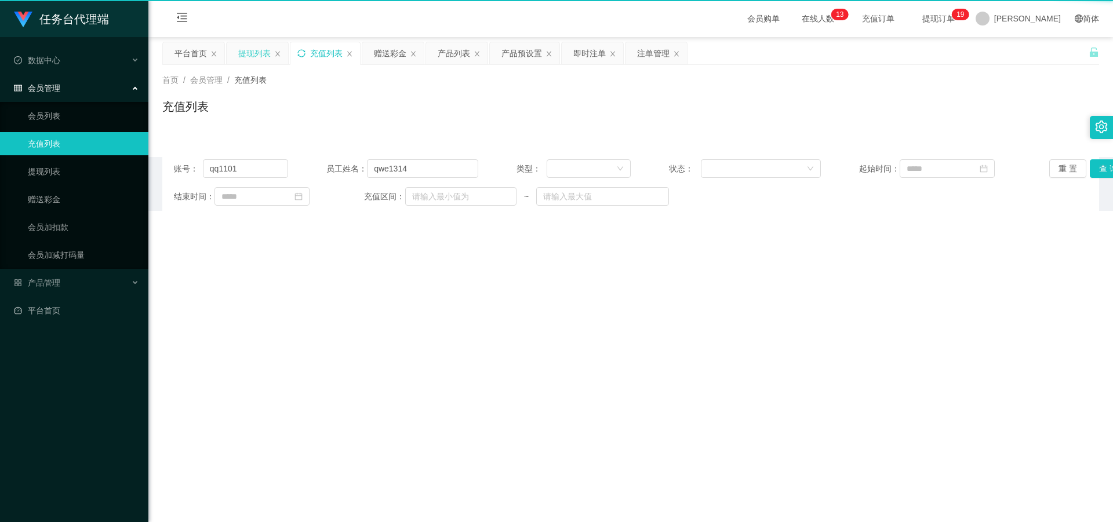
click at [264, 52] on div "提现列表" at bounding box center [254, 53] width 32 height 22
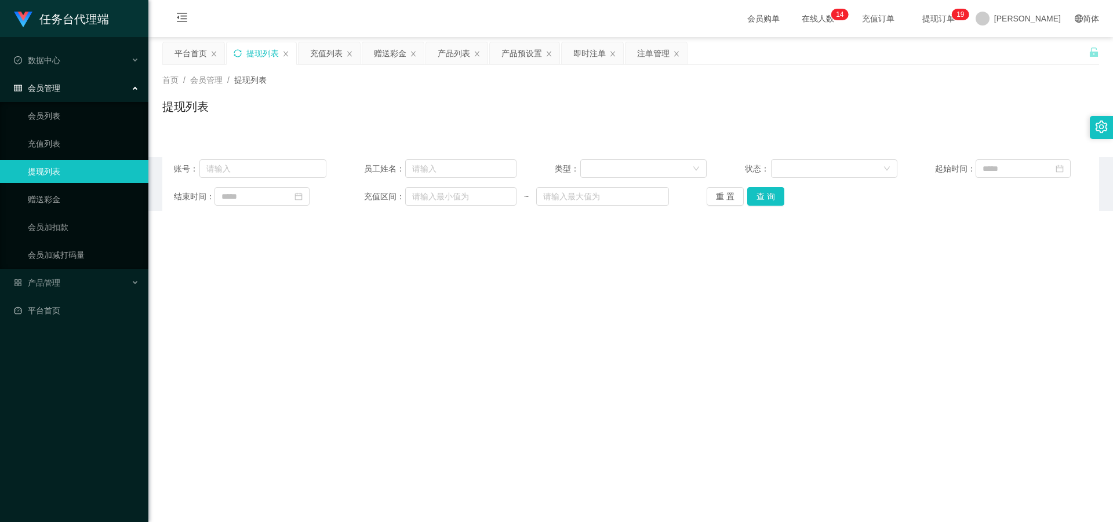
click at [238, 52] on icon "图标: sync" at bounding box center [238, 53] width 8 height 8
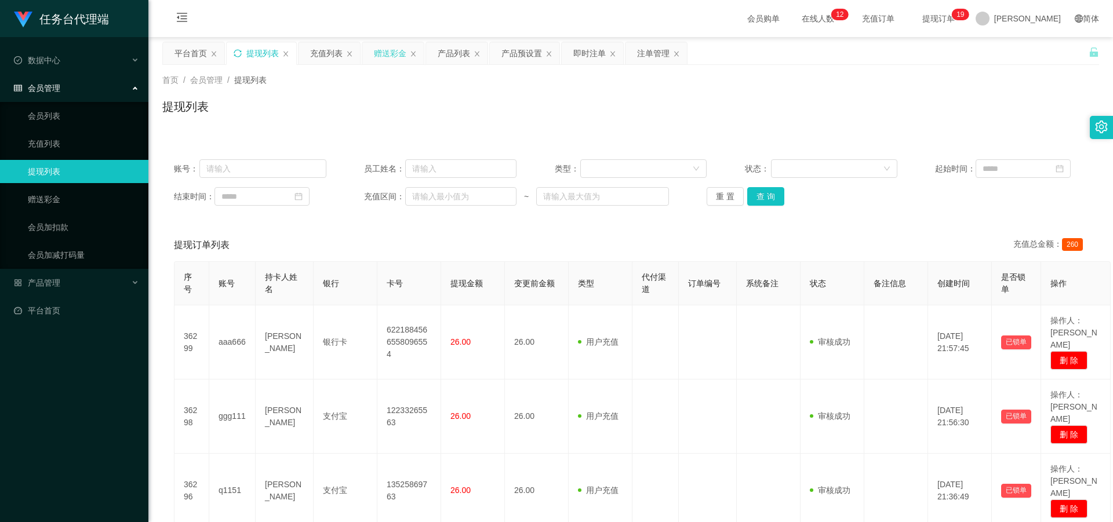
click at [289, 49] on div "赠送彩金" at bounding box center [390, 53] width 32 height 22
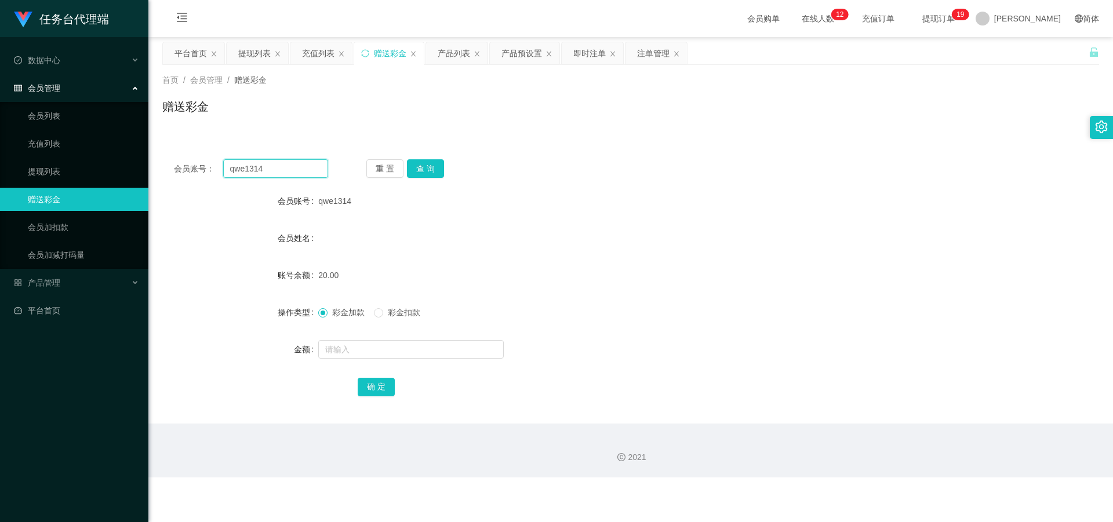
drag, startPoint x: 288, startPoint y: 168, endPoint x: 191, endPoint y: 168, distance: 97.4
click at [191, 168] on div "会员账号： qwe1314" at bounding box center [251, 168] width 154 height 19
click at [289, 166] on button "查 询" at bounding box center [425, 168] width 37 height 19
click at [61, 112] on link "会员列表" at bounding box center [83, 115] width 111 height 23
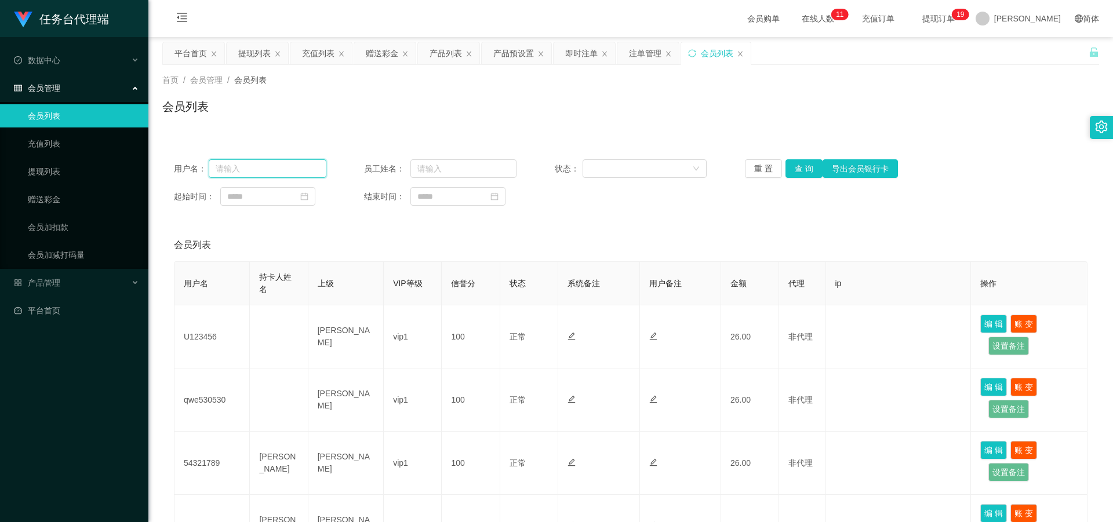
click at [268, 170] on input "text" at bounding box center [268, 168] width 118 height 19
paste input "13586921335"
type input "13586921335"
drag, startPoint x: 796, startPoint y: 167, endPoint x: 816, endPoint y: 174, distance: 20.9
click at [289, 167] on button "查 询" at bounding box center [803, 168] width 37 height 19
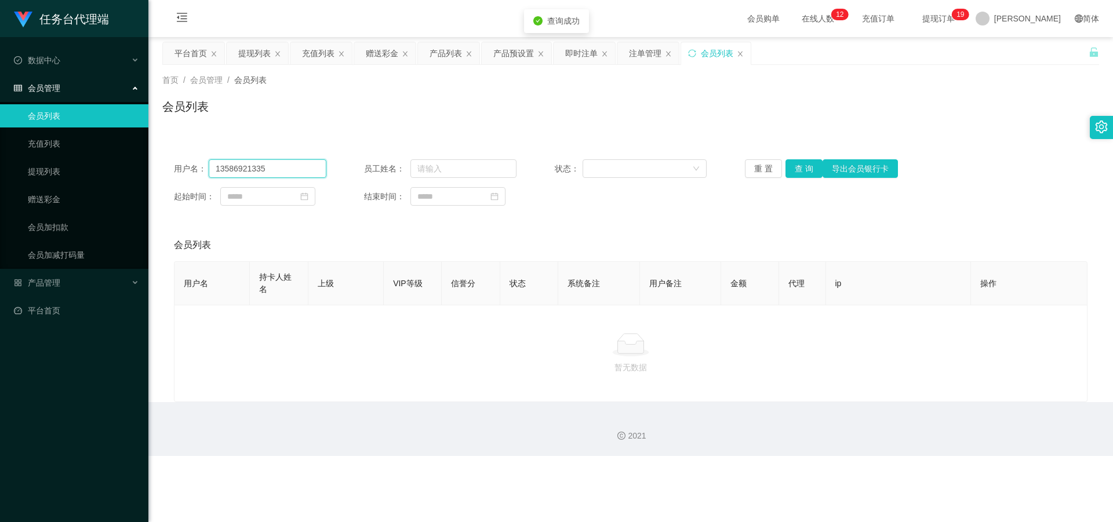
click at [278, 169] on input "13586921335" at bounding box center [268, 168] width 118 height 19
click at [279, 169] on input "13586921335" at bounding box center [268, 168] width 118 height 19
click at [289, 166] on button "查 询" at bounding box center [803, 168] width 37 height 19
drag, startPoint x: 370, startPoint y: 50, endPoint x: 365, endPoint y: 64, distance: 14.9
click at [289, 50] on div "赠送彩金" at bounding box center [382, 53] width 32 height 22
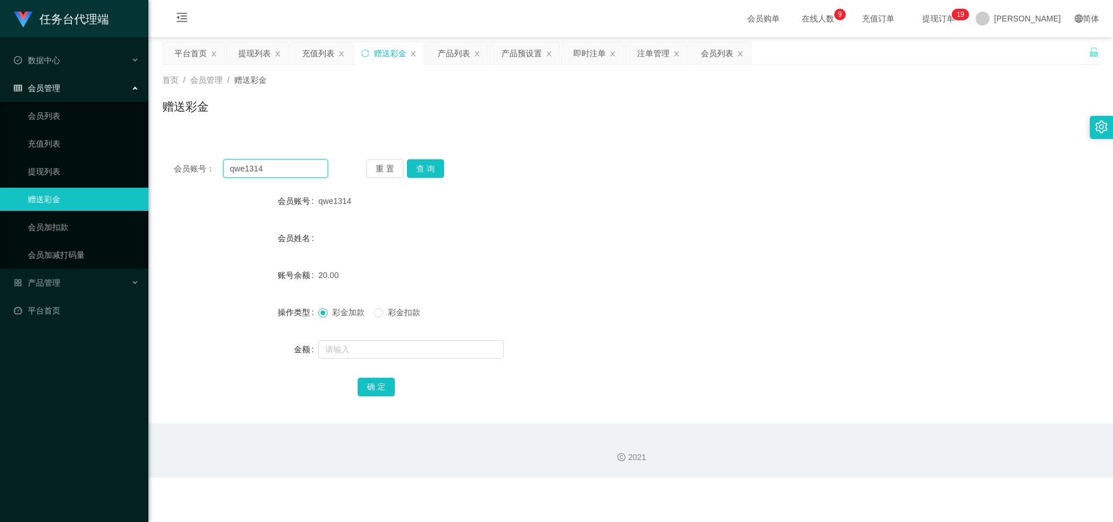
drag, startPoint x: 290, startPoint y: 168, endPoint x: 218, endPoint y: 170, distance: 72.5
click at [218, 170] on div "会员账号： qwe1314" at bounding box center [251, 168] width 154 height 19
paste input "ggg222"
type input "ggg222"
click at [289, 163] on button "查 询" at bounding box center [425, 168] width 37 height 19
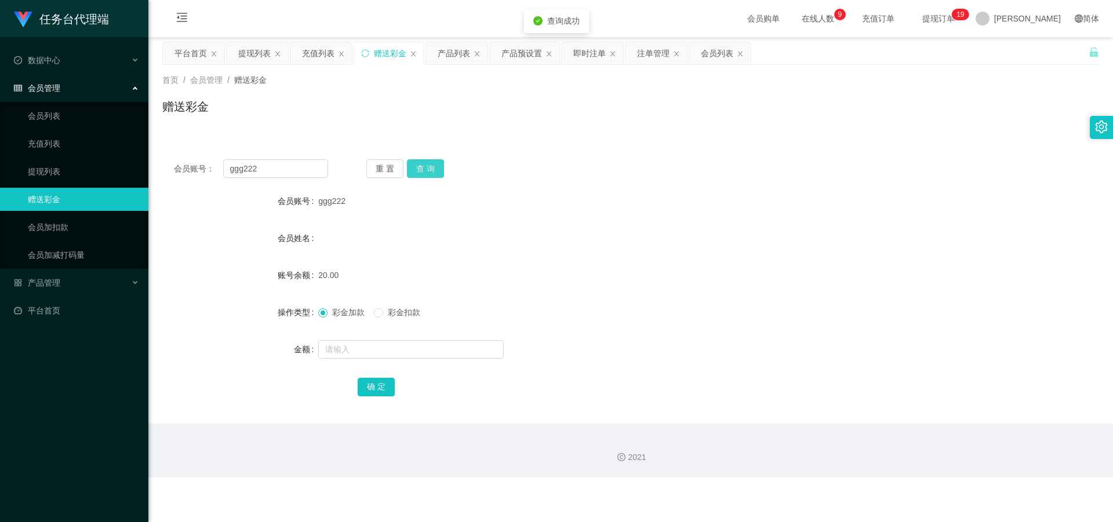
click at [289, 169] on button "查 询" at bounding box center [425, 168] width 37 height 19
click at [259, 50] on div "提现列表" at bounding box center [254, 53] width 32 height 22
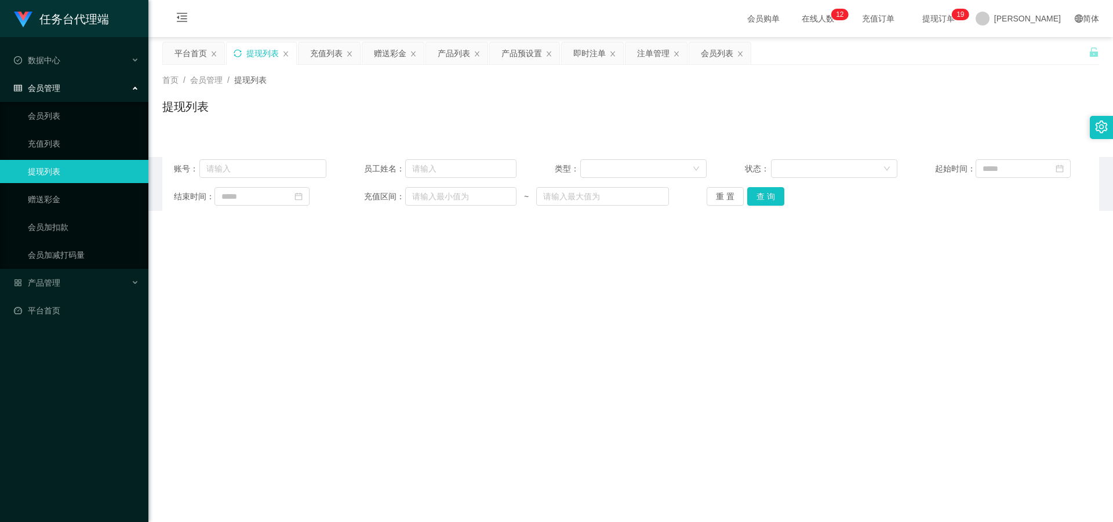
click at [235, 54] on icon "图标: sync" at bounding box center [238, 53] width 8 height 8
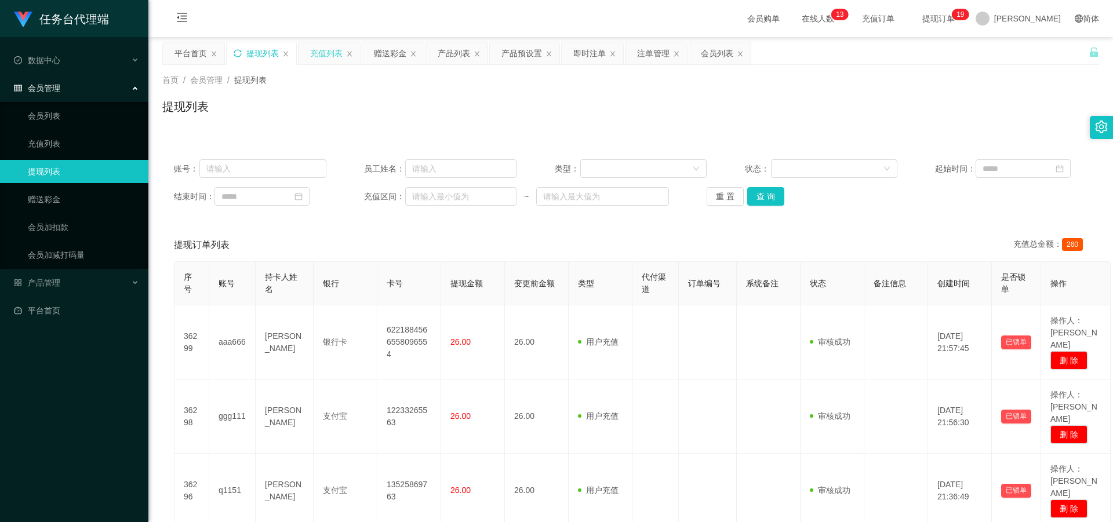
click at [289, 54] on div "充值列表" at bounding box center [326, 53] width 32 height 22
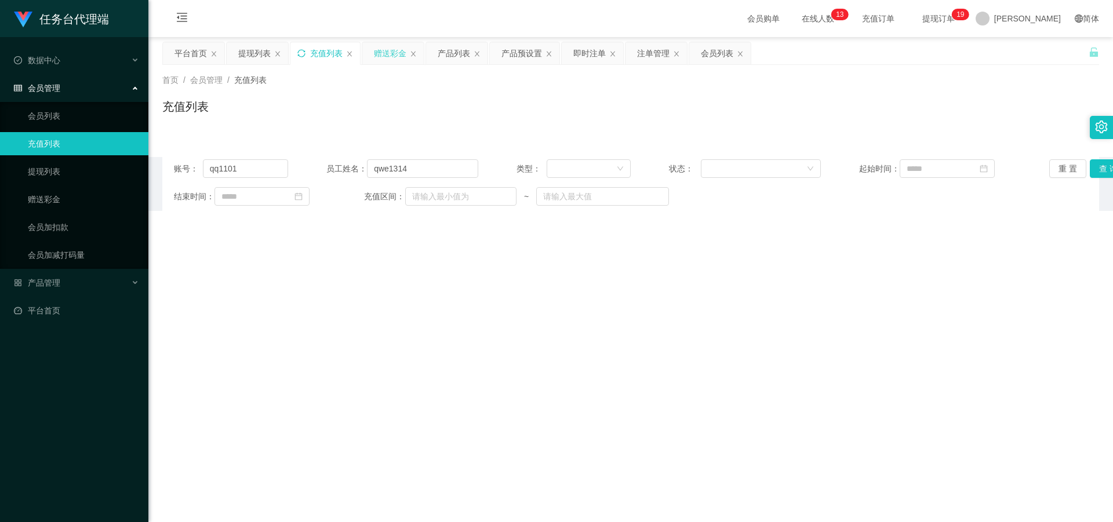
click at [289, 56] on div "赠送彩金" at bounding box center [390, 53] width 32 height 22
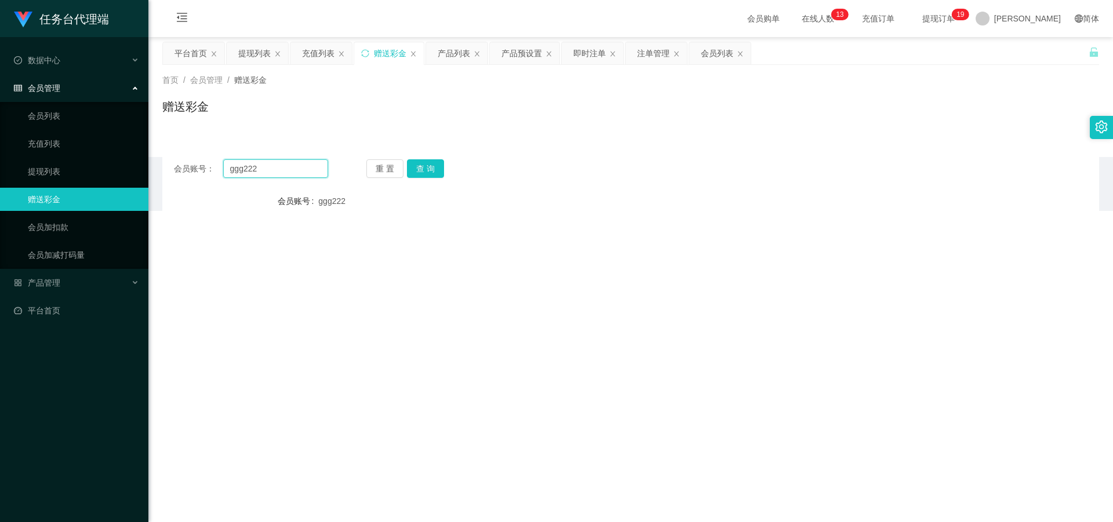
drag, startPoint x: 272, startPoint y: 165, endPoint x: 216, endPoint y: 168, distance: 55.7
click at [214, 168] on div "会员账号： ggg222" at bounding box center [251, 168] width 154 height 19
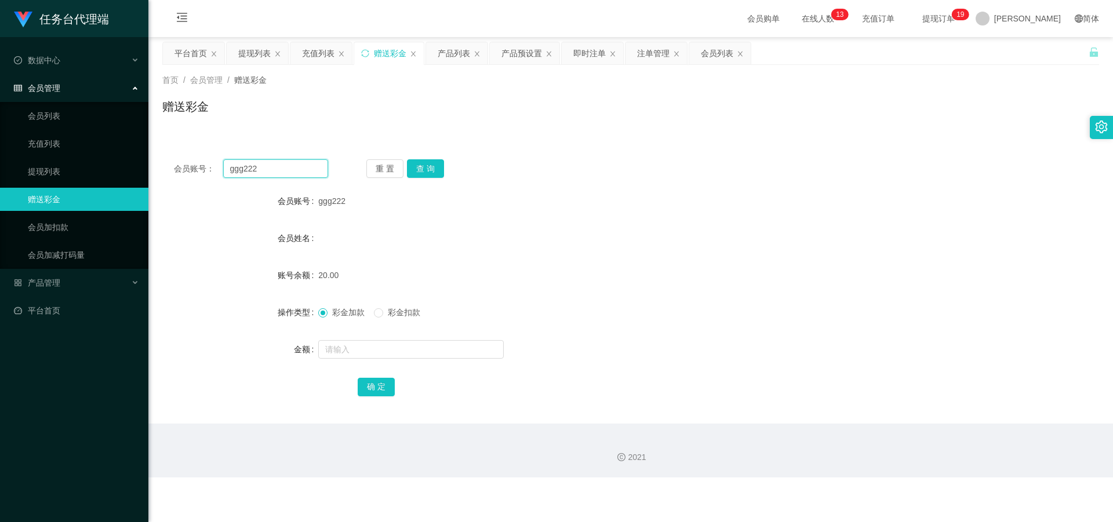
paste input "aa11"
type input "aa1122"
click at [289, 161] on button "查 询" at bounding box center [425, 168] width 37 height 19
click at [255, 54] on div "提现列表" at bounding box center [254, 53] width 32 height 22
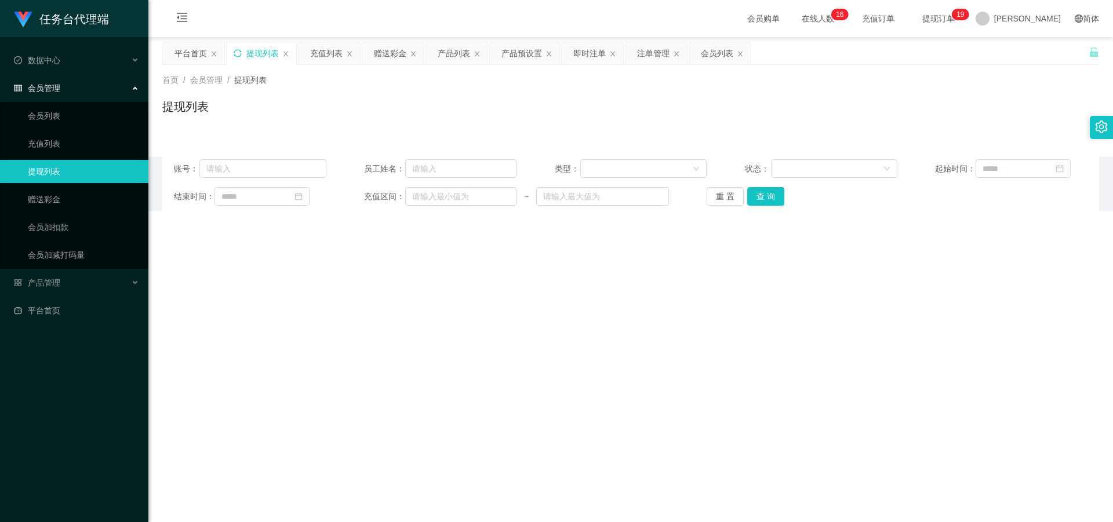
click at [236, 53] on icon "图标: sync" at bounding box center [238, 53] width 8 height 8
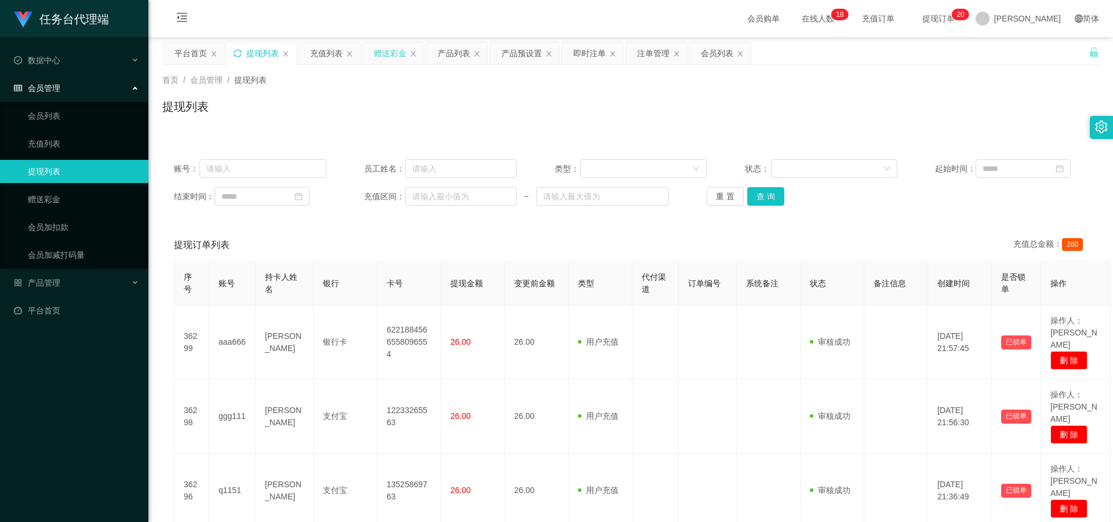
click at [289, 49] on div "赠送彩金" at bounding box center [390, 53] width 32 height 22
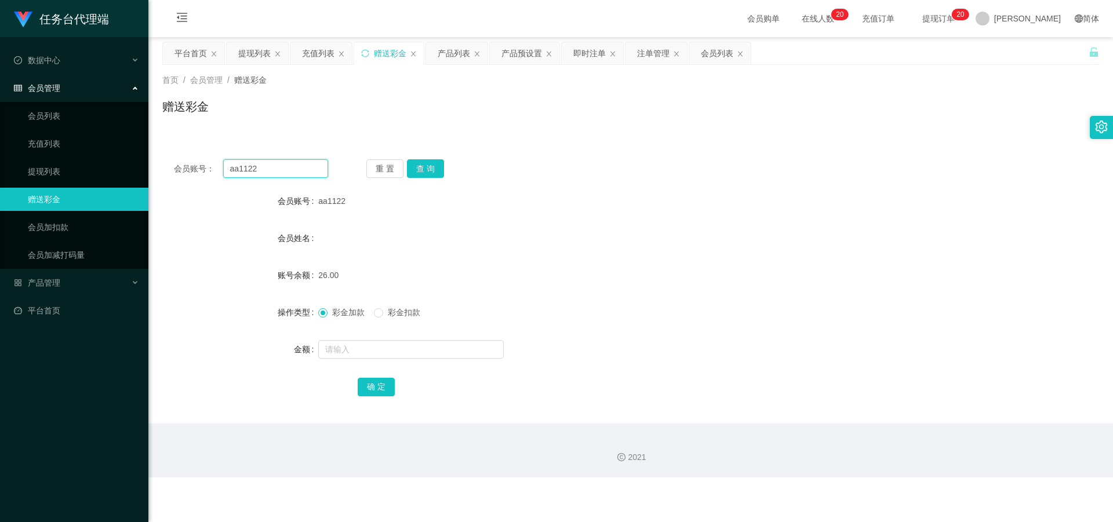
drag, startPoint x: 271, startPoint y: 177, endPoint x: 217, endPoint y: 173, distance: 53.5
click at [210, 173] on div "会员账号： aa1122" at bounding box center [251, 168] width 154 height 19
paste input "ggg111"
type input "ggg111"
click at [289, 168] on button "查 询" at bounding box center [425, 168] width 37 height 19
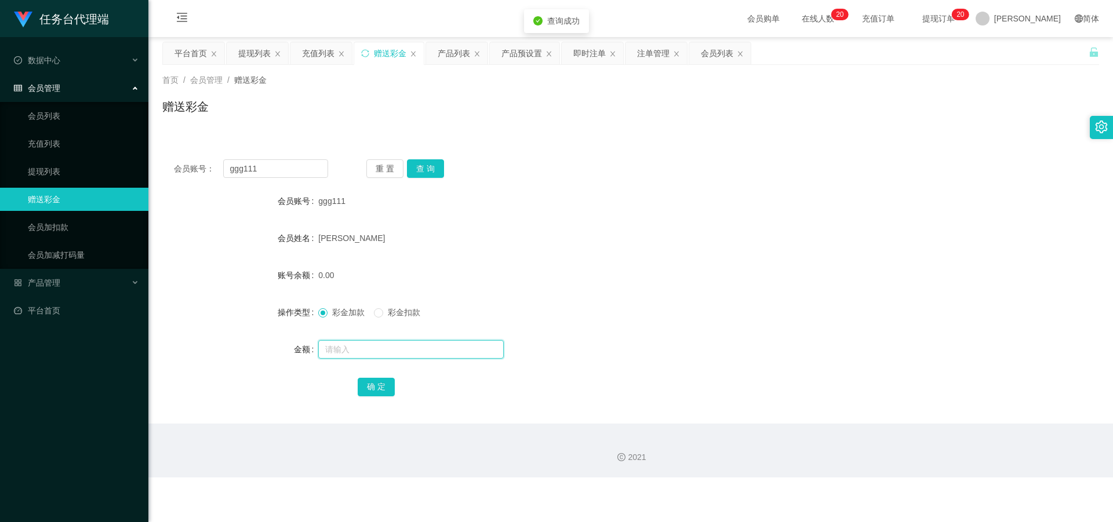
click at [289, 227] on input "text" at bounding box center [410, 349] width 185 height 19
type input "3"
click at [289, 227] on button "确 定" at bounding box center [376, 387] width 37 height 19
drag, startPoint x: 281, startPoint y: 157, endPoint x: 235, endPoint y: 166, distance: 46.8
click at [235, 166] on div "会员账号： ggg111 重 置 查 询 会员账号 ggg111 会员姓名 [PERSON_NAME] 账号余额 3.00 操作类型 彩金加款 彩金扣款 金额…" at bounding box center [630, 286] width 937 height 276
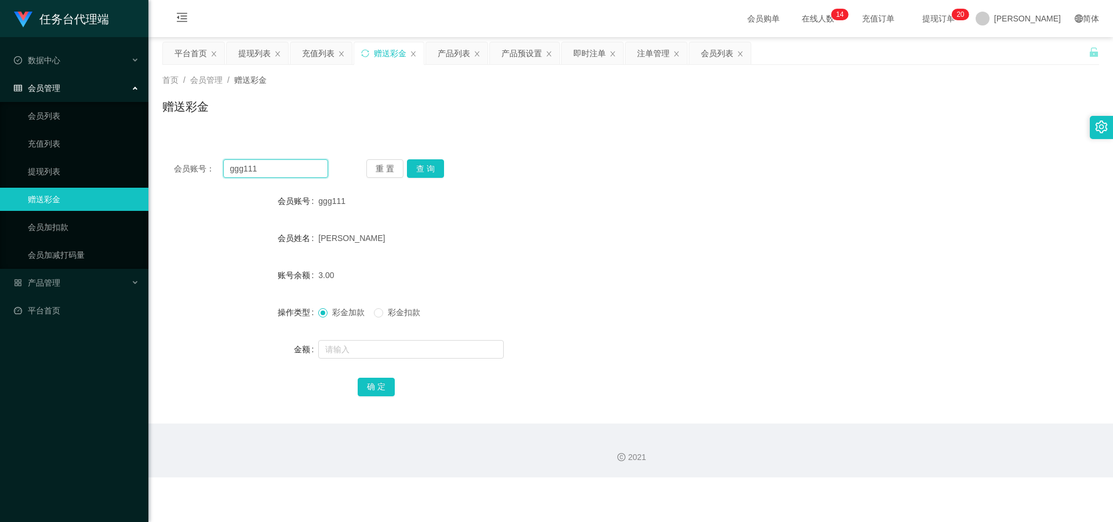
drag, startPoint x: 267, startPoint y: 172, endPoint x: 196, endPoint y: 167, distance: 70.9
click at [195, 167] on div "会员账号： ggg111" at bounding box center [251, 168] width 154 height 19
paste input "U123456"
type input "U123456"
click at [289, 159] on div "会员账号： U123456 重 置 查 询 会员账号 ggg111 会员姓名 [PERSON_NAME] 账号余额 3.00 操作类型 彩金加款 彩金扣款 金…" at bounding box center [630, 286] width 937 height 276
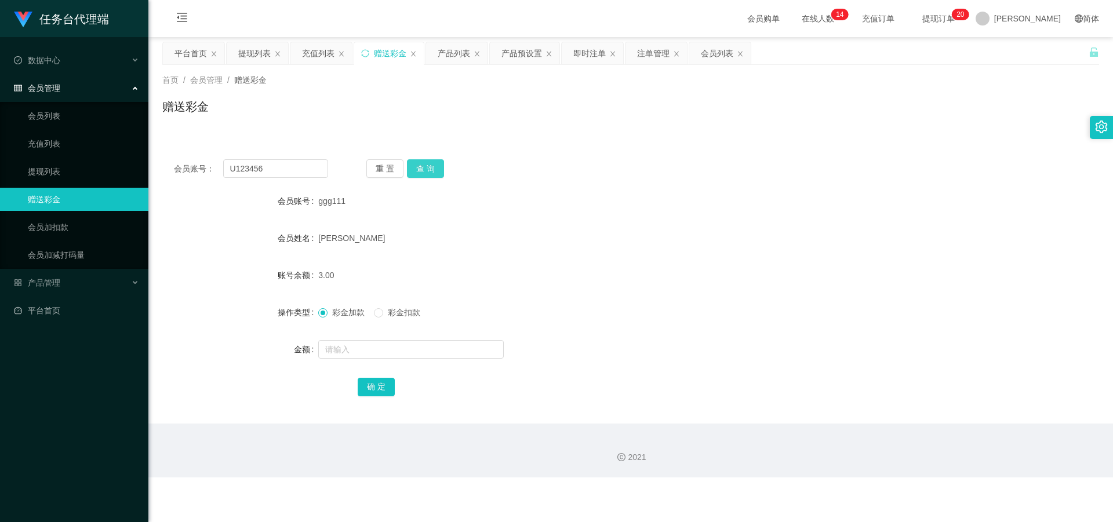
click at [289, 165] on button "查 询" at bounding box center [425, 168] width 37 height 19
click at [256, 50] on div "提现列表" at bounding box center [254, 53] width 32 height 22
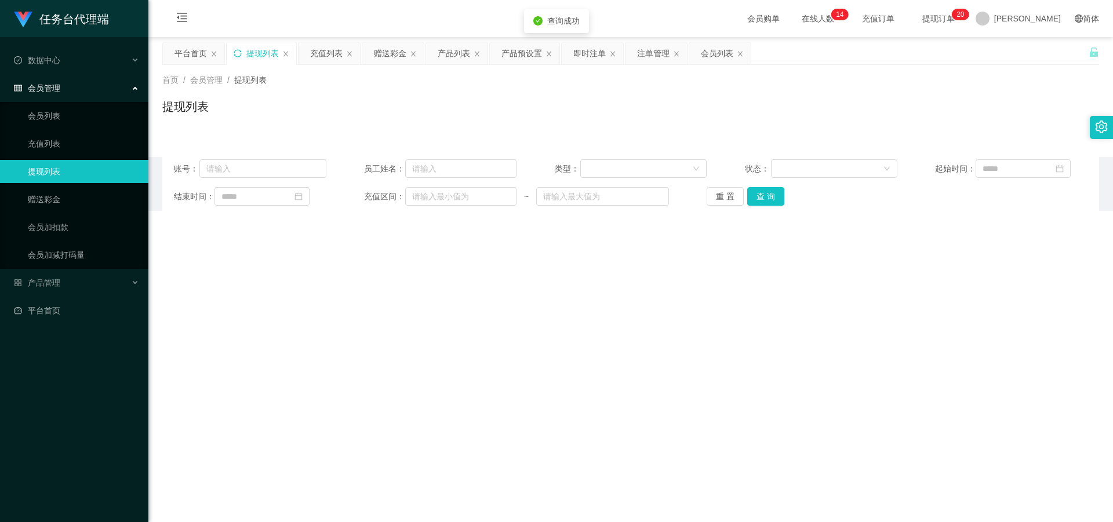
click at [238, 52] on icon "图标: sync" at bounding box center [238, 53] width 8 height 8
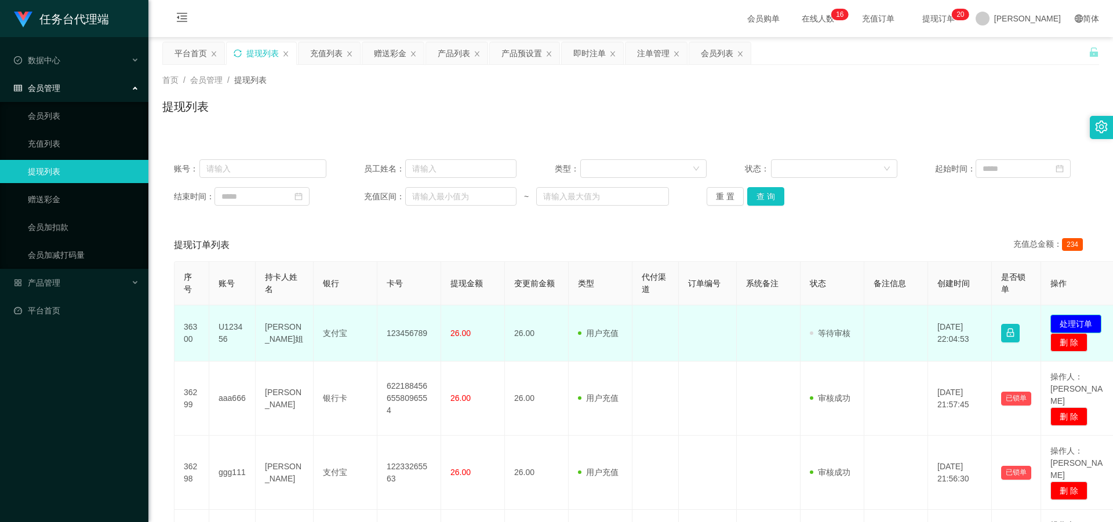
click at [289, 227] on button "处理订单" at bounding box center [1075, 324] width 51 height 19
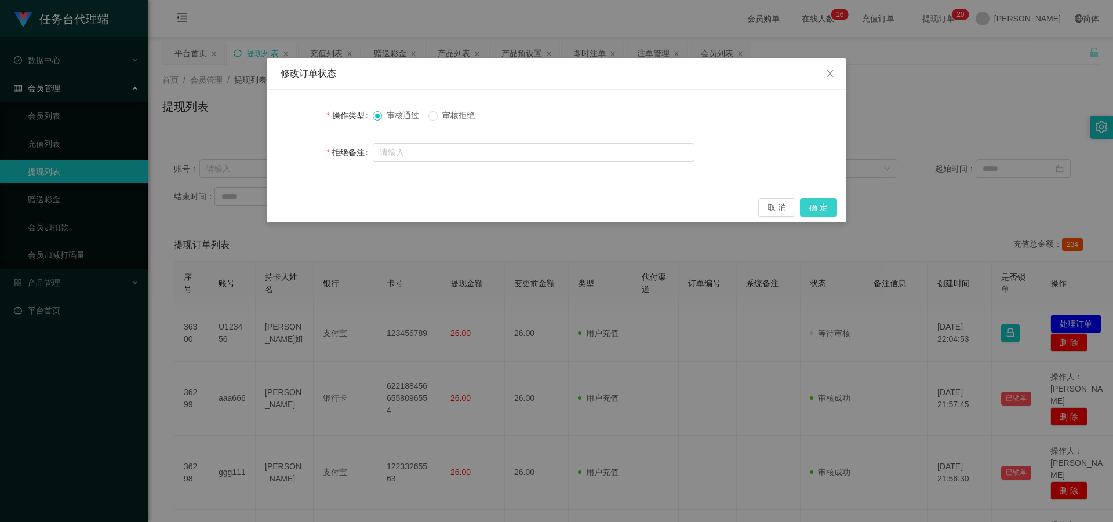
click at [289, 203] on button "确 定" at bounding box center [818, 207] width 37 height 19
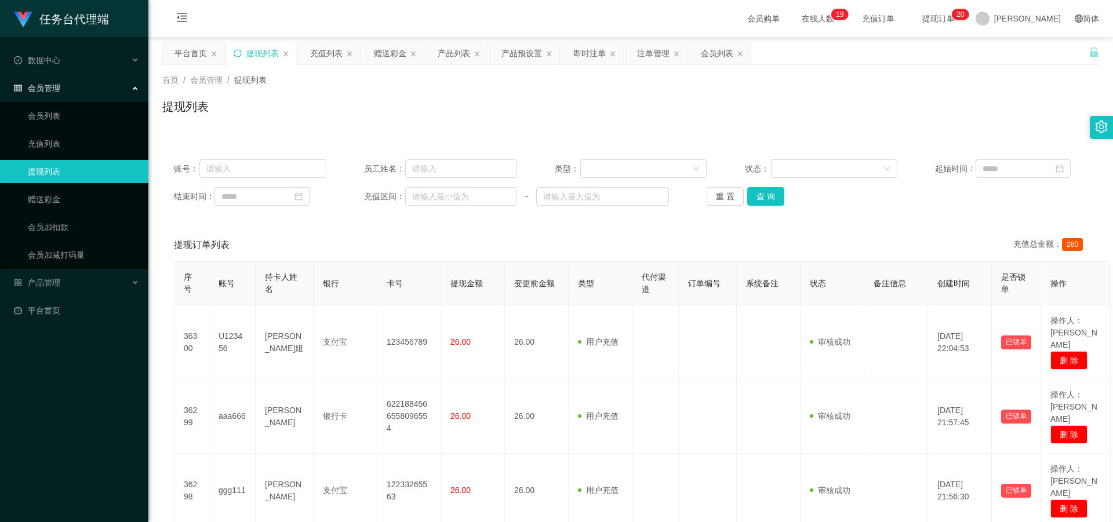
click at [241, 55] on div "提现列表" at bounding box center [262, 53] width 70 height 22
click at [241, 54] on icon "图标: sync" at bounding box center [238, 53] width 8 height 8
drag, startPoint x: 383, startPoint y: 51, endPoint x: 374, endPoint y: 59, distance: 12.3
click at [289, 51] on div "赠送彩金" at bounding box center [390, 53] width 32 height 22
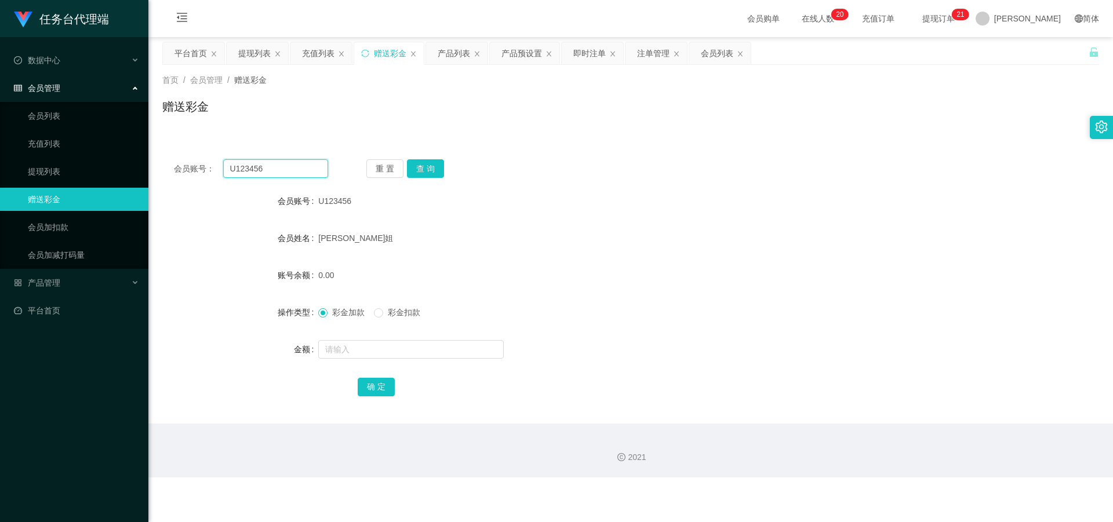
drag, startPoint x: 293, startPoint y: 166, endPoint x: 210, endPoint y: 164, distance: 82.9
click at [210, 164] on div "会员账号： U123456" at bounding box center [251, 168] width 154 height 19
click at [289, 168] on button "查 询" at bounding box center [425, 168] width 37 height 19
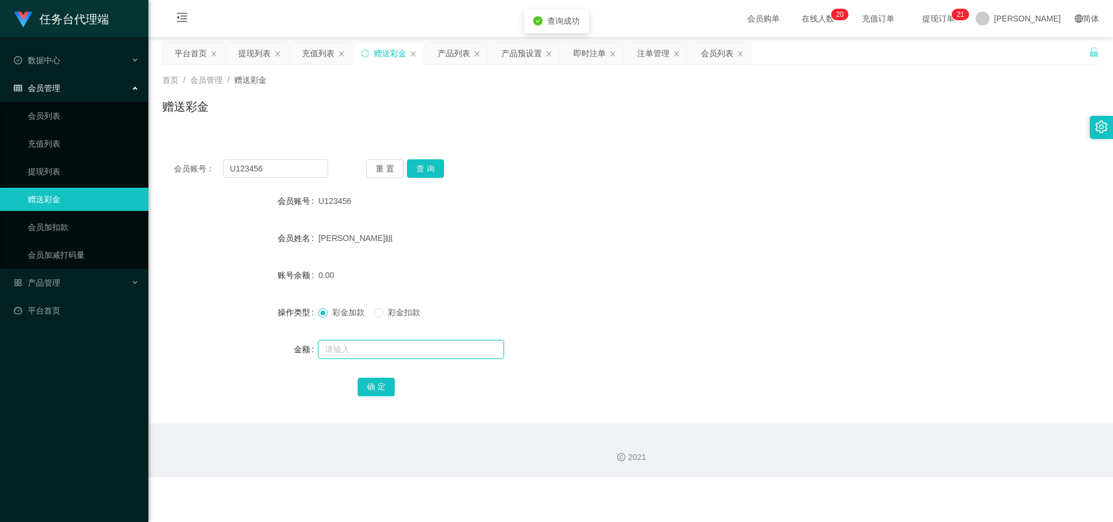
drag, startPoint x: 368, startPoint y: 346, endPoint x: 369, endPoint y: 373, distance: 27.3
click at [289, 227] on input "text" at bounding box center [410, 349] width 185 height 19
type input "3"
click at [289, 227] on button "确 定" at bounding box center [376, 387] width 37 height 19
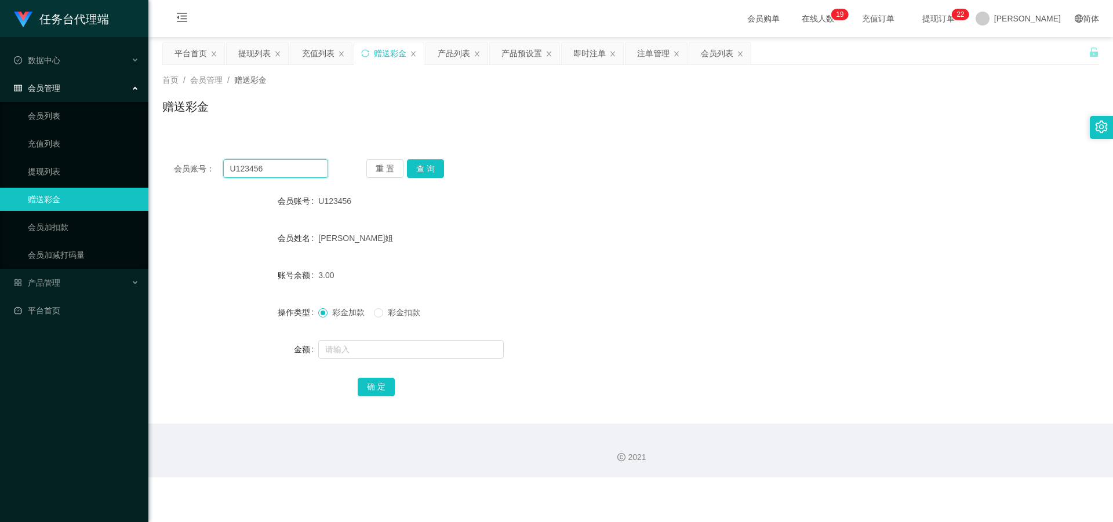
drag, startPoint x: 240, startPoint y: 161, endPoint x: 237, endPoint y: 170, distance: 9.7
click at [182, 164] on div "会员账号： U123456" at bounding box center [251, 168] width 154 height 19
paste input "aa1122"
type input "aa1122"
click at [289, 167] on div "重 置 查 询" at bounding box center [443, 168] width 154 height 19
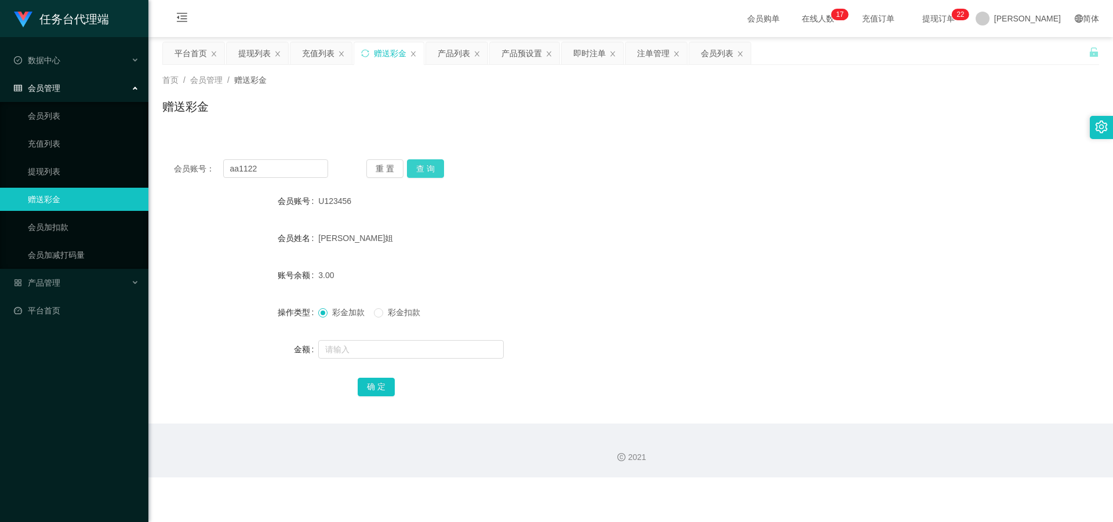
click at [289, 170] on button "查 询" at bounding box center [425, 168] width 37 height 19
click at [289, 227] on input "text" at bounding box center [410, 349] width 185 height 19
type input "3"
click at [289, 227] on button "确 定" at bounding box center [376, 387] width 37 height 19
click at [250, 49] on div "提现列表" at bounding box center [254, 53] width 32 height 22
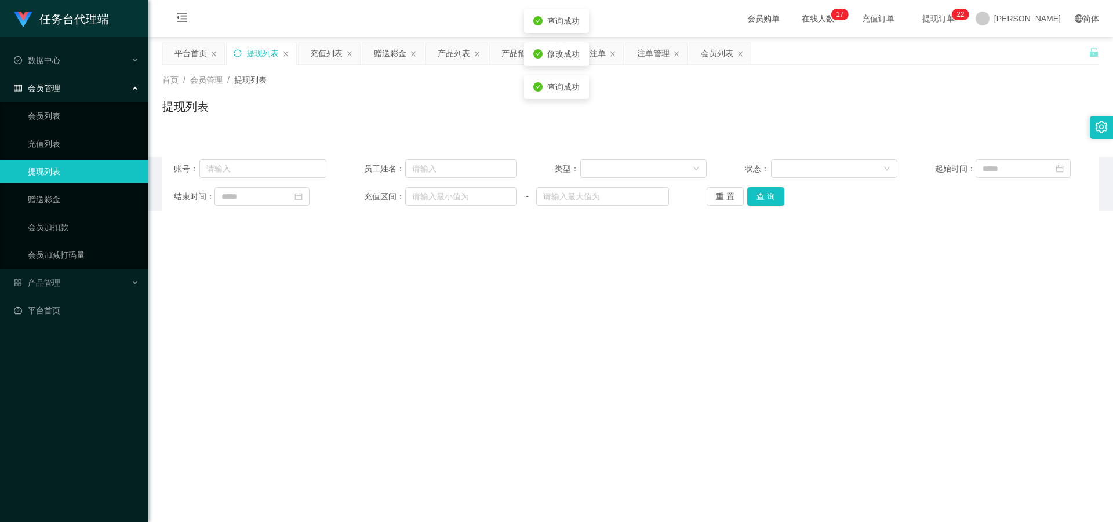
click at [239, 54] on icon "图标: sync" at bounding box center [238, 53] width 8 height 8
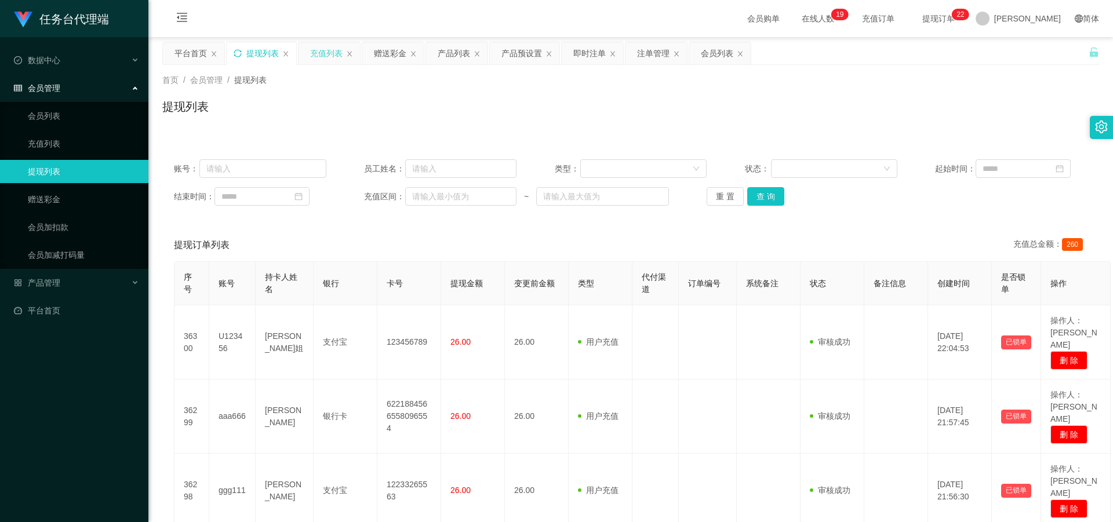
click at [289, 45] on div "充值列表" at bounding box center [326, 53] width 32 height 22
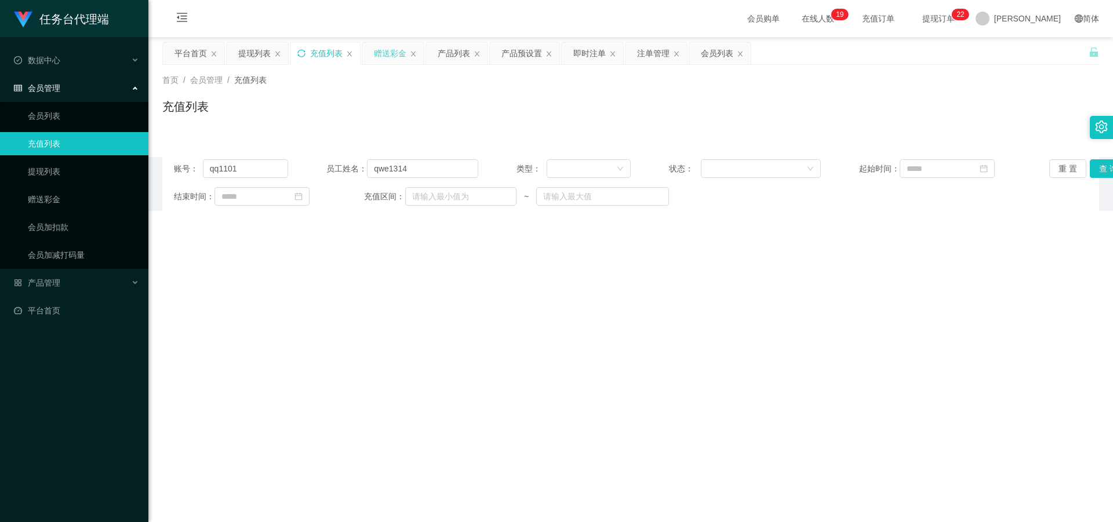
click at [289, 52] on div "赠送彩金" at bounding box center [390, 53] width 32 height 22
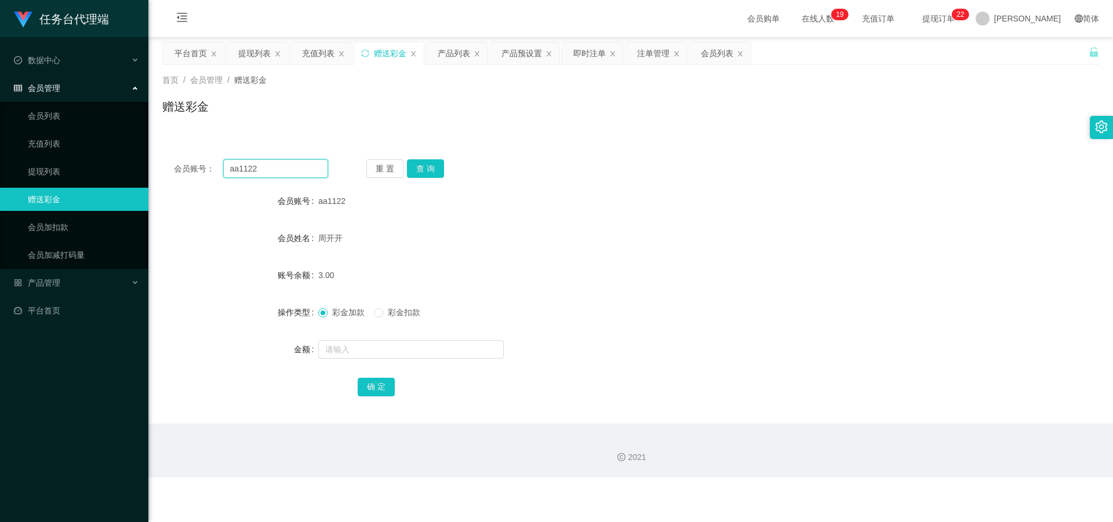
drag, startPoint x: 273, startPoint y: 171, endPoint x: 181, endPoint y: 168, distance: 91.7
click at [178, 168] on div "会员账号： aa1122" at bounding box center [251, 168] width 154 height 19
paste input "qwe530530"
type input "qwe530530"
click at [289, 162] on button "查 询" at bounding box center [425, 168] width 37 height 19
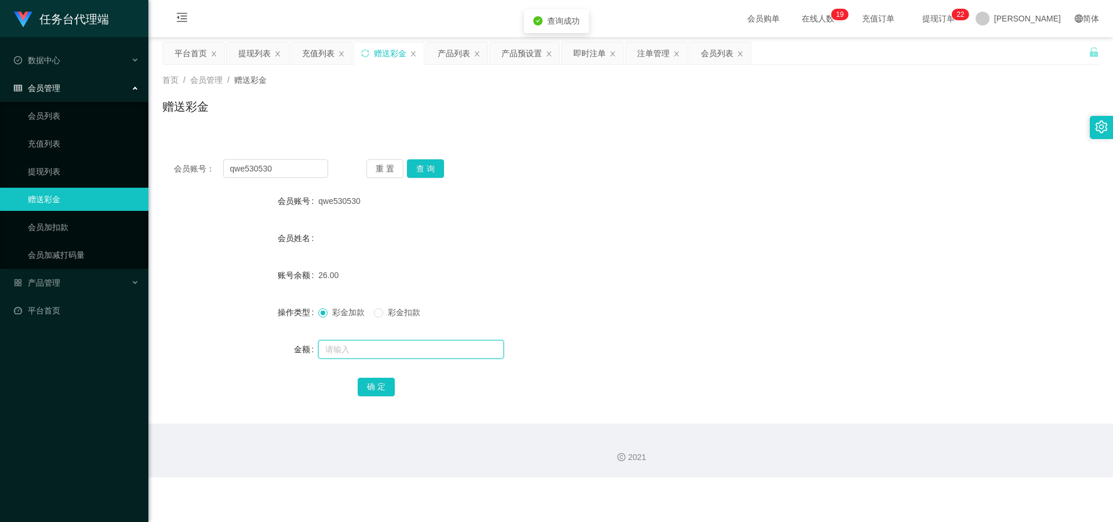
click at [289, 227] on input "text" at bounding box center [410, 349] width 185 height 19
type input "3"
click at [289, 227] on button "确 定" at bounding box center [376, 387] width 37 height 19
click at [248, 49] on div "提现列表" at bounding box center [254, 53] width 32 height 22
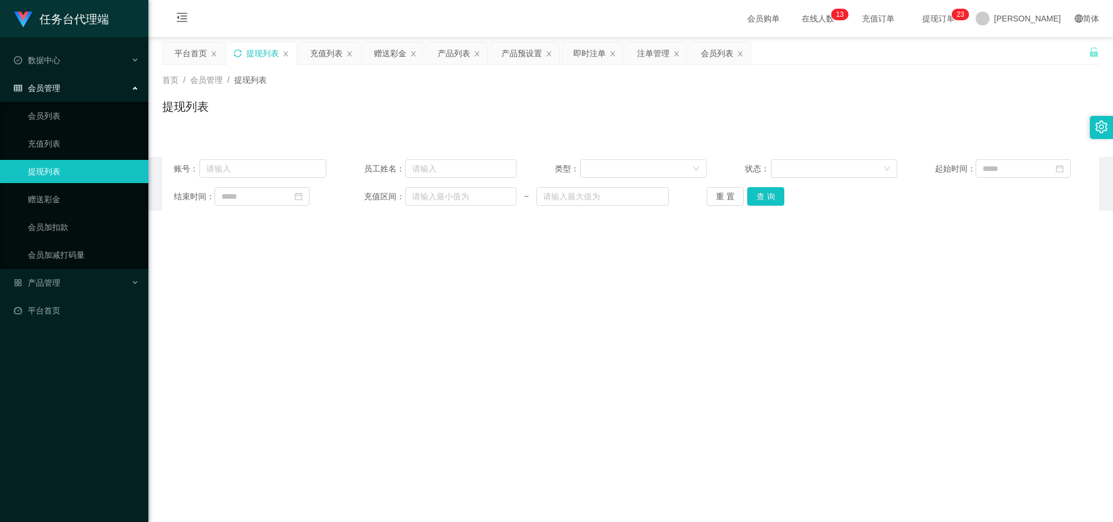
click at [241, 51] on icon "图标: sync" at bounding box center [238, 53] width 8 height 8
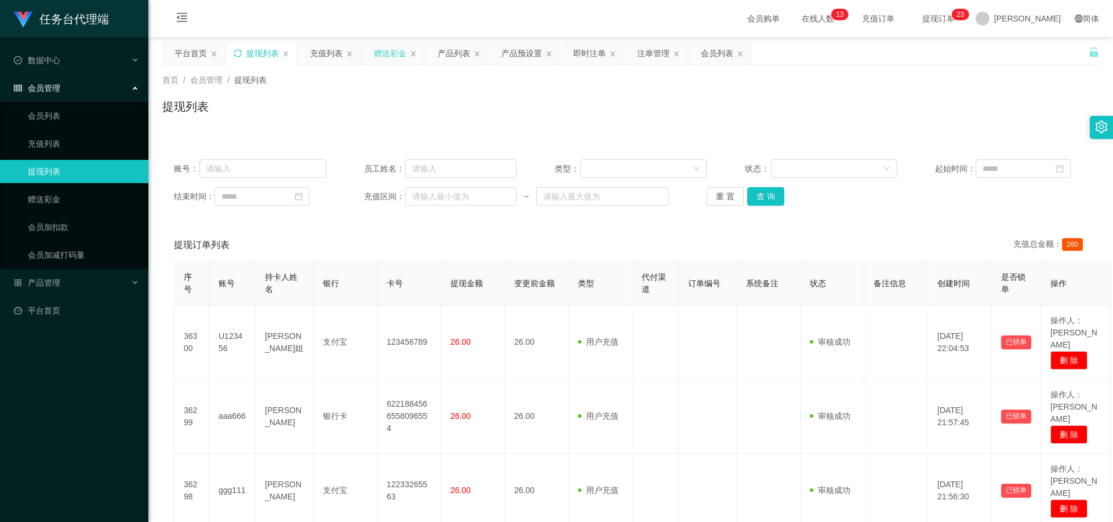
click at [289, 54] on div "赠送彩金" at bounding box center [390, 53] width 32 height 22
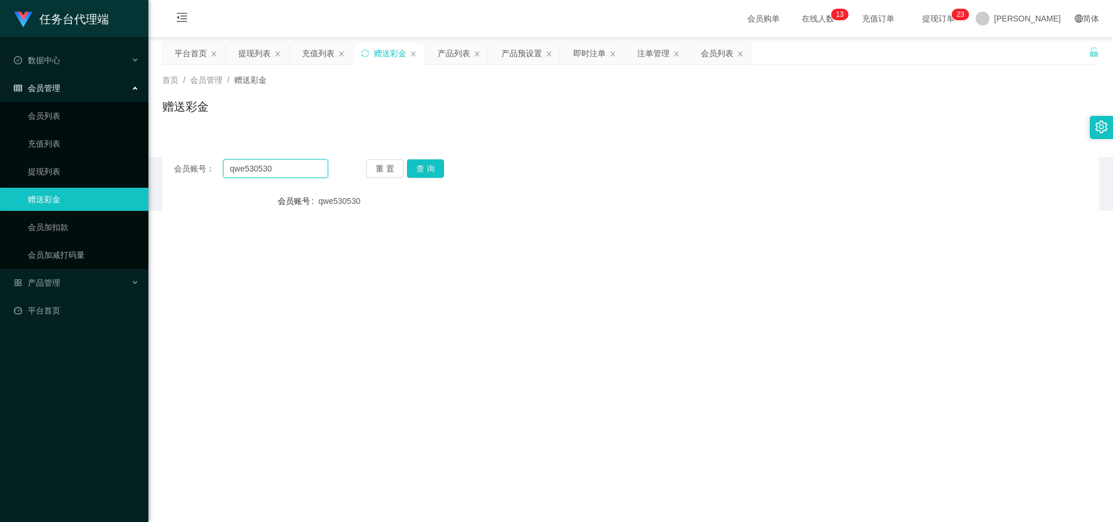
drag, startPoint x: 299, startPoint y: 172, endPoint x: 228, endPoint y: 169, distance: 70.2
click at [224, 169] on input "qwe530530" at bounding box center [275, 168] width 105 height 19
paste input "zz1103"
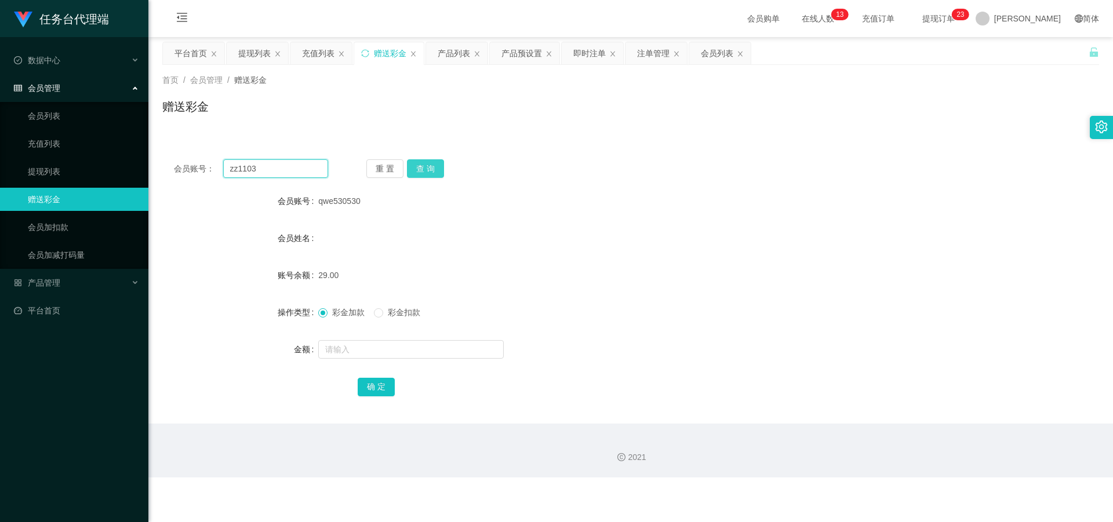
type input "zz1103"
click at [289, 167] on button "查 询" at bounding box center [425, 168] width 37 height 19
click at [258, 53] on div "提现列表" at bounding box center [254, 53] width 32 height 22
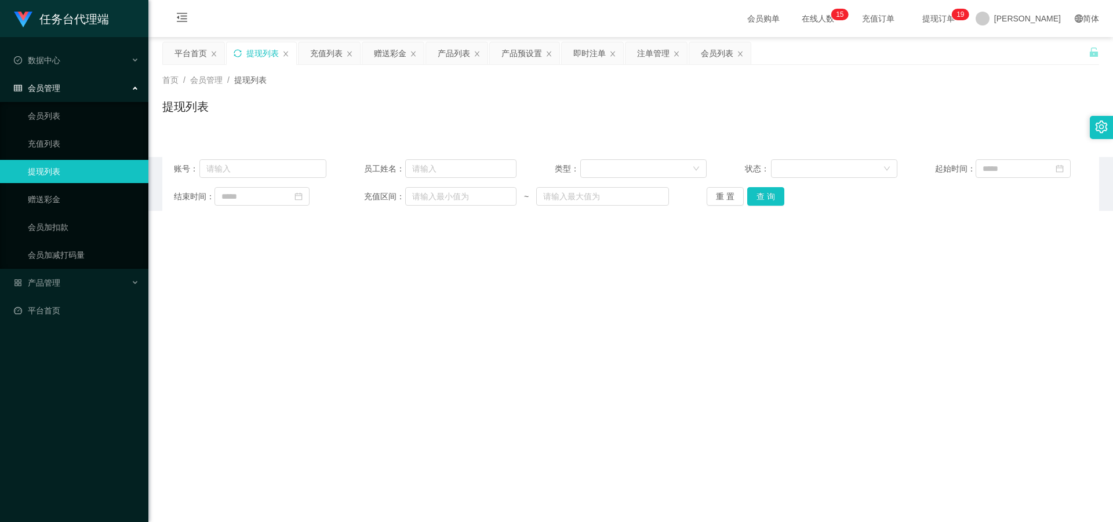
click at [240, 51] on icon "图标: sync" at bounding box center [238, 53] width 8 height 8
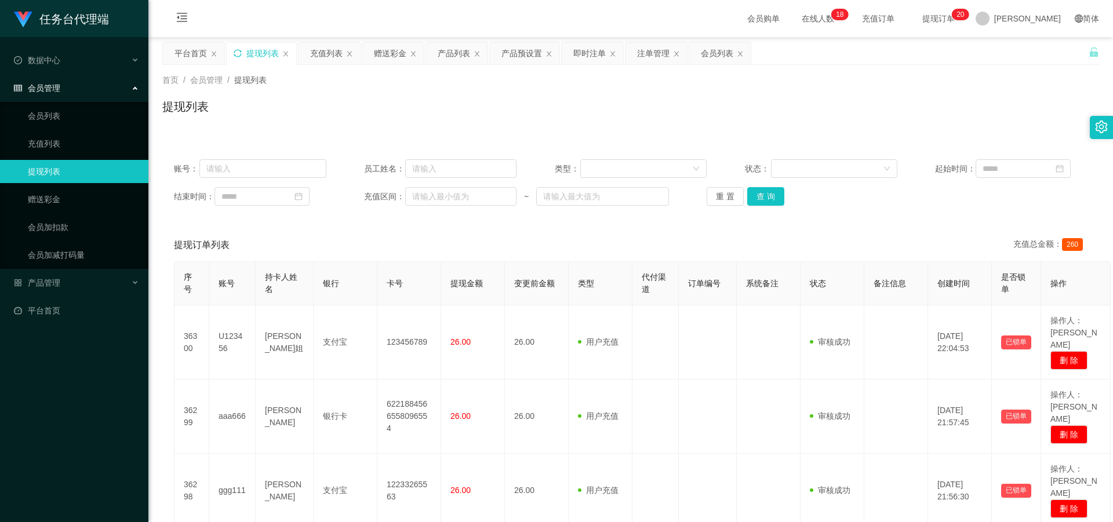
click at [237, 48] on div "提现列表" at bounding box center [262, 53] width 70 height 22
click at [243, 53] on div "提现列表" at bounding box center [262, 53] width 70 height 22
click at [241, 52] on icon "图标: sync" at bounding box center [238, 53] width 8 height 8
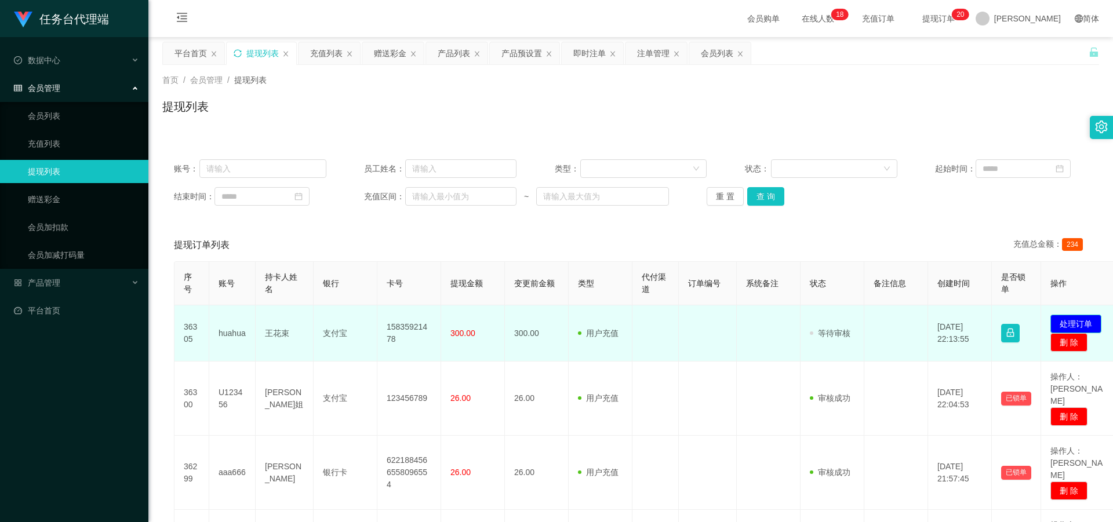
click at [289, 227] on button "处理订单" at bounding box center [1075, 324] width 51 height 19
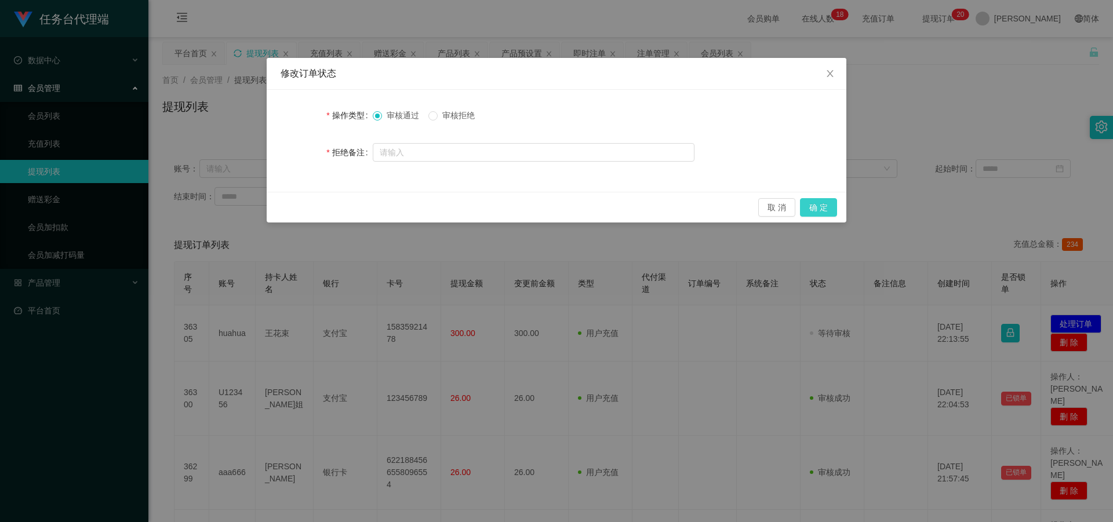
click at [289, 206] on button "确 定" at bounding box center [818, 207] width 37 height 19
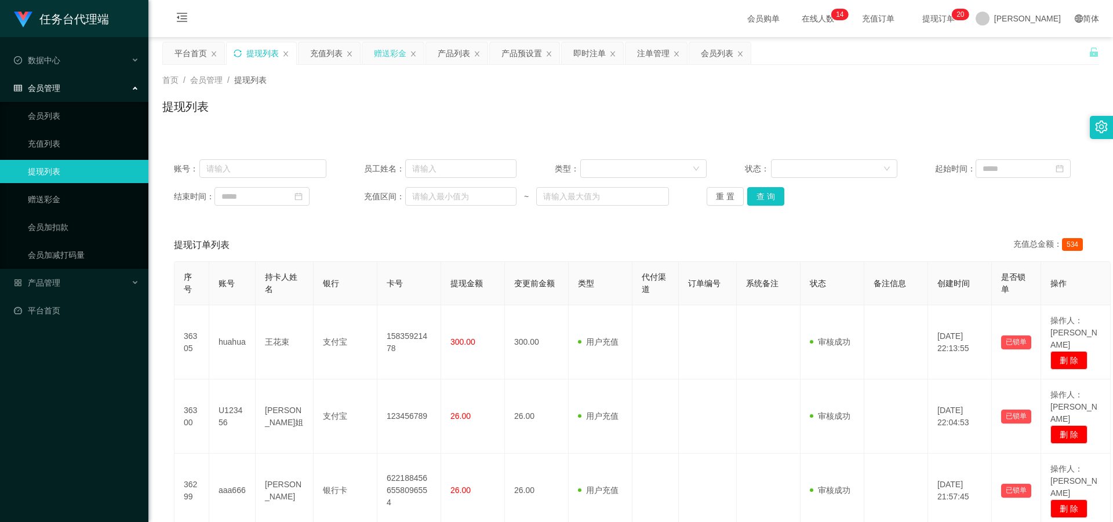
click at [289, 60] on div "赠送彩金" at bounding box center [392, 53] width 61 height 22
click at [289, 54] on div "赠送彩金" at bounding box center [390, 53] width 32 height 22
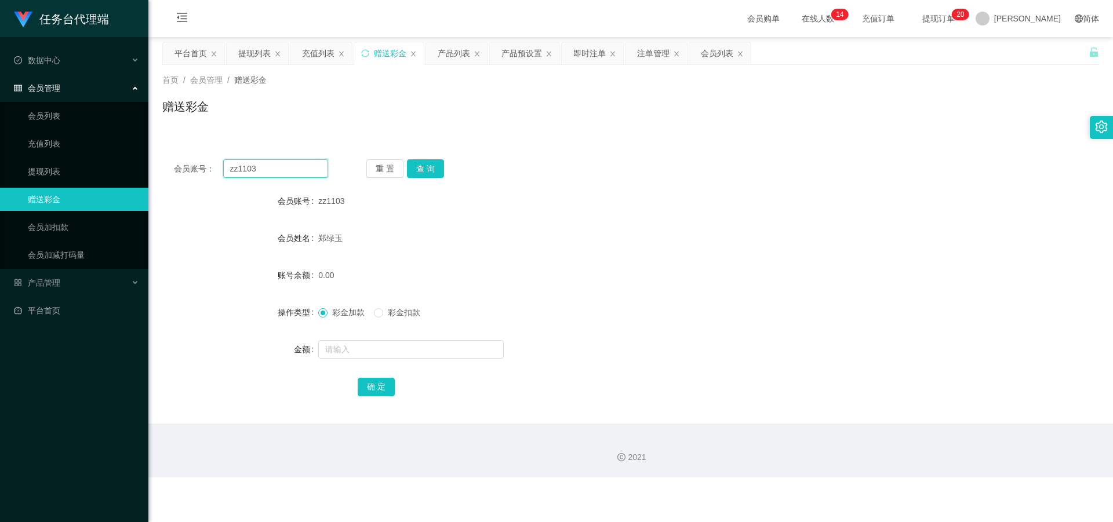
drag, startPoint x: 276, startPoint y: 168, endPoint x: 213, endPoint y: 174, distance: 63.6
click at [210, 174] on div "会员账号： zz1103" at bounding box center [251, 168] width 154 height 19
paste input "qwe1314"
type input "qwe1314"
click at [289, 165] on button "查 询" at bounding box center [425, 168] width 37 height 19
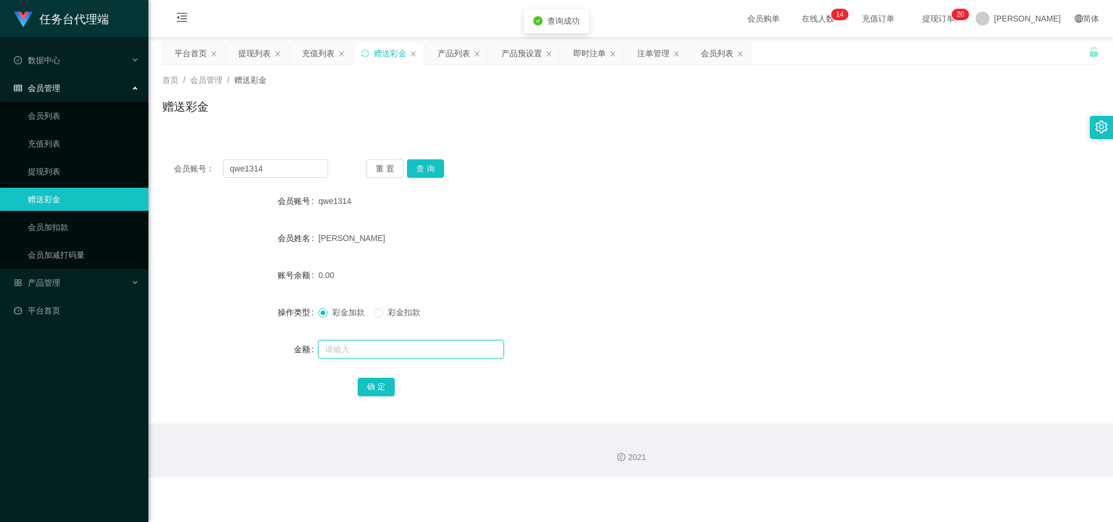
click at [289, 227] on input "text" at bounding box center [410, 349] width 185 height 19
type input "3"
drag, startPoint x: 379, startPoint y: 384, endPoint x: 372, endPoint y: 402, distance: 19.3
click at [289, 227] on button "确 定" at bounding box center [376, 387] width 37 height 19
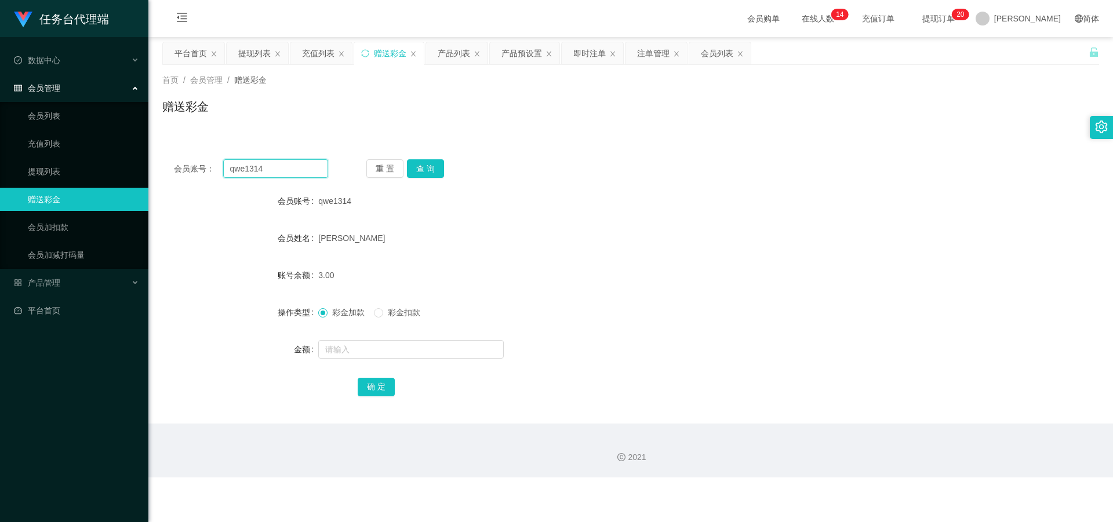
drag, startPoint x: 271, startPoint y: 169, endPoint x: 191, endPoint y: 170, distance: 80.0
click at [174, 169] on div "会员账号： qwe1314" at bounding box center [251, 168] width 154 height 19
paste input "aaa666"
type input "aaa666"
drag, startPoint x: 430, startPoint y: 174, endPoint x: 420, endPoint y: 187, distance: 16.6
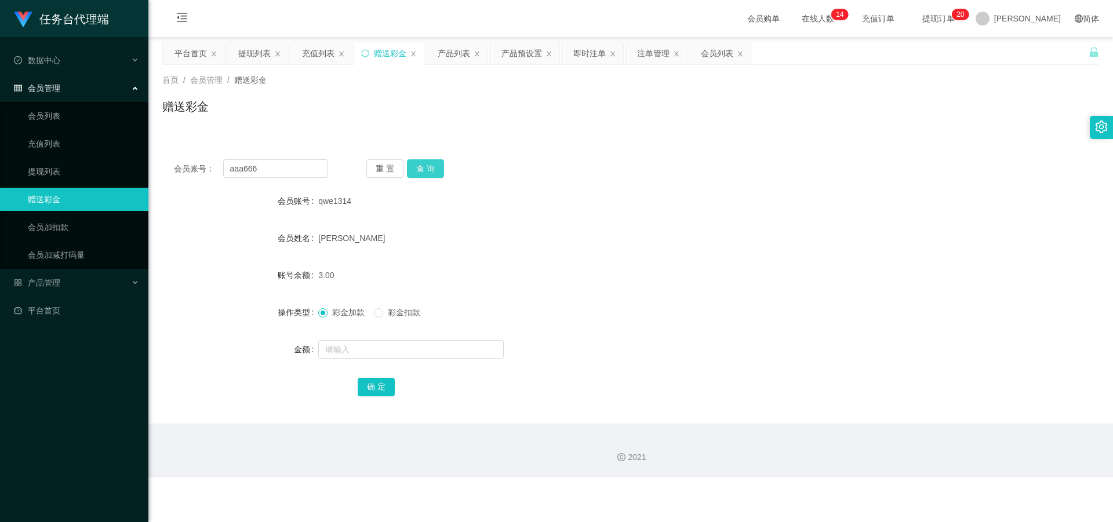
click at [289, 174] on button "查 询" at bounding box center [425, 168] width 37 height 19
drag, startPoint x: 345, startPoint y: 341, endPoint x: 352, endPoint y: 354, distance: 13.7
click at [289, 227] on input "text" at bounding box center [410, 349] width 185 height 19
type input "3"
drag, startPoint x: 375, startPoint y: 384, endPoint x: 373, endPoint y: 394, distance: 10.6
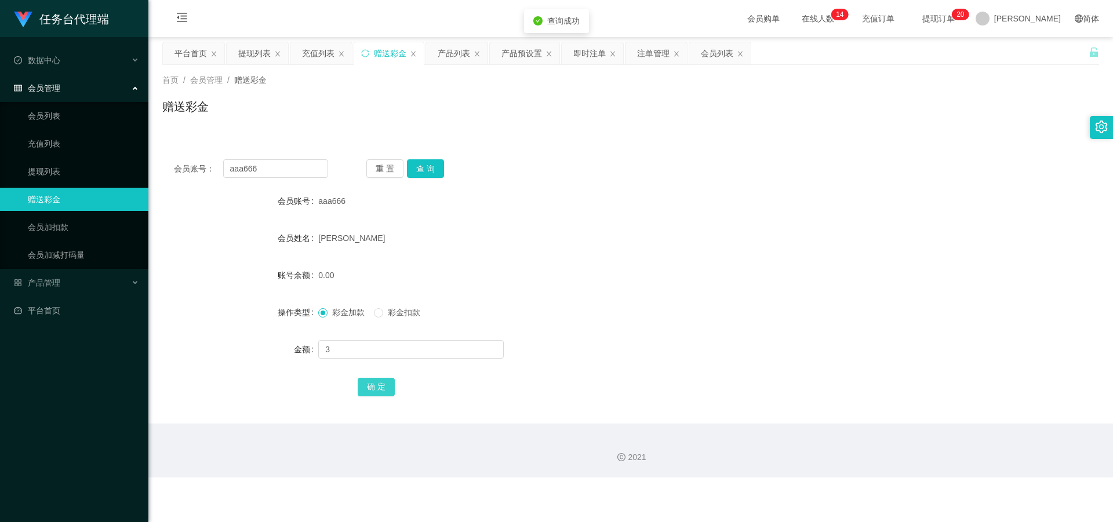
click at [289, 227] on button "确 定" at bounding box center [376, 387] width 37 height 19
click at [289, 58] on div "充值列表" at bounding box center [318, 53] width 32 height 22
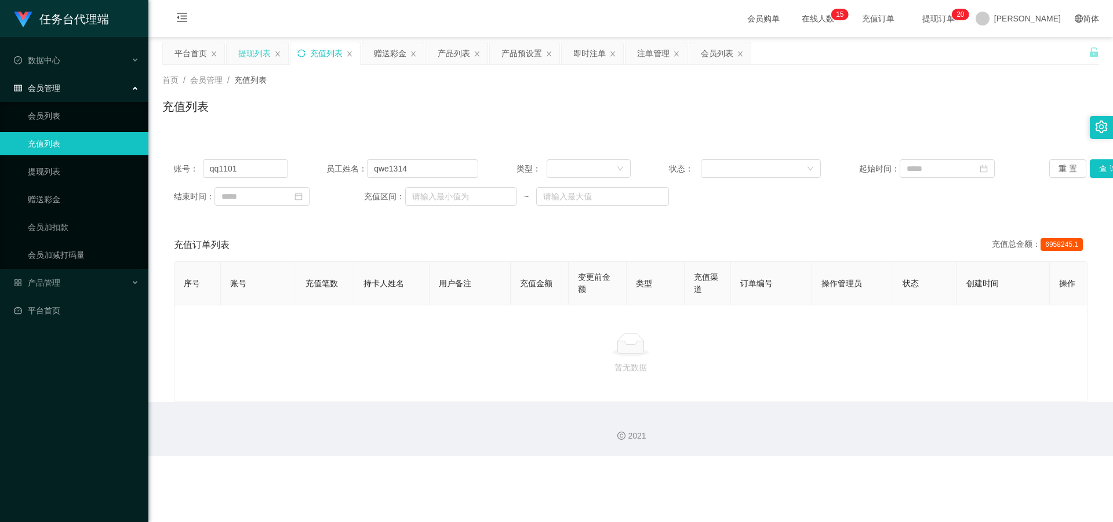
click at [255, 57] on div "提现列表" at bounding box center [254, 53] width 32 height 22
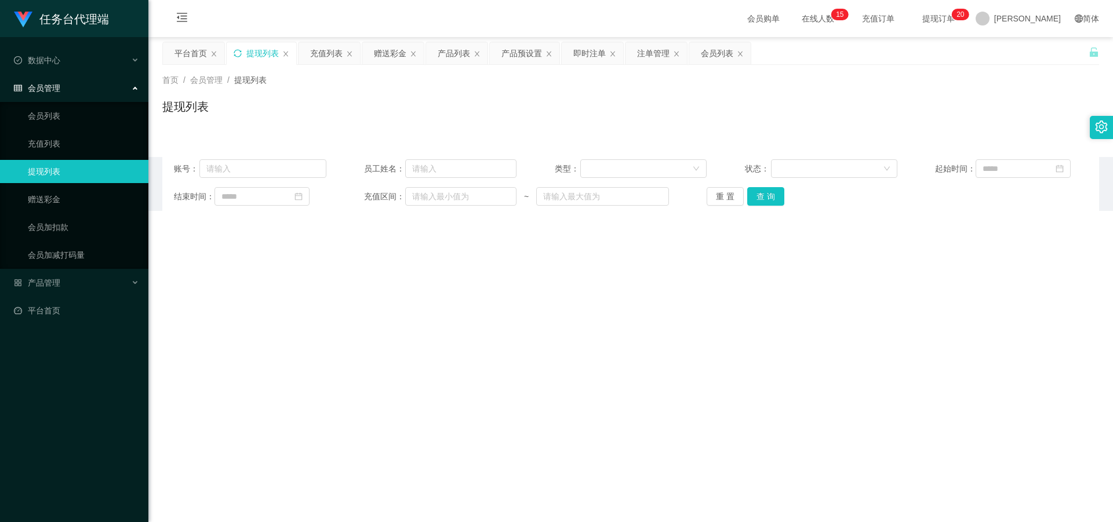
click at [237, 55] on icon "图标: sync" at bounding box center [238, 53] width 8 height 8
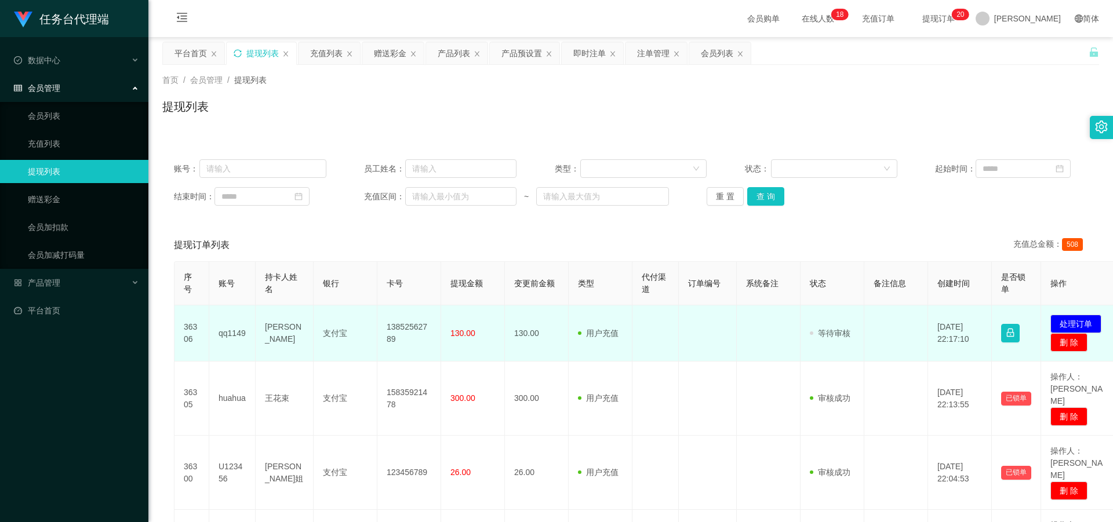
click at [239, 227] on td "qq1149" at bounding box center [232, 333] width 46 height 56
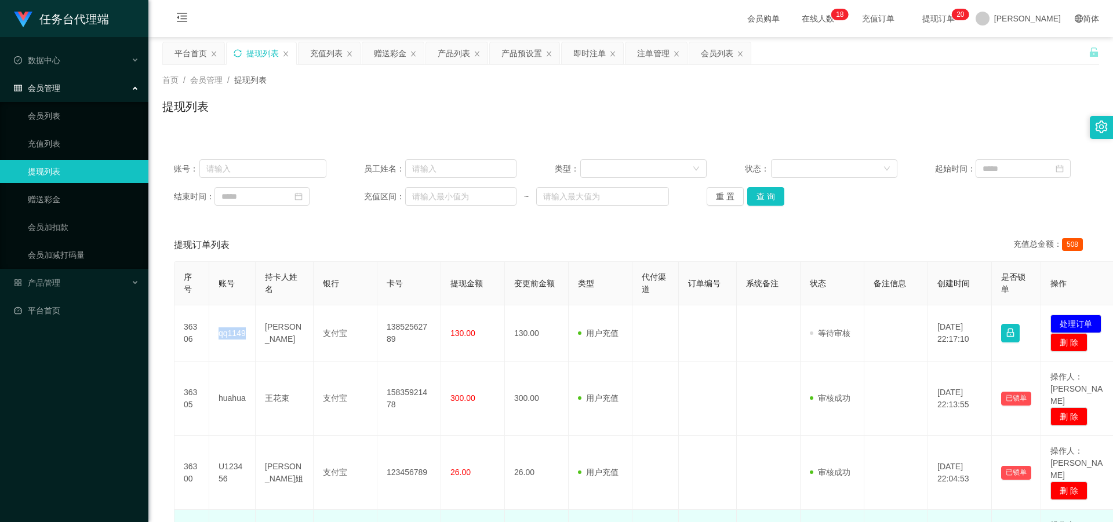
copy td "qq1149"
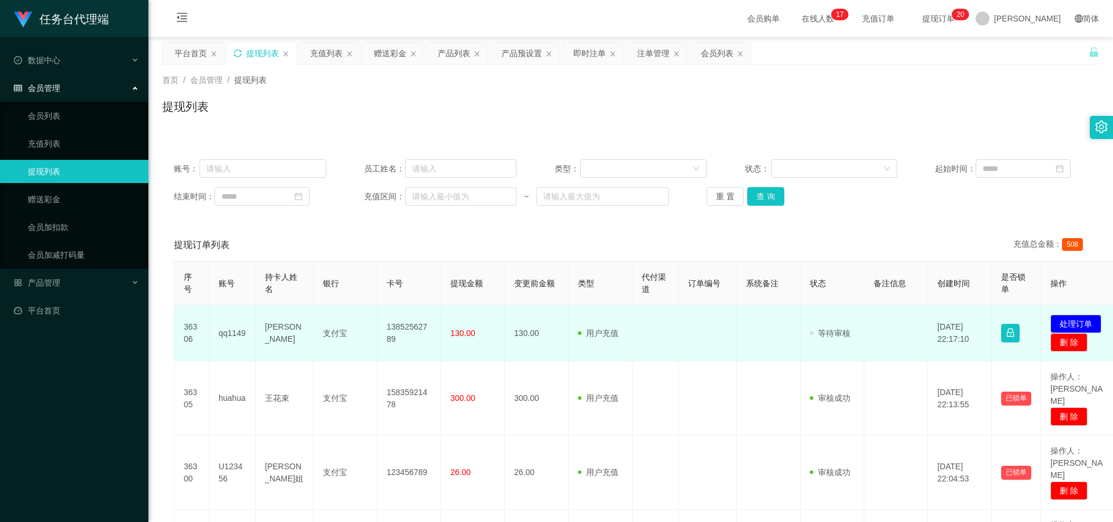
click at [289, 227] on td "发起代付 处理订单 删 除" at bounding box center [1079, 333] width 77 height 56
click at [289, 227] on button "处理订单" at bounding box center [1075, 324] width 51 height 19
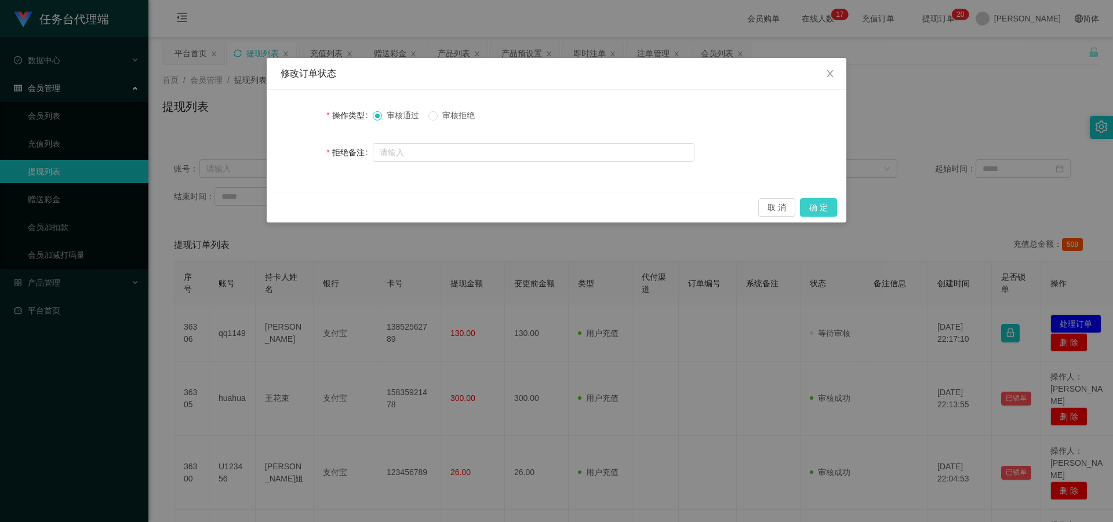
click at [289, 208] on button "确 定" at bounding box center [818, 207] width 37 height 19
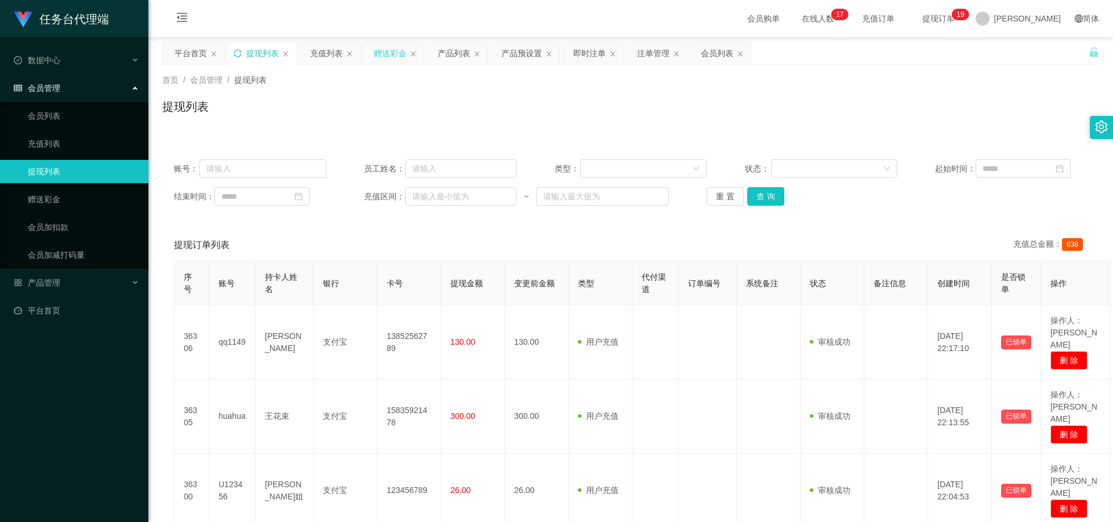
click at [289, 58] on div "赠送彩金" at bounding box center [390, 53] width 32 height 22
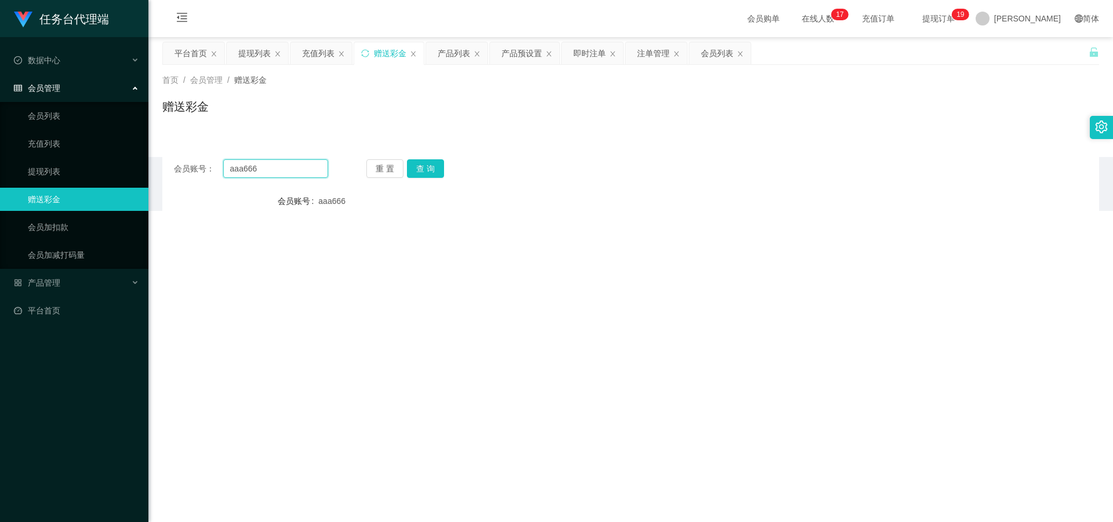
drag, startPoint x: 288, startPoint y: 174, endPoint x: 205, endPoint y: 173, distance: 83.5
click at [205, 173] on div "会员账号： aaa666" at bounding box center [251, 168] width 154 height 19
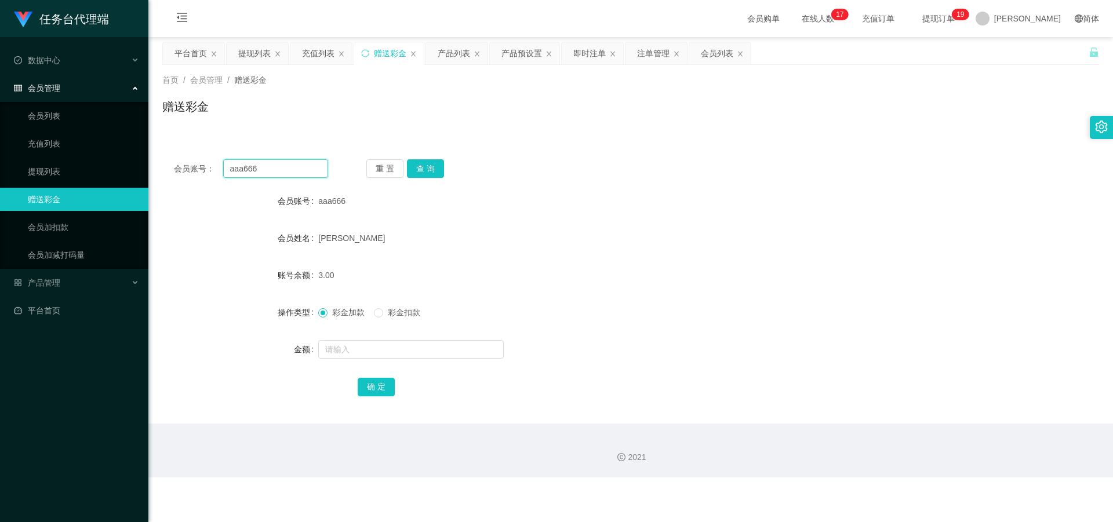
paste input "13586921335"
type input "13586921335"
drag, startPoint x: 430, startPoint y: 166, endPoint x: 424, endPoint y: 180, distance: 15.3
click at [289, 167] on button "查 询" at bounding box center [425, 168] width 37 height 19
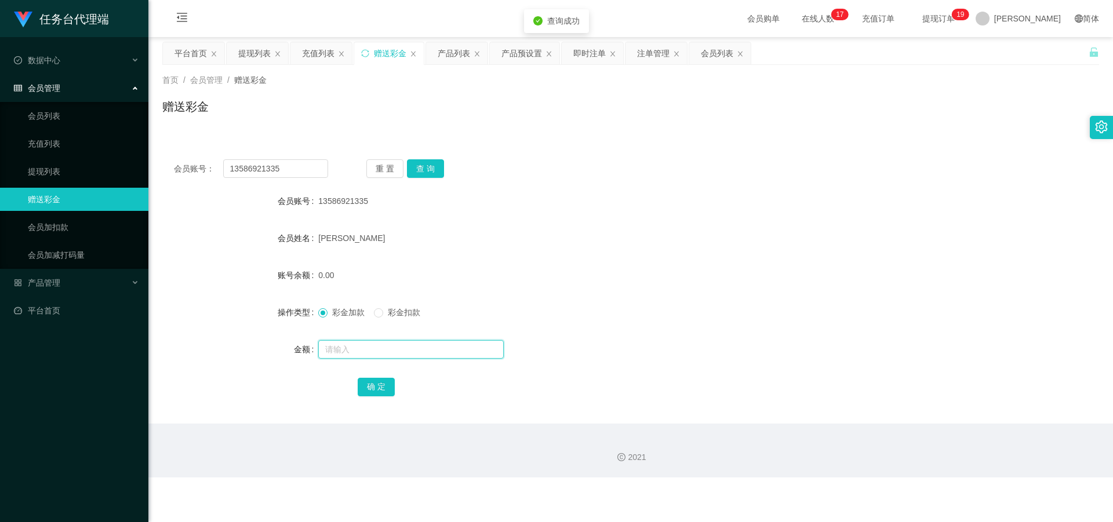
click at [289, 227] on input "text" at bounding box center [410, 349] width 185 height 19
type input "3"
click at [289, 227] on button "确 定" at bounding box center [376, 387] width 37 height 19
click at [250, 50] on div "提现列表" at bounding box center [254, 53] width 32 height 22
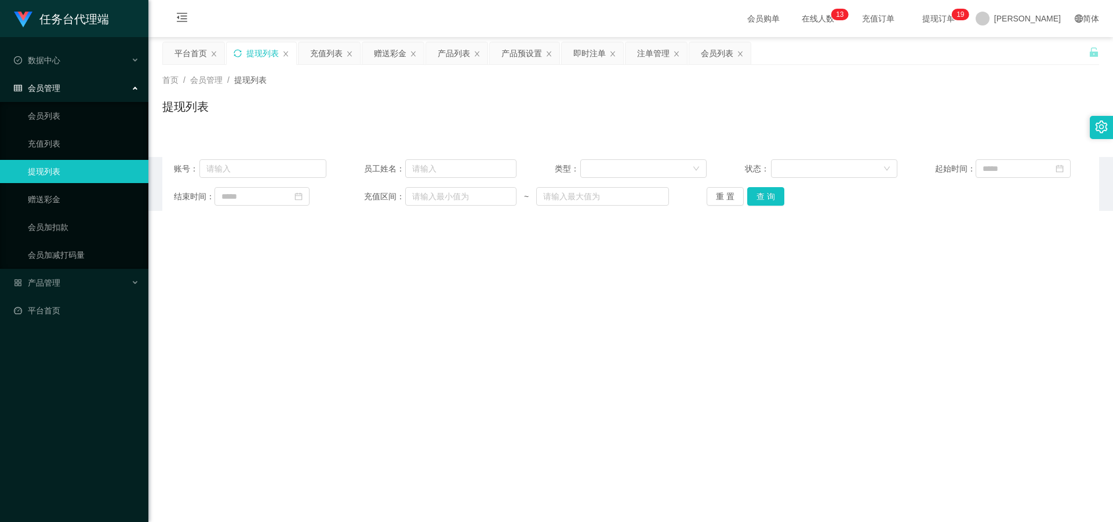
click at [239, 56] on icon "图标: sync" at bounding box center [238, 53] width 8 height 8
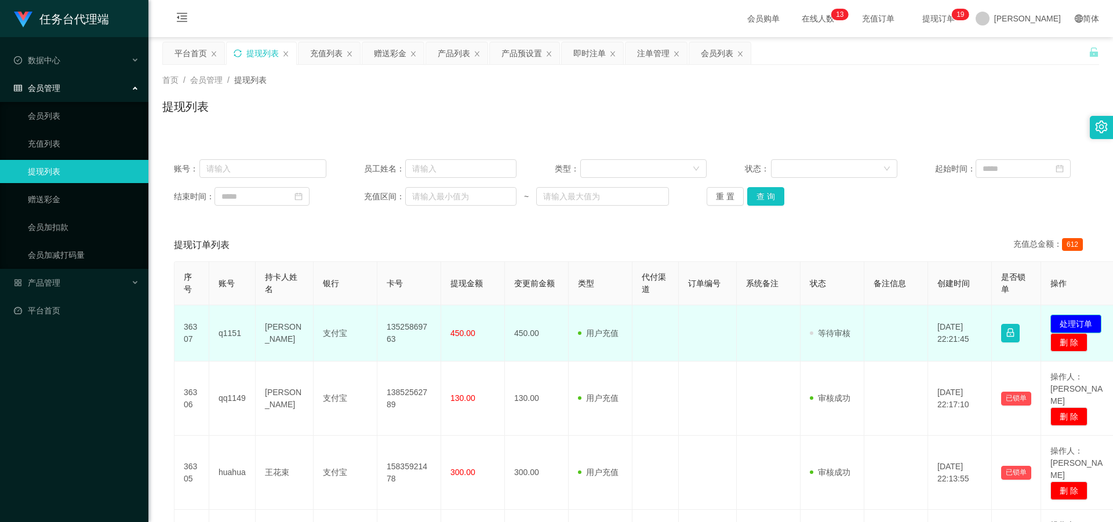
click at [289, 227] on button "处理订单" at bounding box center [1075, 324] width 51 height 19
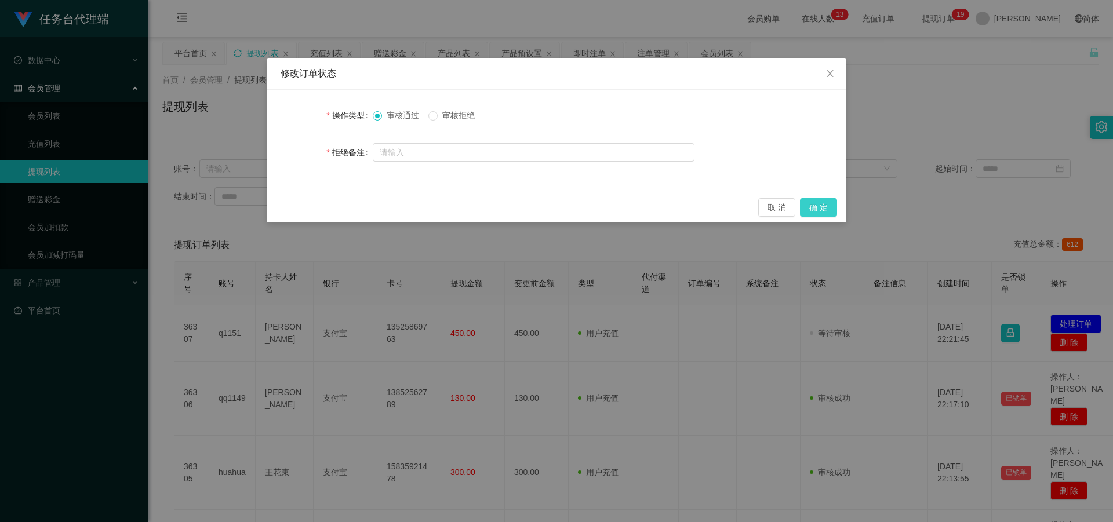
click at [289, 206] on button "确 定" at bounding box center [818, 207] width 37 height 19
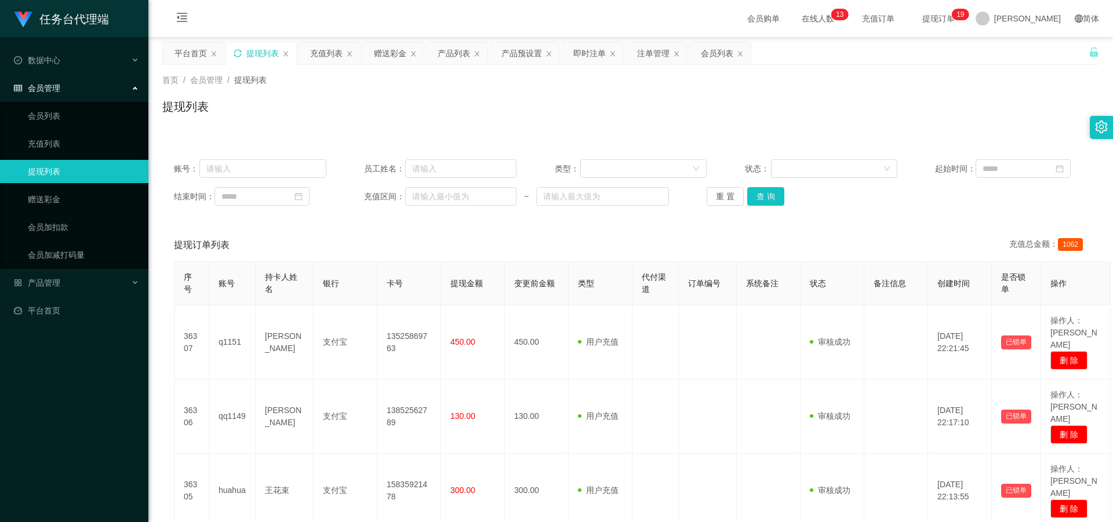
click at [239, 50] on icon "图标: sync" at bounding box center [238, 53] width 8 height 8
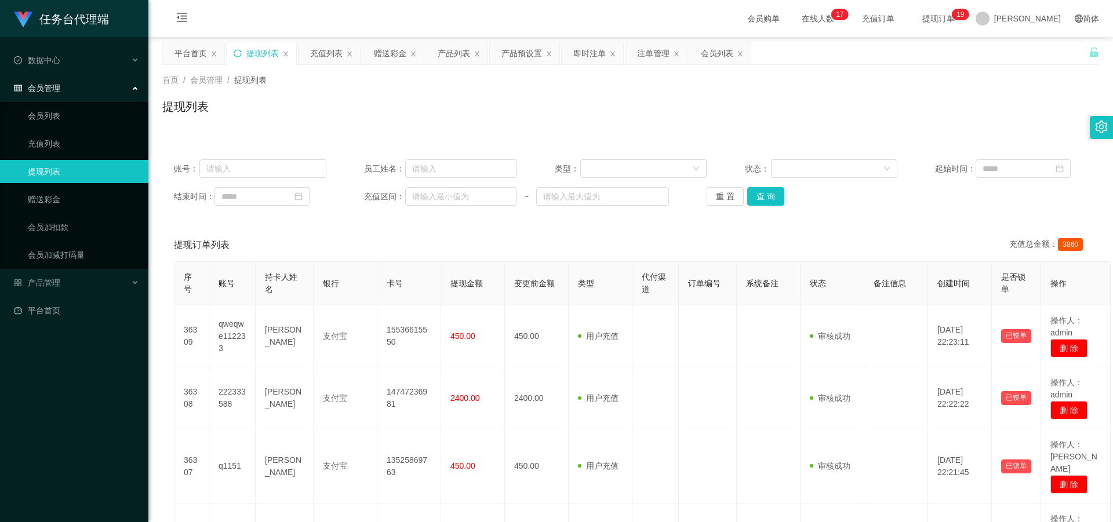
click at [237, 52] on icon "图标: sync" at bounding box center [238, 53] width 8 height 8
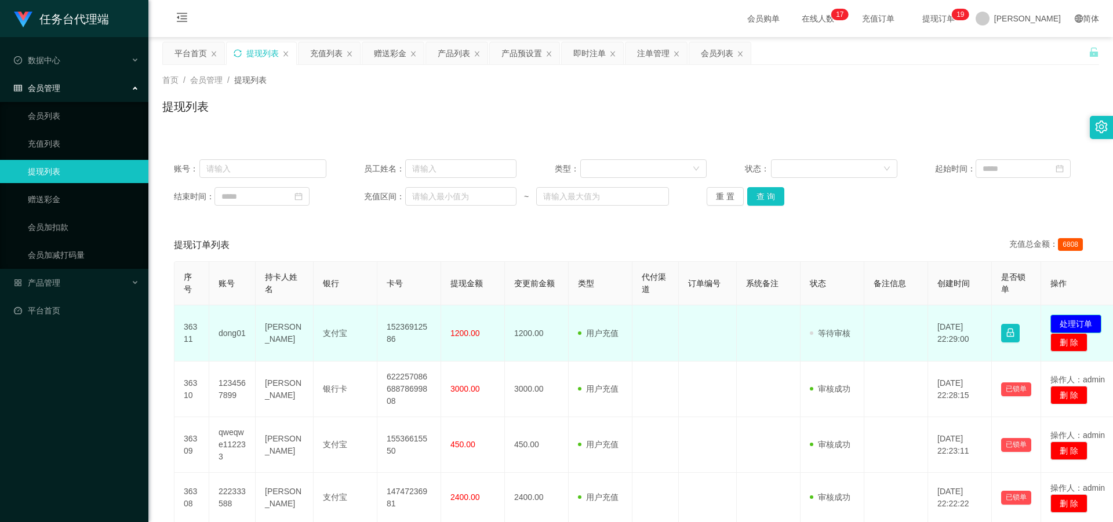
click at [289, 227] on button "处理订单" at bounding box center [1075, 324] width 51 height 19
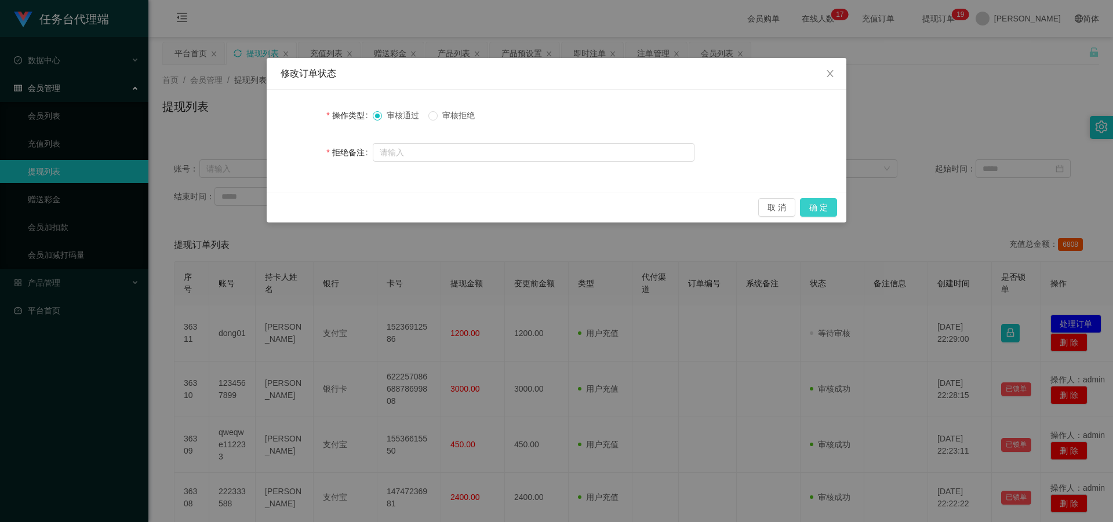
click at [289, 207] on button "确 定" at bounding box center [818, 207] width 37 height 19
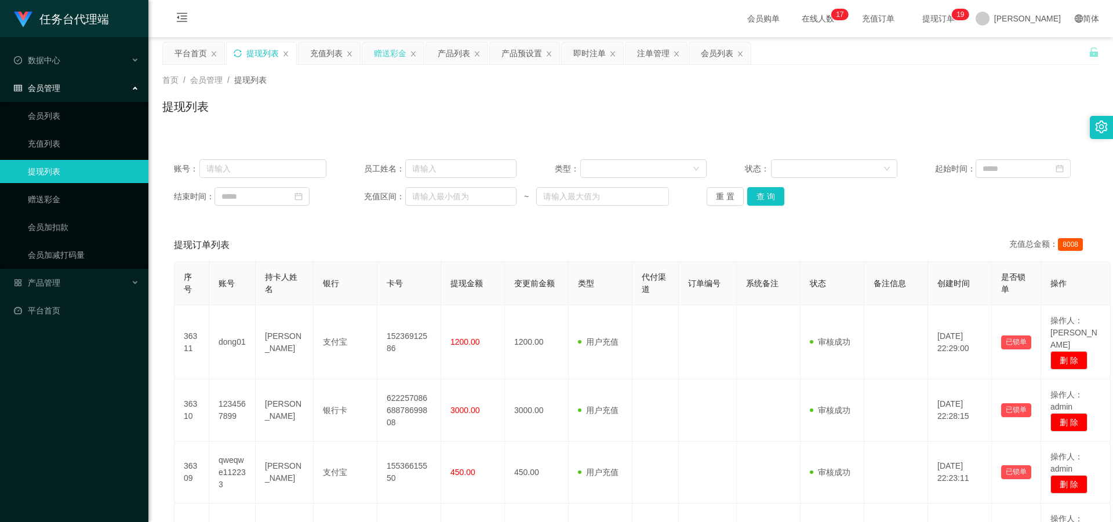
click at [289, 49] on div "赠送彩金" at bounding box center [390, 53] width 32 height 22
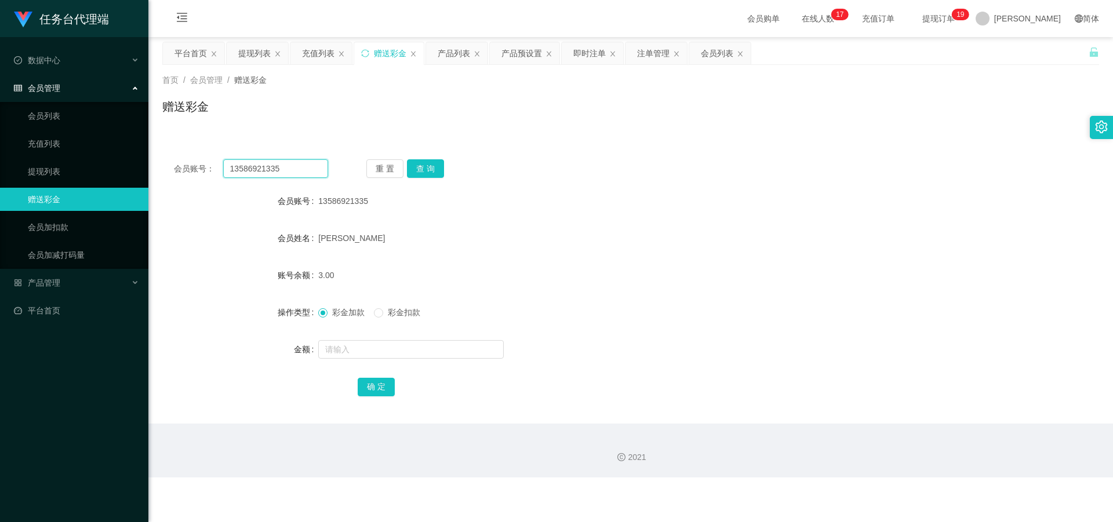
drag, startPoint x: 287, startPoint y: 170, endPoint x: 230, endPoint y: 169, distance: 57.4
click at [227, 170] on input "13586921335" at bounding box center [275, 168] width 105 height 19
paste input "54321789"
type input "54321789"
click at [289, 164] on button "查 询" at bounding box center [425, 168] width 37 height 19
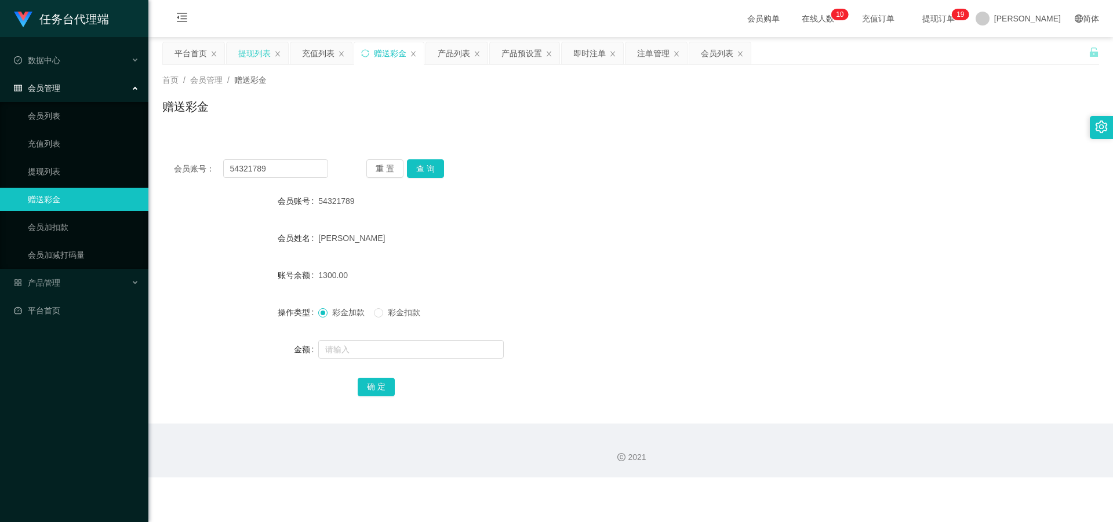
click at [246, 53] on div "提现列表" at bounding box center [254, 53] width 32 height 22
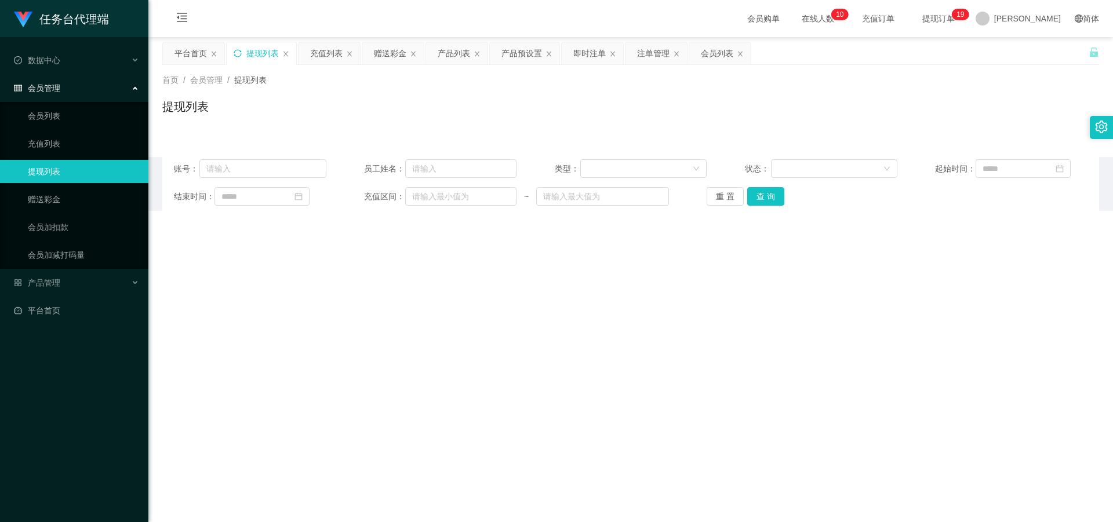
click at [239, 55] on icon "图标: sync" at bounding box center [238, 53] width 8 height 8
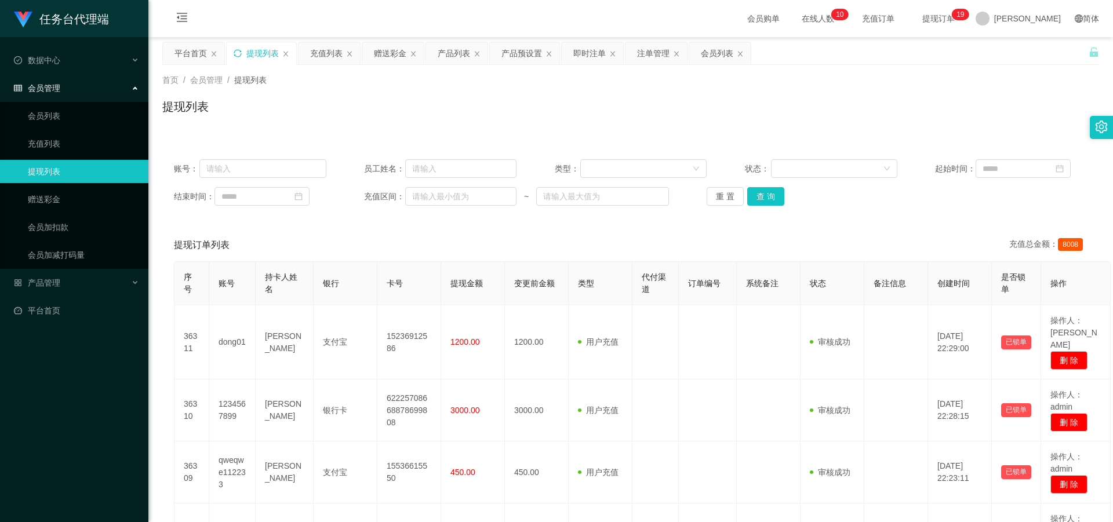
drag, startPoint x: 315, startPoint y: 54, endPoint x: 310, endPoint y: 70, distance: 17.2
click at [289, 54] on div "充值列表" at bounding box center [326, 53] width 32 height 22
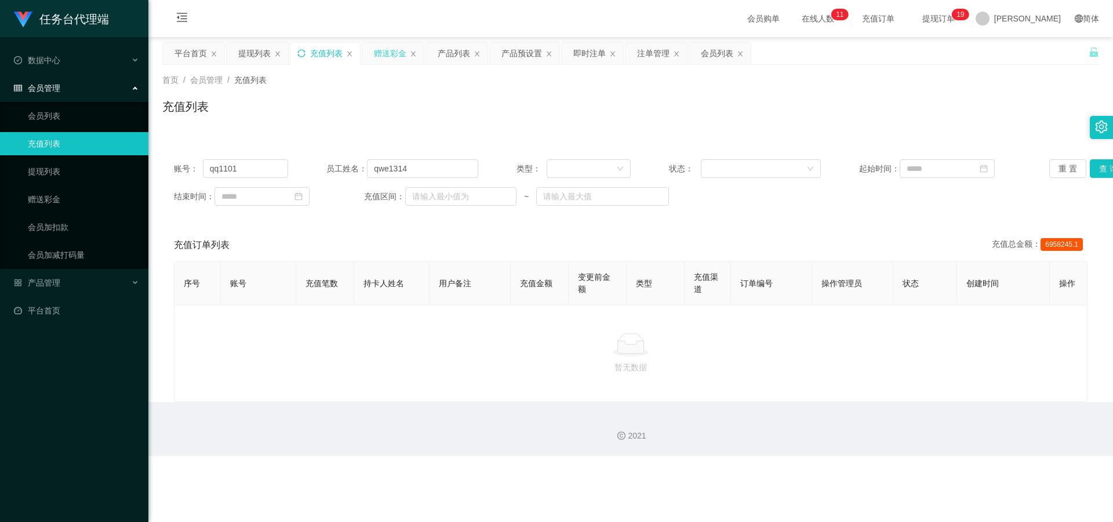
click at [289, 50] on div "赠送彩金" at bounding box center [390, 53] width 32 height 22
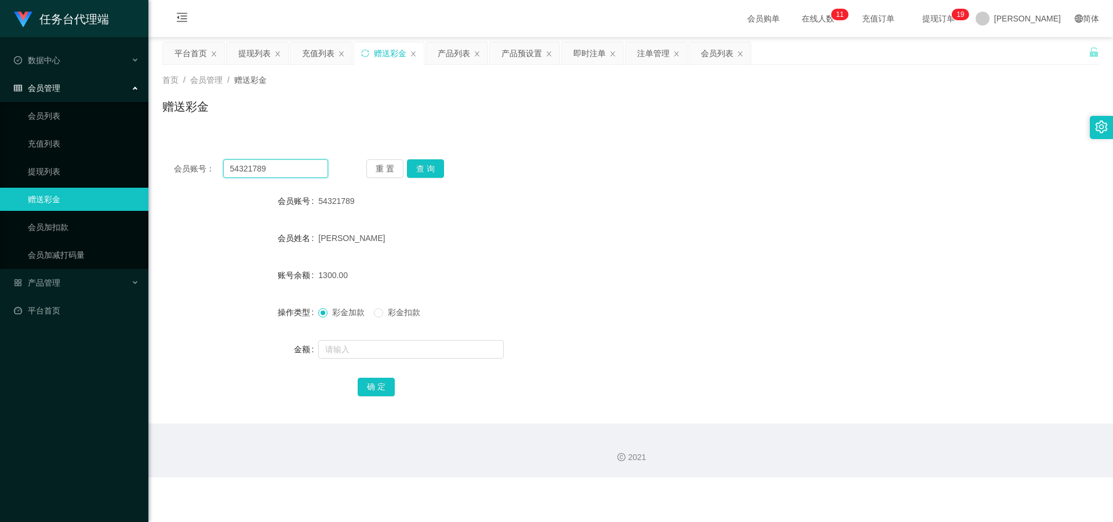
drag, startPoint x: 260, startPoint y: 169, endPoint x: 219, endPoint y: 169, distance: 41.7
click at [197, 165] on div "会员账号： 54321789" at bounding box center [251, 168] width 154 height 19
click at [289, 162] on div "重 置 查 询" at bounding box center [443, 168] width 154 height 19
drag, startPoint x: 425, startPoint y: 168, endPoint x: 421, endPoint y: 195, distance: 27.5
click at [289, 169] on button "查 询" at bounding box center [425, 168] width 37 height 19
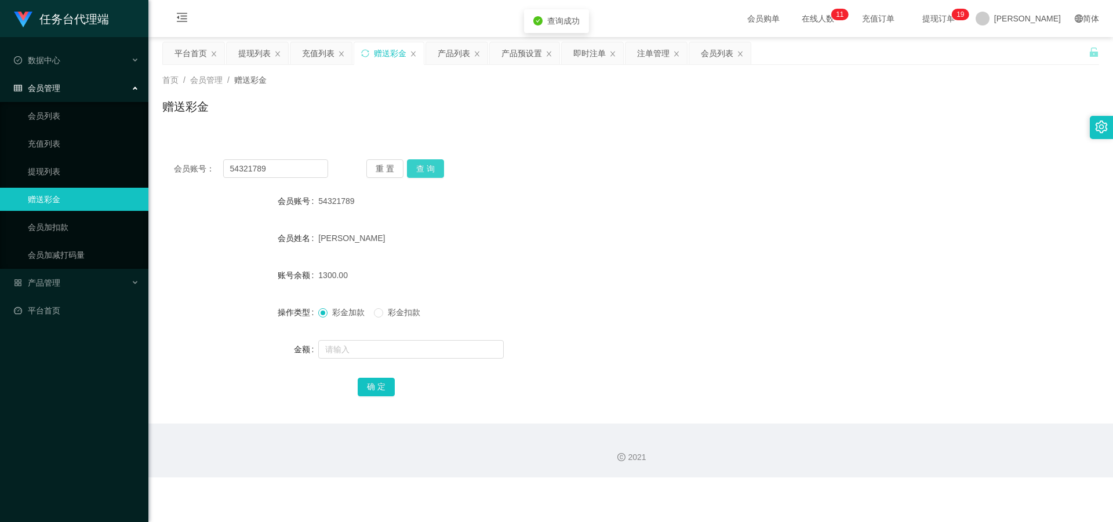
click at [289, 169] on button "查 询" at bounding box center [425, 168] width 37 height 19
click at [245, 45] on div "提现列表" at bounding box center [254, 53] width 32 height 22
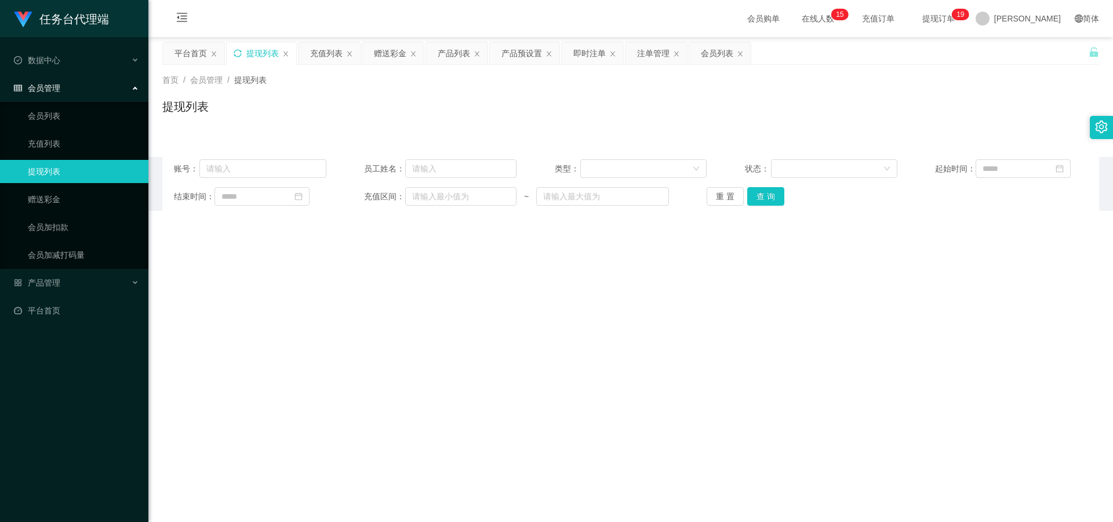
click at [235, 51] on icon "图标: sync" at bounding box center [238, 53] width 8 height 8
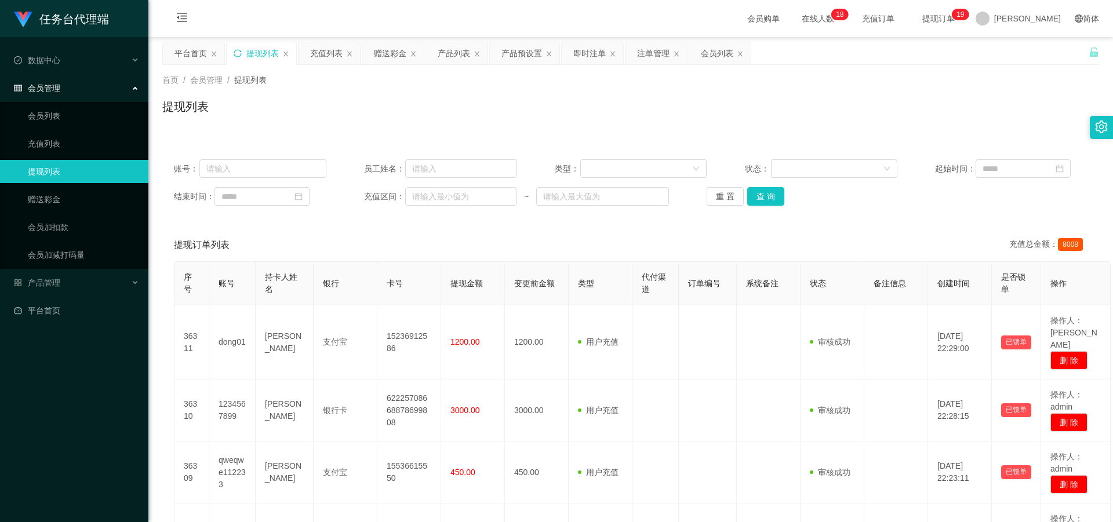
click at [239, 52] on icon "图标: sync" at bounding box center [238, 53] width 8 height 8
click at [240, 53] on icon "图标: sync" at bounding box center [238, 53] width 8 height 8
click at [289, 52] on div "充值列表" at bounding box center [326, 53] width 32 height 22
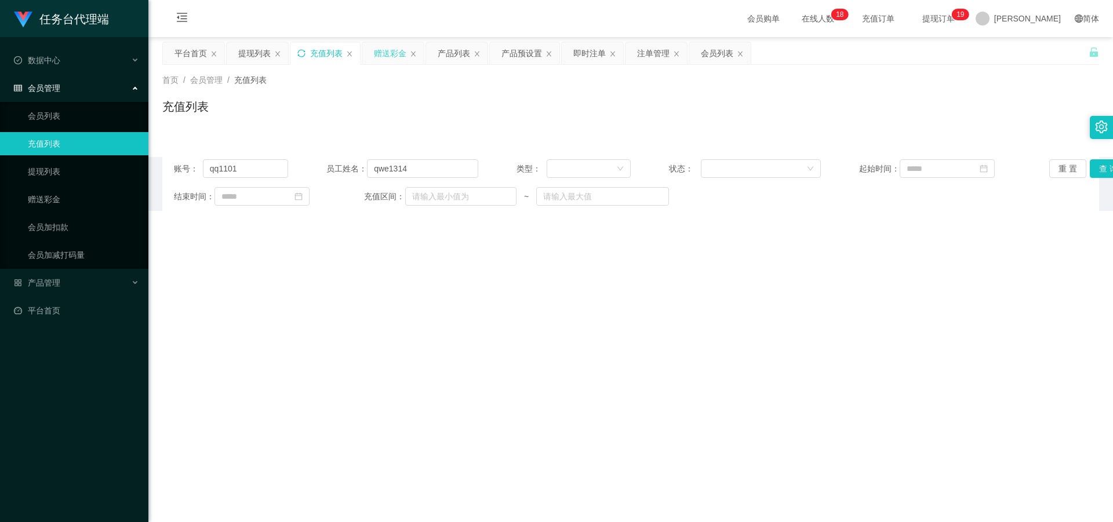
click at [289, 54] on div "赠送彩金" at bounding box center [390, 53] width 32 height 22
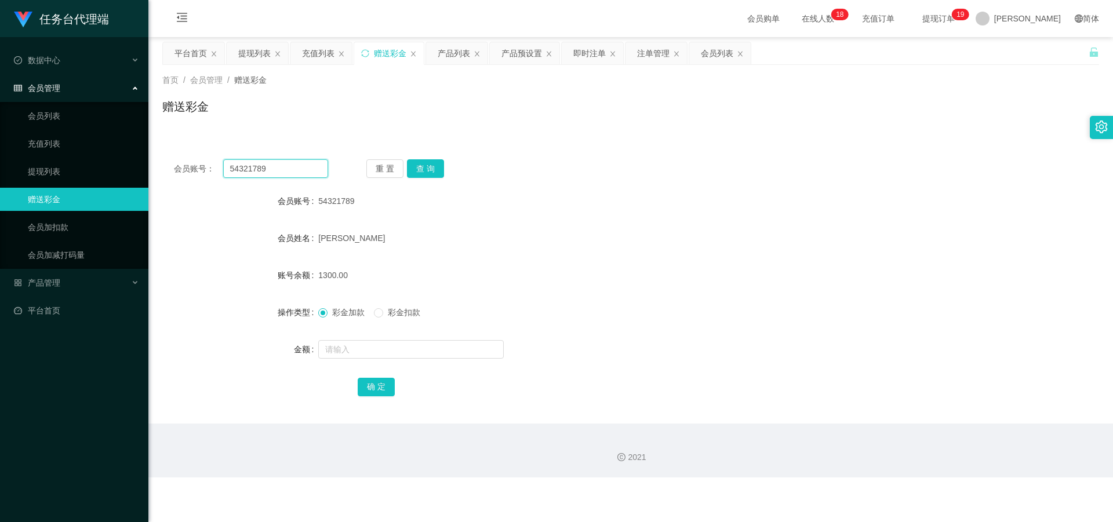
drag, startPoint x: 284, startPoint y: 172, endPoint x: 161, endPoint y: 165, distance: 123.7
click at [162, 165] on div "会员账号： 54321789 重 置 查 询" at bounding box center [630, 168] width 937 height 19
paste input "qwe530530"
type input "qwe530530"
click at [289, 174] on button "查 询" at bounding box center [425, 168] width 37 height 19
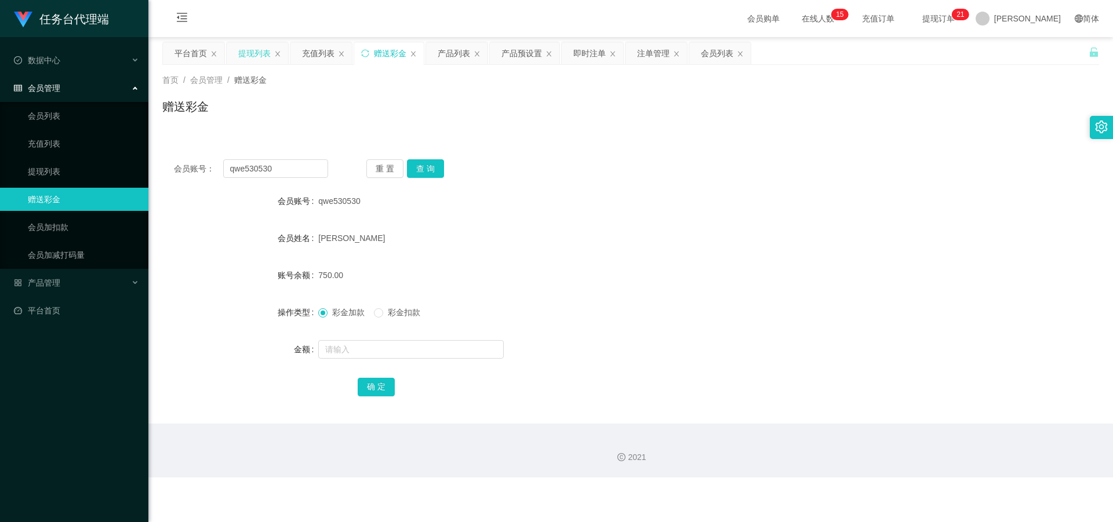
drag, startPoint x: 253, startPoint y: 50, endPoint x: 245, endPoint y: 53, distance: 8.6
click at [252, 51] on div "提现列表" at bounding box center [254, 53] width 32 height 22
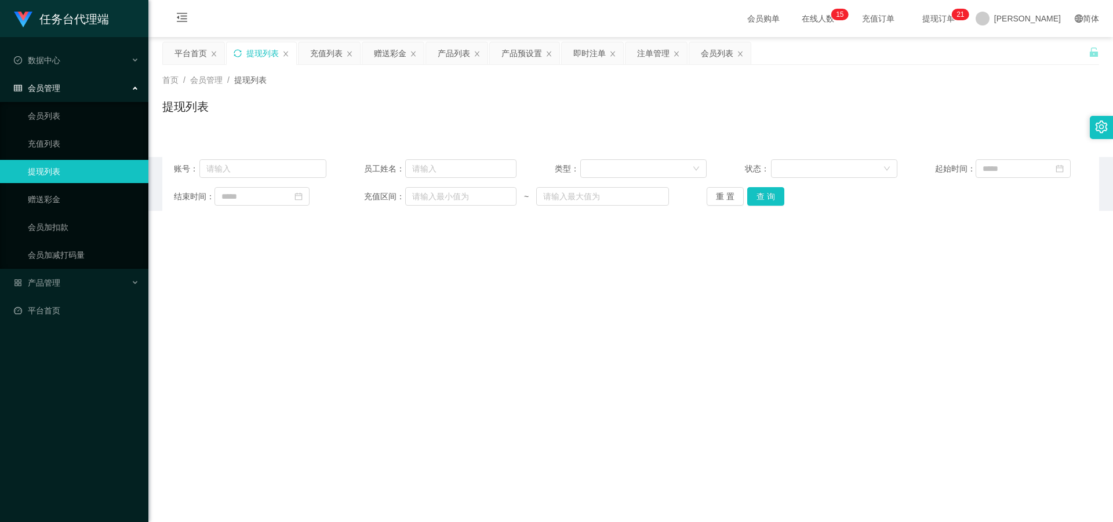
click at [237, 54] on icon "图标: sync" at bounding box center [238, 53] width 8 height 8
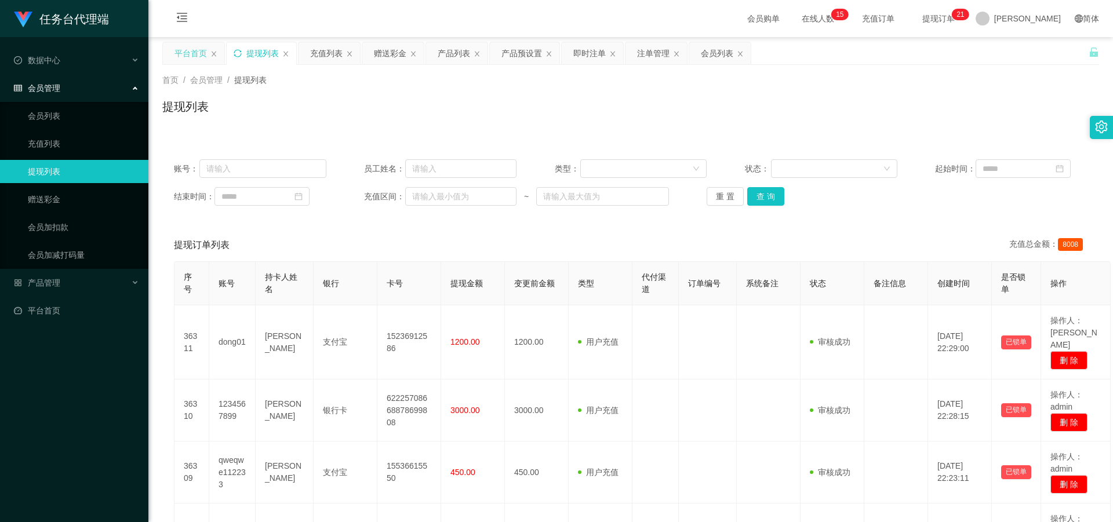
click at [199, 53] on div "平台首页" at bounding box center [190, 53] width 32 height 22
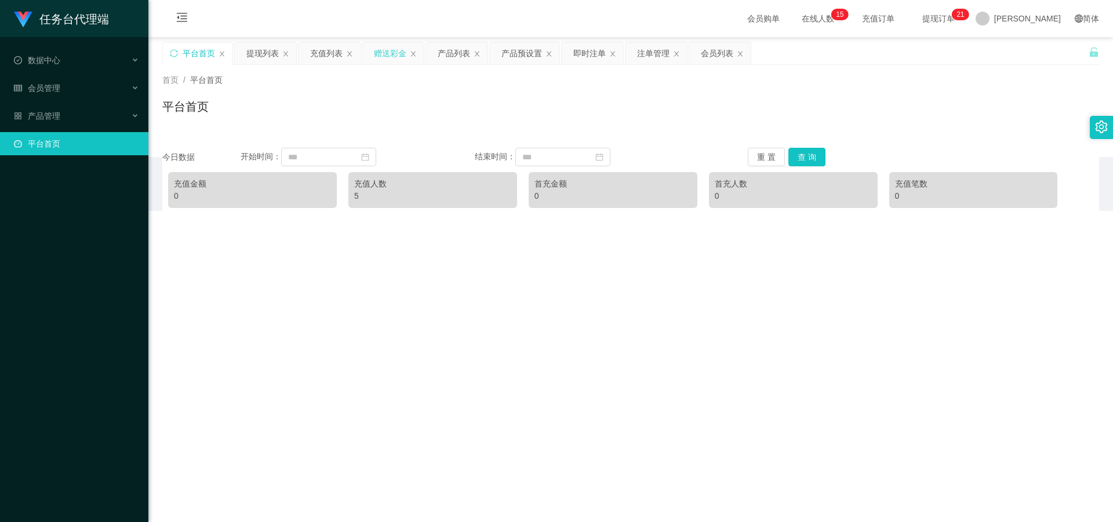
click at [289, 55] on div "赠送彩金" at bounding box center [390, 53] width 32 height 22
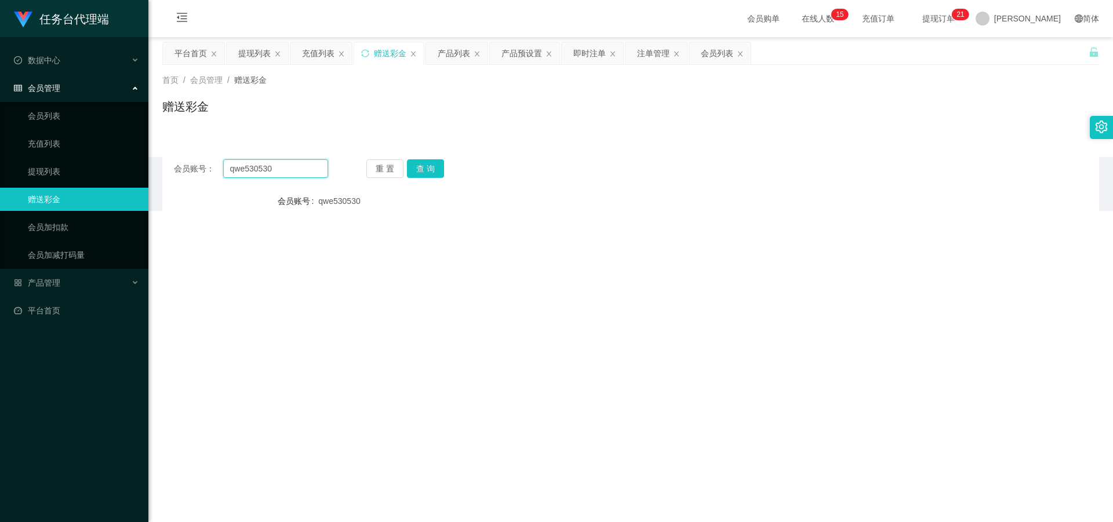
drag, startPoint x: 293, startPoint y: 169, endPoint x: 213, endPoint y: 163, distance: 80.2
click at [213, 163] on div "会员账号： qwe530530" at bounding box center [251, 168] width 154 height 19
paste input "54321789"
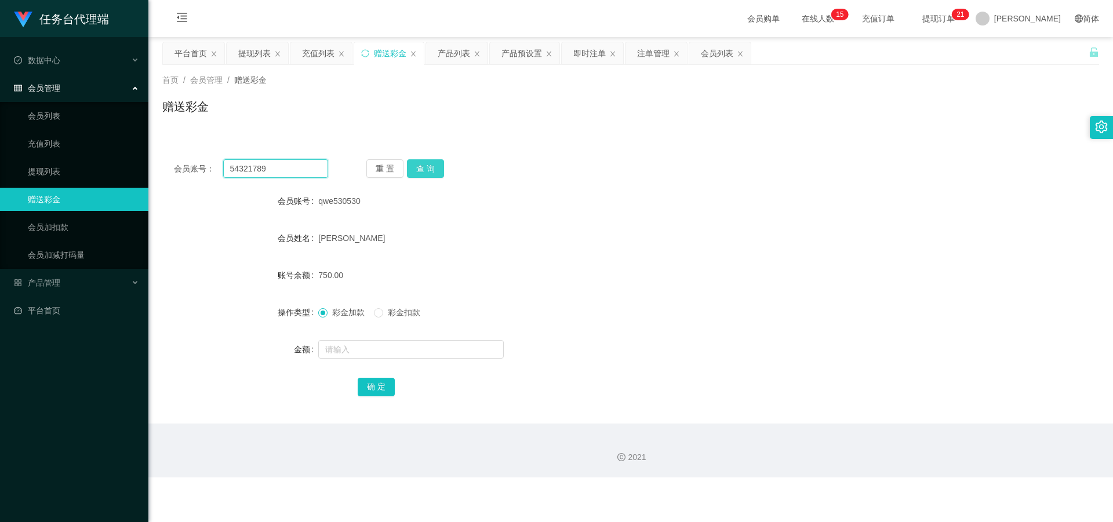
type input "54321789"
click at [289, 170] on button "查 询" at bounding box center [425, 168] width 37 height 19
click at [289, 55] on div "充值列表" at bounding box center [318, 53] width 32 height 22
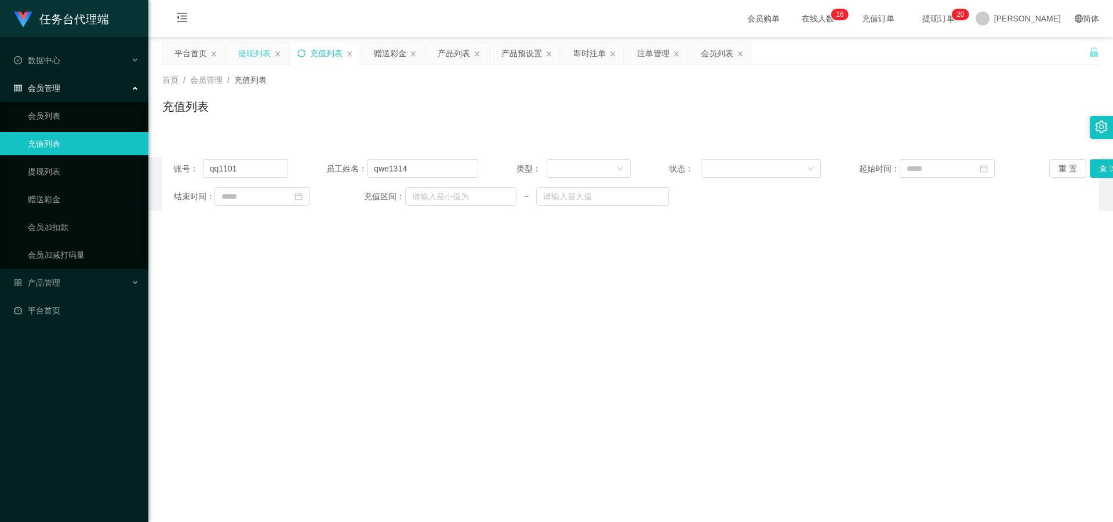
click at [260, 48] on div "提现列表" at bounding box center [254, 53] width 32 height 22
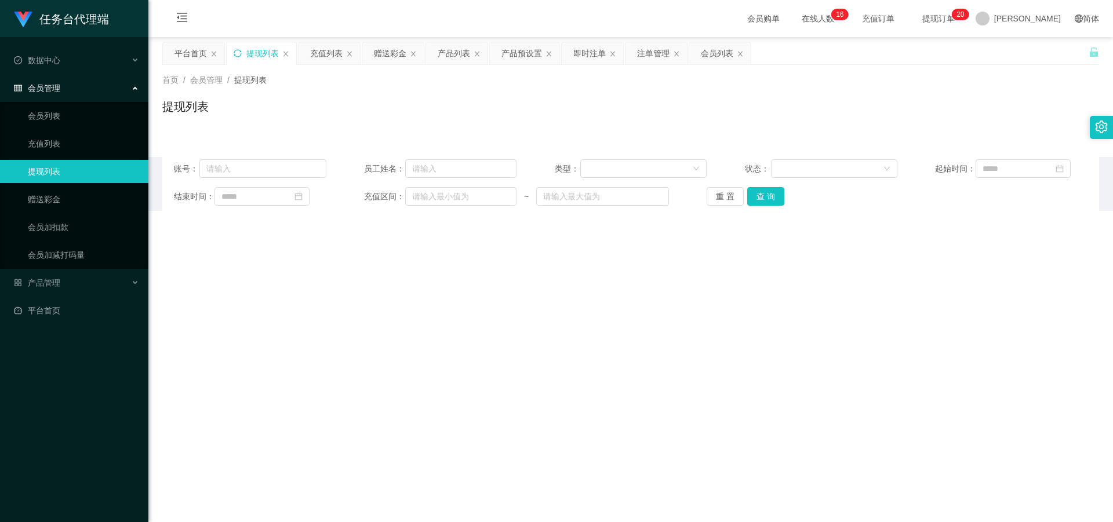
click at [239, 50] on icon "图标: sync" at bounding box center [238, 53] width 8 height 8
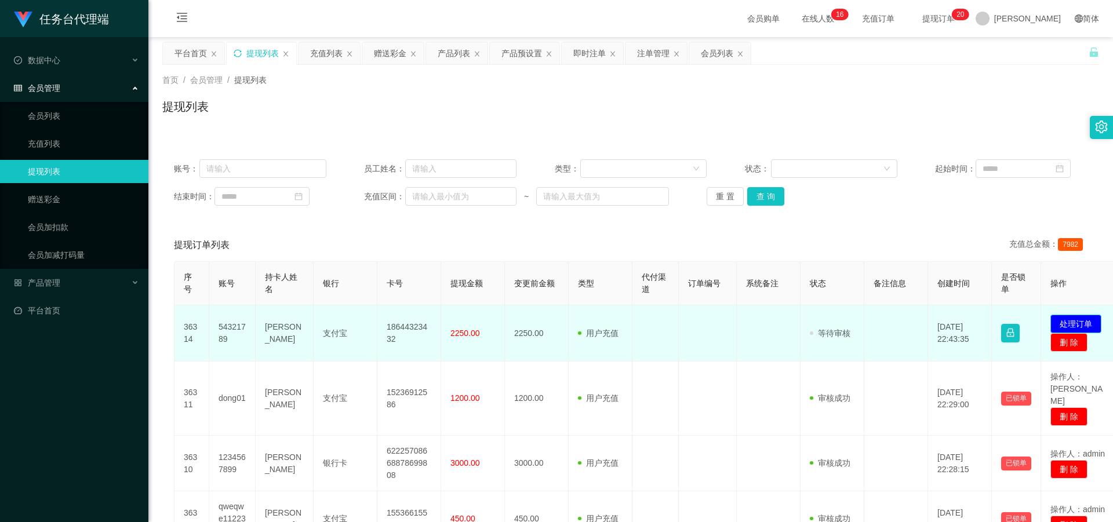
click at [289, 227] on button "处理订单" at bounding box center [1075, 324] width 51 height 19
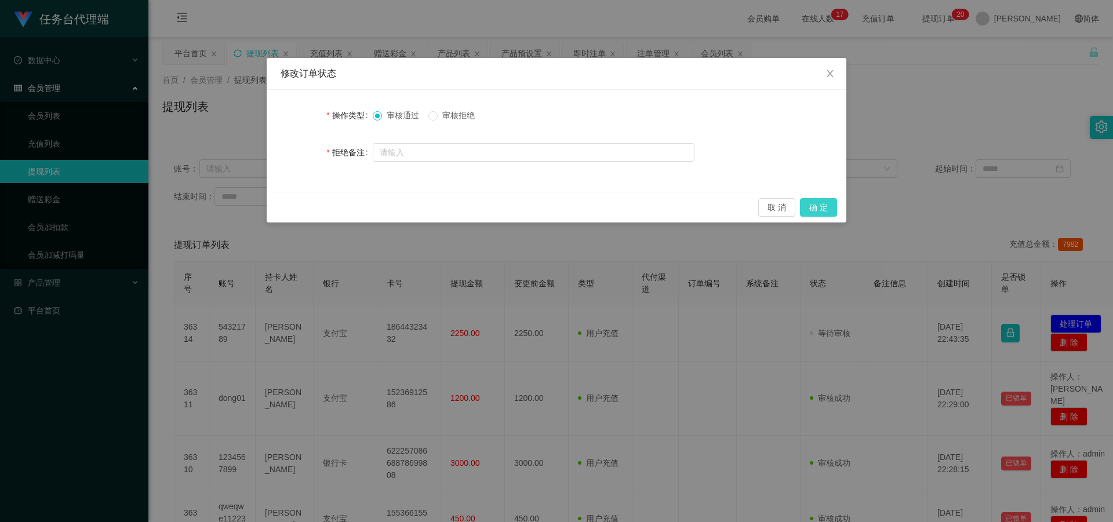
click at [289, 208] on button "确 定" at bounding box center [818, 207] width 37 height 19
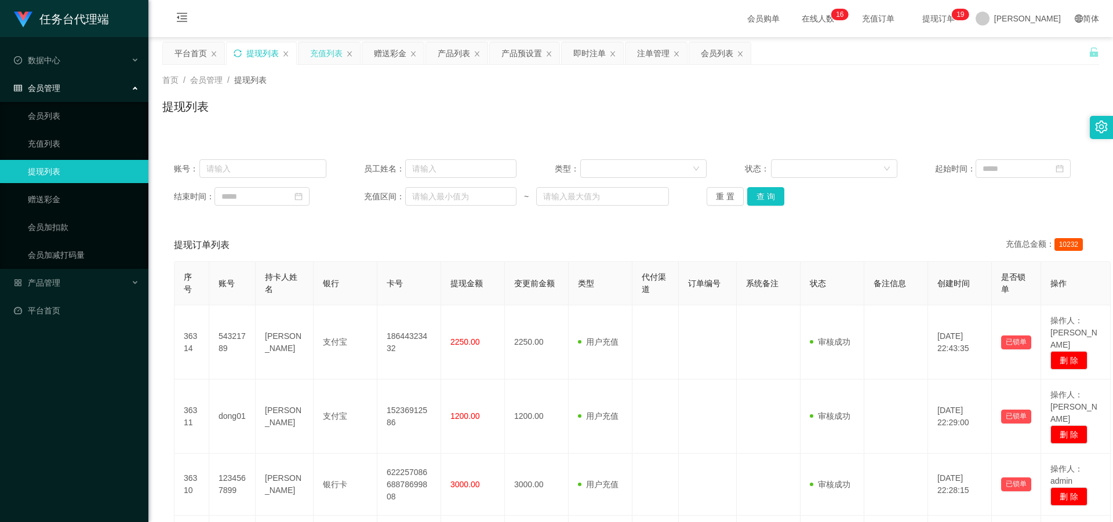
click at [289, 54] on div "充值列表" at bounding box center [326, 53] width 32 height 22
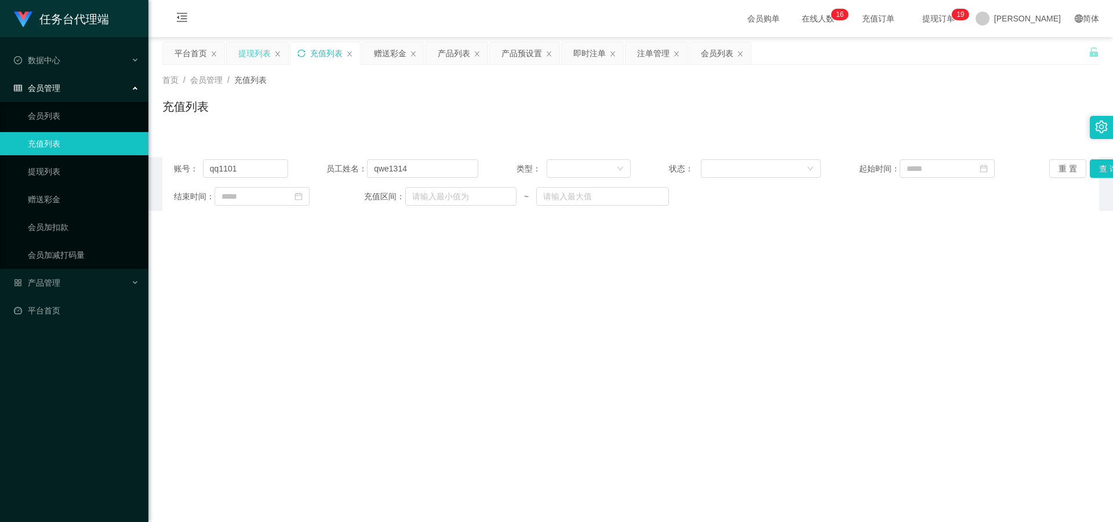
click at [250, 51] on div "提现列表" at bounding box center [254, 53] width 32 height 22
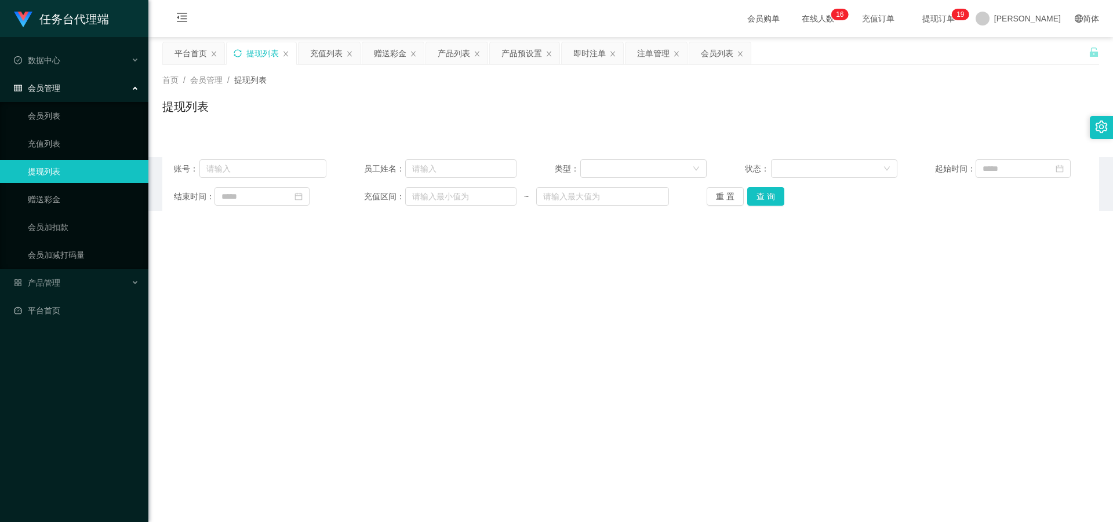
click at [234, 52] on icon "图标: sync" at bounding box center [238, 53] width 8 height 8
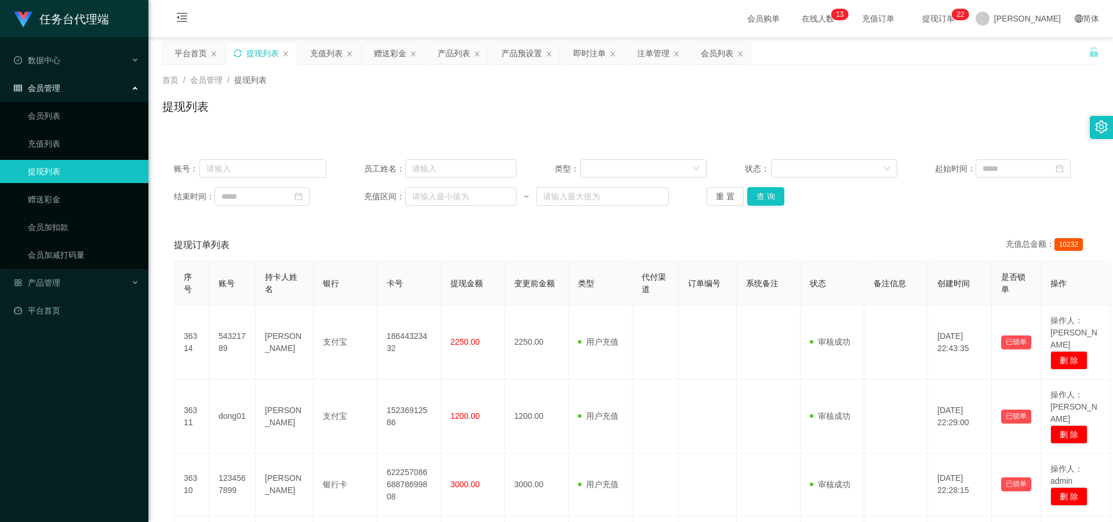
click at [232, 49] on div "提现列表" at bounding box center [262, 53] width 70 height 22
click at [237, 51] on icon "图标: sync" at bounding box center [238, 53] width 8 height 8
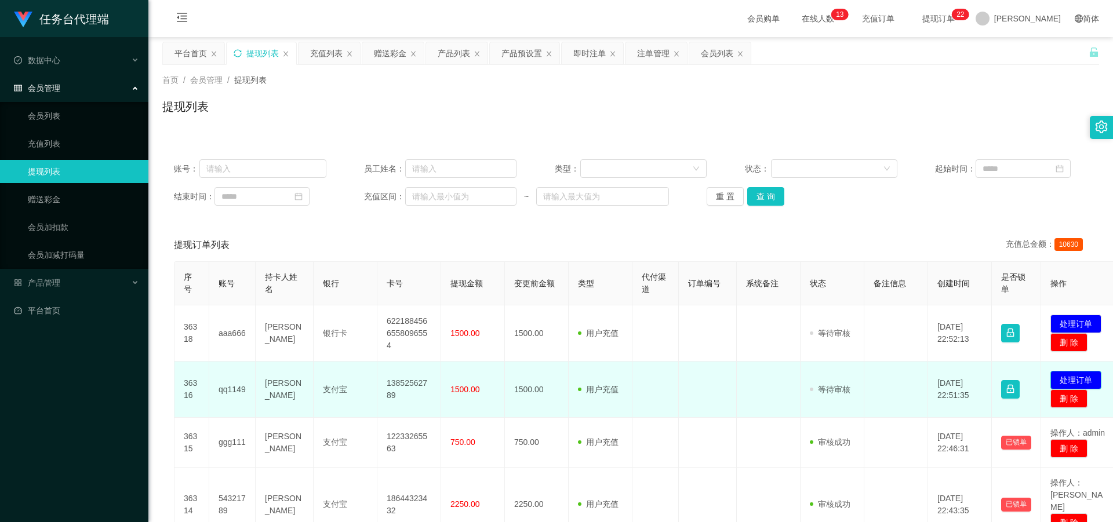
click at [289, 227] on button "处理订单" at bounding box center [1075, 380] width 51 height 19
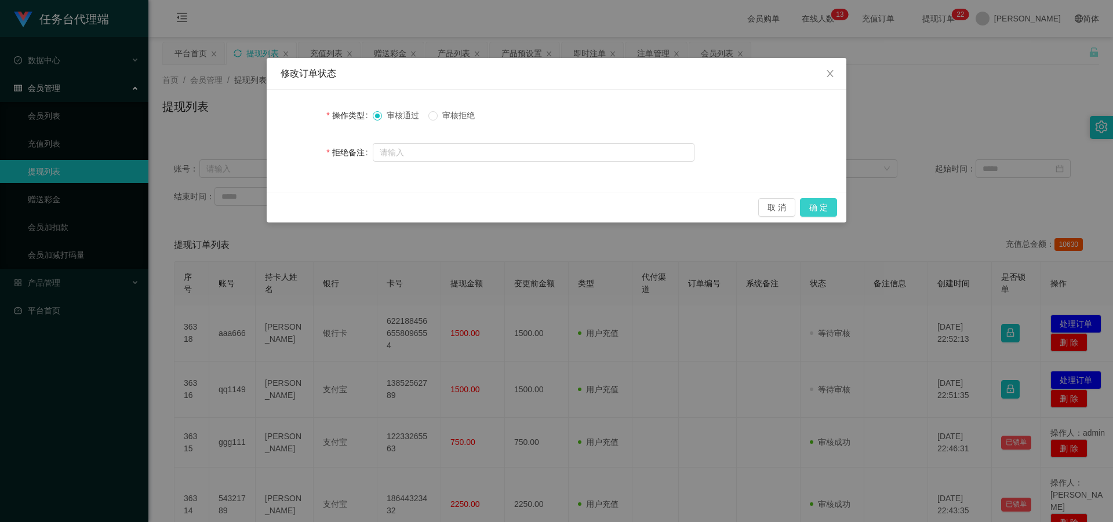
click at [289, 210] on button "确 定" at bounding box center [818, 207] width 37 height 19
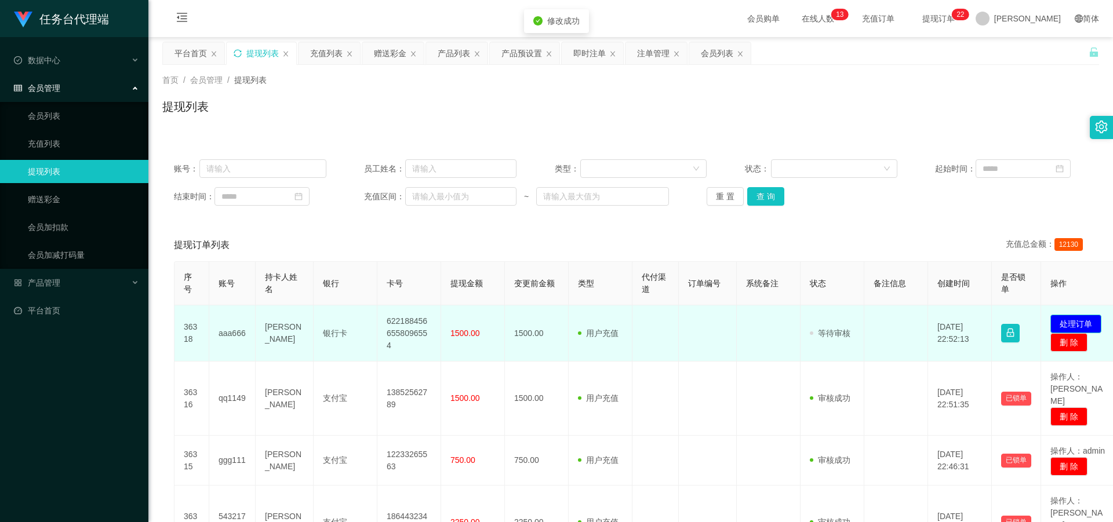
click at [289, 227] on button "处理订单" at bounding box center [1075, 324] width 51 height 19
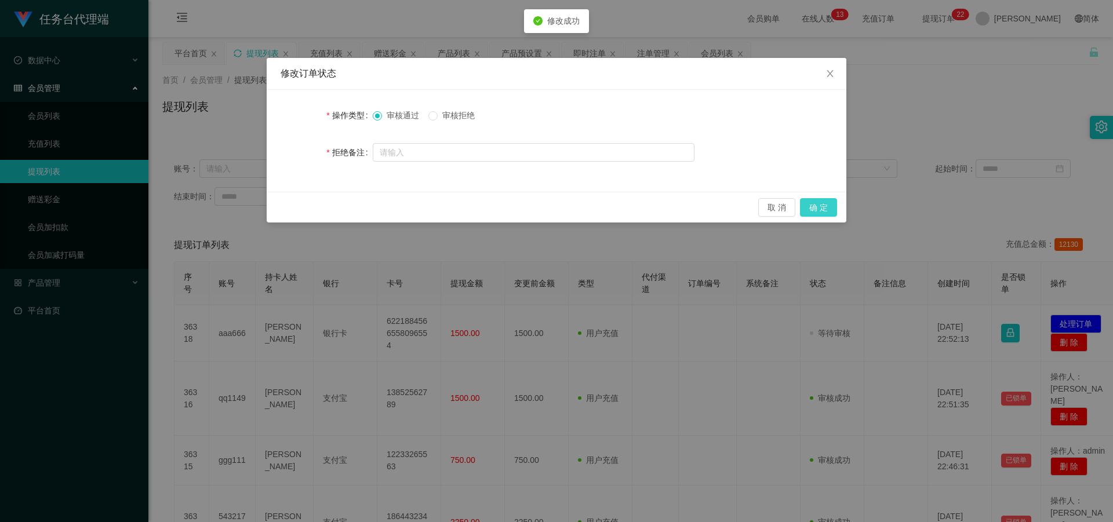
click at [289, 213] on button "确 定" at bounding box center [818, 207] width 37 height 19
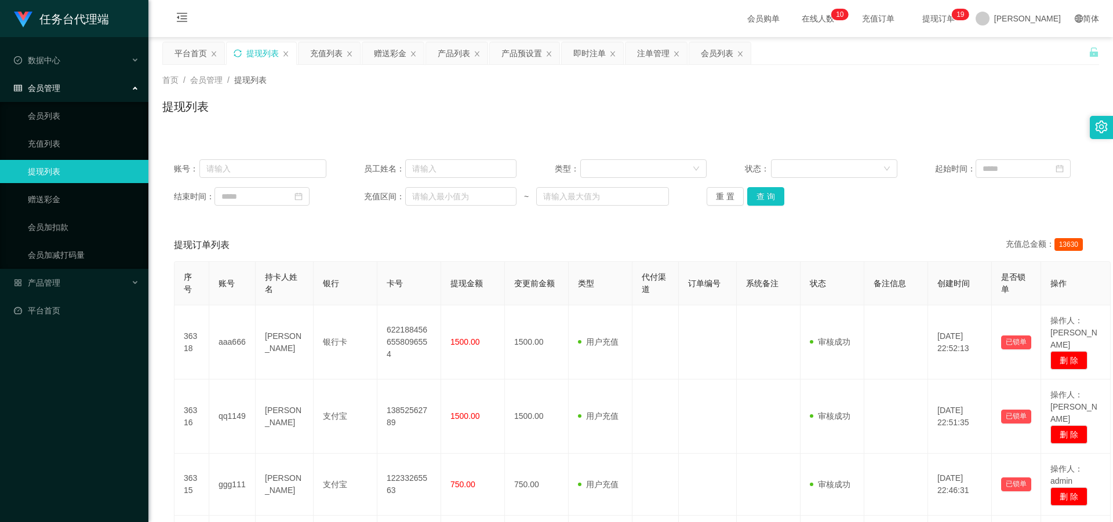
click at [239, 52] on icon "图标: sync" at bounding box center [238, 53] width 8 height 8
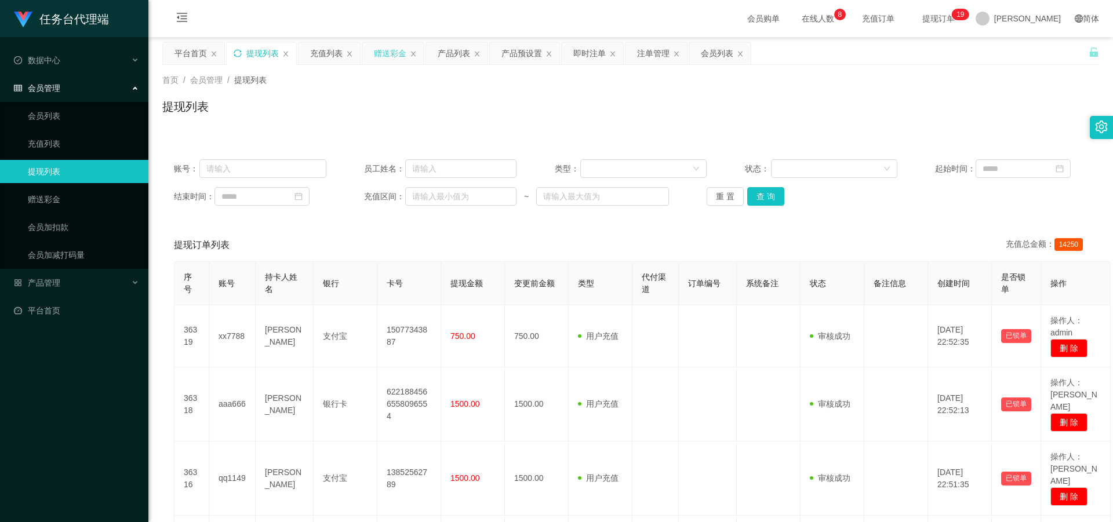
click at [289, 58] on div "赠送彩金" at bounding box center [390, 53] width 32 height 22
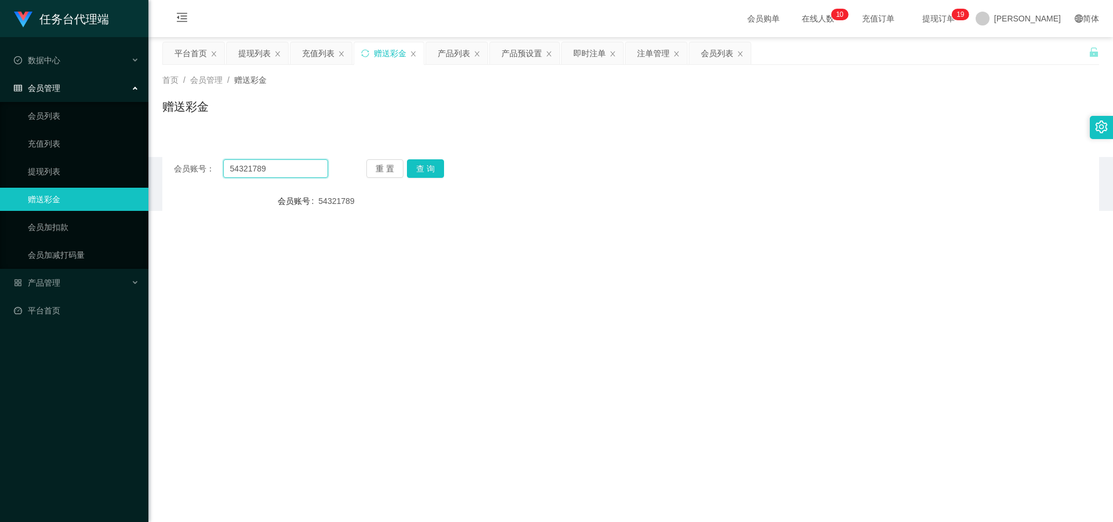
click at [281, 166] on input "54321789" at bounding box center [275, 168] width 105 height 19
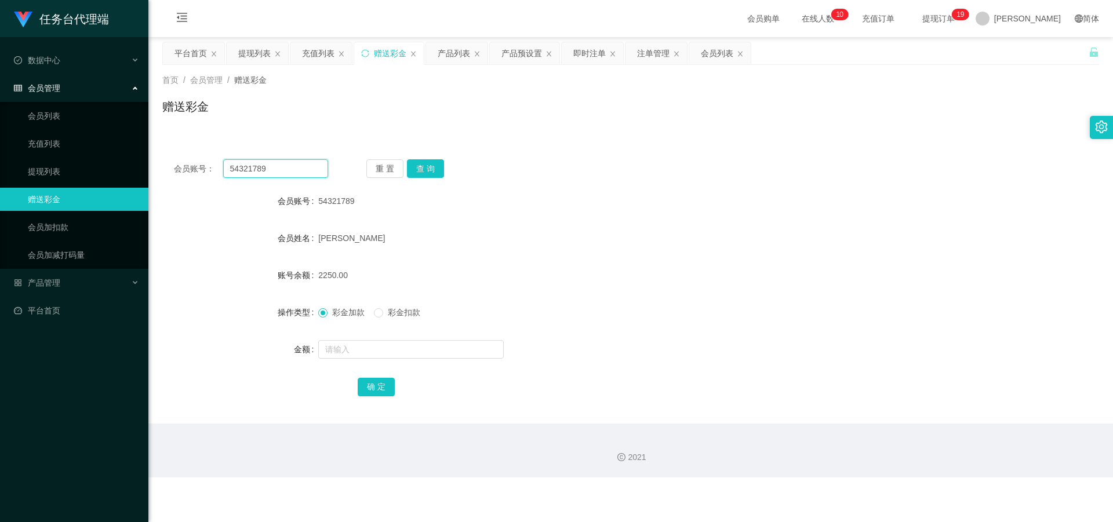
click at [281, 166] on input "54321789" at bounding box center [275, 168] width 105 height 19
paste input "15463529865"
type input "15463529865"
click at [289, 173] on button "查 询" at bounding box center [425, 168] width 37 height 19
click at [289, 177] on input "15463529865" at bounding box center [275, 168] width 105 height 19
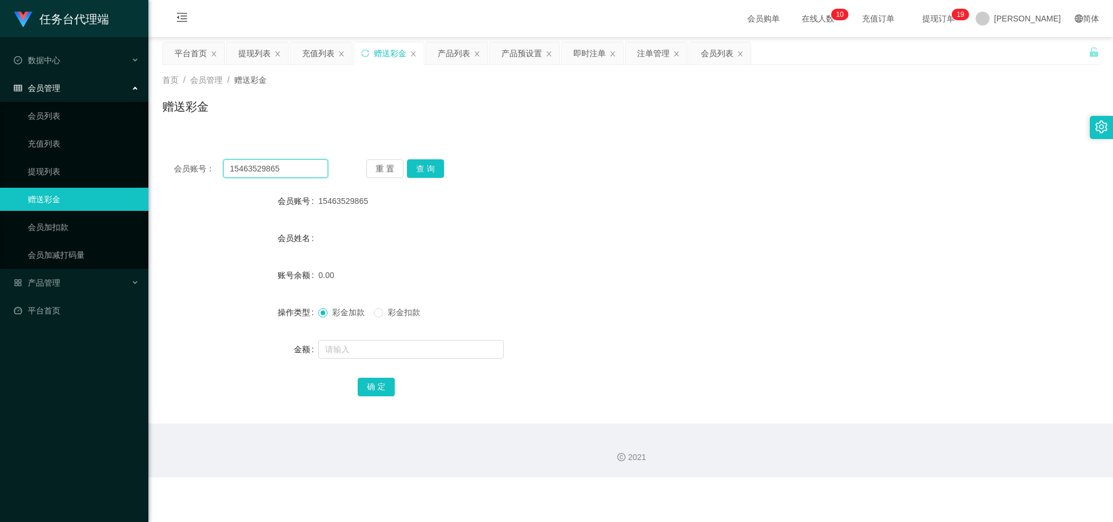
click at [289, 177] on input "15463529865" at bounding box center [275, 168] width 105 height 19
click at [289, 168] on button "查 询" at bounding box center [425, 168] width 37 height 19
click at [289, 165] on input "15463529865" at bounding box center [275, 168] width 105 height 19
click at [289, 167] on button "查 询" at bounding box center [425, 168] width 37 height 19
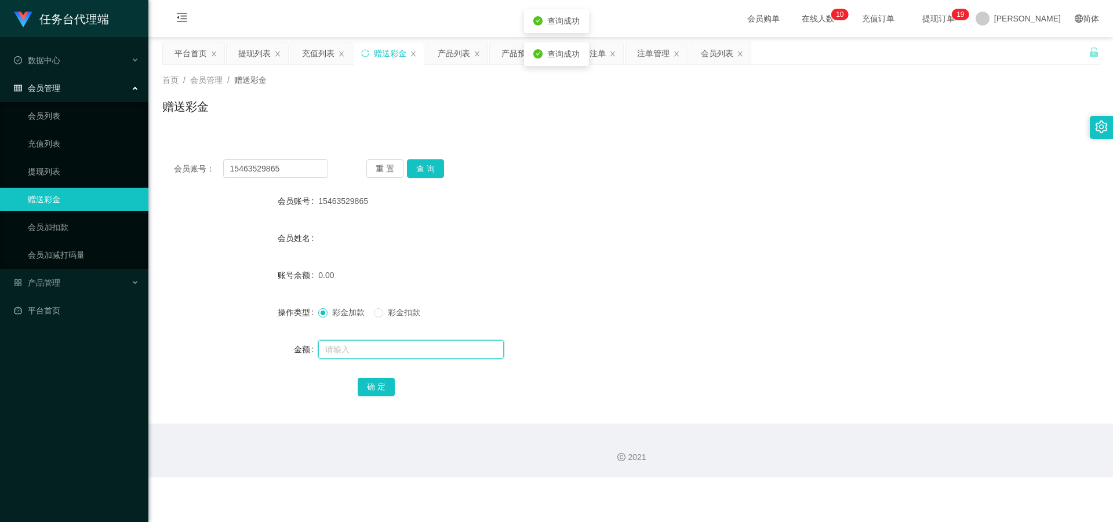
click at [289, 227] on input "text" at bounding box center [410, 349] width 185 height 19
type input "20"
click at [289, 227] on button "确 定" at bounding box center [376, 387] width 37 height 19
click at [255, 50] on div "提现列表" at bounding box center [254, 53] width 32 height 22
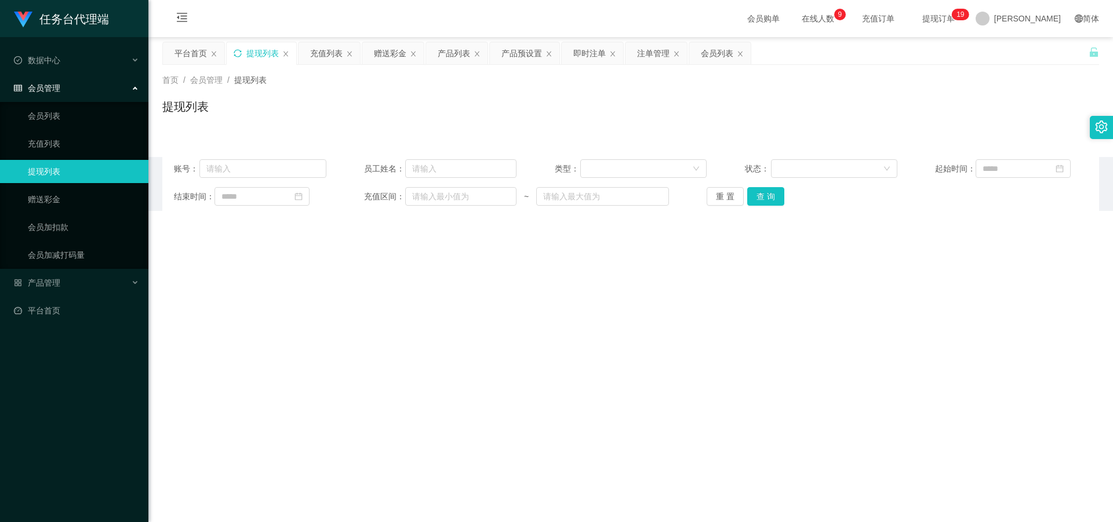
click at [231, 53] on div "提现列表" at bounding box center [262, 53] width 70 height 22
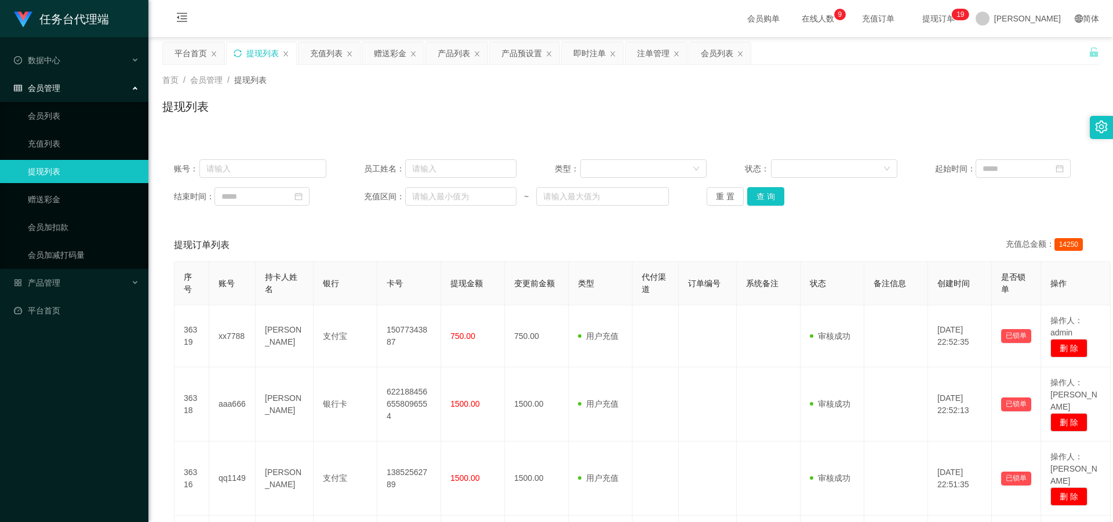
click at [235, 53] on icon "图标: sync" at bounding box center [238, 53] width 8 height 8
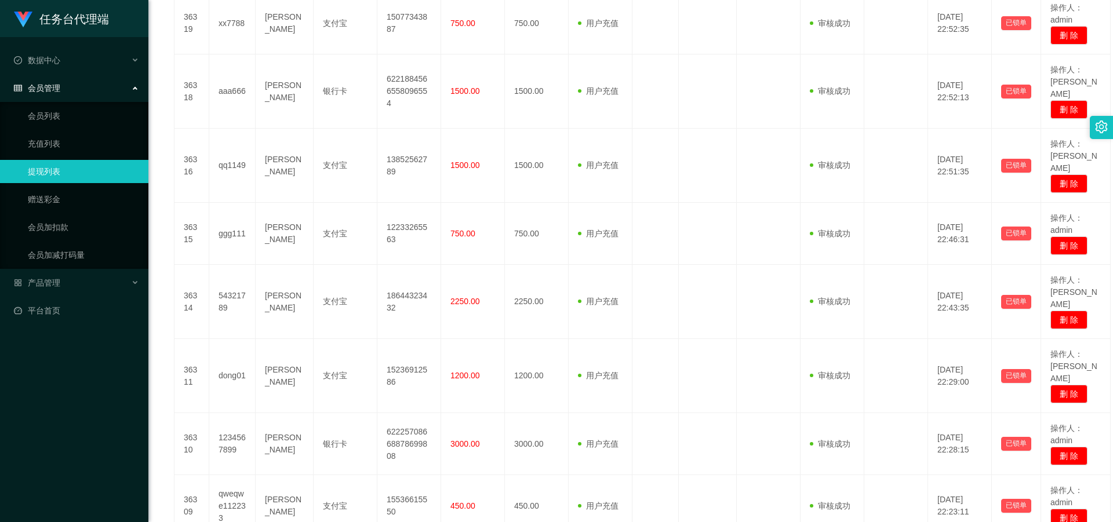
scroll to position [434, 0]
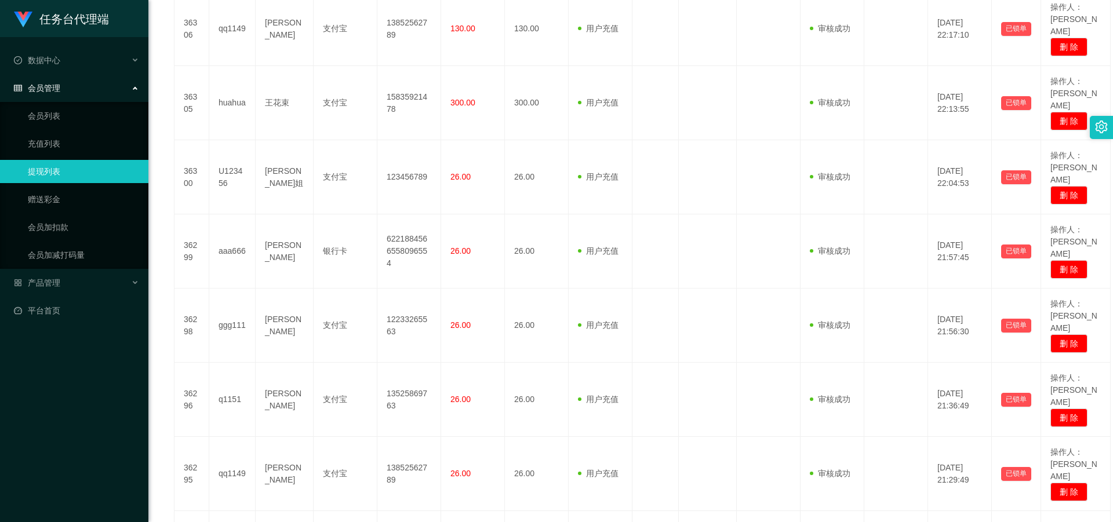
scroll to position [373, 0]
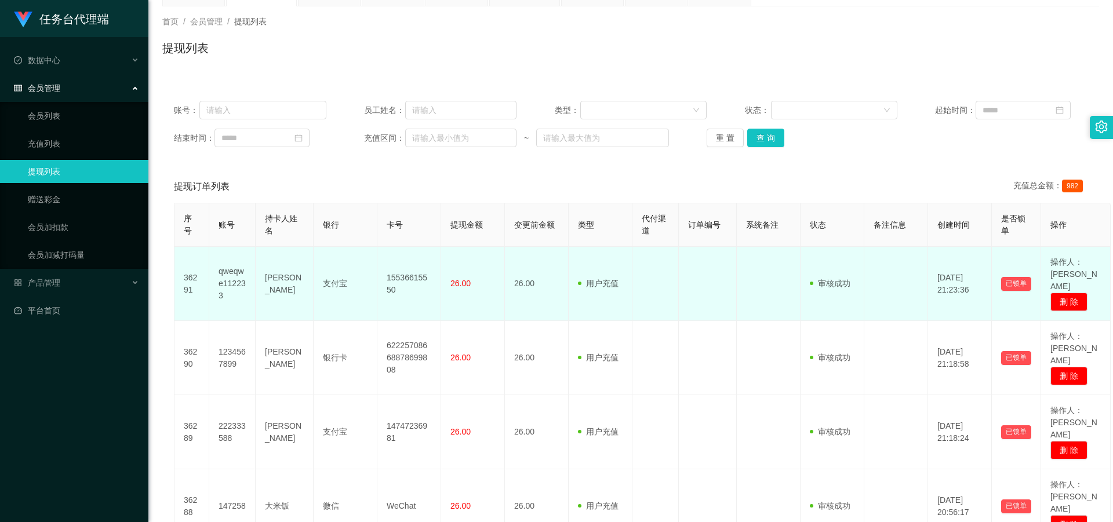
scroll to position [0, 0]
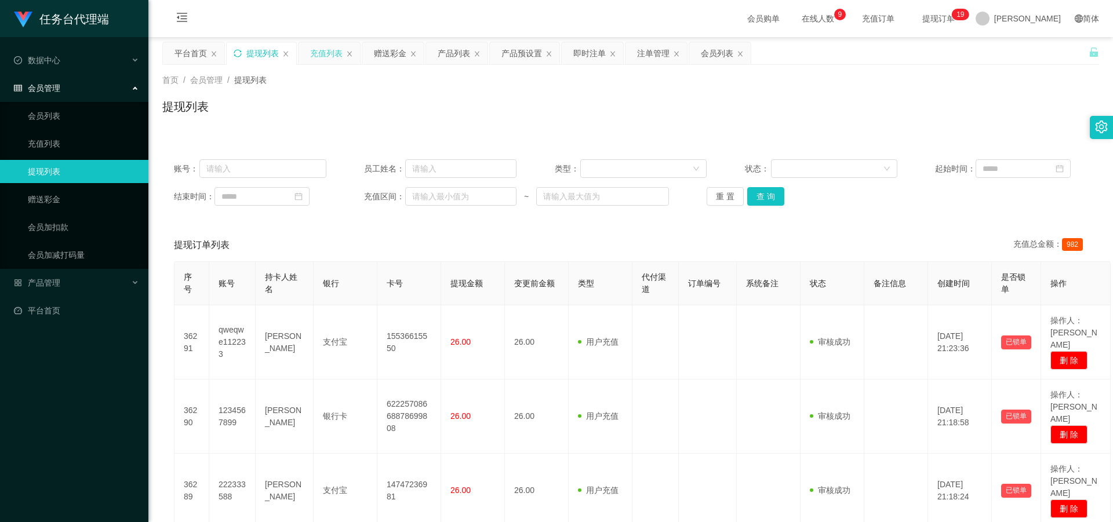
click at [289, 56] on div "充值列表" at bounding box center [326, 53] width 32 height 22
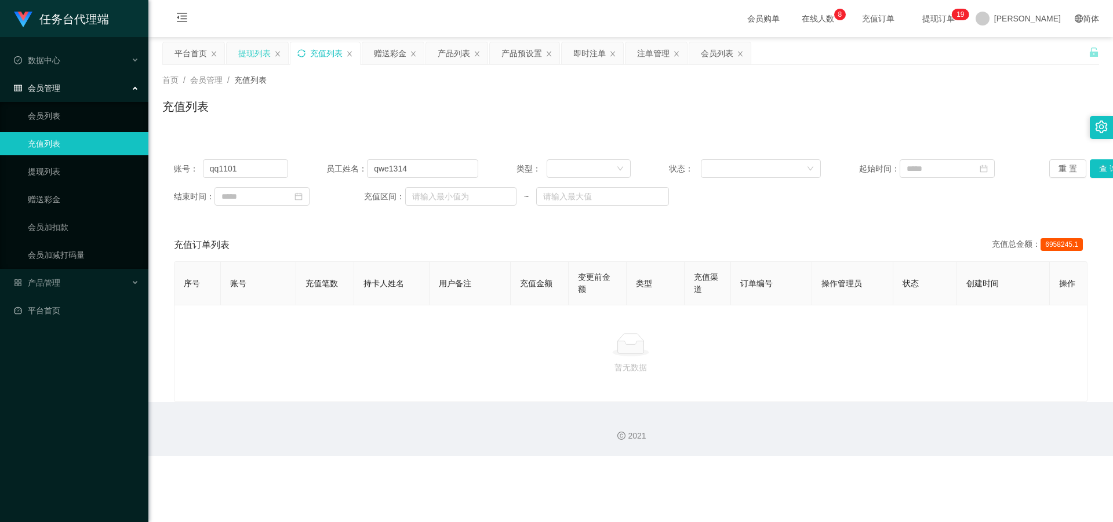
click at [249, 50] on div "提现列表" at bounding box center [254, 53] width 32 height 22
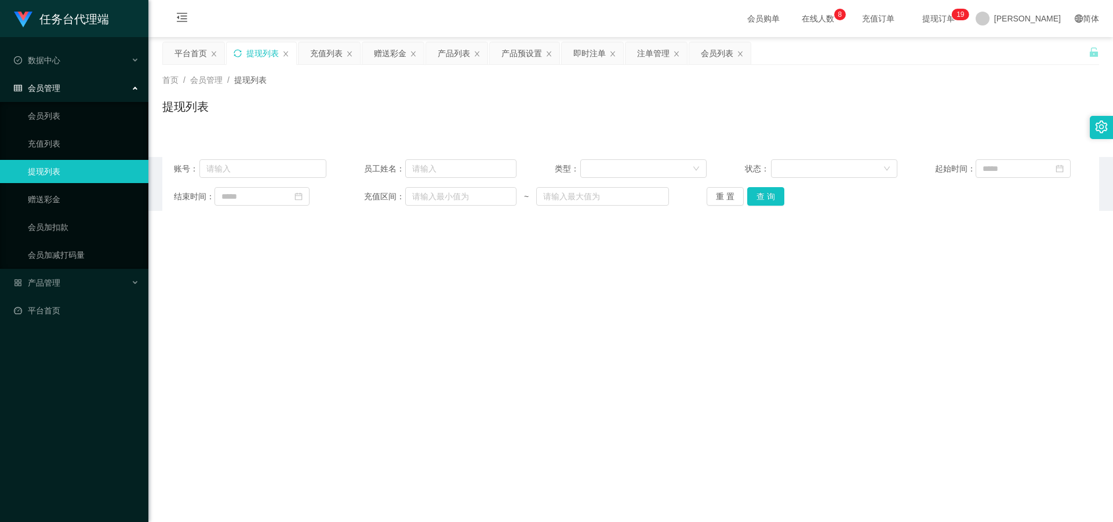
click at [238, 50] on icon "图标: sync" at bounding box center [238, 53] width 8 height 8
